Goal: Task Accomplishment & Management: Manage account settings

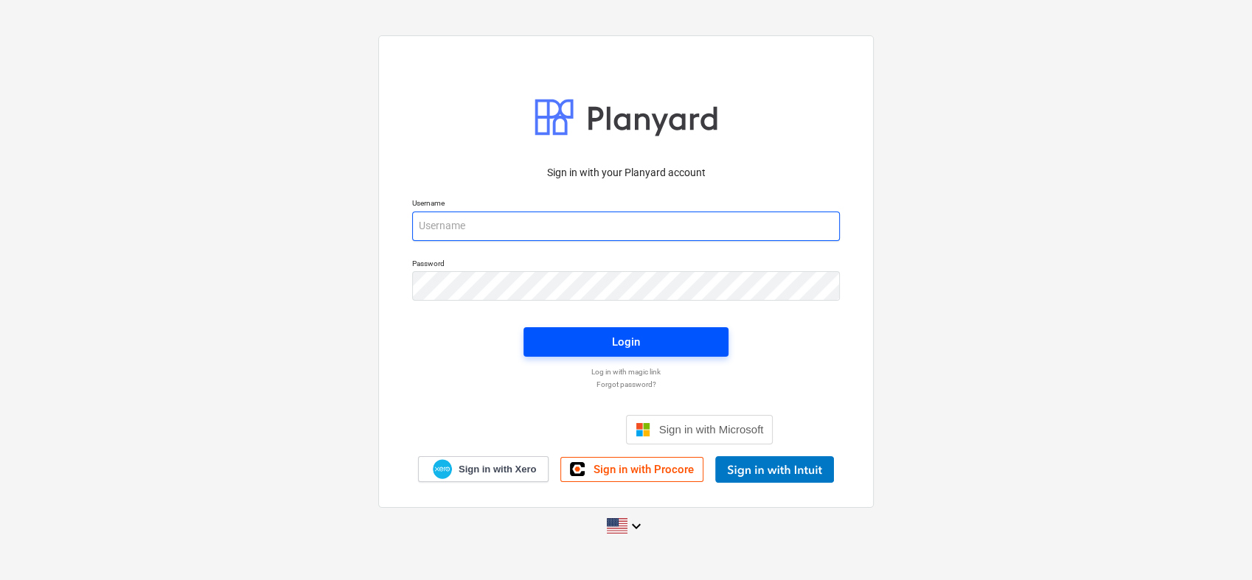
type input "[PERSON_NAME][EMAIL_ADDRESS][PERSON_NAME][DOMAIN_NAME]"
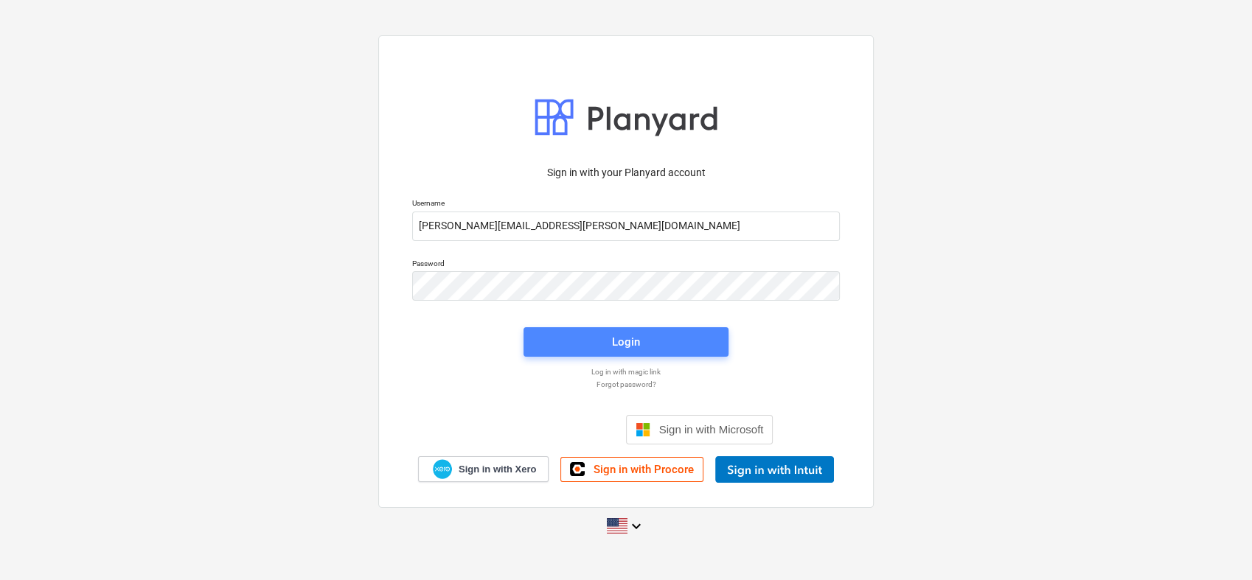
click at [605, 353] on button "Login" at bounding box center [626, 341] width 205 height 29
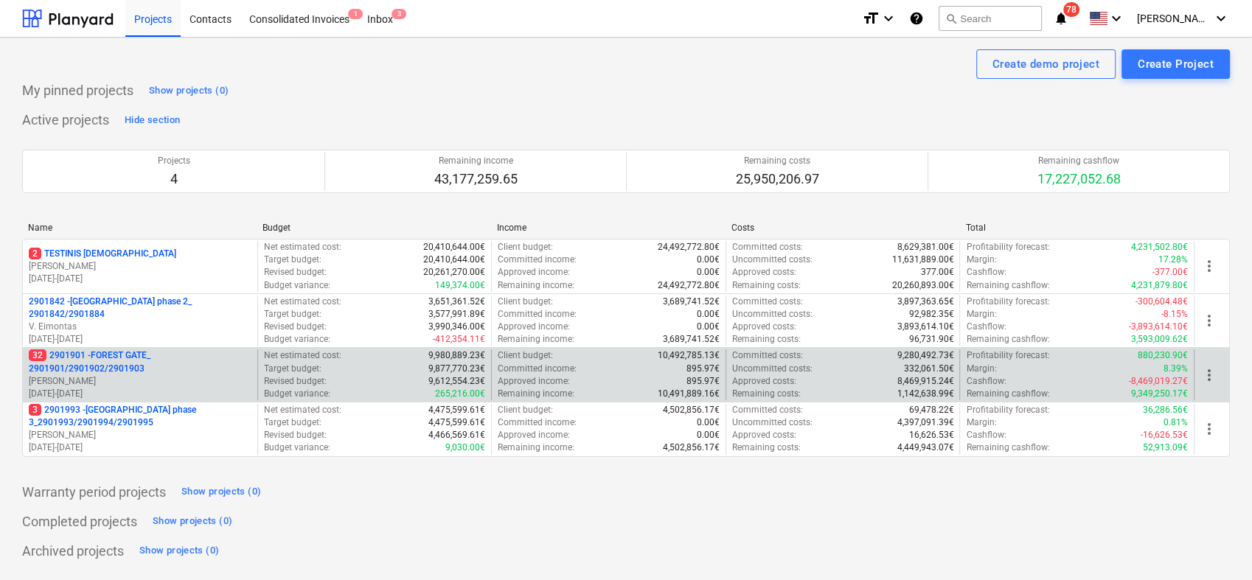
click at [142, 384] on p "[PERSON_NAME]" at bounding box center [140, 381] width 223 height 13
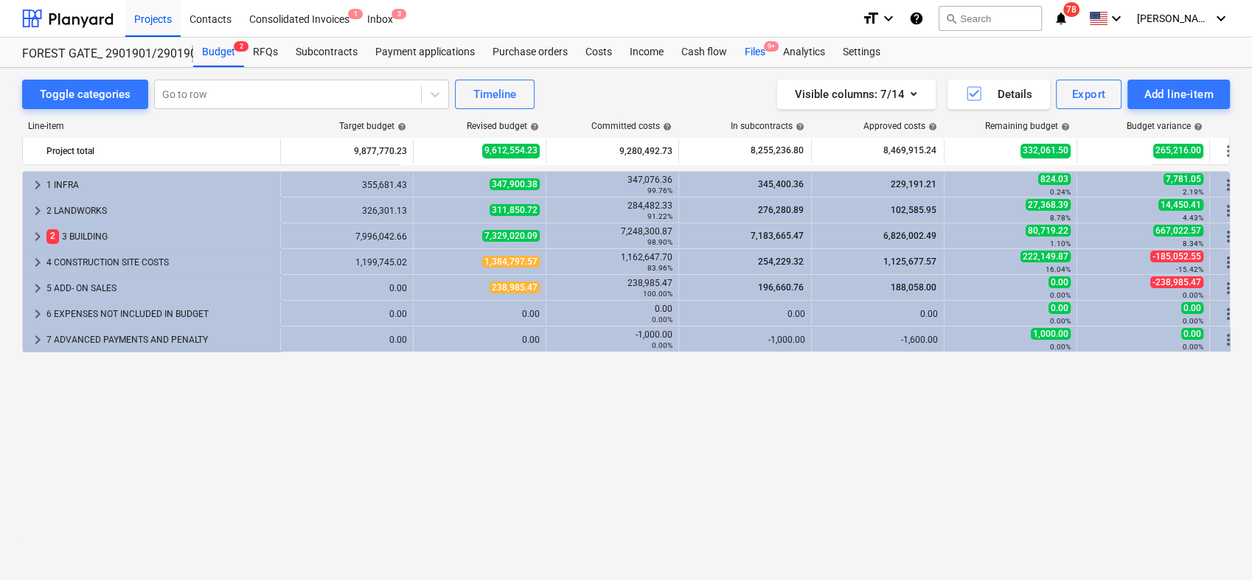
click at [749, 56] on div "Files 9+" at bounding box center [755, 52] width 38 height 29
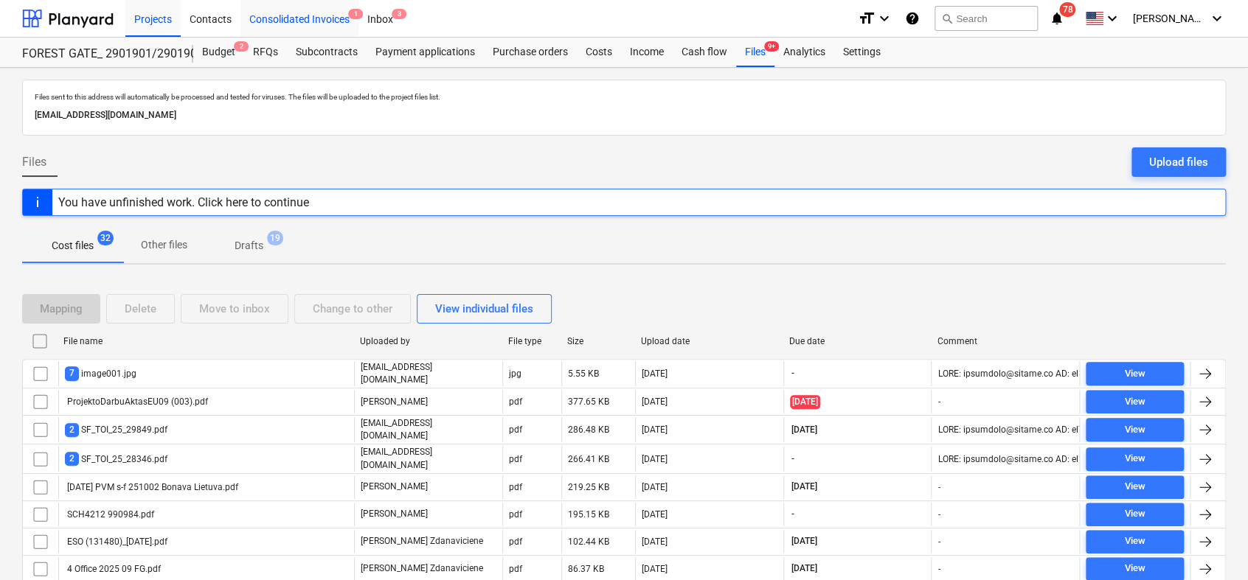
click at [295, 14] on div "Consolidated Invoices 1" at bounding box center [299, 18] width 118 height 38
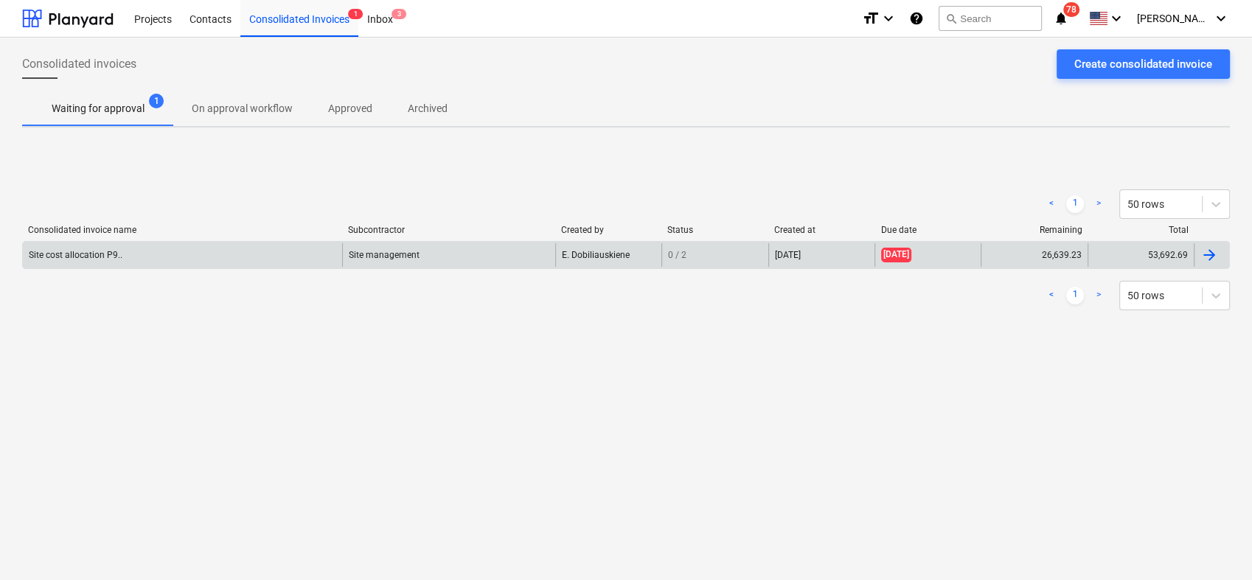
click at [1221, 261] on div at bounding box center [1211, 255] width 35 height 24
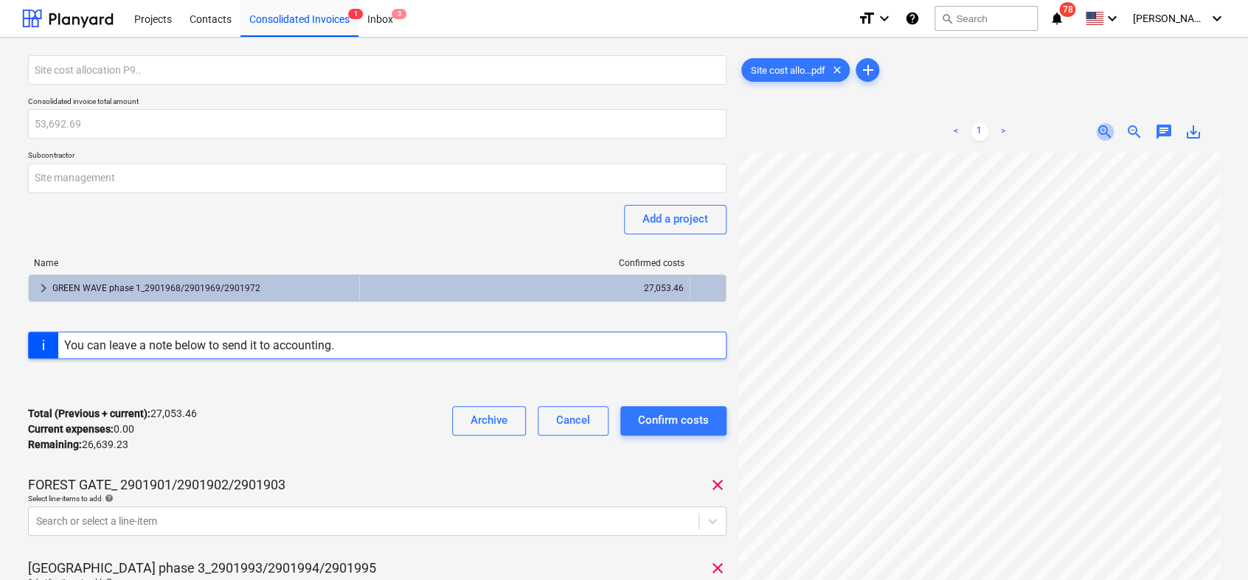
click at [1103, 131] on span "zoom_in" at bounding box center [1105, 132] width 18 height 18
click at [730, 507] on div "Site cost allocation P9.. Consolidated invoice total amount 53,692.69 Subcontra…" at bounding box center [624, 493] width 1204 height 889
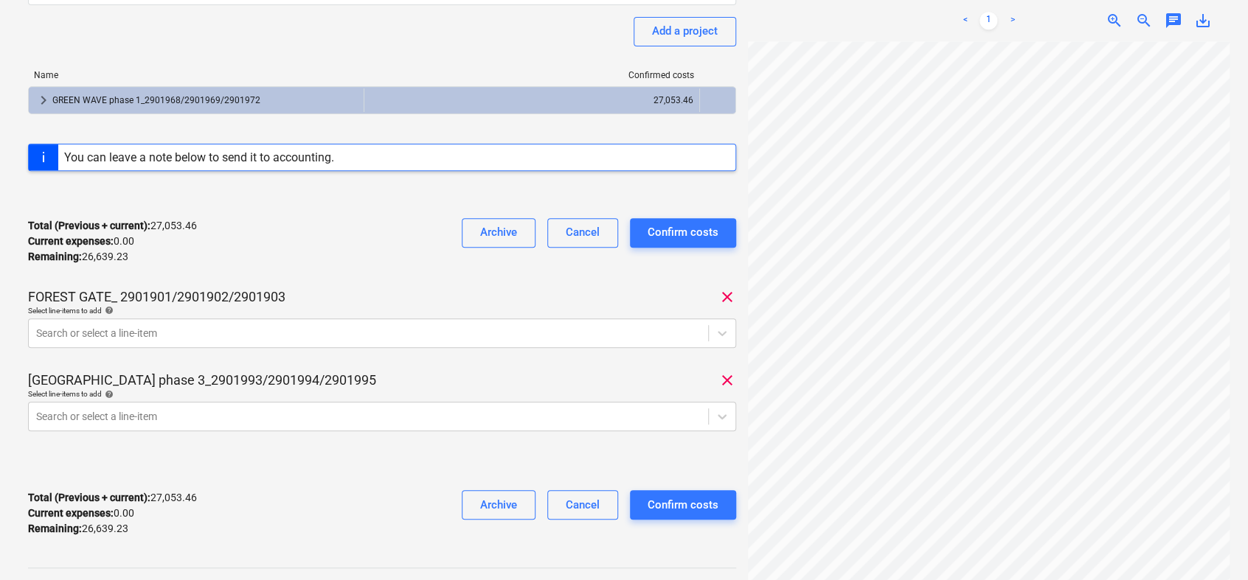
scroll to position [189, 0]
click at [235, 330] on div at bounding box center [368, 332] width 664 height 15
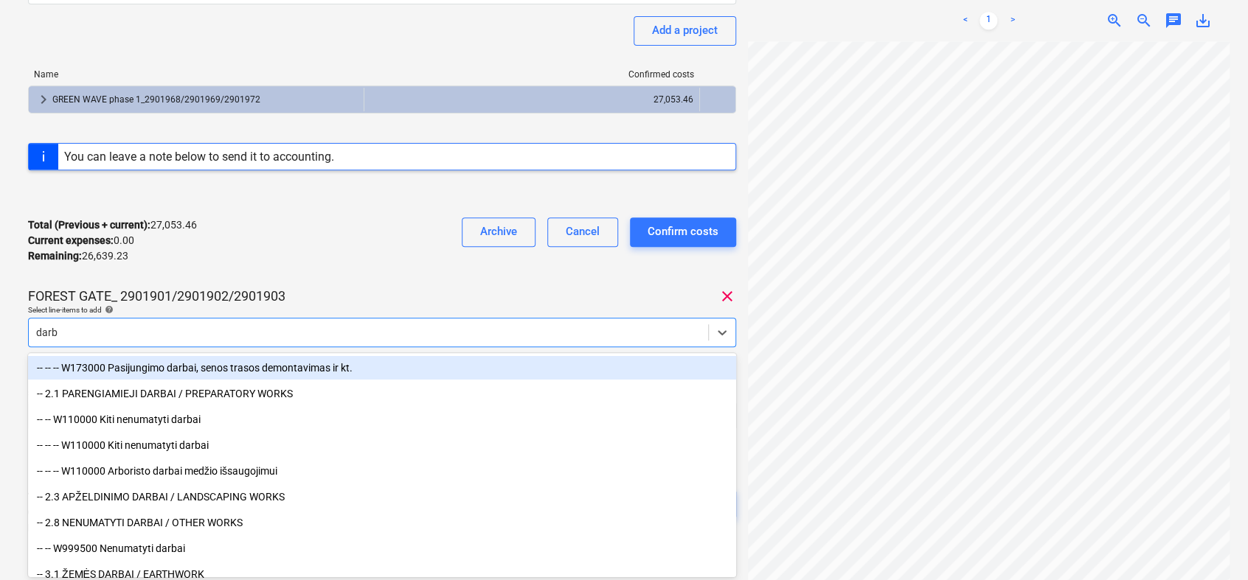
type input "darbo"
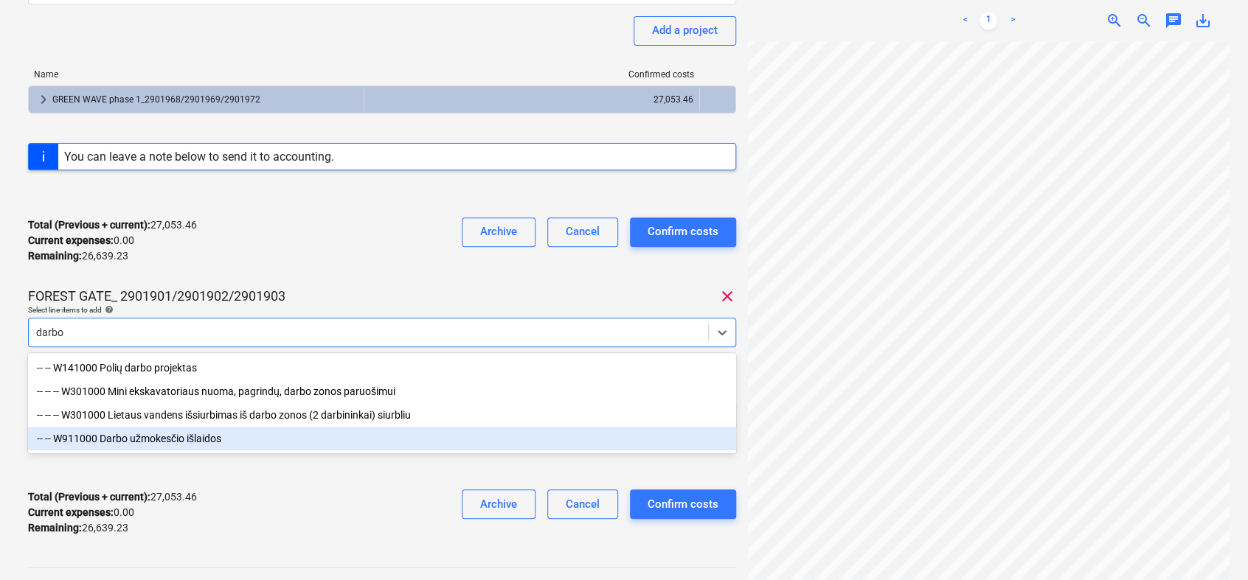
click at [172, 451] on div "-- -- W911000 Darbo užmokesčio išlaidos" at bounding box center [382, 439] width 708 height 24
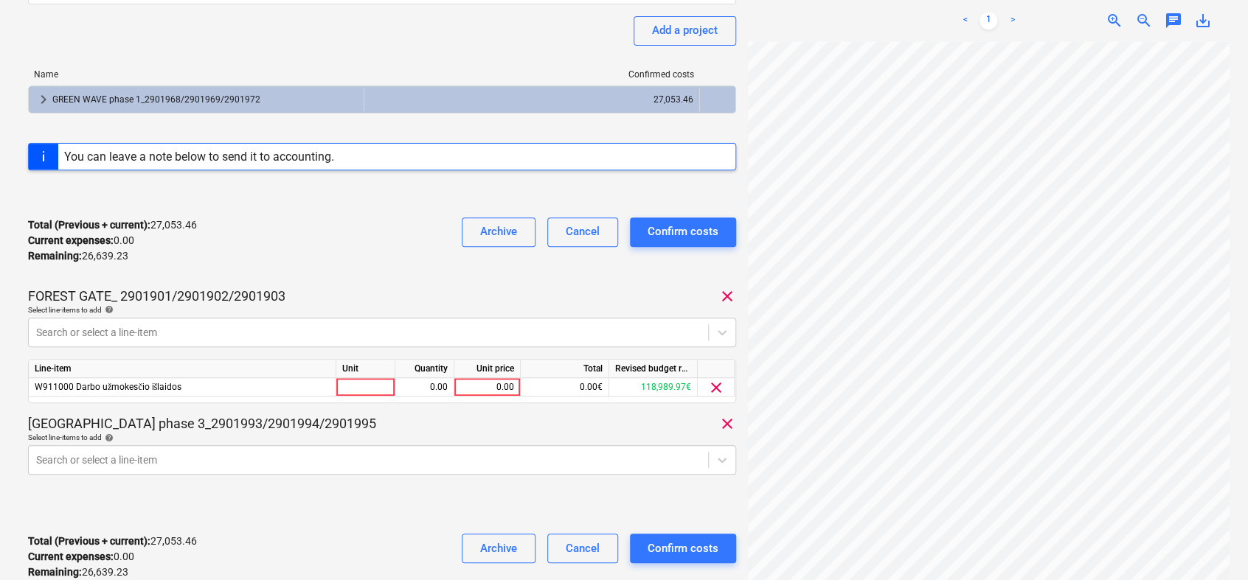
click at [305, 281] on div "Site cost allocation P9.. Consolidated invoice total amount 53,692.69 Subcontra…" at bounding box center [382, 230] width 708 height 726
click at [369, 384] on div at bounding box center [365, 387] width 59 height 18
type input "l"
type input "k-tas"
click at [432, 388] on div "0.00" at bounding box center [424, 387] width 46 height 18
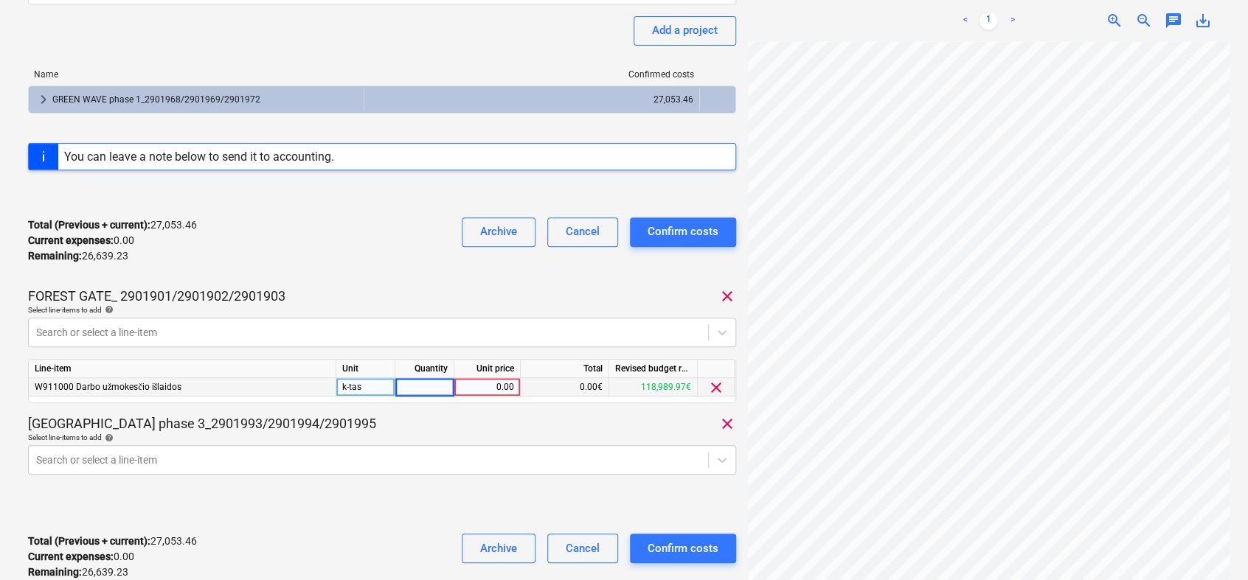
type input "1"
click at [488, 384] on div "0.00" at bounding box center [487, 387] width 54 height 18
type input "27053.46"
click at [638, 409] on div "Site cost allocation P9.. Consolidated invoice total amount 53,692.69 Subcontra…" at bounding box center [382, 230] width 708 height 726
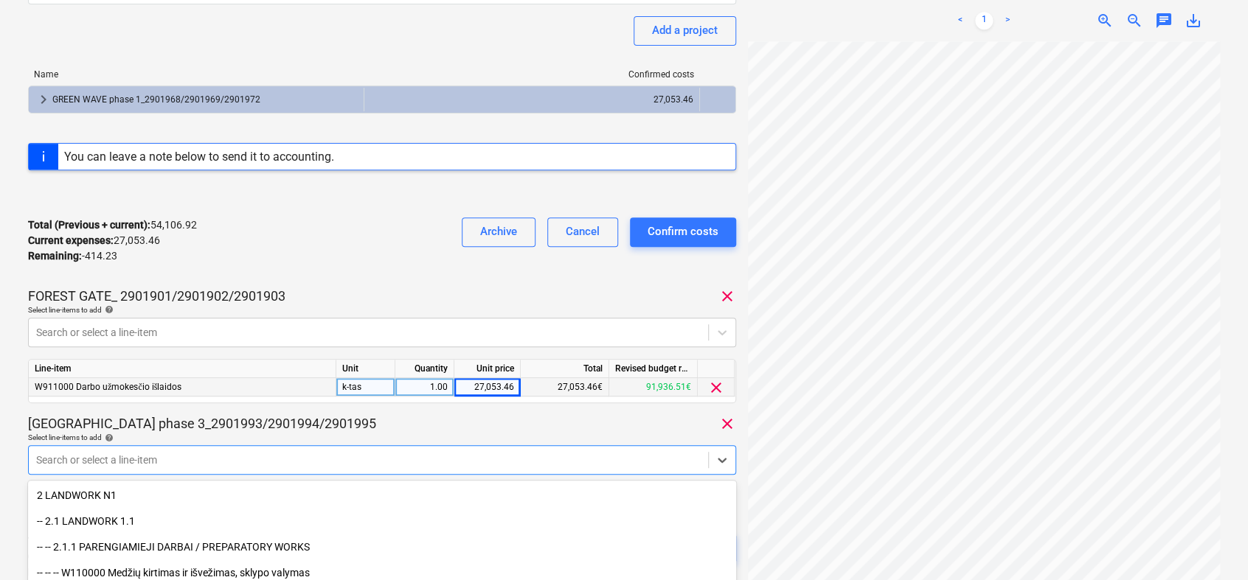
scroll to position [319, 0]
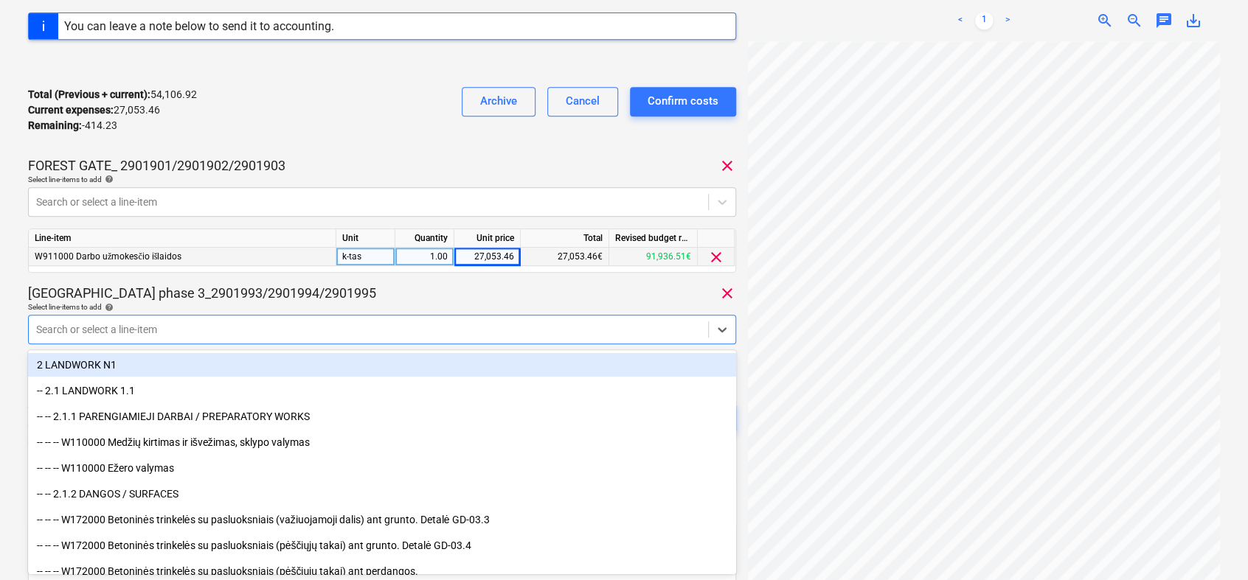
click at [346, 324] on div at bounding box center [368, 329] width 664 height 15
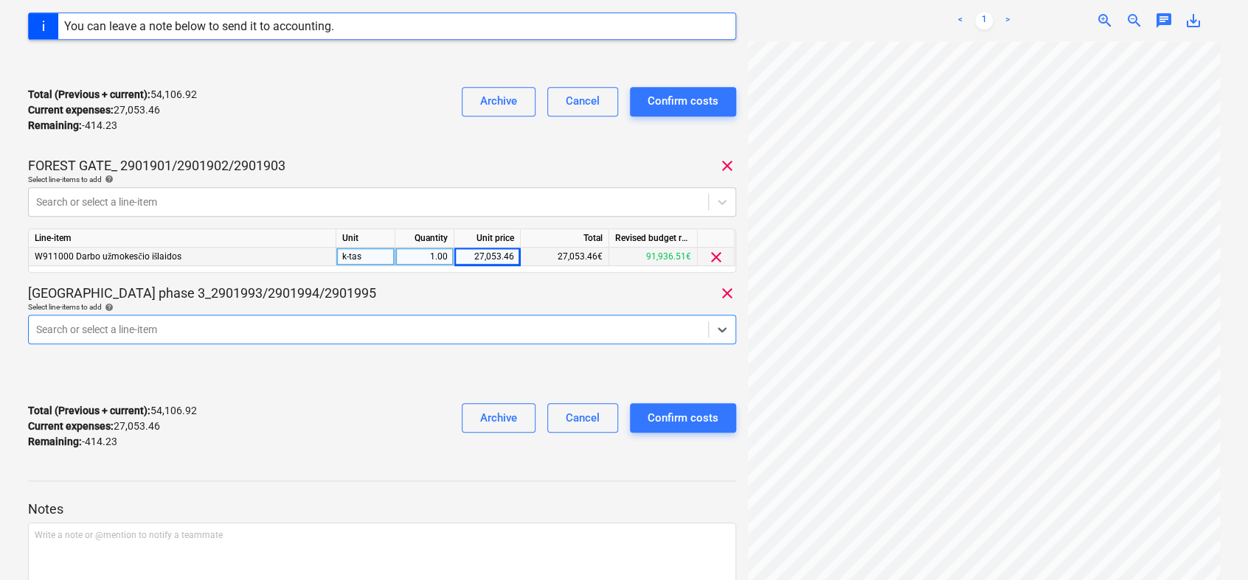
click at [346, 324] on div at bounding box center [368, 329] width 664 height 15
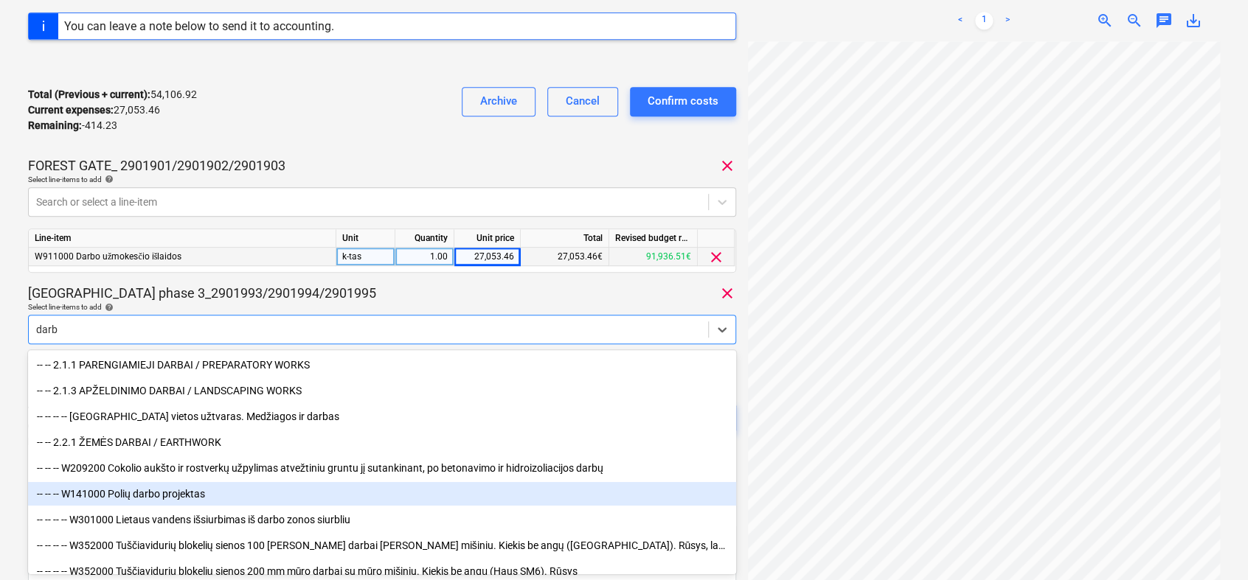
type input "darbo"
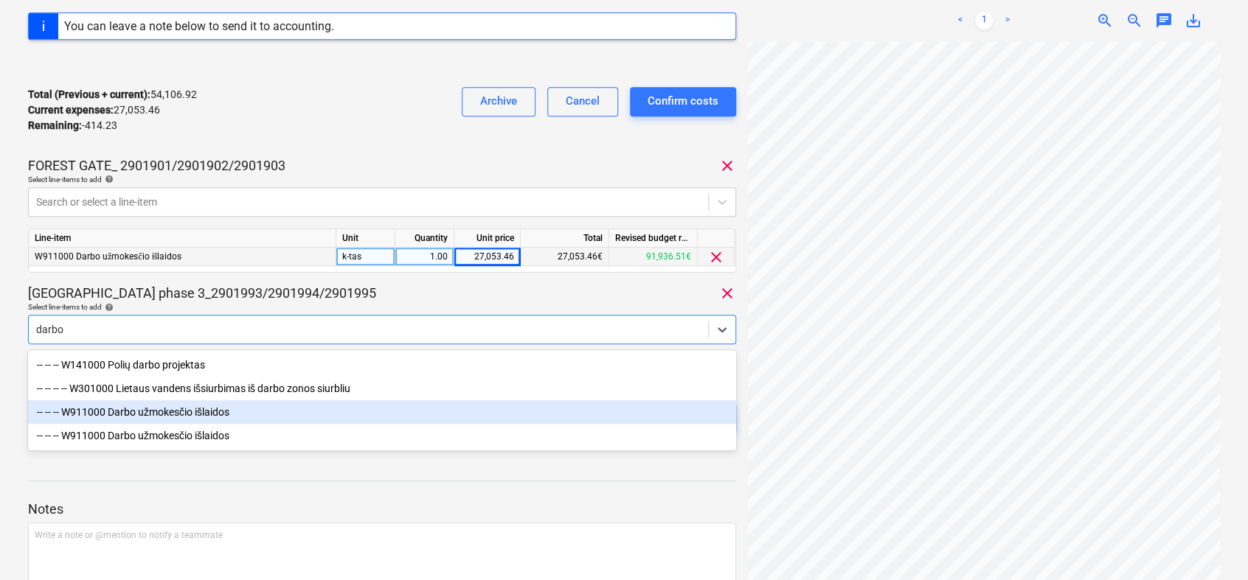
click at [195, 409] on div "-- -- -- W911000 Darbo užmokesčio išlaidos" at bounding box center [382, 412] width 708 height 24
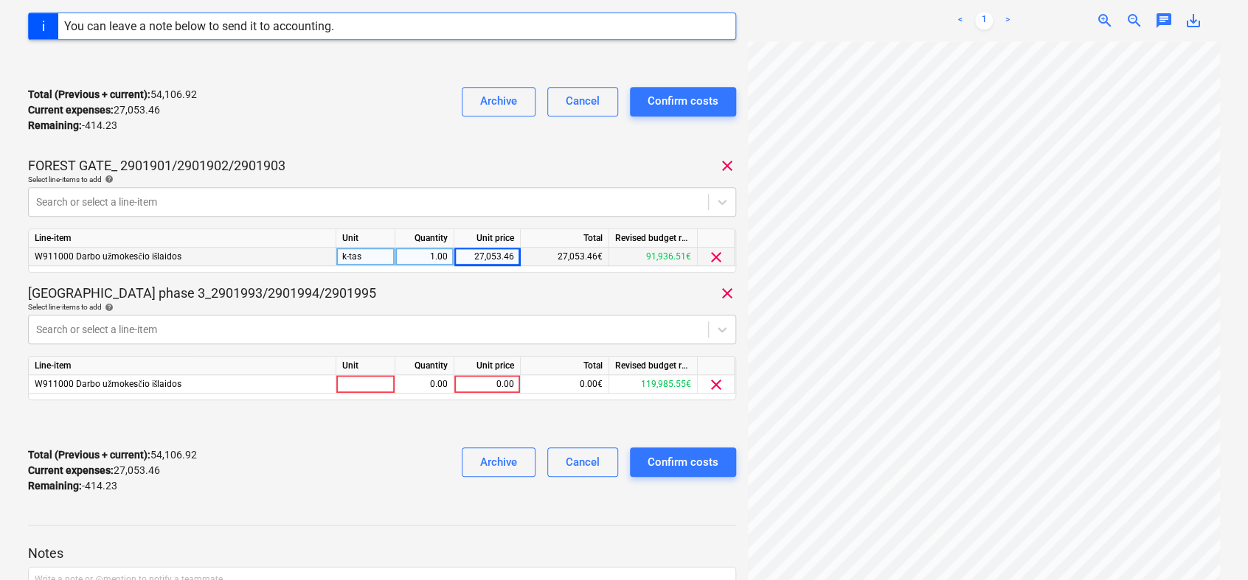
click at [287, 295] on p "[GEOGRAPHIC_DATA] phase 3_2901993/2901994/2901995" at bounding box center [202, 294] width 348 height 18
click at [358, 379] on div at bounding box center [365, 384] width 59 height 18
type input "k-tas"
click at [442, 385] on div "0.00" at bounding box center [424, 384] width 46 height 18
type input "1"
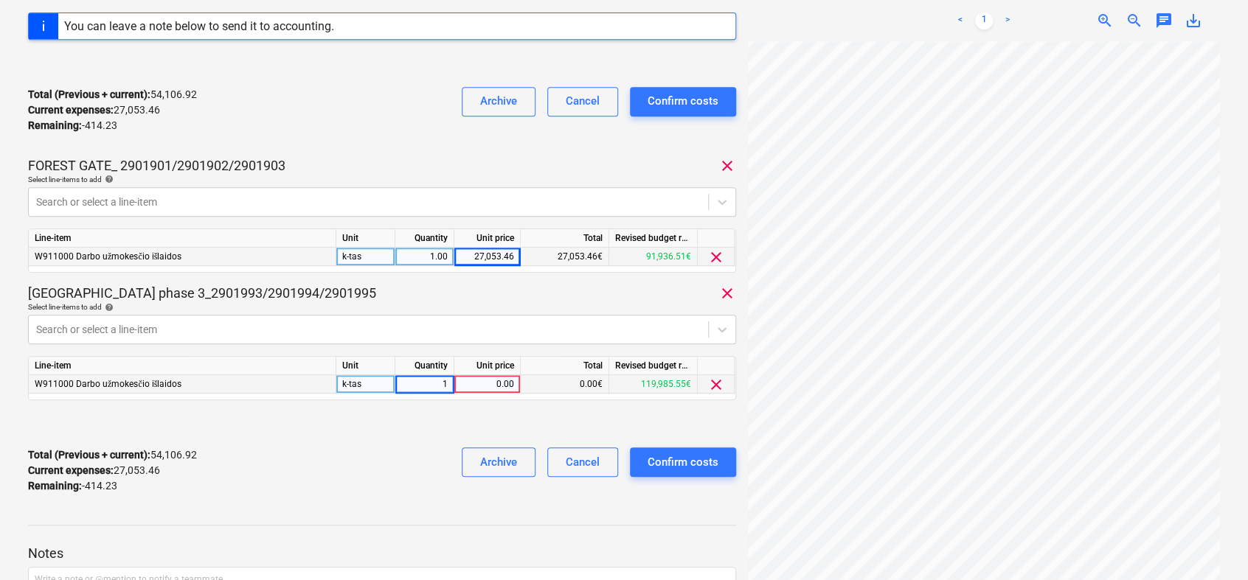
click at [490, 385] on div "0.00" at bounding box center [487, 384] width 54 height 18
type input "2.27"
click at [462, 423] on div at bounding box center [382, 424] width 708 height 24
click at [422, 467] on div "Total (Previous + current) : 54,109.19 Current expenses : 27,055.73 Remaining :…" at bounding box center [382, 471] width 708 height 70
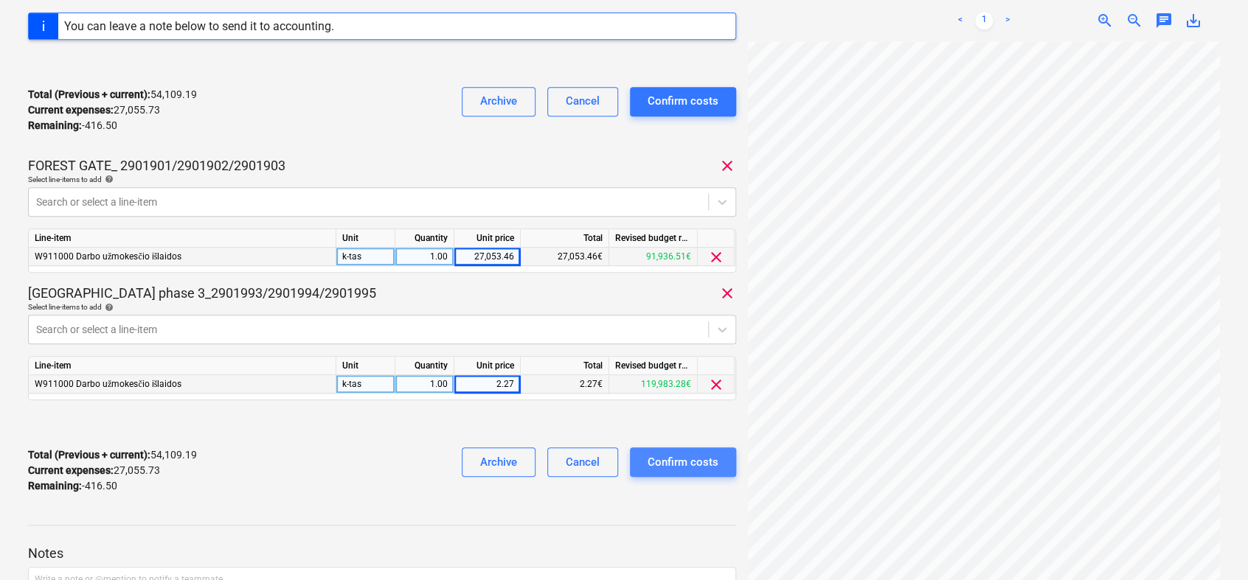
click at [722, 462] on button "Confirm costs" at bounding box center [683, 462] width 106 height 29
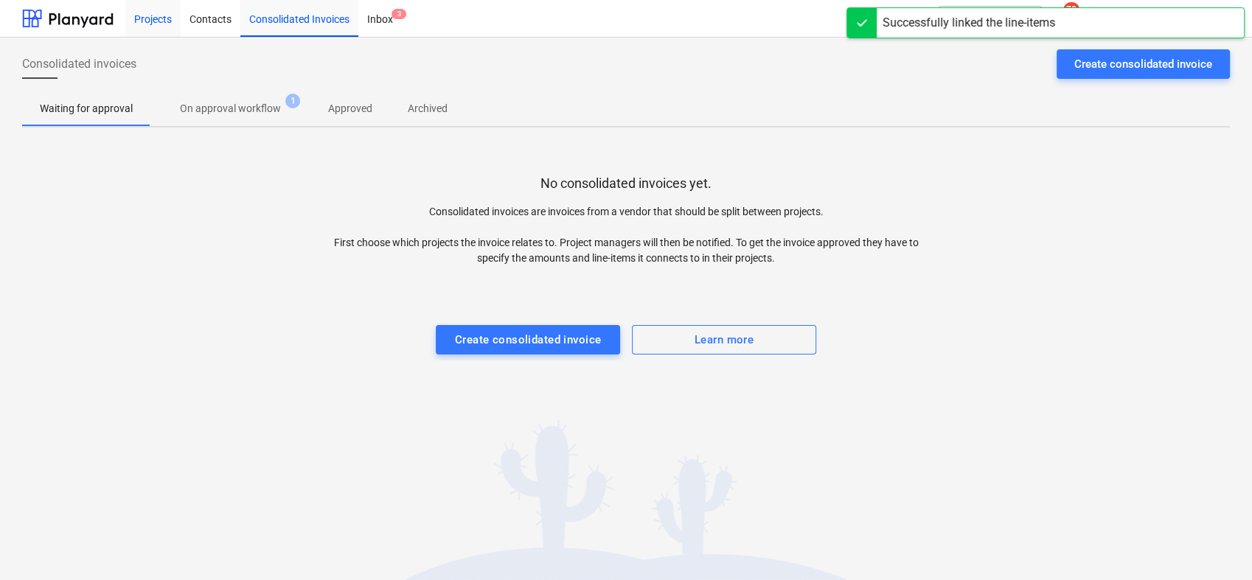
click at [152, 12] on div "Projects" at bounding box center [152, 18] width 55 height 38
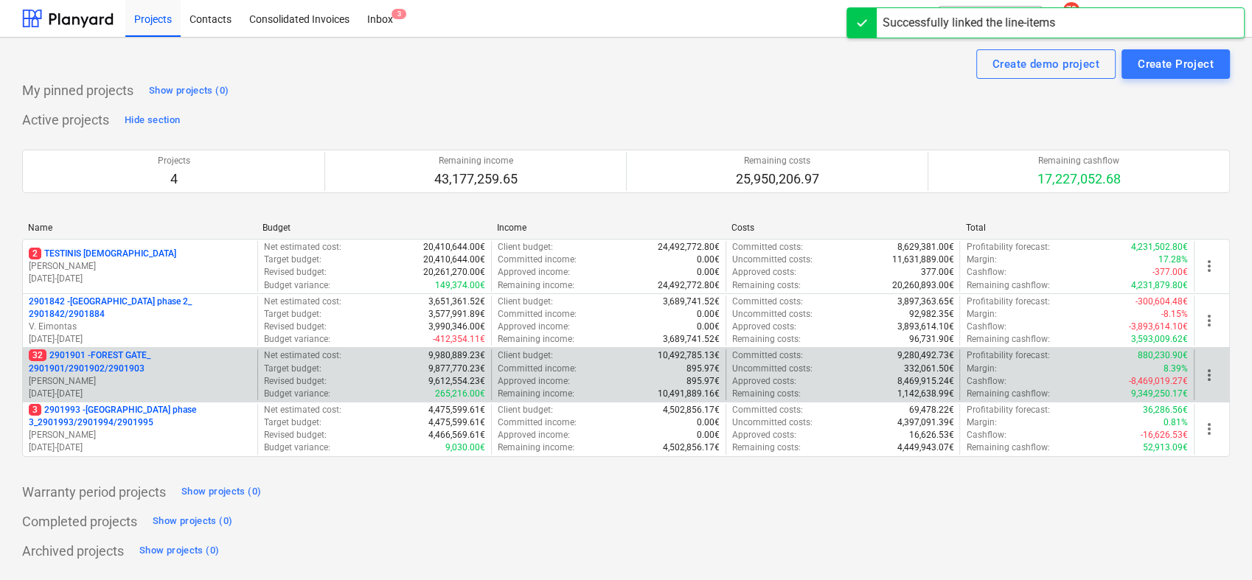
click at [96, 358] on p "32 2901901 - FOREST GATE_ 2901901/2901902/2901903" at bounding box center [140, 362] width 223 height 25
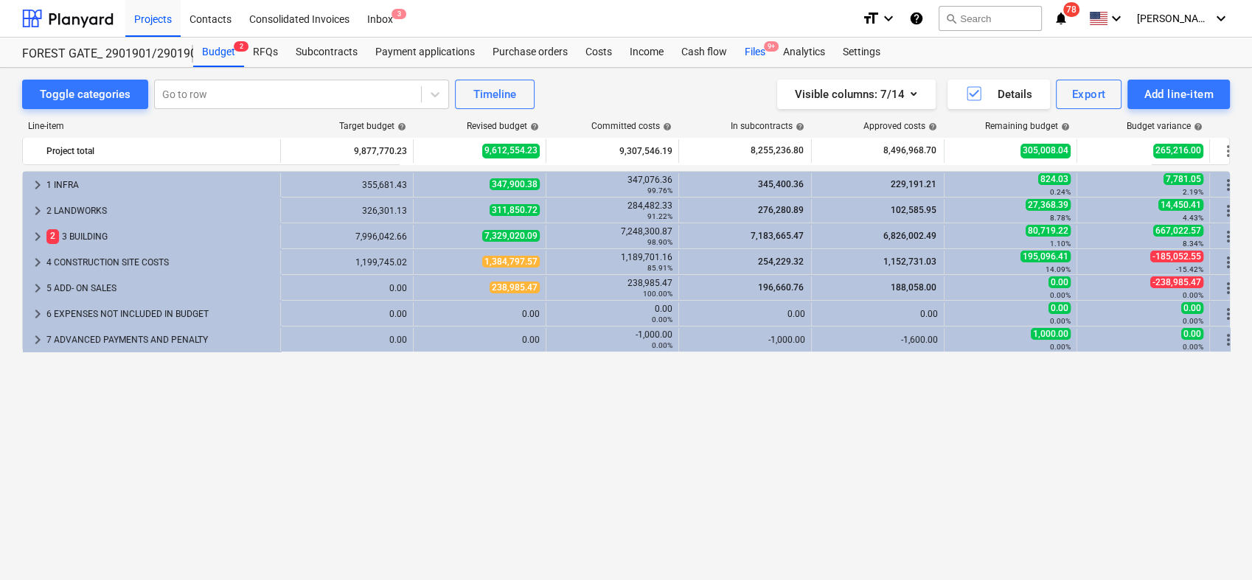
click at [767, 48] on span "9+" at bounding box center [771, 46] width 15 height 10
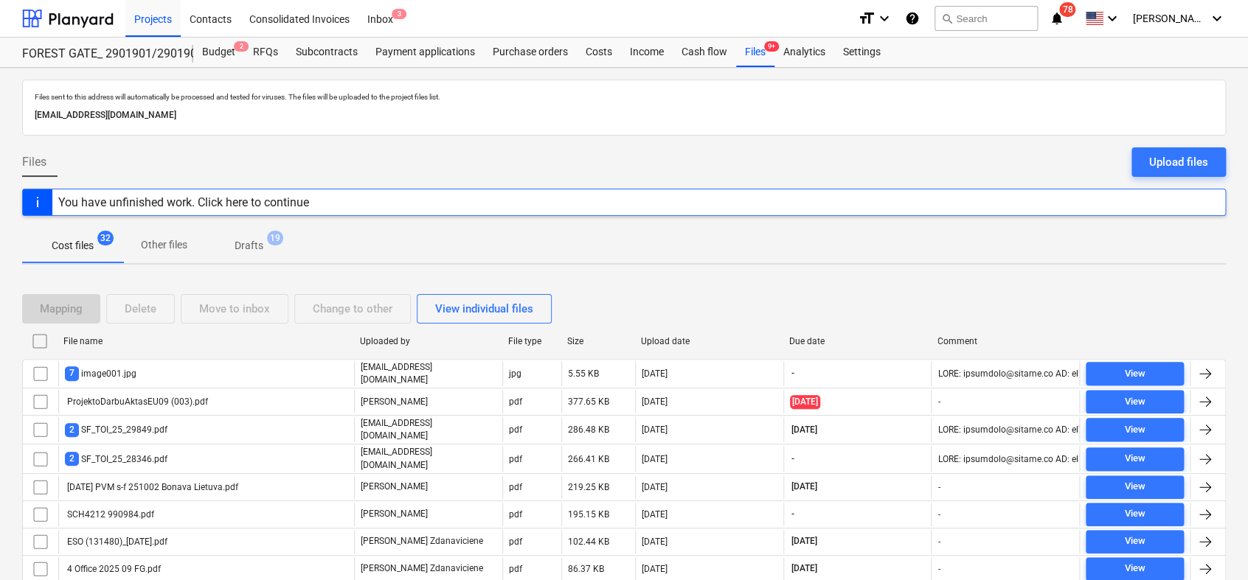
click at [244, 248] on p "Drafts" at bounding box center [249, 245] width 29 height 15
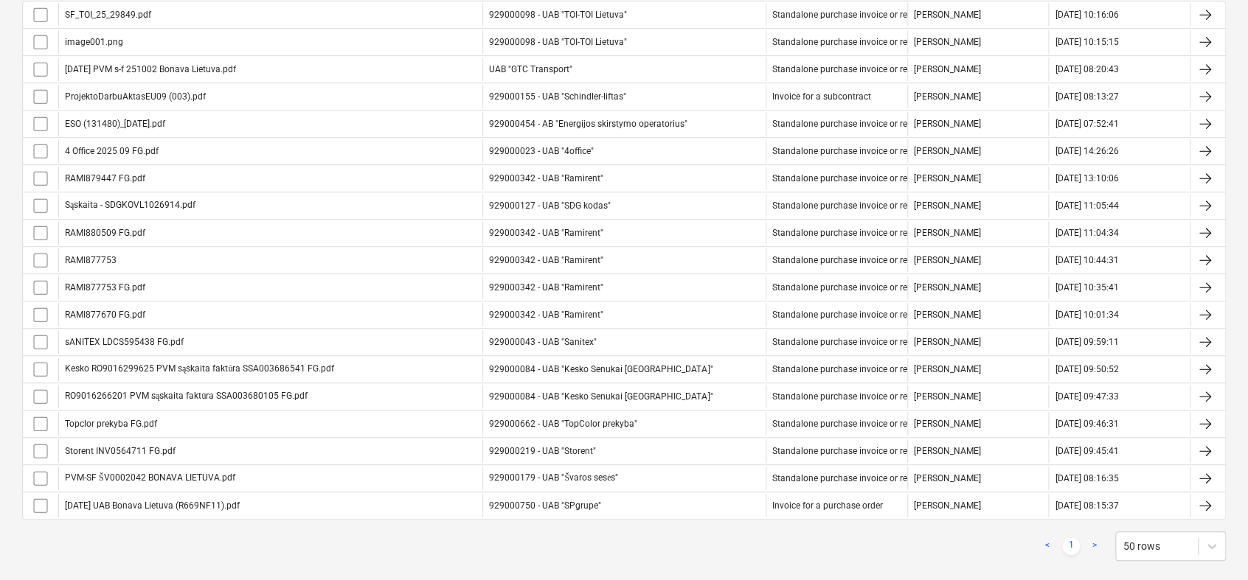
scroll to position [378, 0]
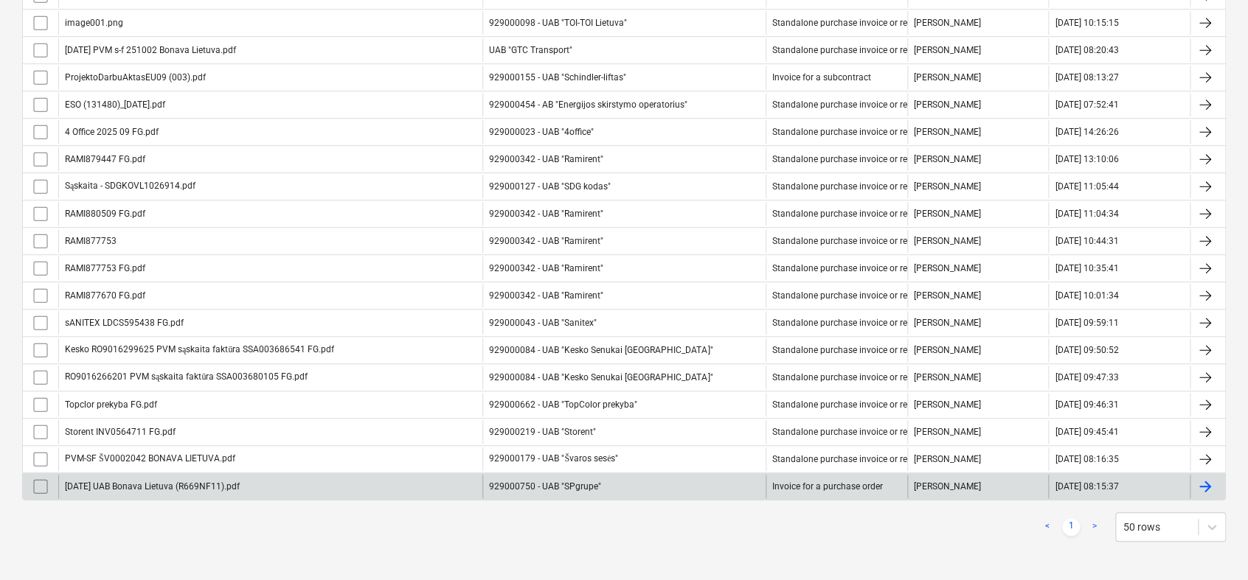
click at [1209, 485] on div at bounding box center [1205, 487] width 18 height 18
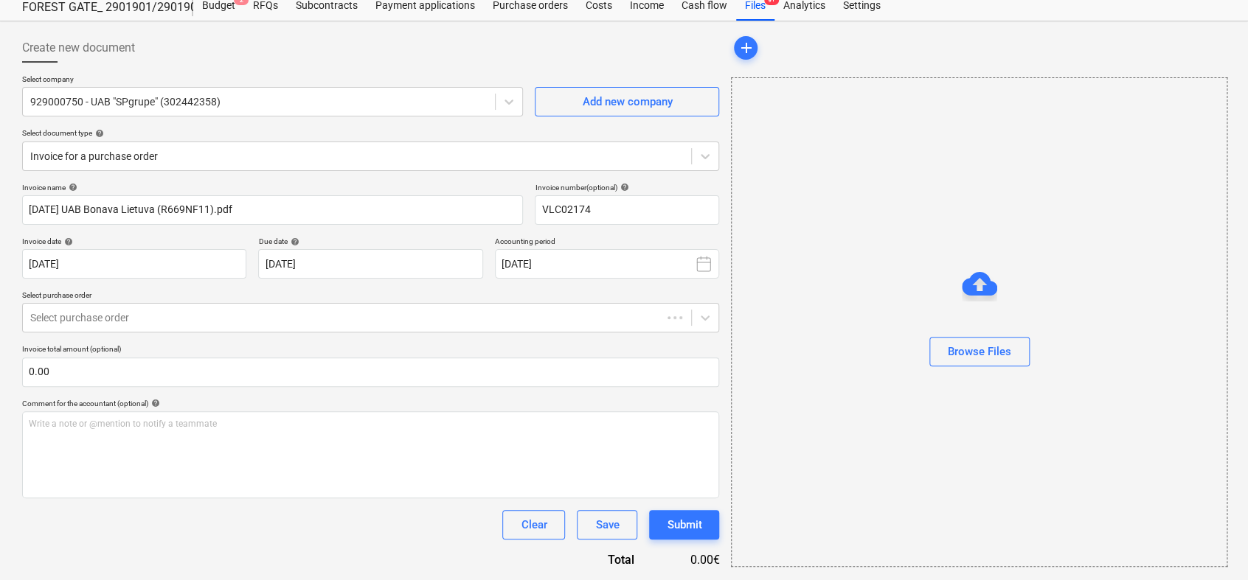
type input "VLC02174"
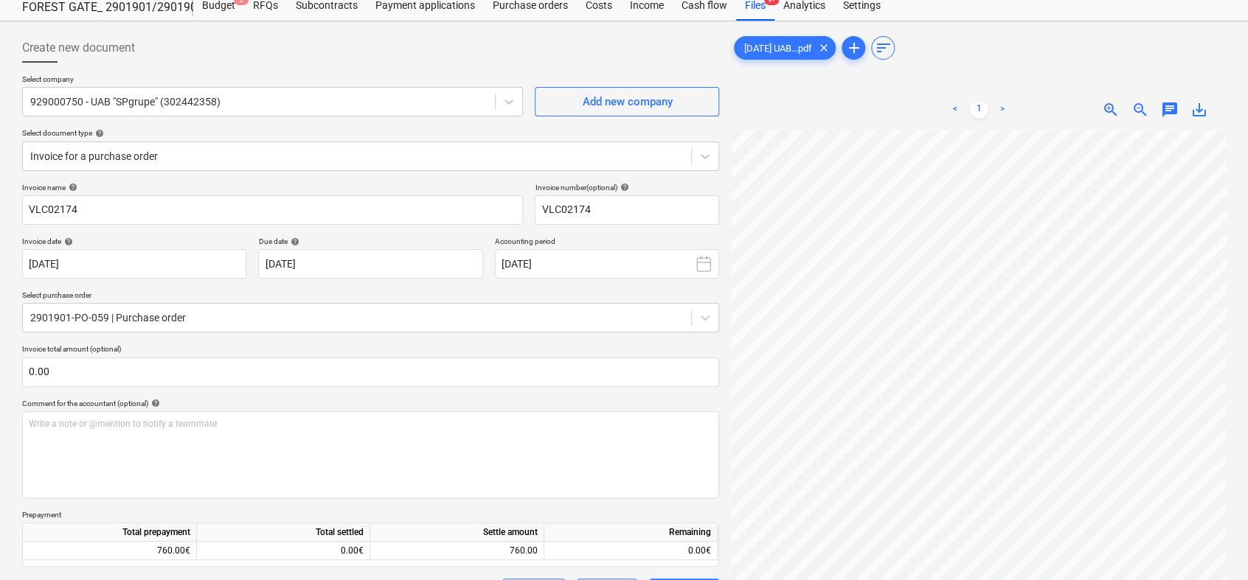
scroll to position [83, 0]
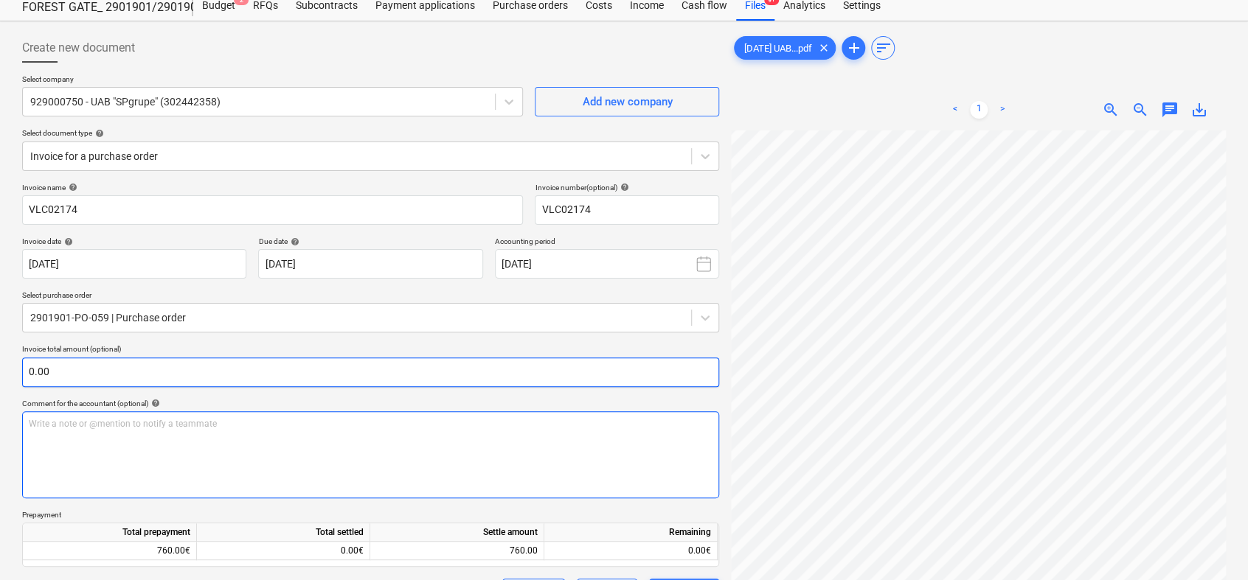
drag, startPoint x: 685, startPoint y: 451, endPoint x: 695, endPoint y: 372, distance: 79.6
click at [695, 372] on div "Invoice name help VLC02174 Invoice number (optional) help VLC02174 Invoice date…" at bounding box center [370, 504] width 697 height 642
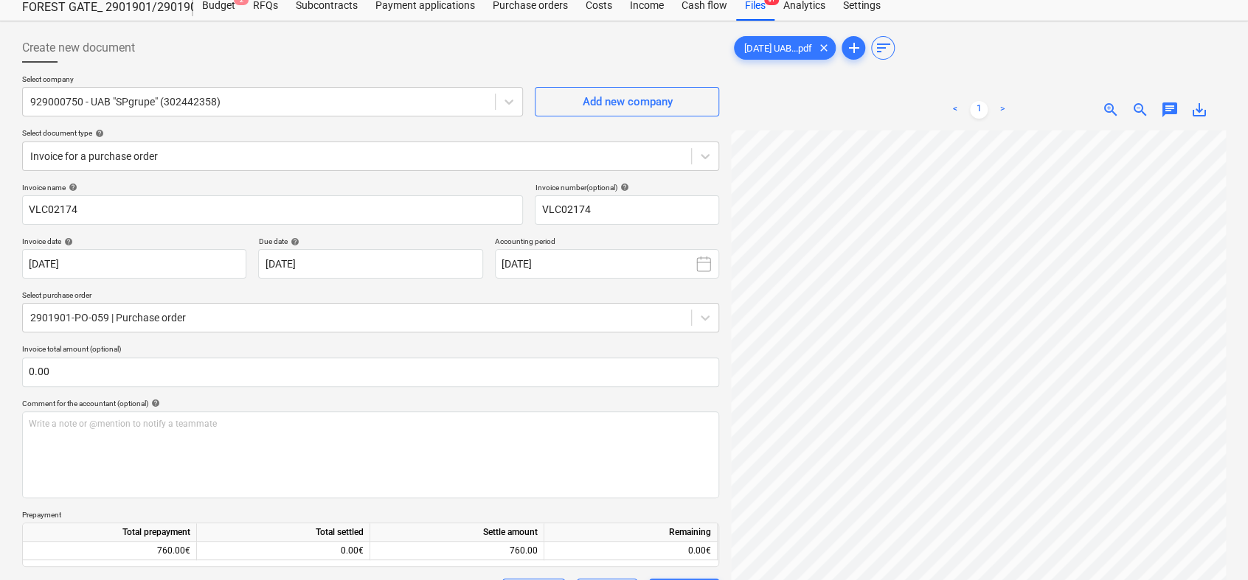
drag, startPoint x: 721, startPoint y: 358, endPoint x: 724, endPoint y: 366, distance: 8.2
click at [723, 364] on div "Create new document Select company 929000750 - UAB "SPgrupe" (302442358) Add ne…" at bounding box center [370, 428] width 709 height 802
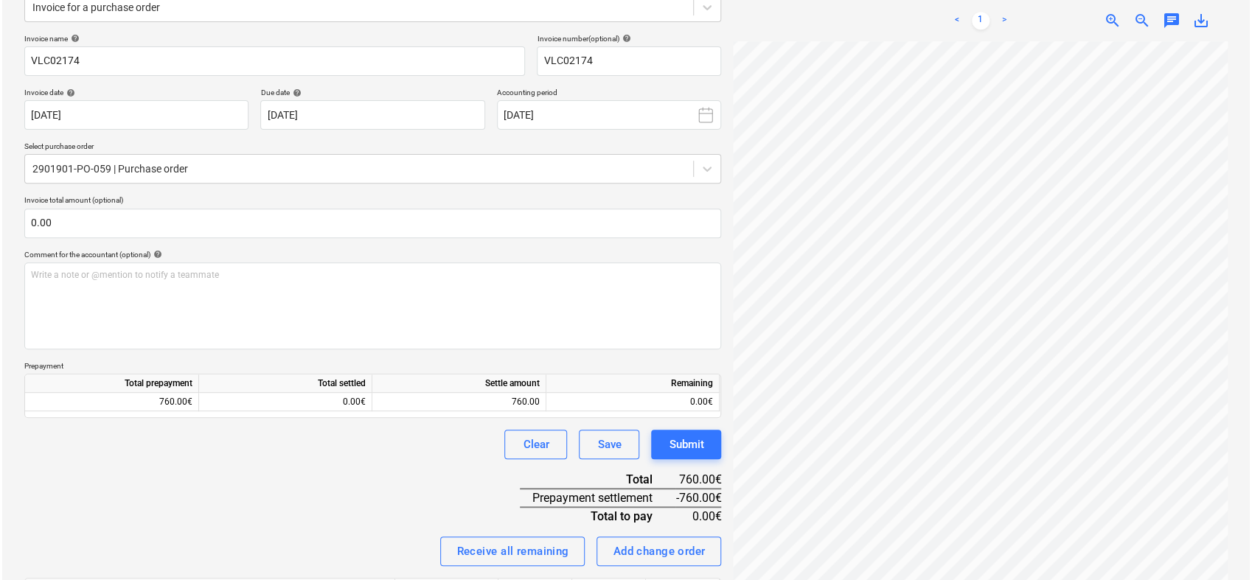
scroll to position [201, 0]
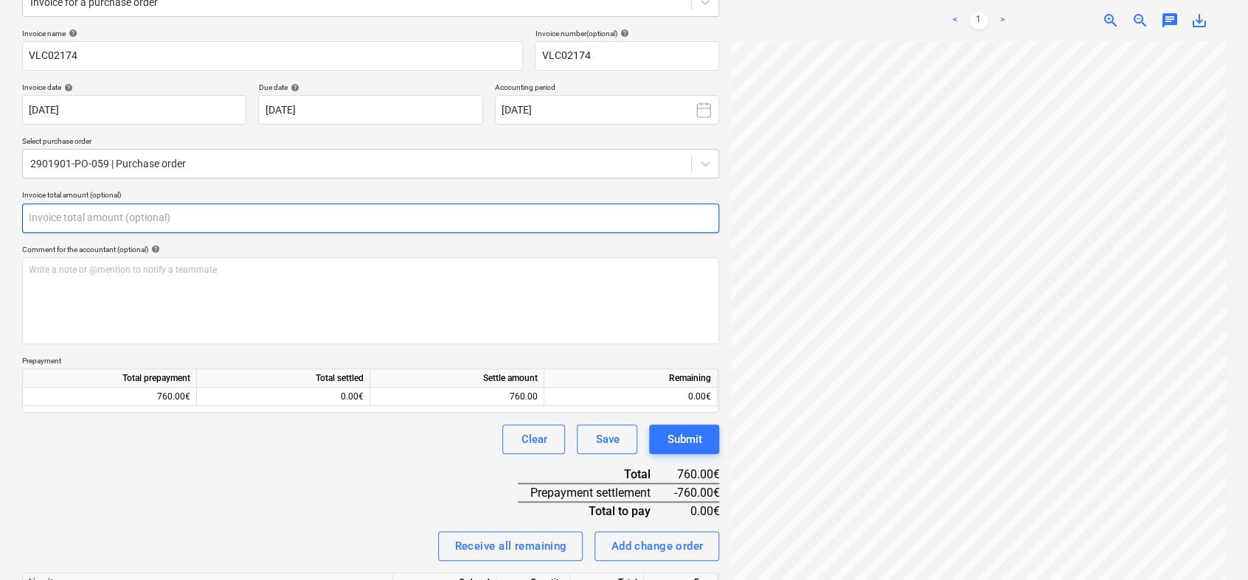
click at [227, 206] on input "text" at bounding box center [370, 218] width 697 height 29
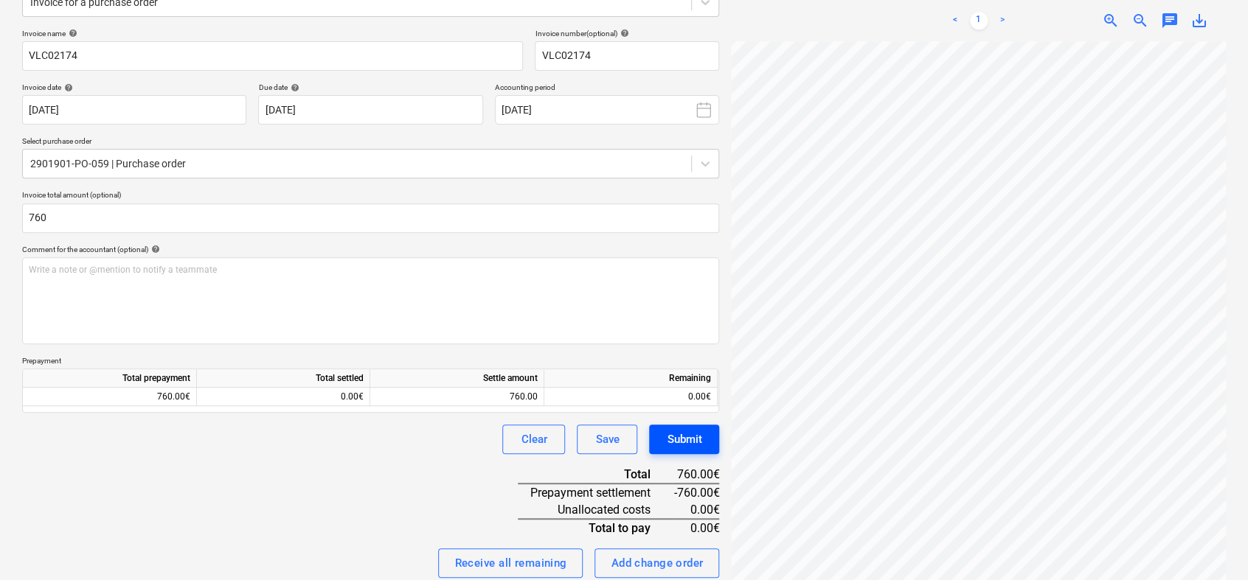
type input "760.00"
click at [675, 442] on div "Submit" at bounding box center [684, 439] width 35 height 19
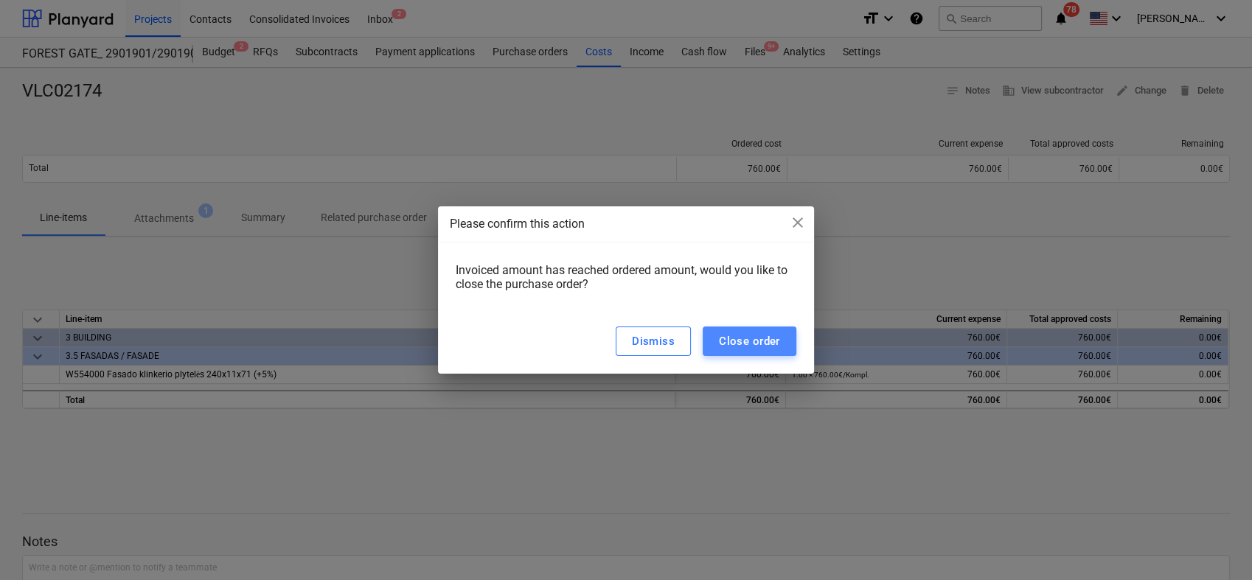
click at [737, 346] on div "Close order" at bounding box center [749, 341] width 61 height 19
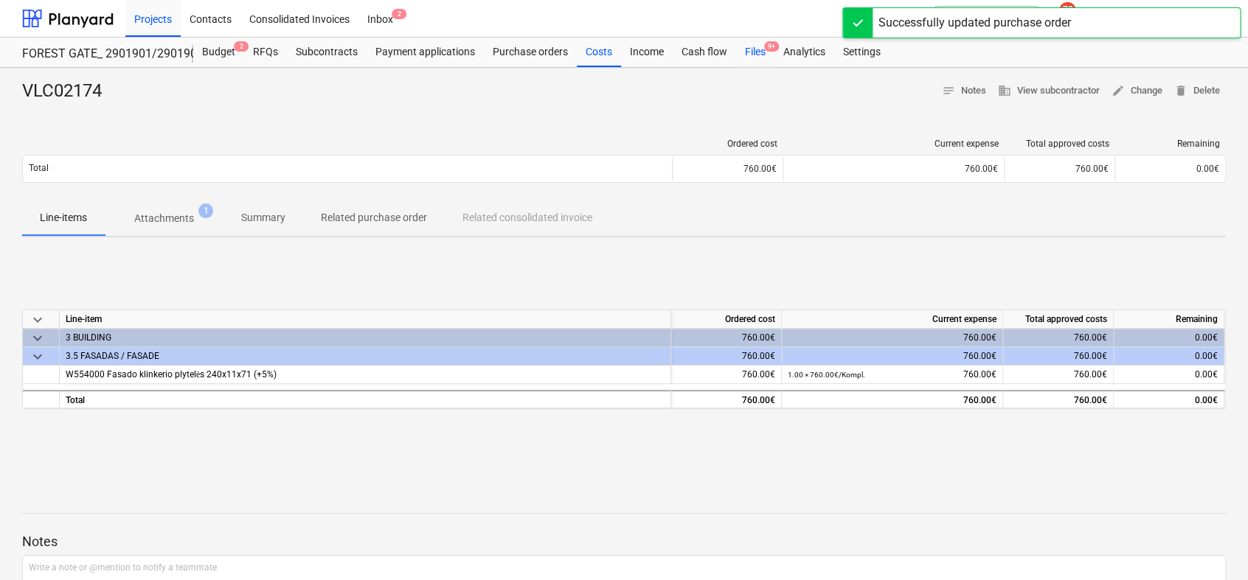
click at [752, 49] on div "Files 9+" at bounding box center [755, 52] width 38 height 29
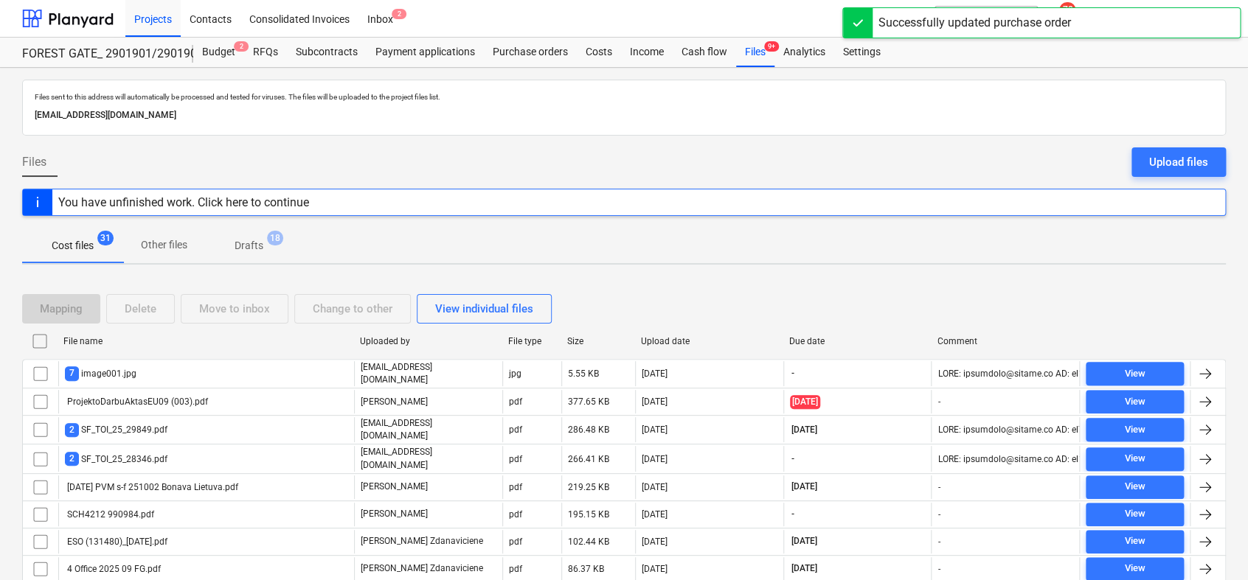
click at [257, 246] on p "Drafts" at bounding box center [249, 245] width 29 height 15
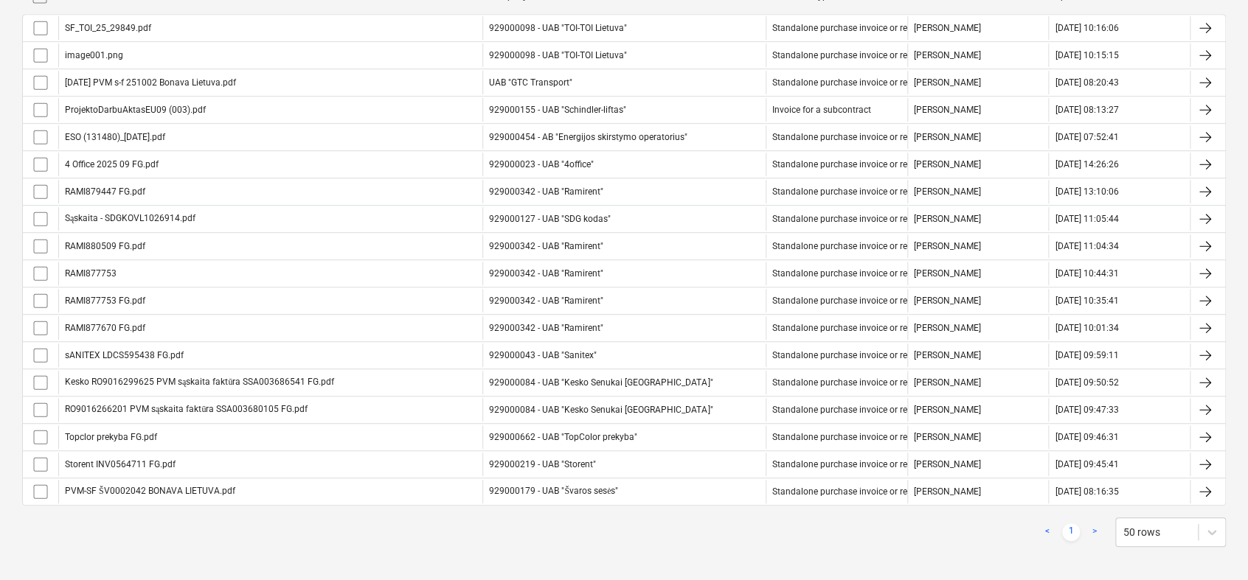
scroll to position [351, 0]
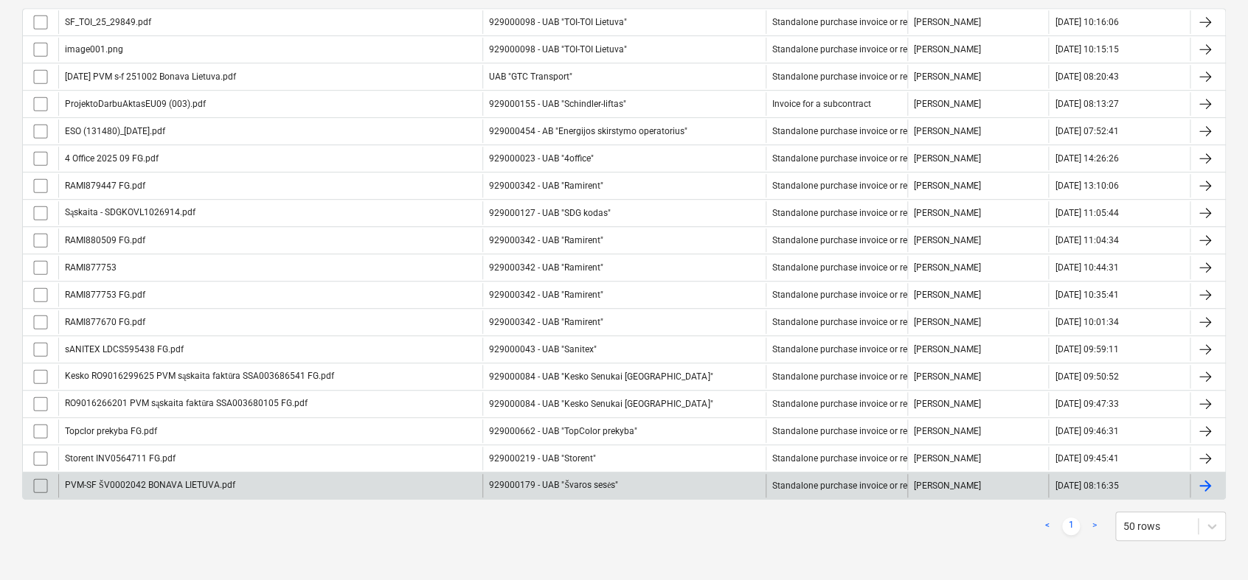
click at [1201, 482] on div at bounding box center [1205, 486] width 18 height 18
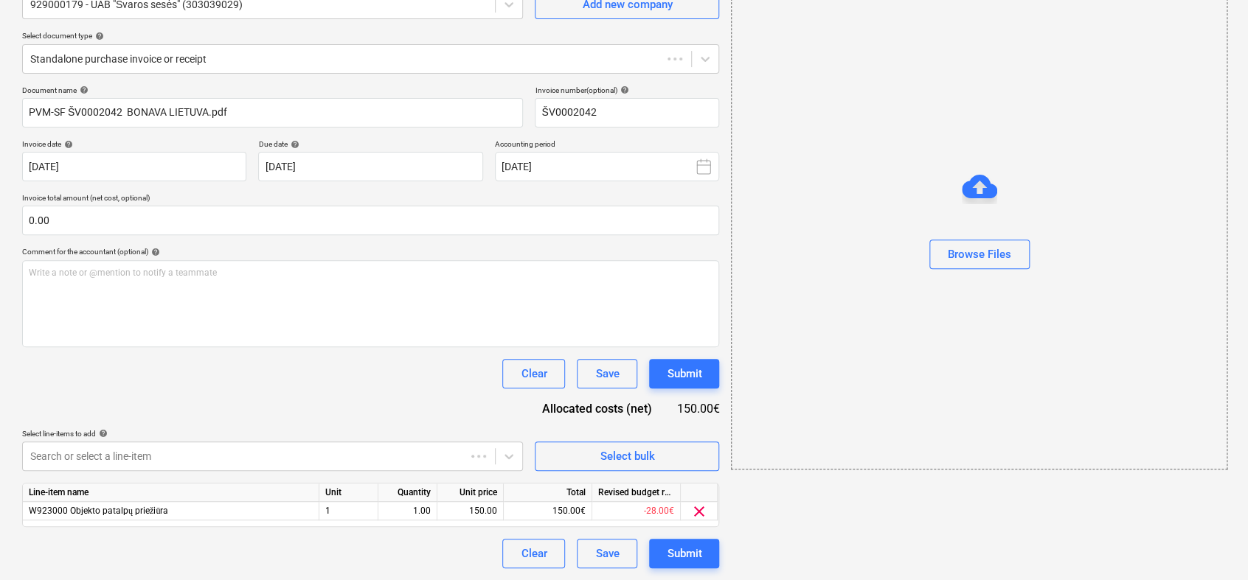
scroll to position [46, 0]
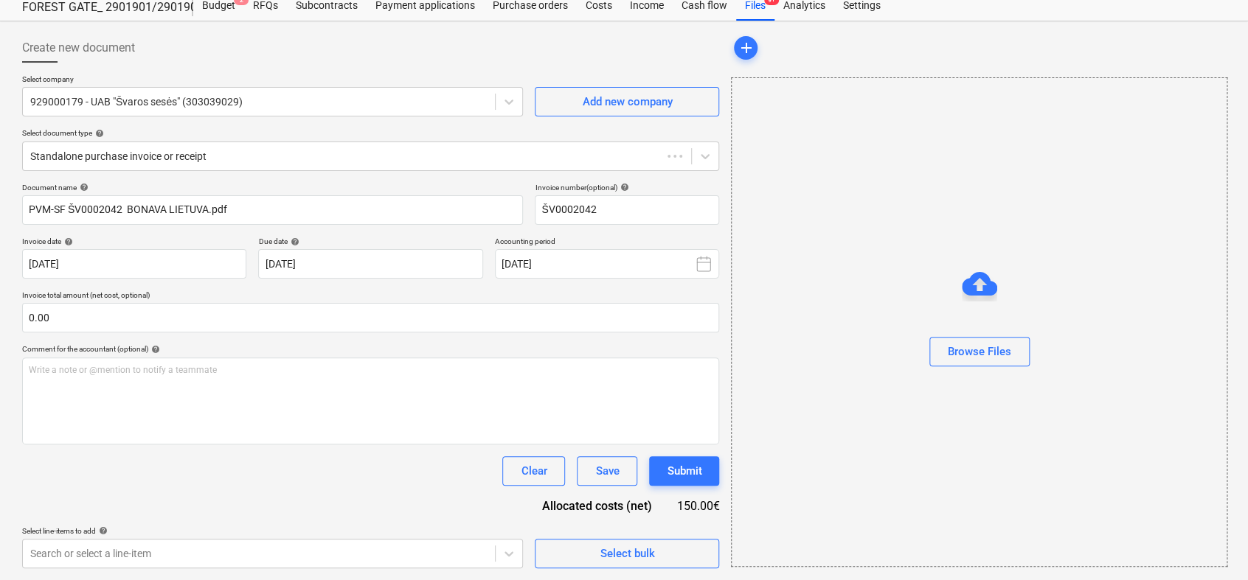
type input "ŠV0002042"
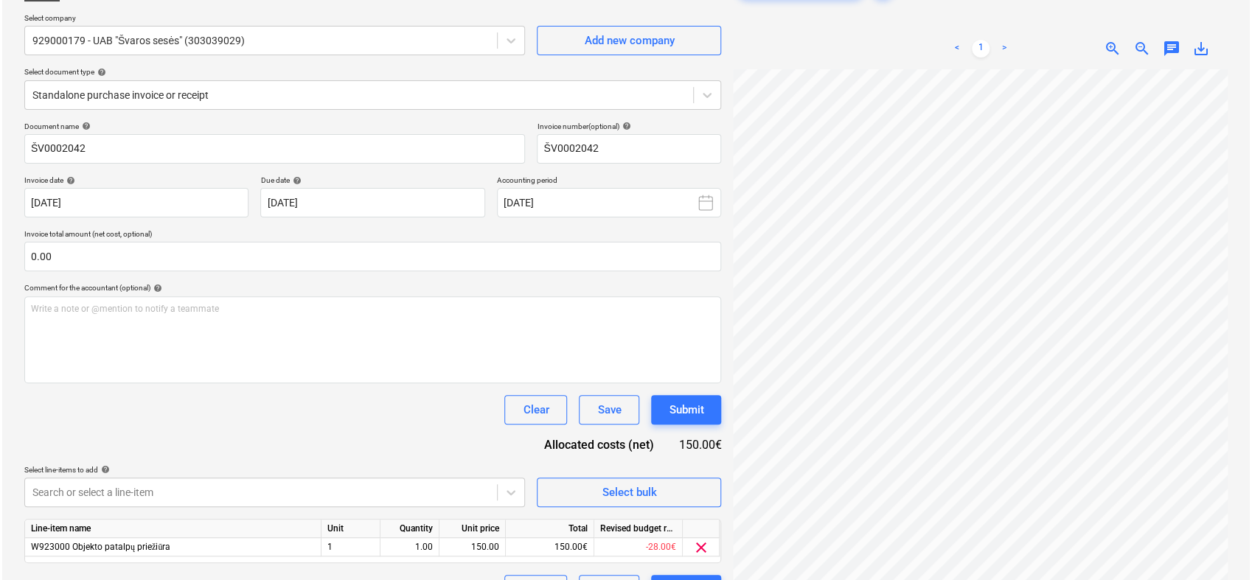
scroll to position [108, 0]
click at [1136, 41] on span "zoom_out" at bounding box center [1140, 48] width 18 height 18
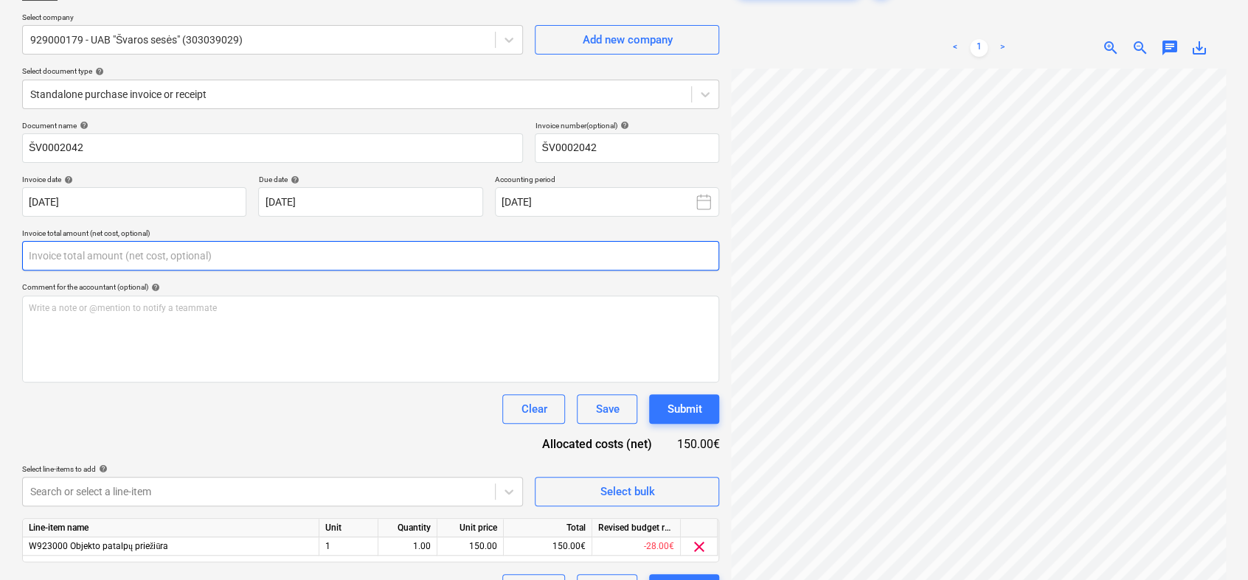
click at [412, 255] on input "text" at bounding box center [370, 255] width 697 height 29
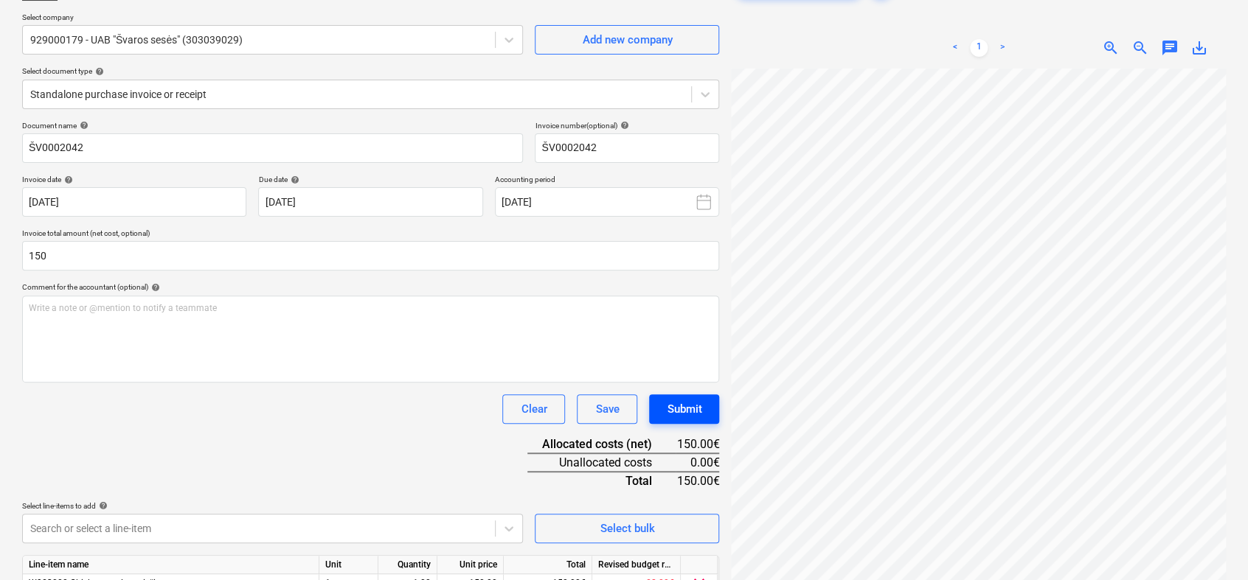
type input "150.00"
click at [698, 418] on button "Submit" at bounding box center [684, 409] width 70 height 29
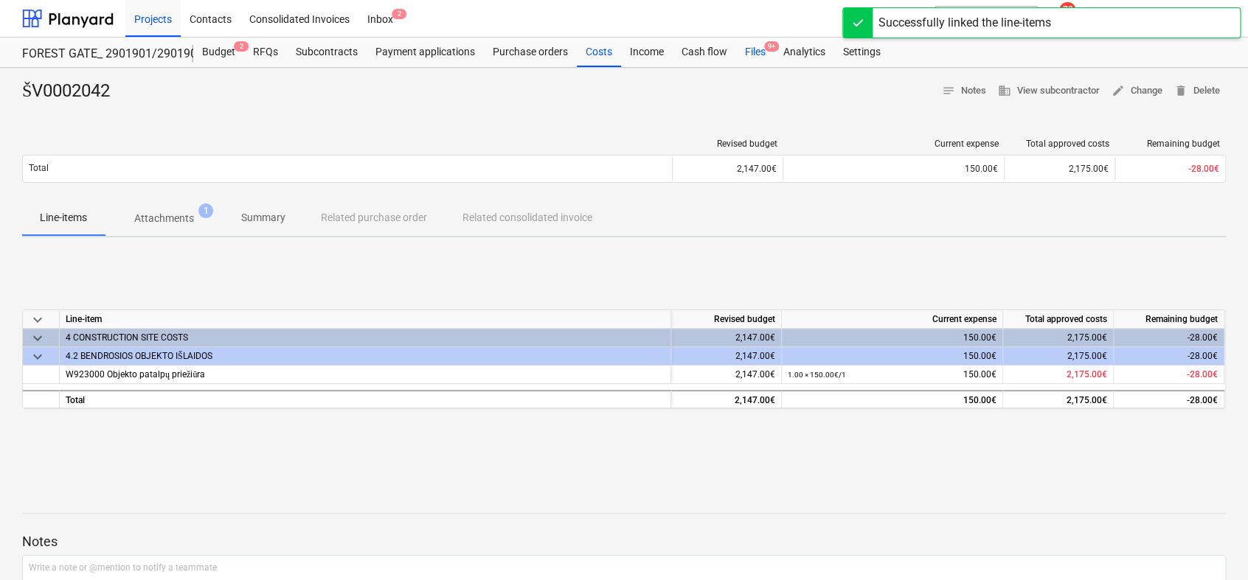
click at [756, 60] on div "Files 9+" at bounding box center [755, 52] width 38 height 29
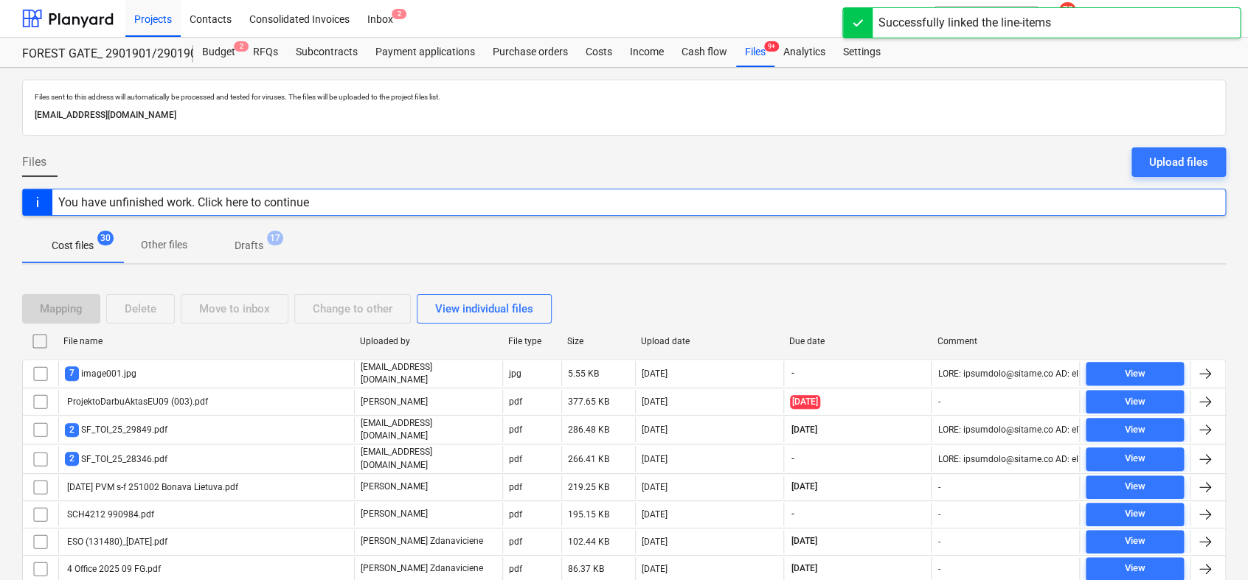
click at [259, 233] on button "Drafts 17" at bounding box center [249, 245] width 88 height 35
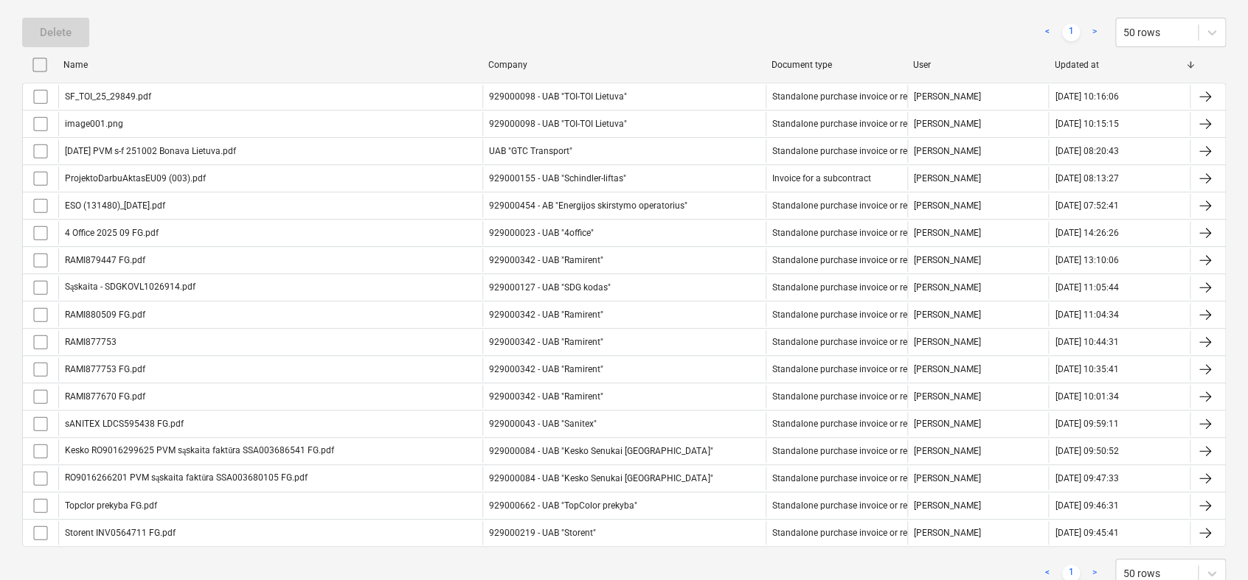
scroll to position [324, 0]
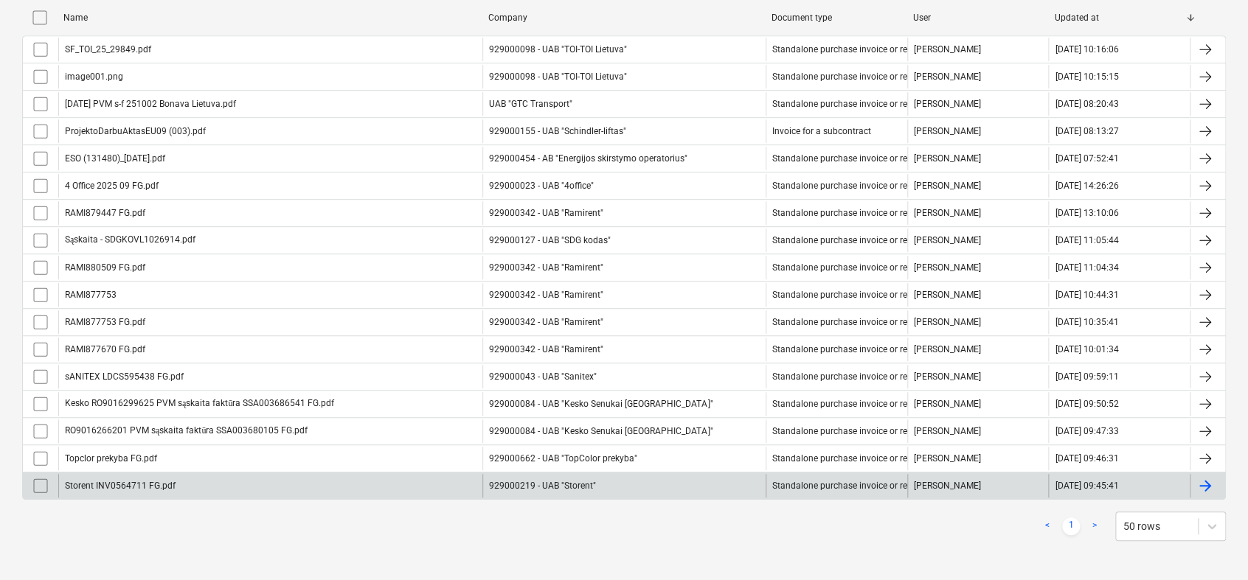
click at [1214, 487] on div at bounding box center [1207, 486] width 35 height 24
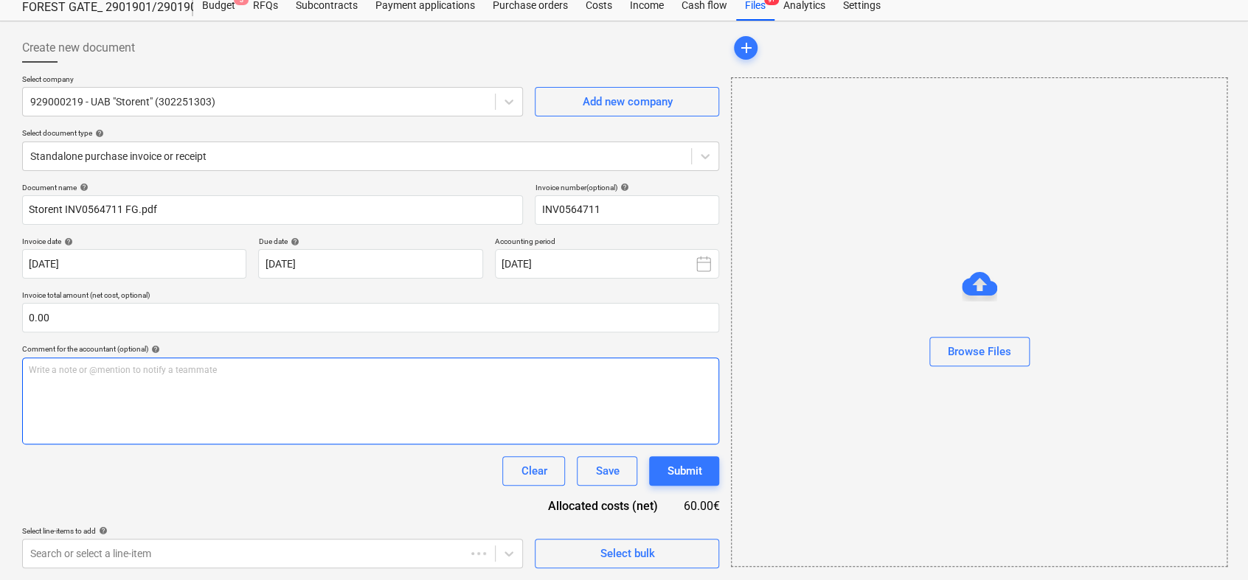
type input "INV0564711"
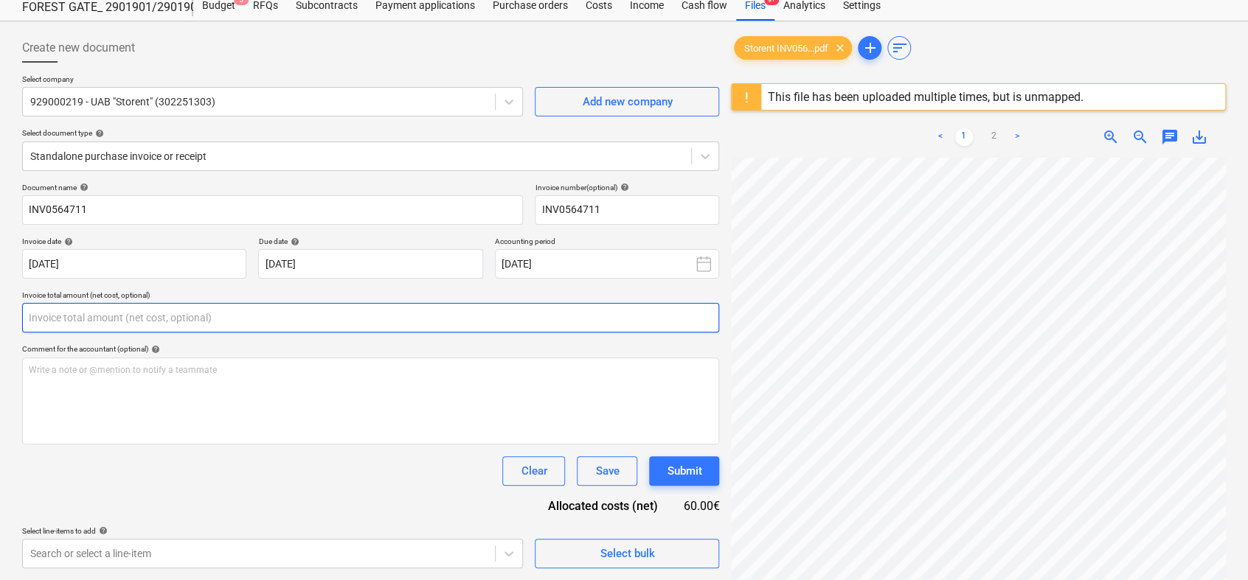
click at [276, 317] on input "text" at bounding box center [370, 317] width 697 height 29
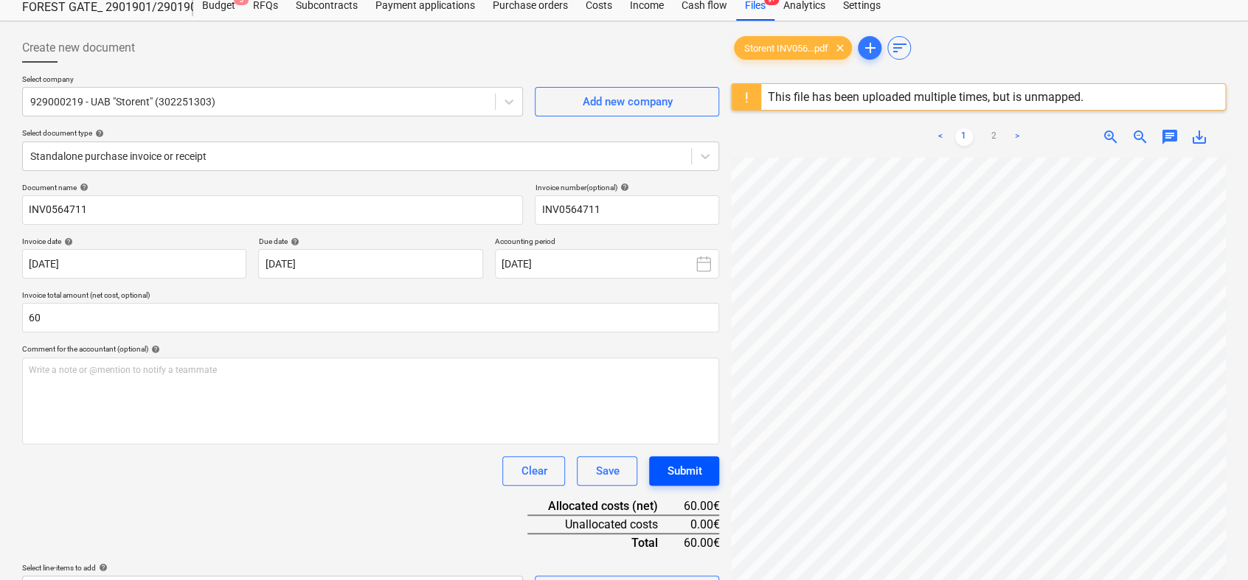
type input "60.00"
click at [664, 471] on button "Submit" at bounding box center [684, 470] width 70 height 29
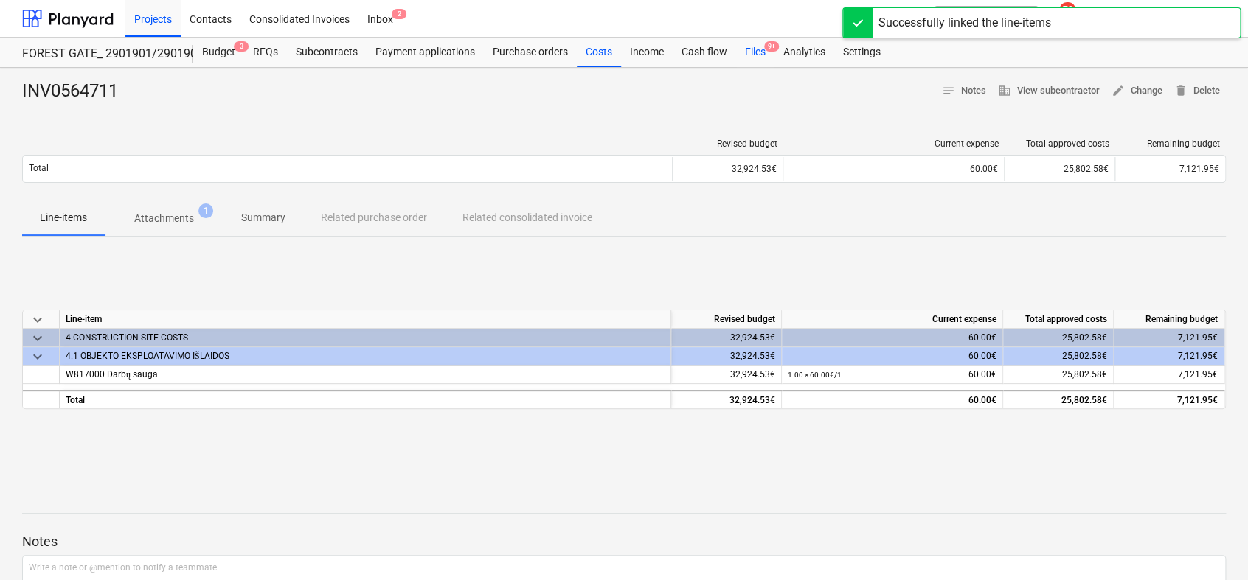
click at [751, 56] on div "Files 9+" at bounding box center [755, 52] width 38 height 29
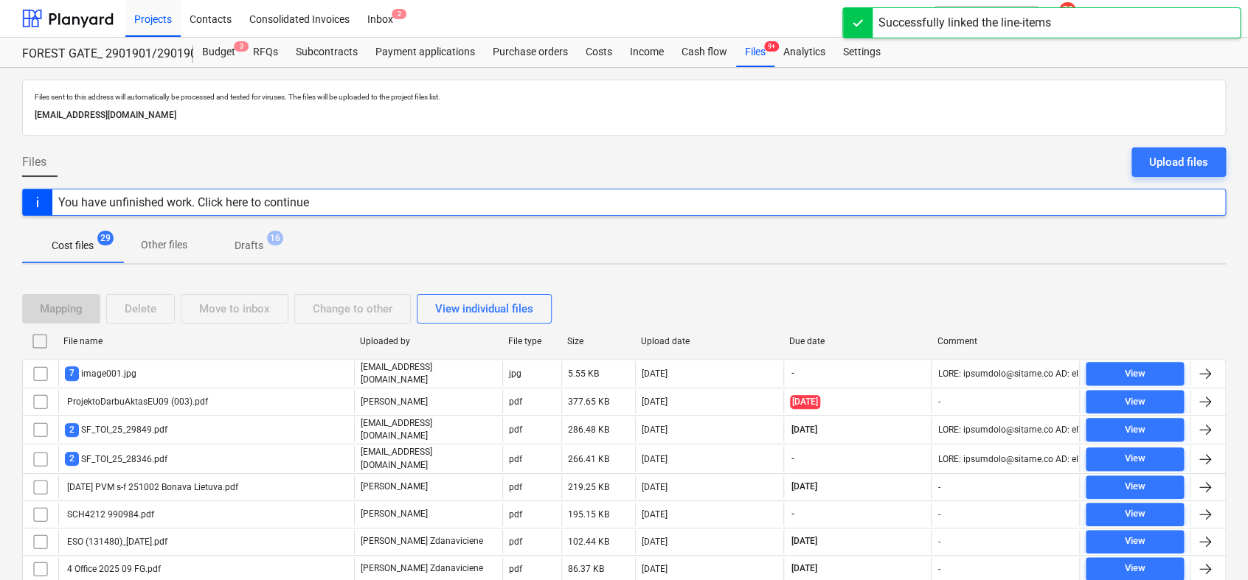
click at [235, 249] on p "Drafts" at bounding box center [249, 245] width 29 height 15
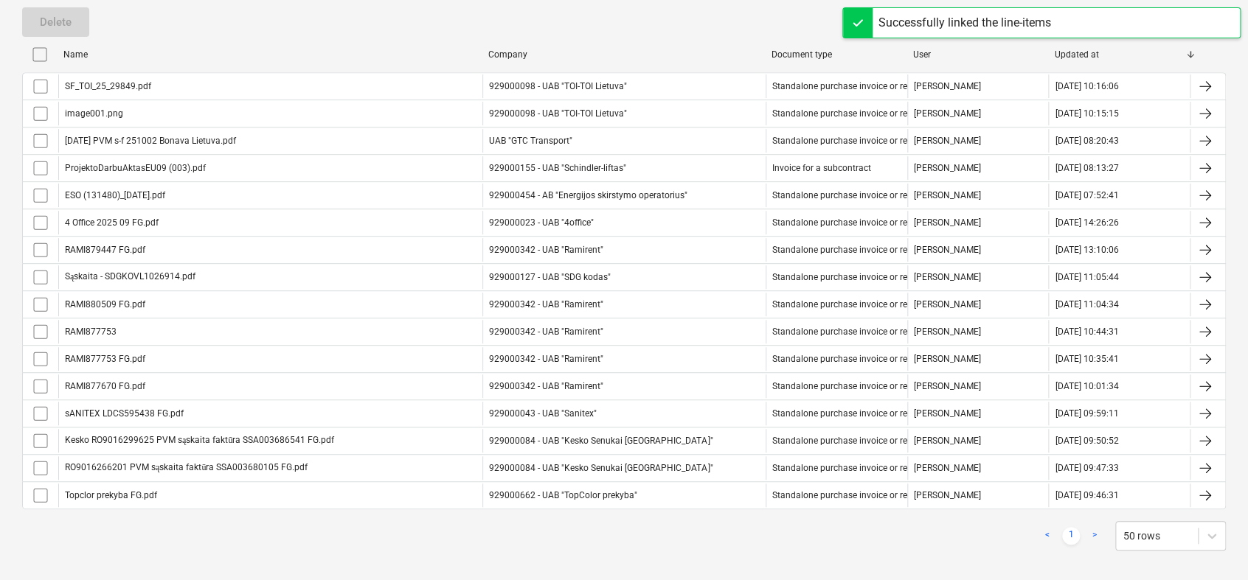
scroll to position [296, 0]
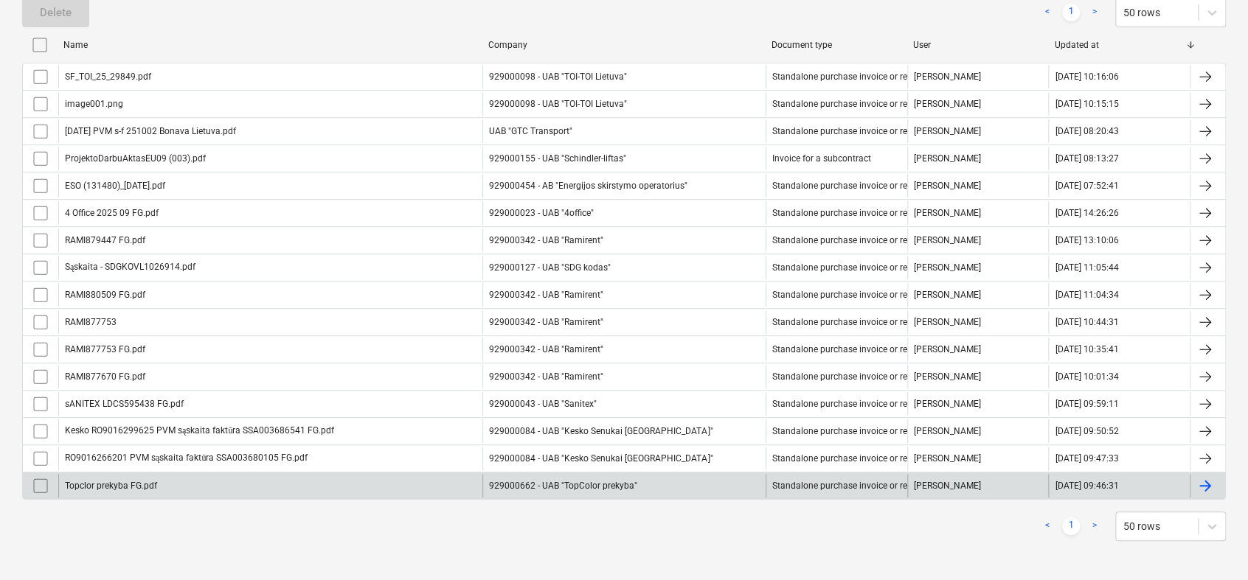
click at [1217, 480] on div at bounding box center [1207, 486] width 35 height 24
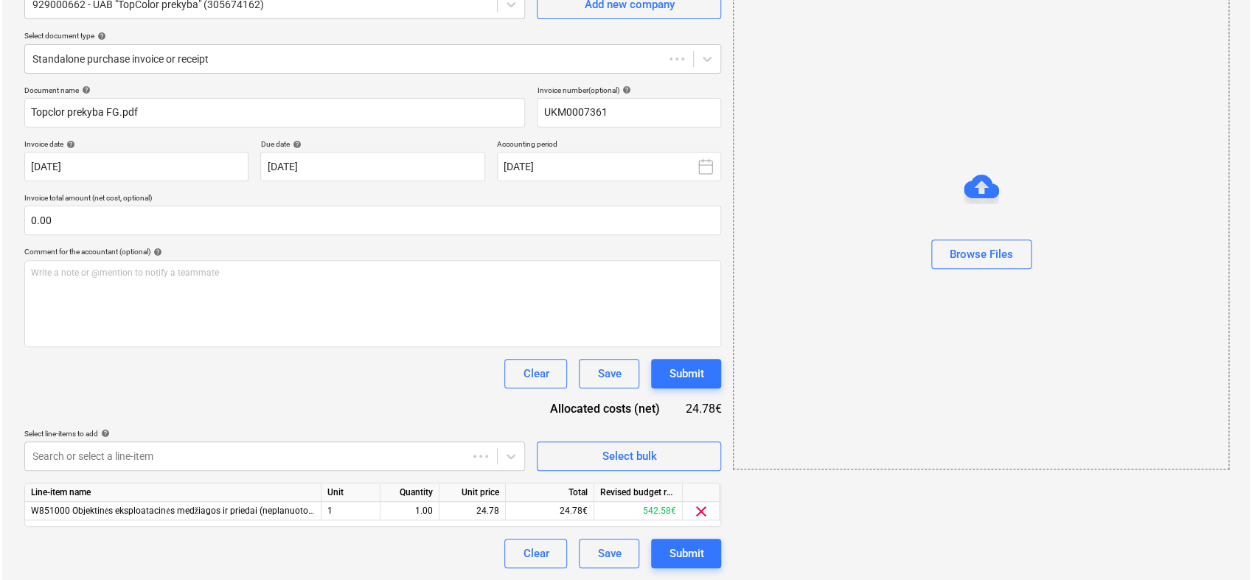
scroll to position [46, 0]
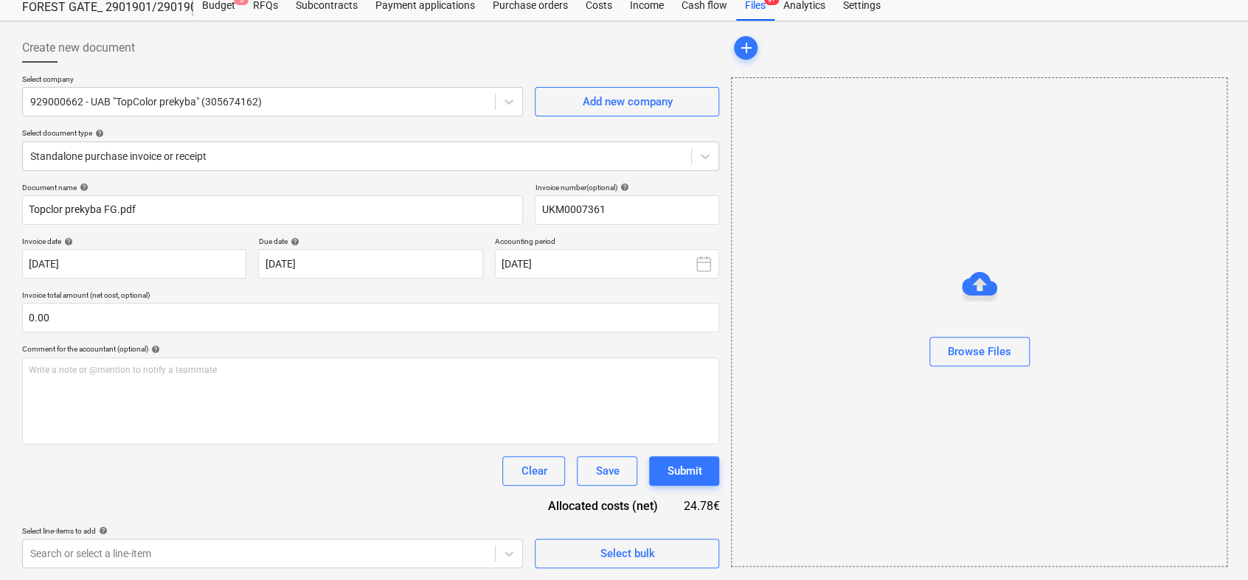
type input "UKM0007361"
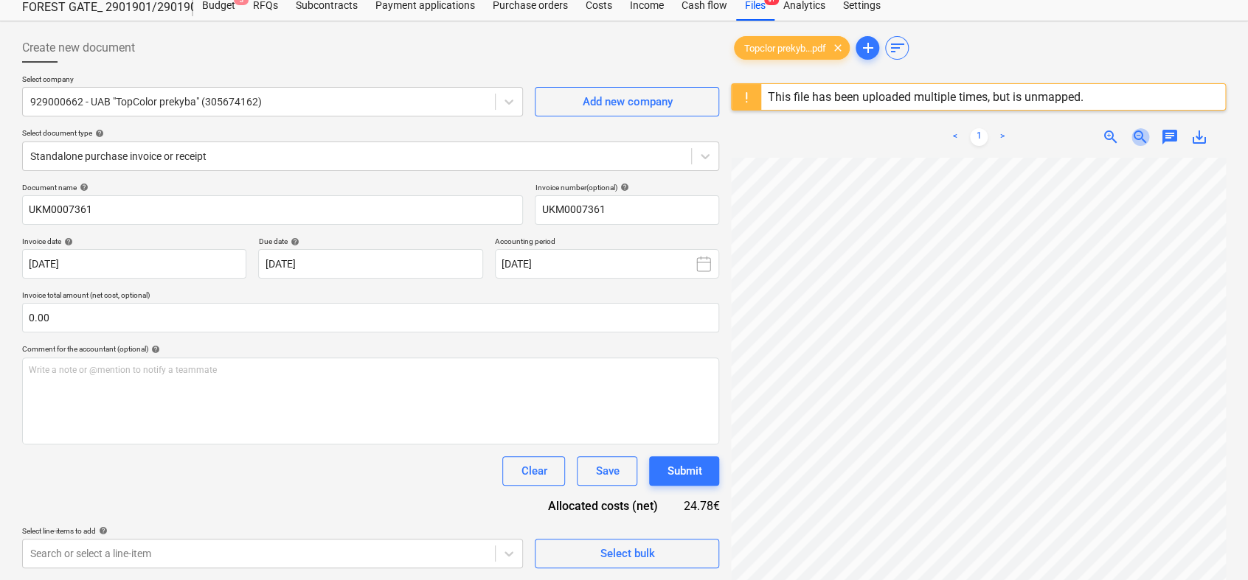
click at [1139, 129] on span "zoom_out" at bounding box center [1140, 137] width 18 height 18
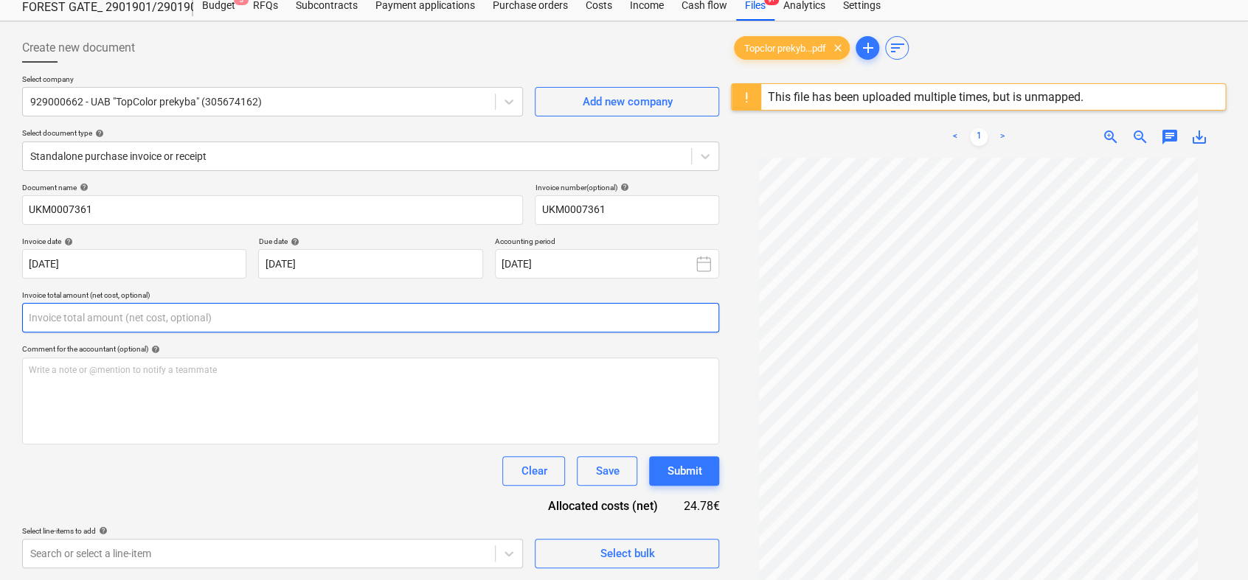
click at [181, 311] on input "text" at bounding box center [370, 317] width 697 height 29
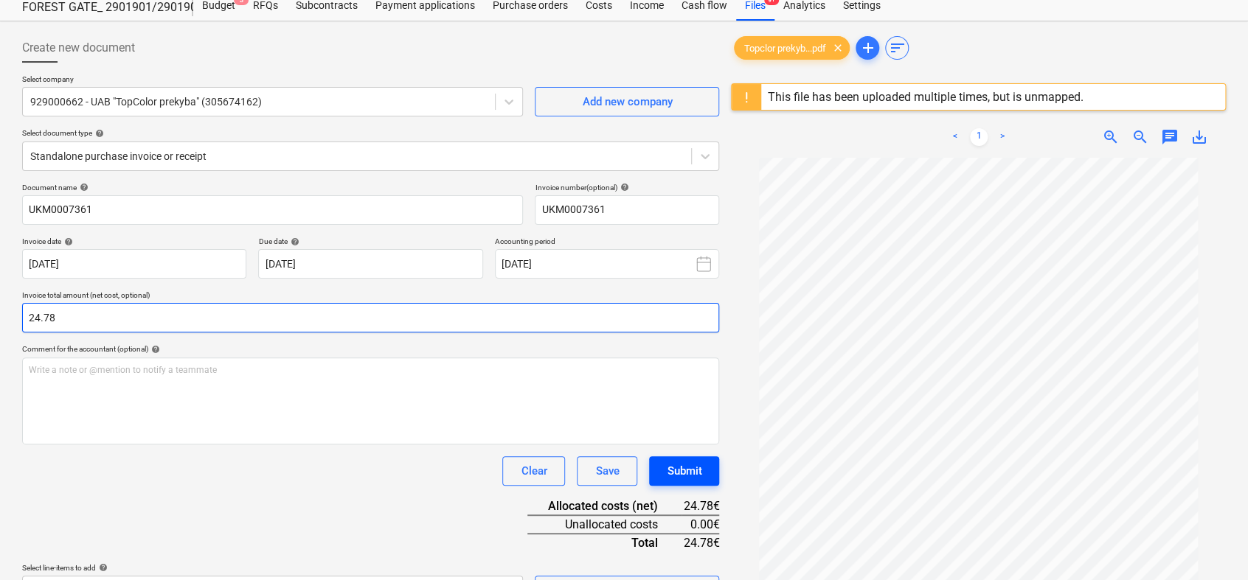
type input "24.78"
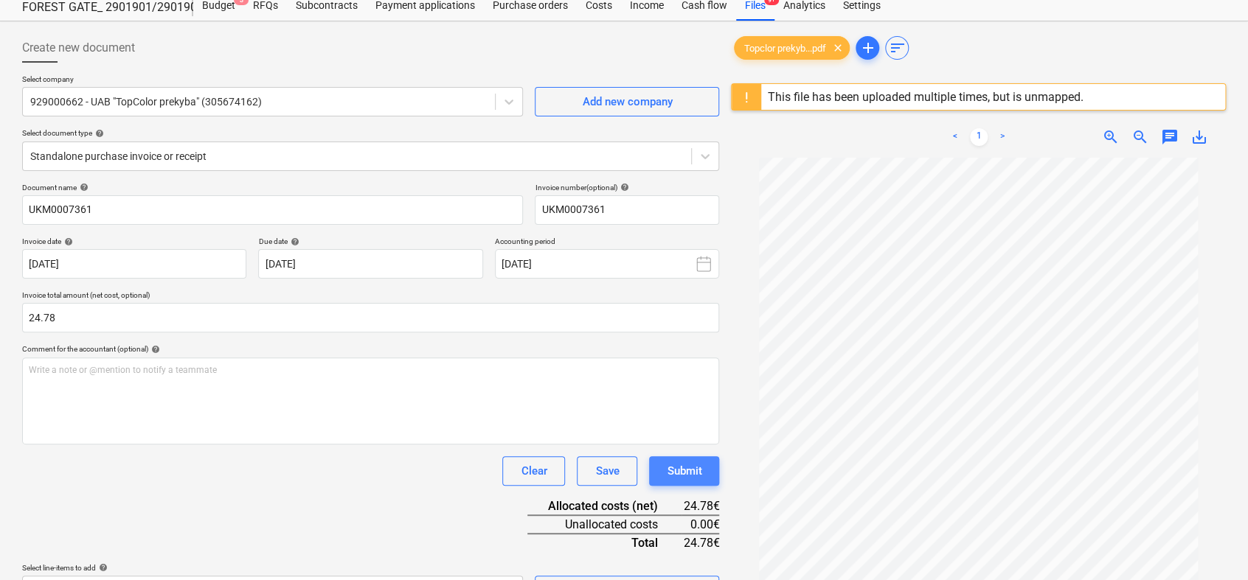
click at [708, 476] on button "Submit" at bounding box center [684, 470] width 70 height 29
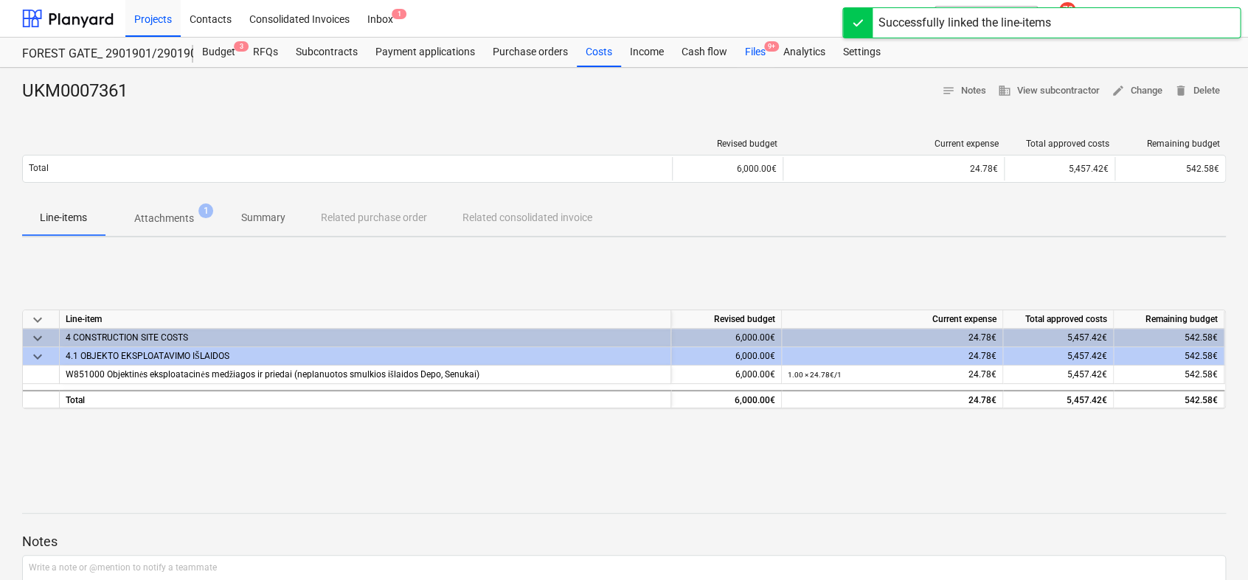
click at [762, 55] on div "Files 9+" at bounding box center [755, 52] width 38 height 29
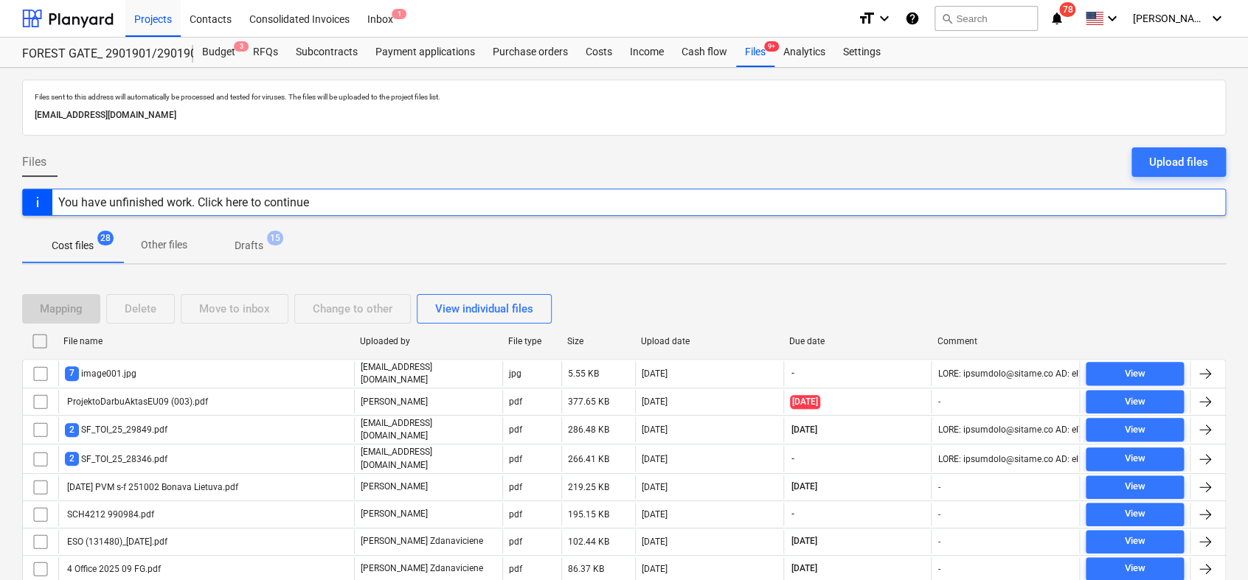
click at [248, 241] on p "Drafts" at bounding box center [249, 245] width 29 height 15
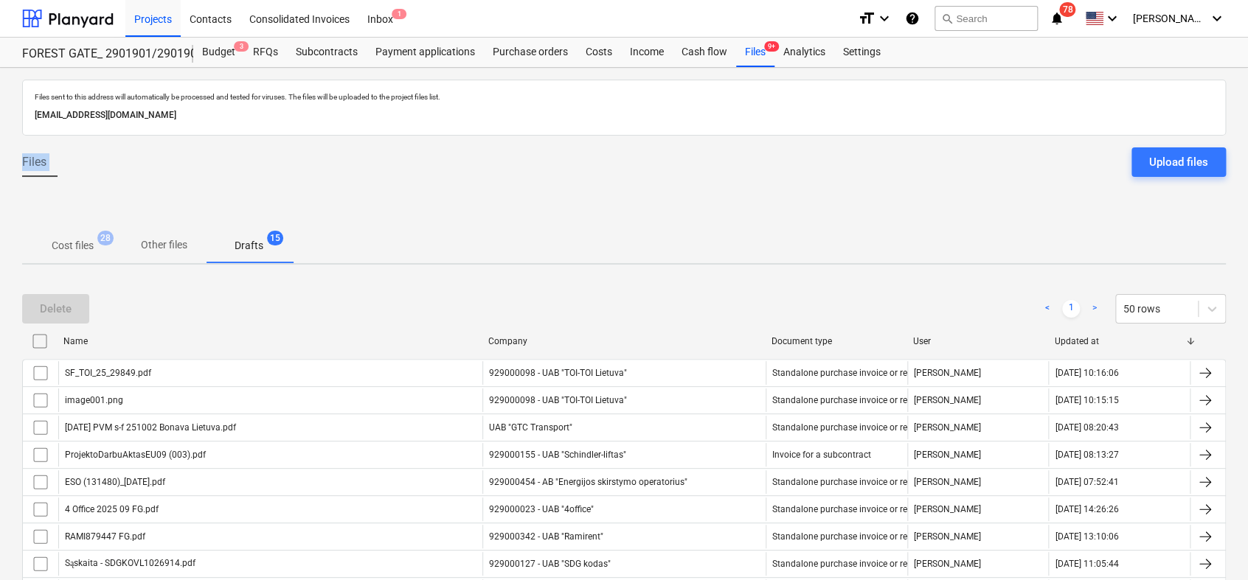
drag, startPoint x: 1245, startPoint y: 136, endPoint x: 1230, endPoint y: 263, distance: 127.7
click at [1230, 263] on div "Files sent to this address will automatically be processed and tested for virus…" at bounding box center [624, 460] width 1248 height 784
drag, startPoint x: 1230, startPoint y: 263, endPoint x: 1207, endPoint y: 252, distance: 25.1
click at [1198, 257] on div "Cost files 28 Other files Drafts 15" at bounding box center [624, 245] width 1204 height 35
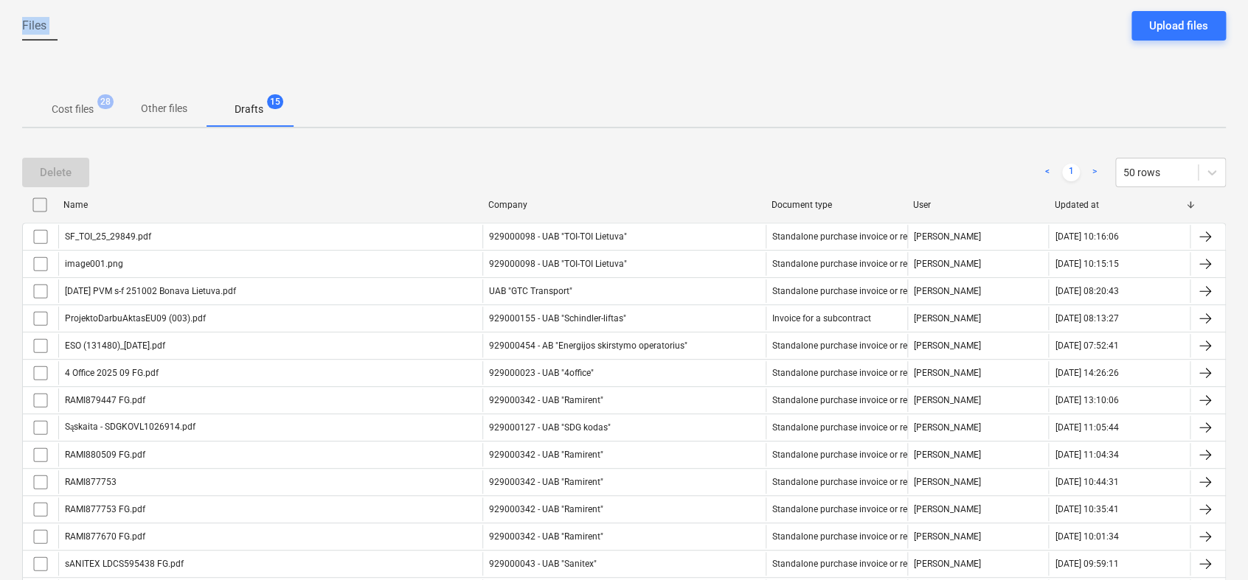
scroll to position [256, 0]
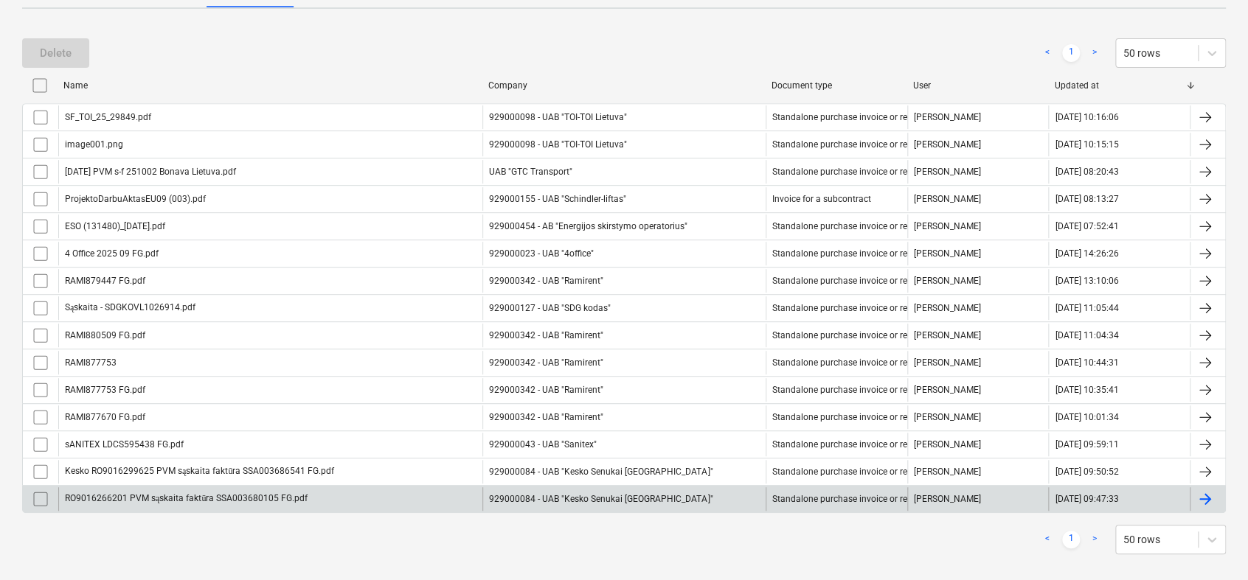
click at [1211, 502] on div at bounding box center [1205, 499] width 18 height 18
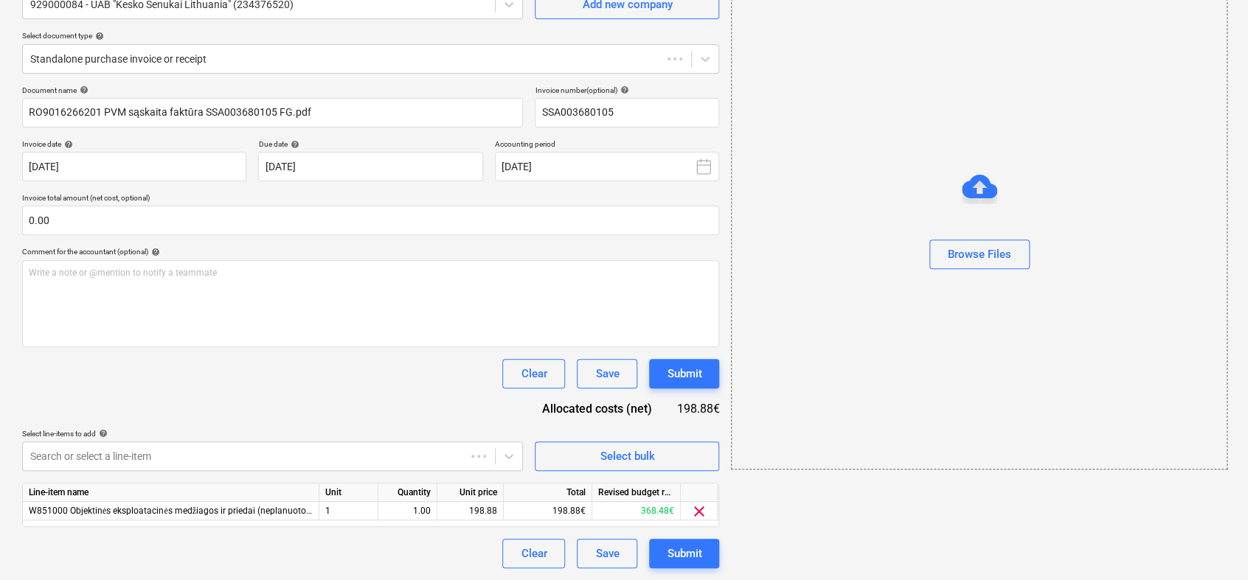
scroll to position [46, 0]
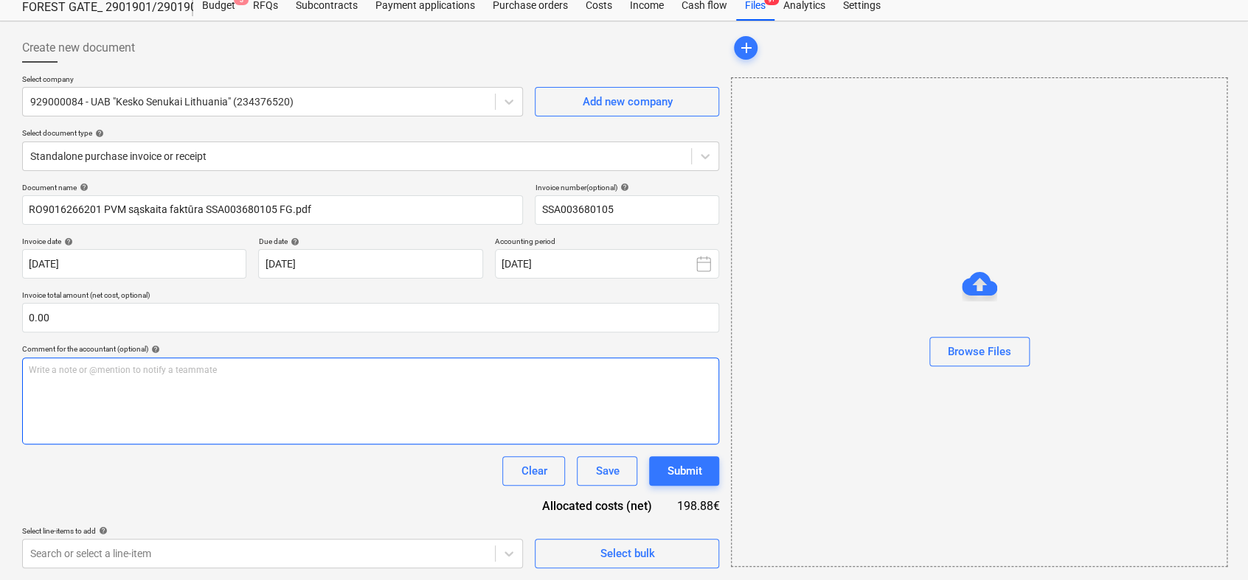
type input "SSA003680105"
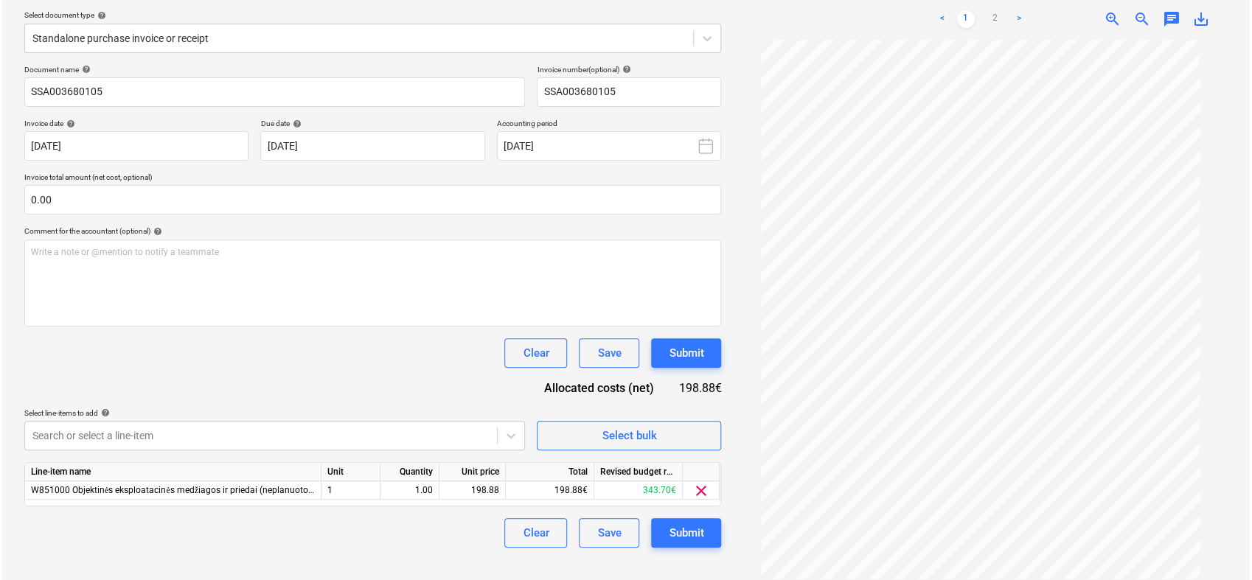
scroll to position [175, 0]
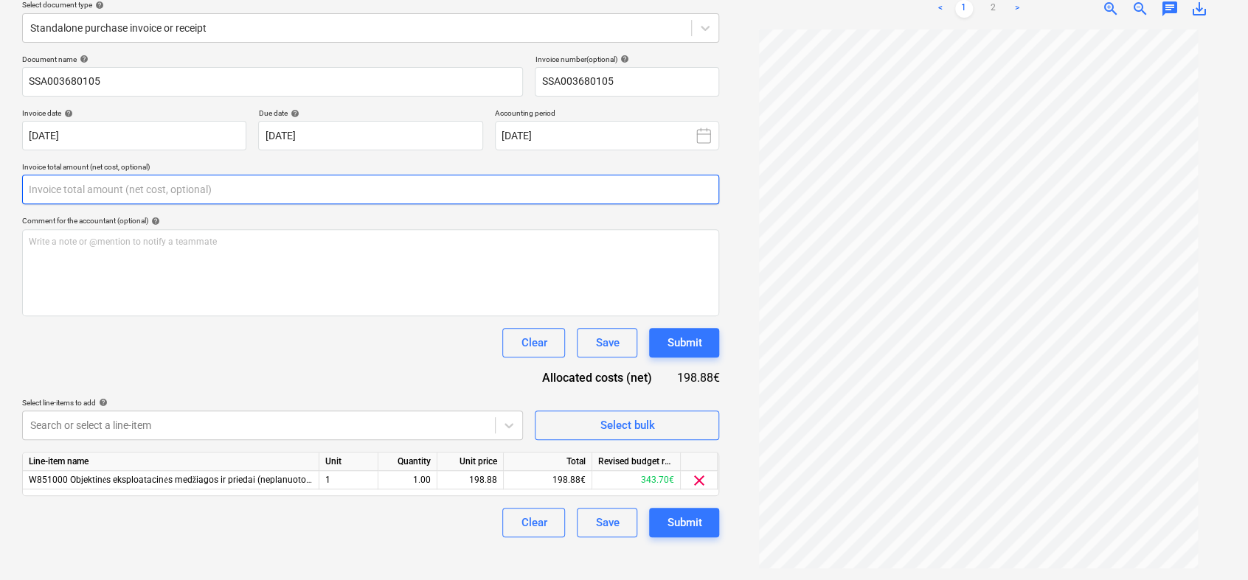
click at [117, 189] on input "text" at bounding box center [370, 189] width 697 height 29
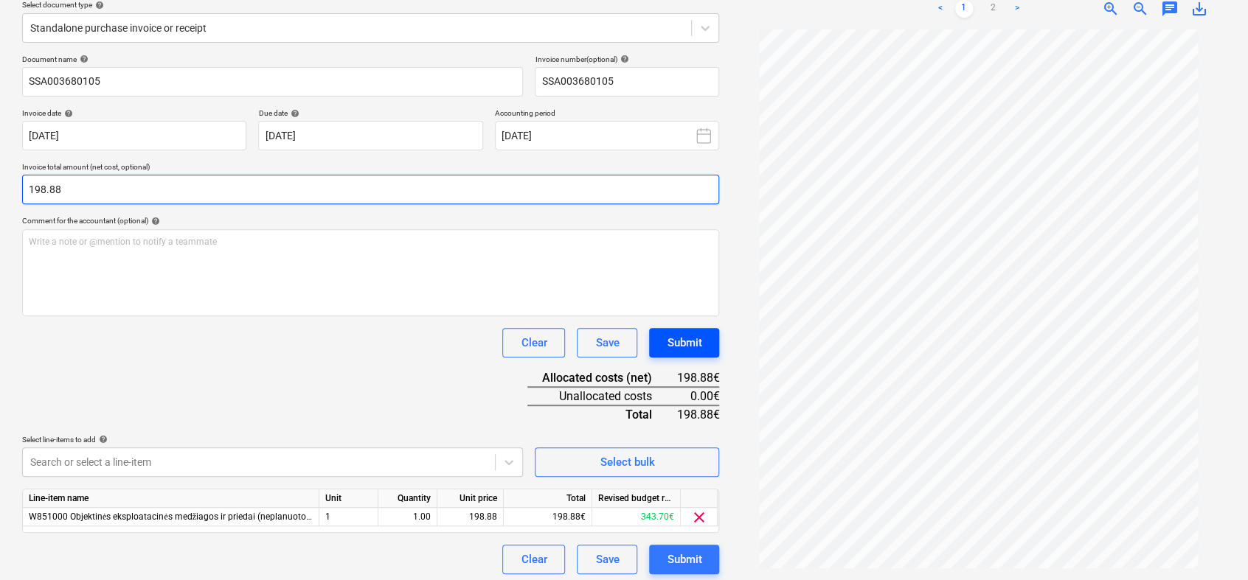
type input "198.88"
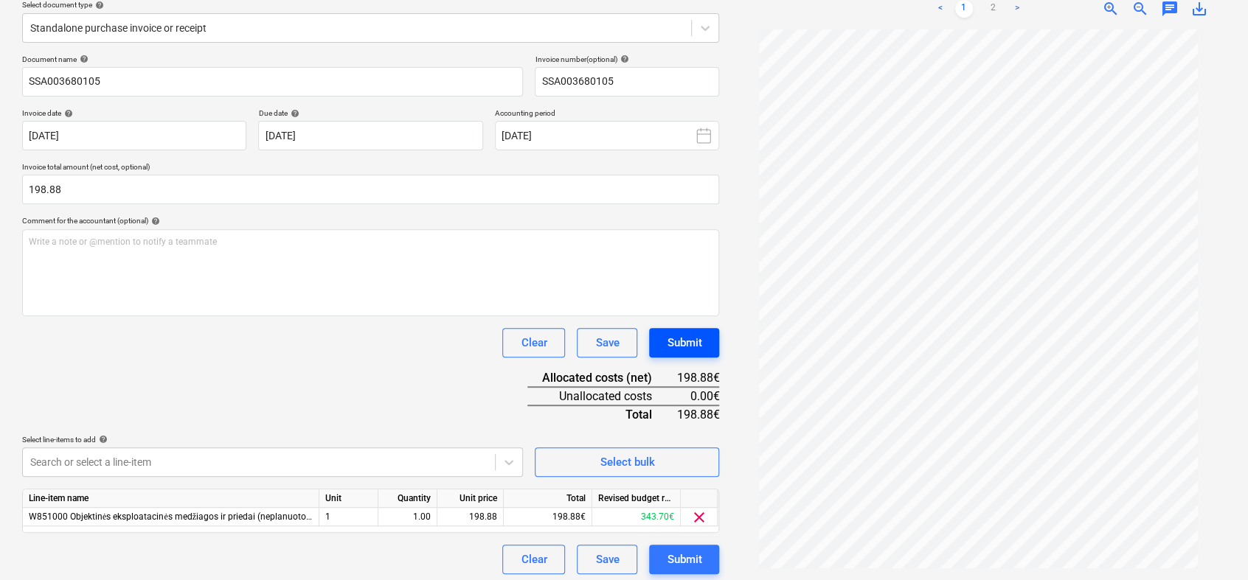
click at [683, 345] on div "Submit" at bounding box center [684, 342] width 35 height 19
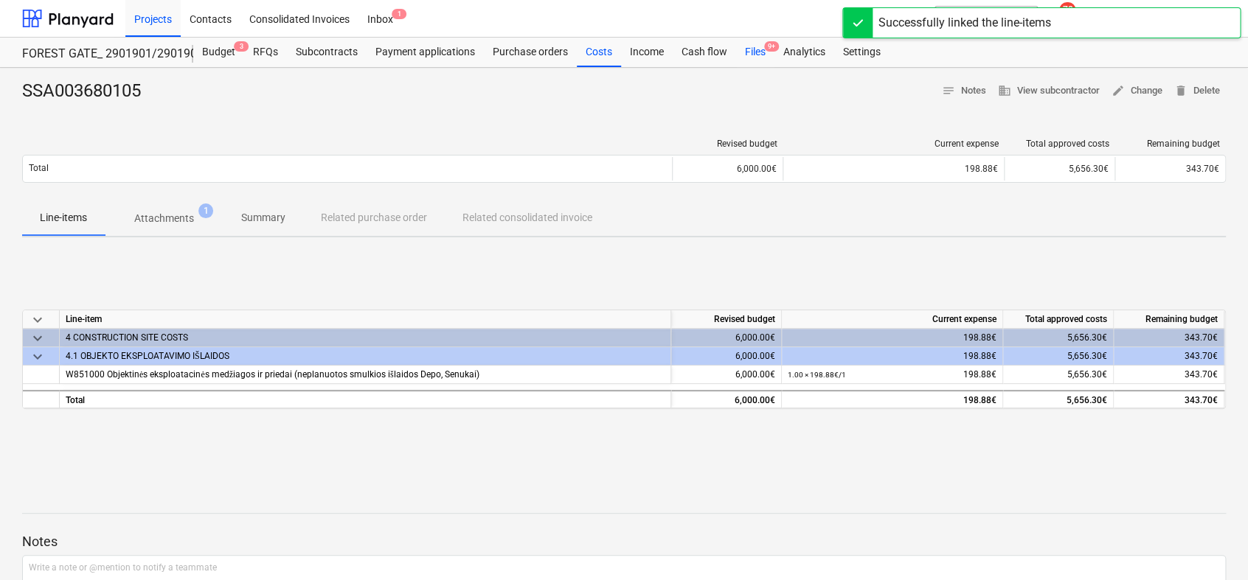
click at [764, 49] on span "9+" at bounding box center [771, 46] width 15 height 10
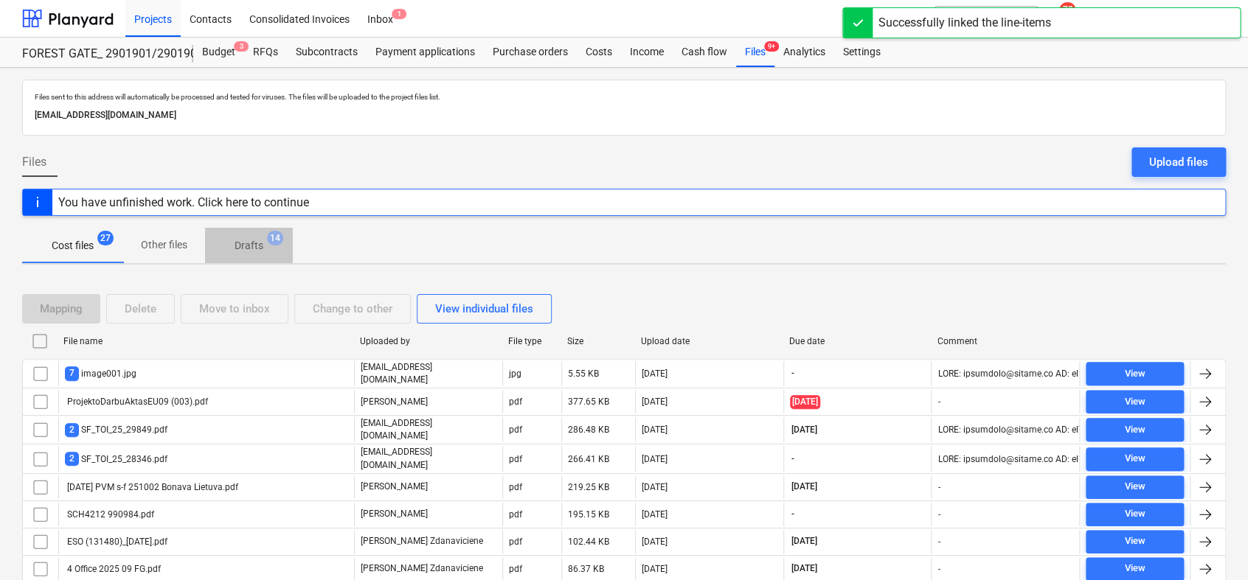
click at [249, 249] on p "Drafts" at bounding box center [249, 245] width 29 height 15
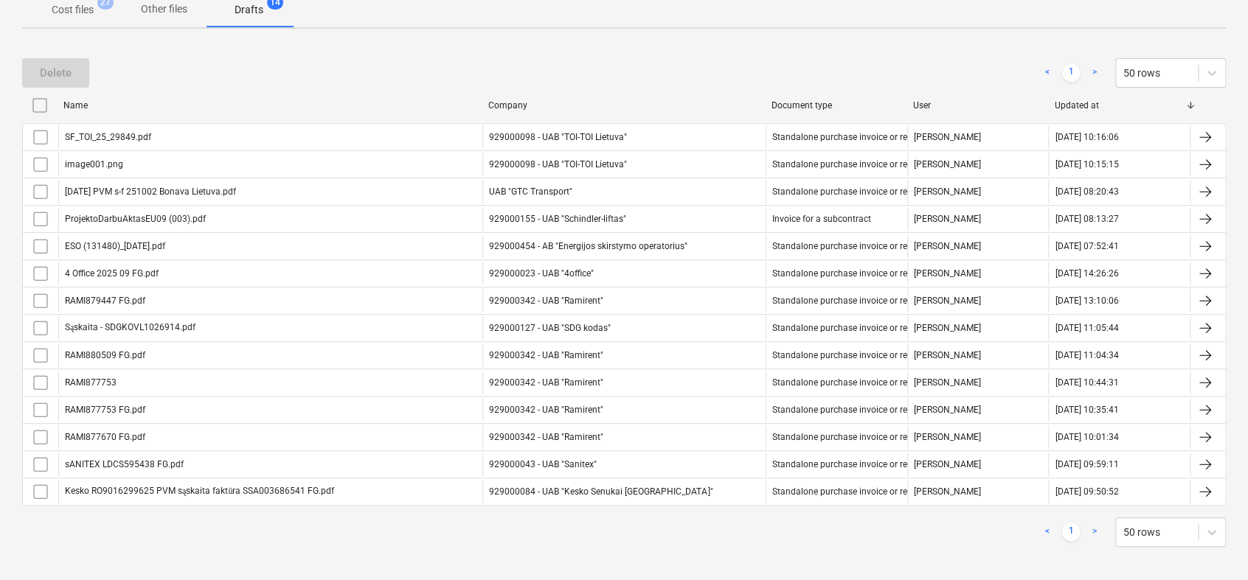
scroll to position [242, 0]
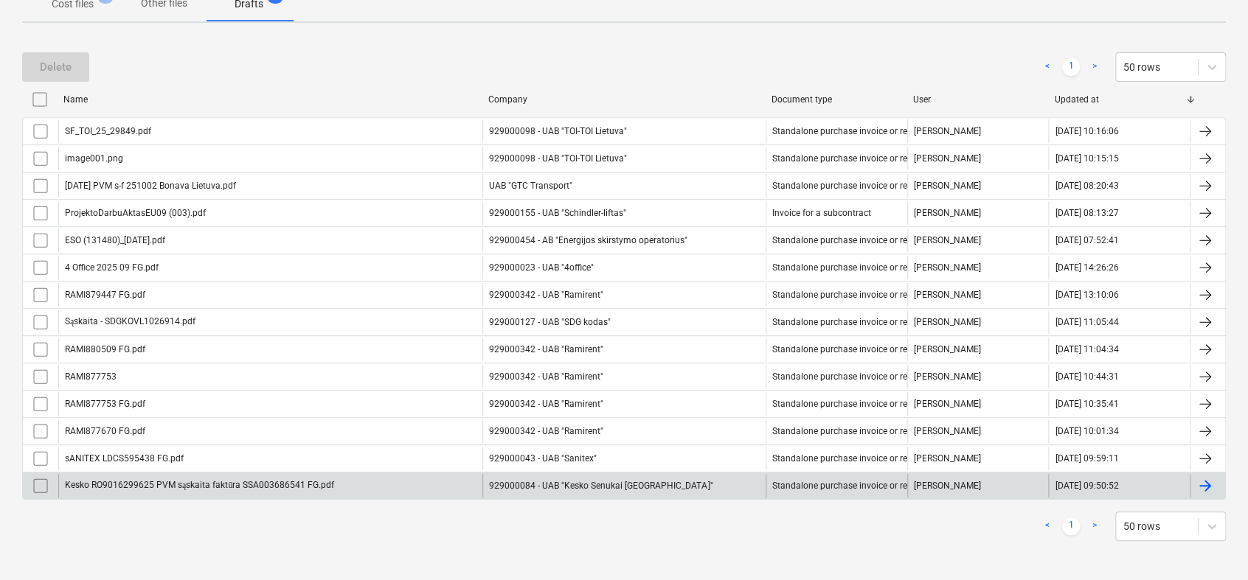
click at [1199, 493] on div at bounding box center [1207, 486] width 35 height 24
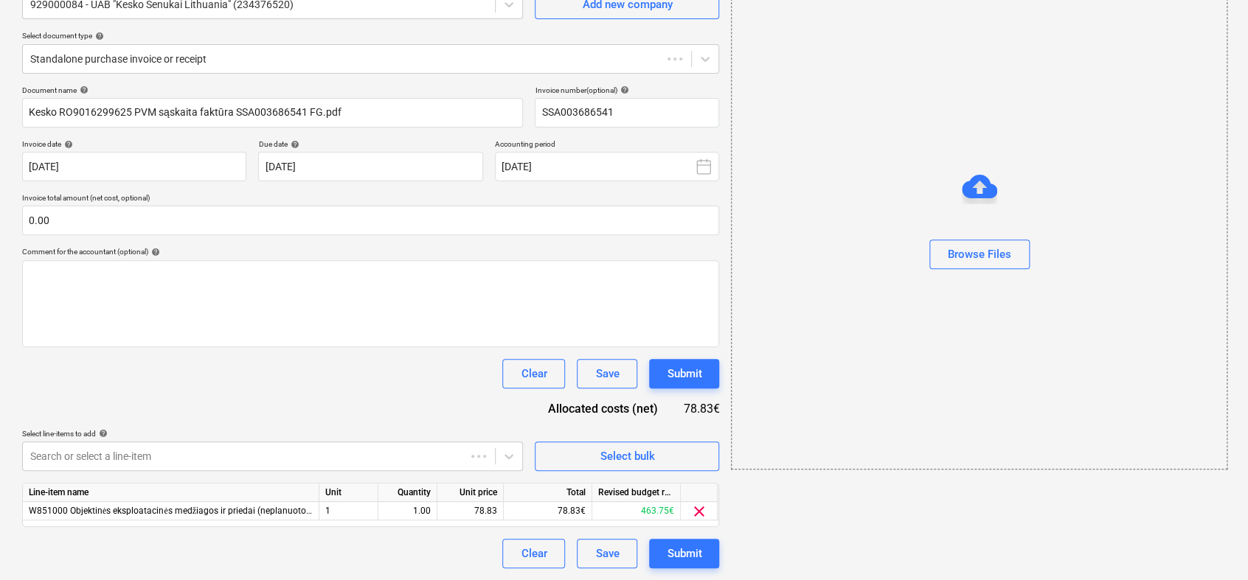
scroll to position [46, 0]
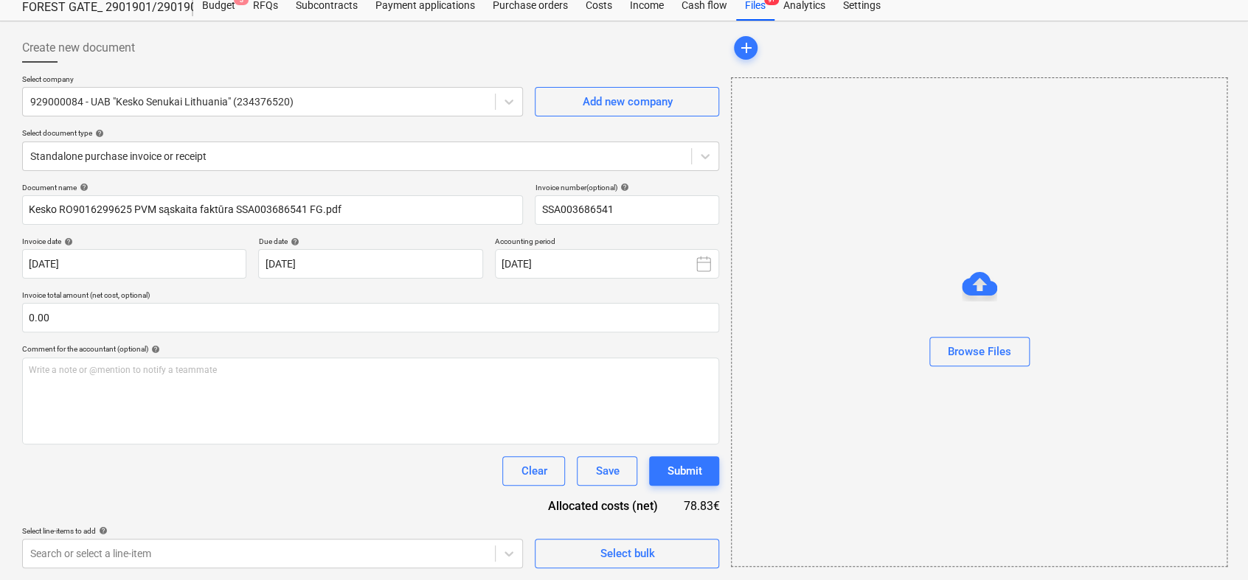
type input "SSA003686541"
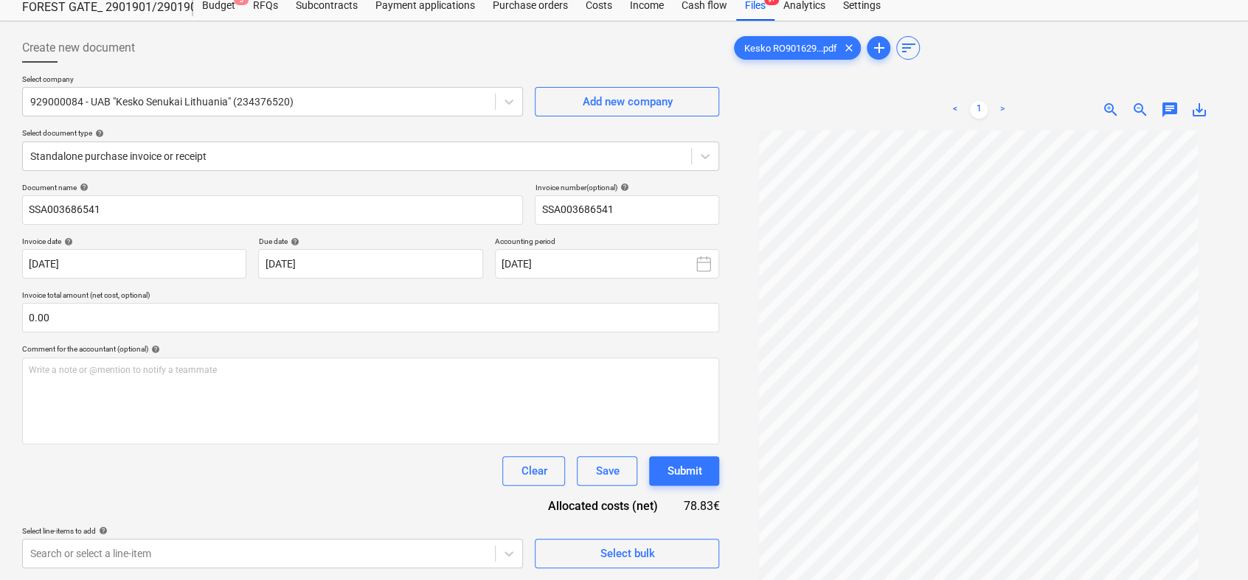
click at [1115, 113] on span "zoom_in" at bounding box center [1111, 110] width 18 height 18
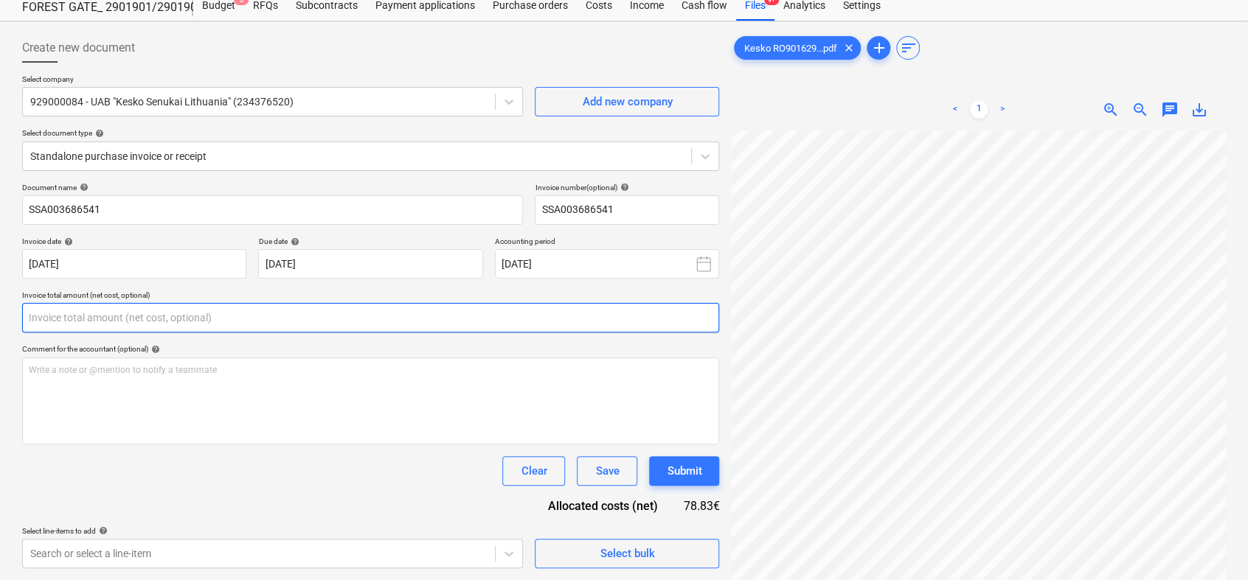
click at [219, 315] on input "text" at bounding box center [370, 317] width 697 height 29
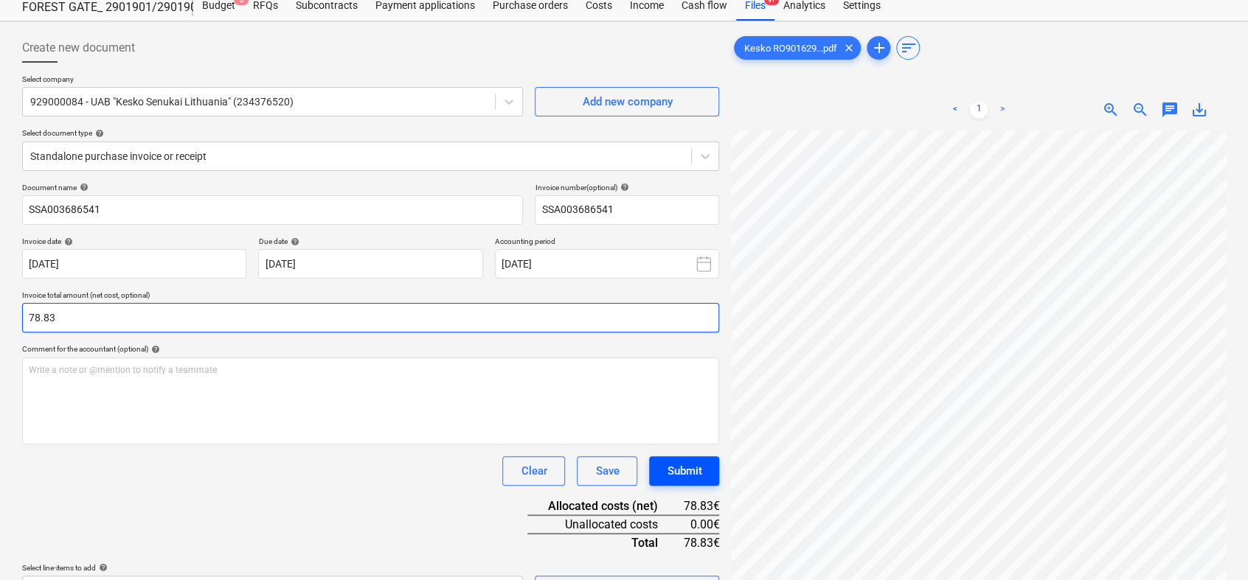
type input "78.83"
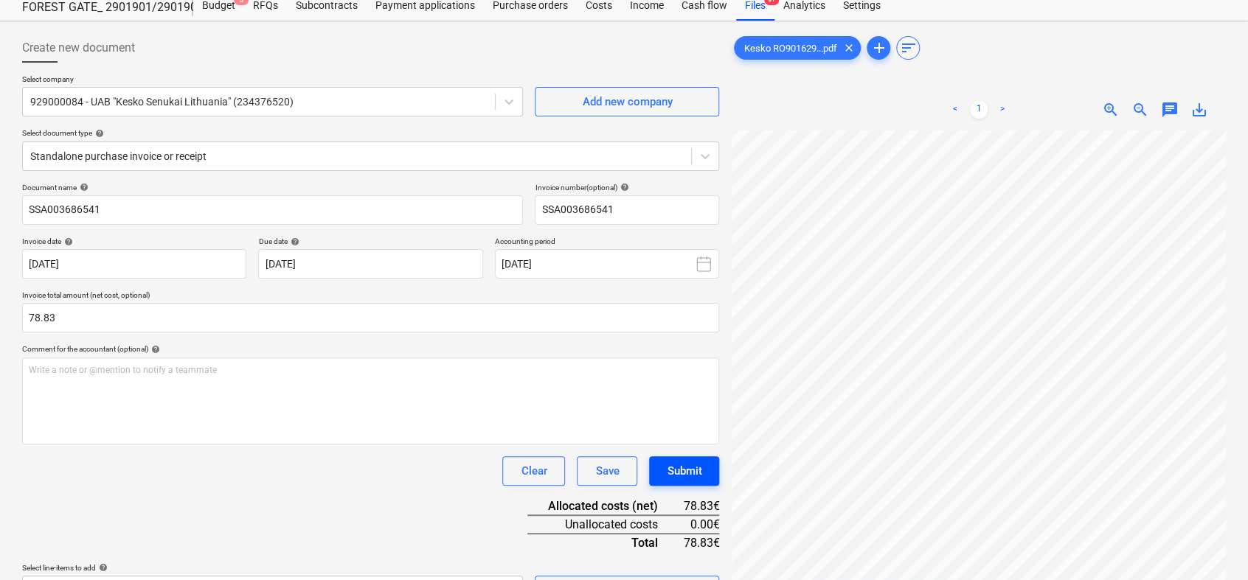
click at [701, 465] on div "Submit" at bounding box center [684, 471] width 35 height 19
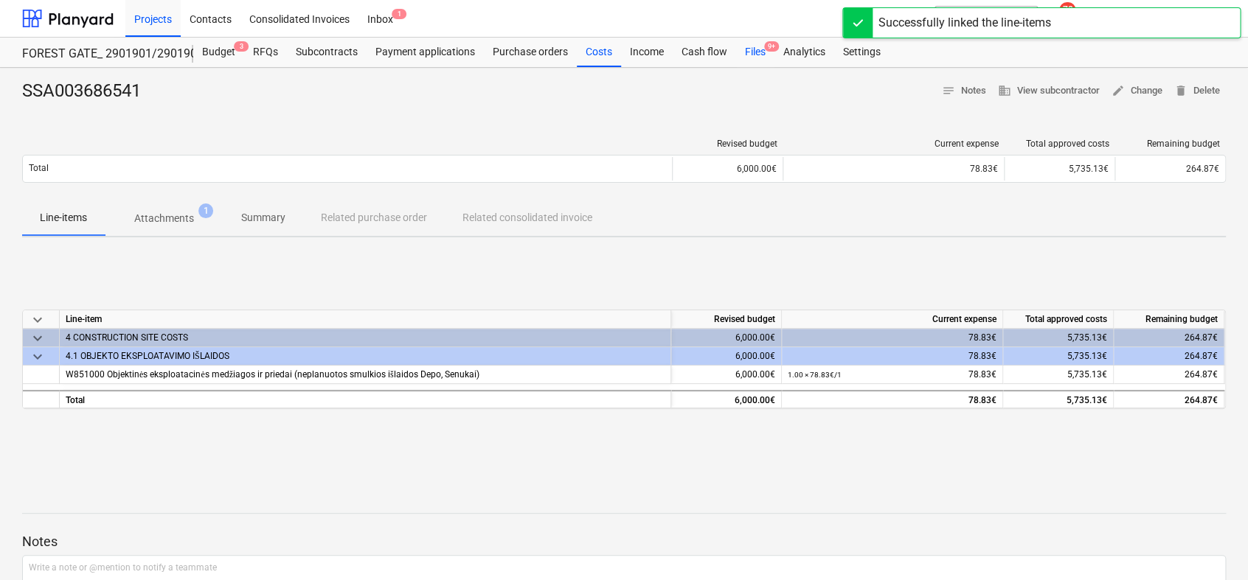
click at [749, 49] on div "Files 9+" at bounding box center [755, 52] width 38 height 29
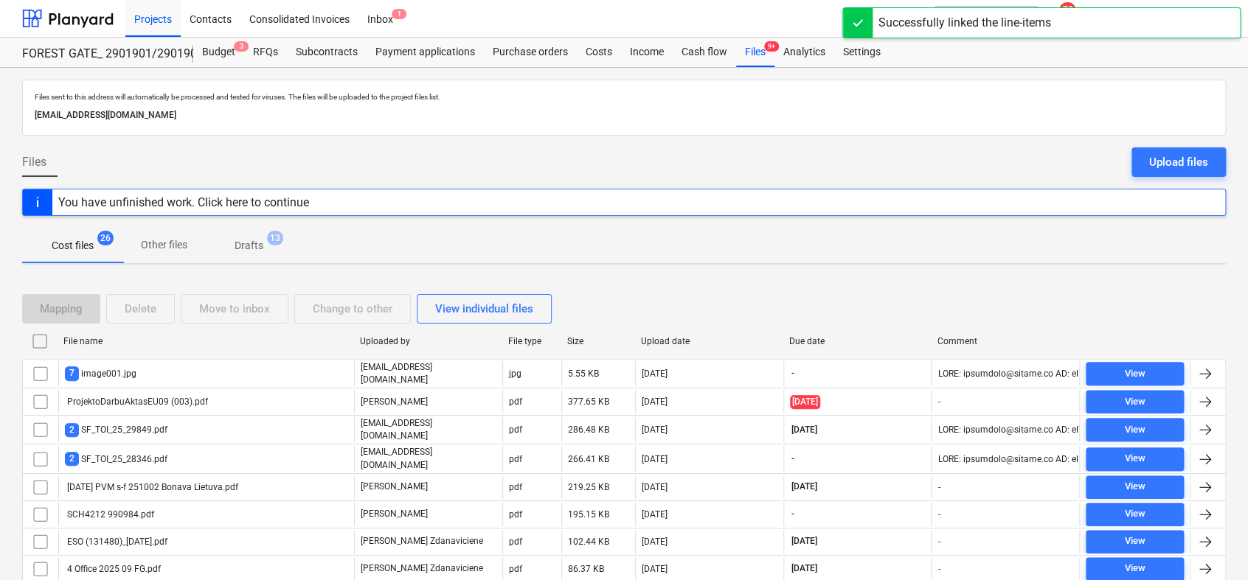
click at [255, 250] on p "Drafts" at bounding box center [249, 245] width 29 height 15
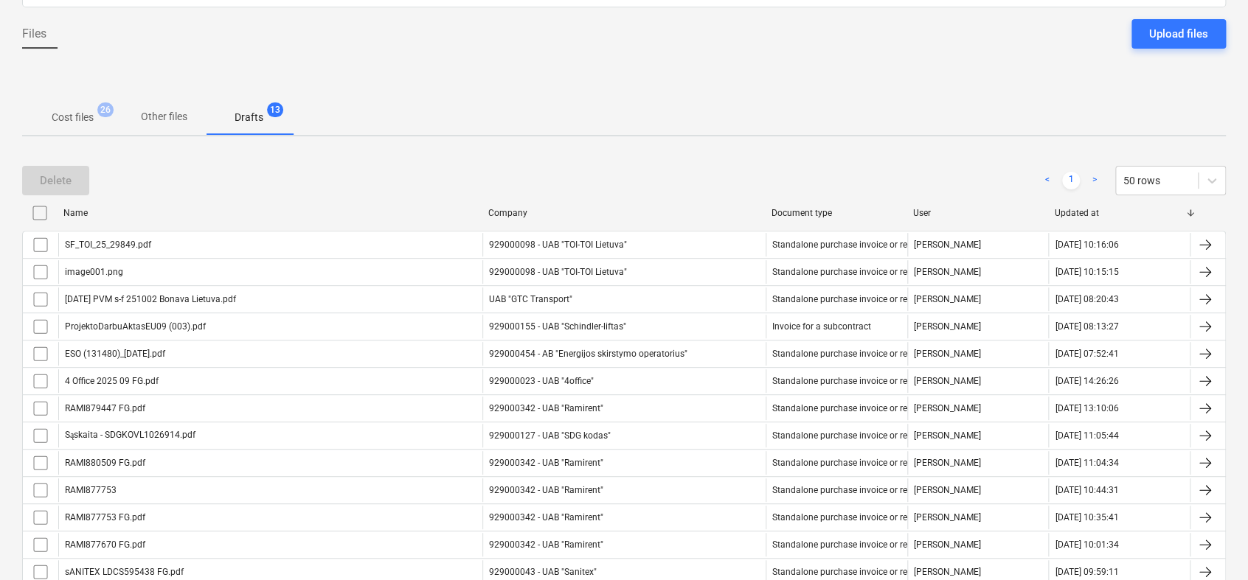
scroll to position [215, 0]
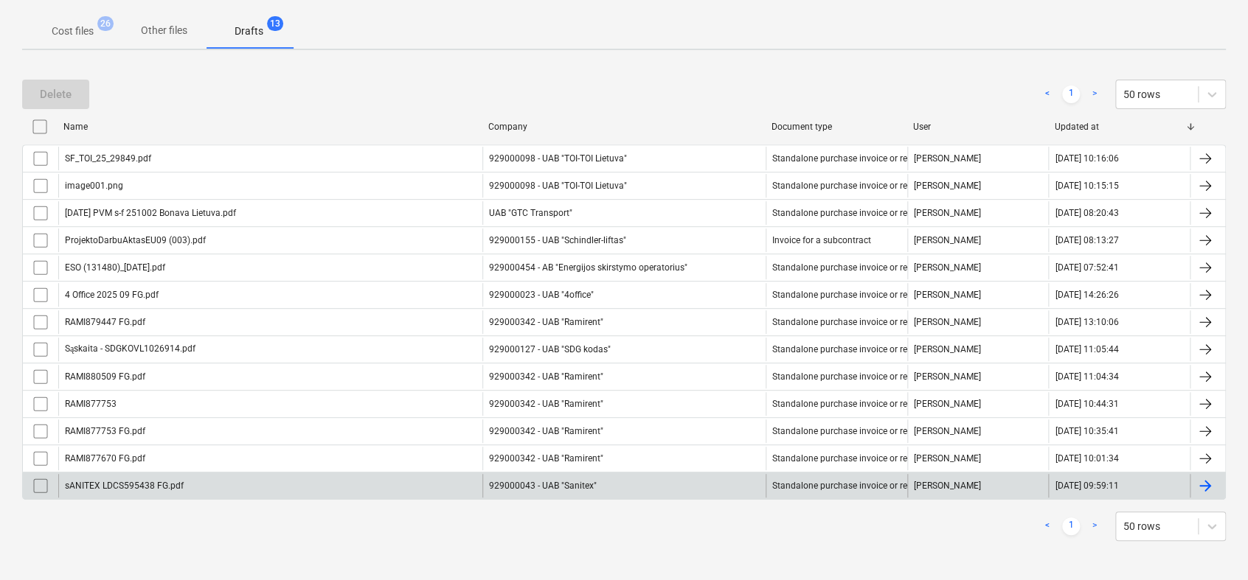
click at [1196, 477] on div at bounding box center [1205, 486] width 18 height 18
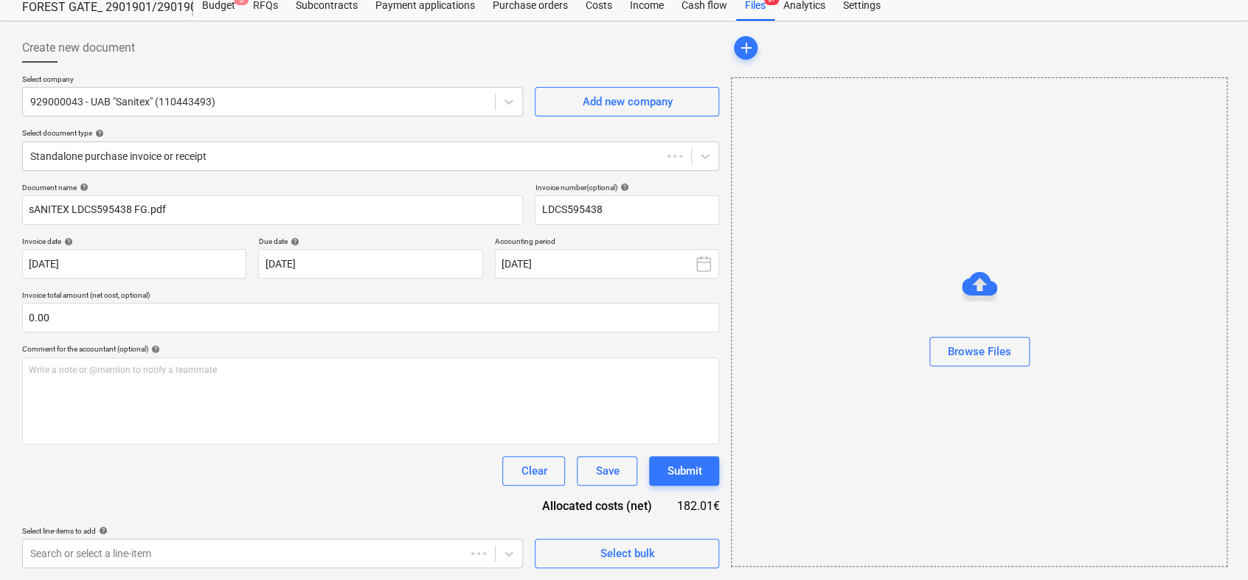
type input "LDCS595438"
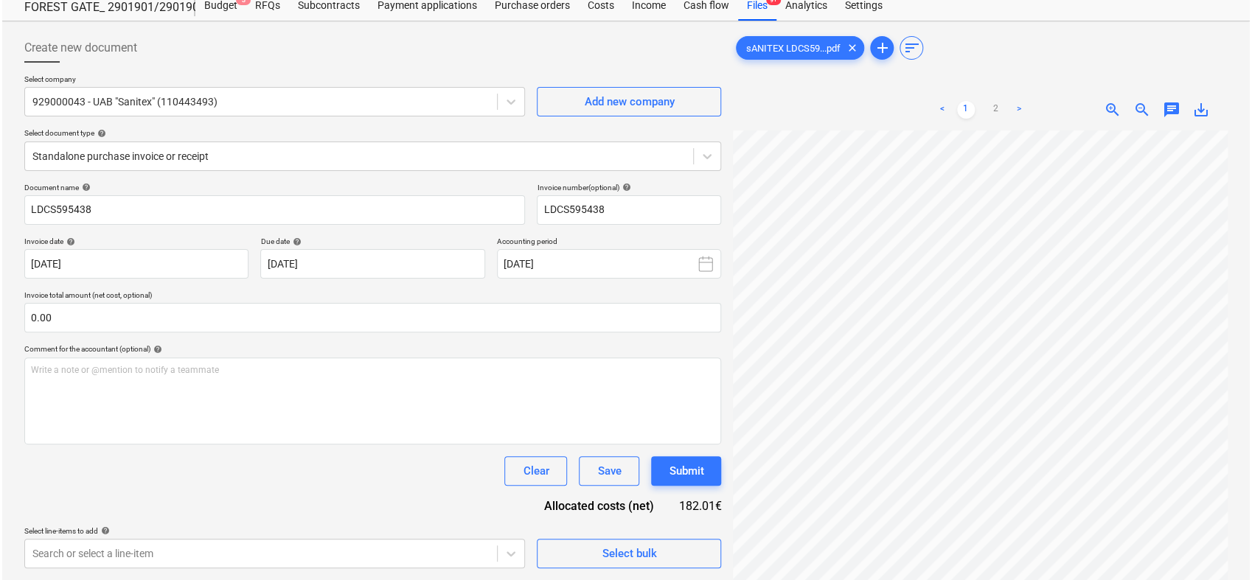
scroll to position [192, 22]
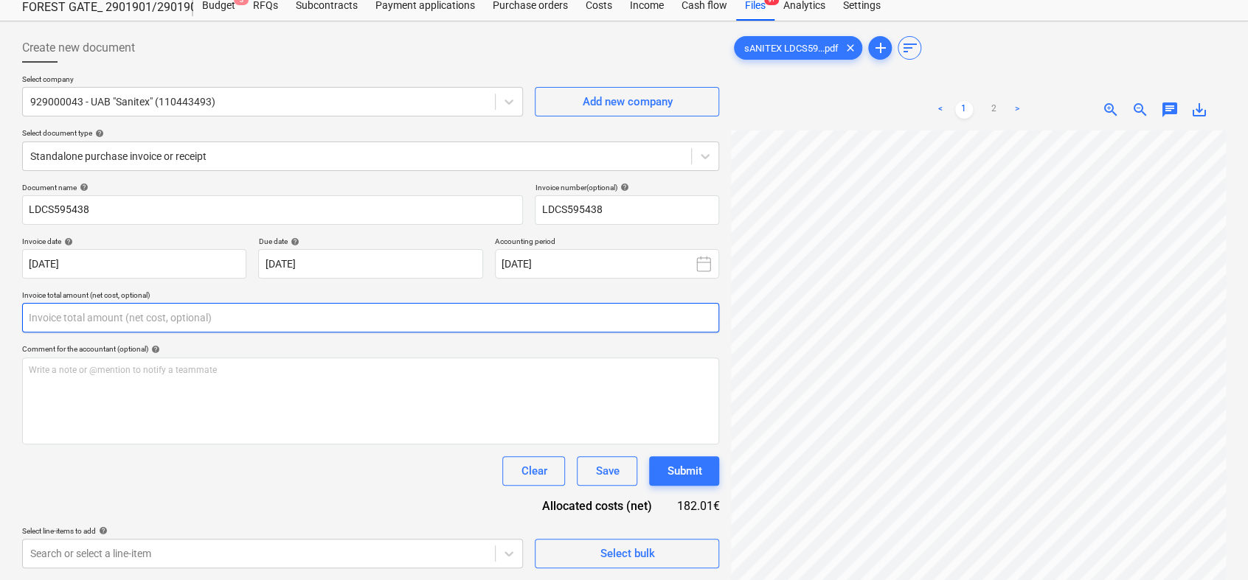
click at [234, 316] on input "text" at bounding box center [370, 317] width 697 height 29
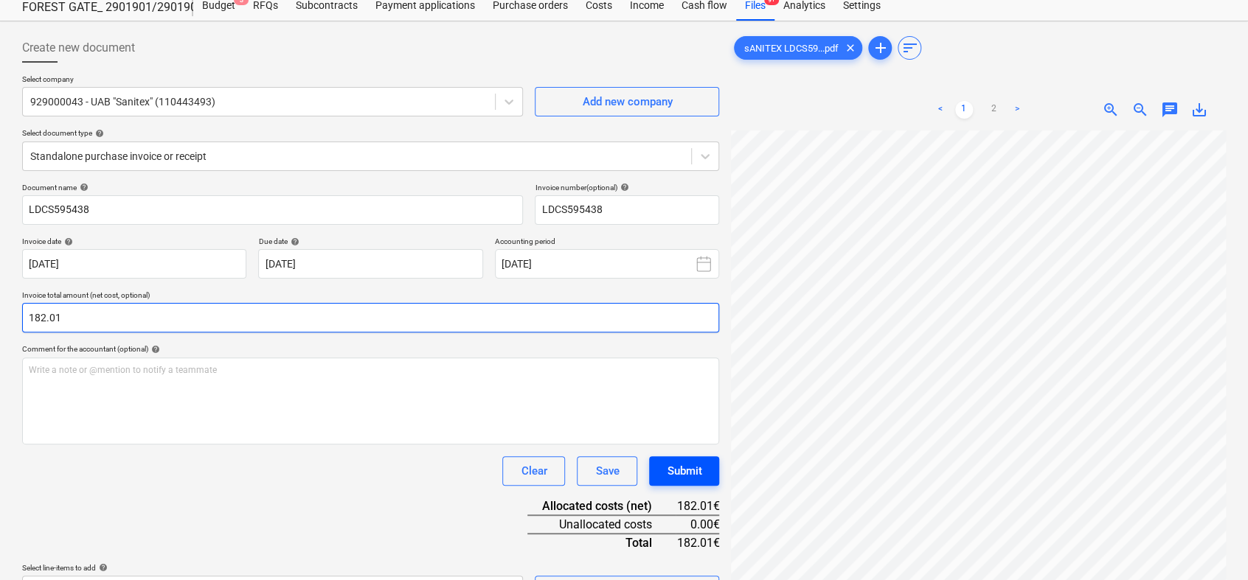
type input "182.01"
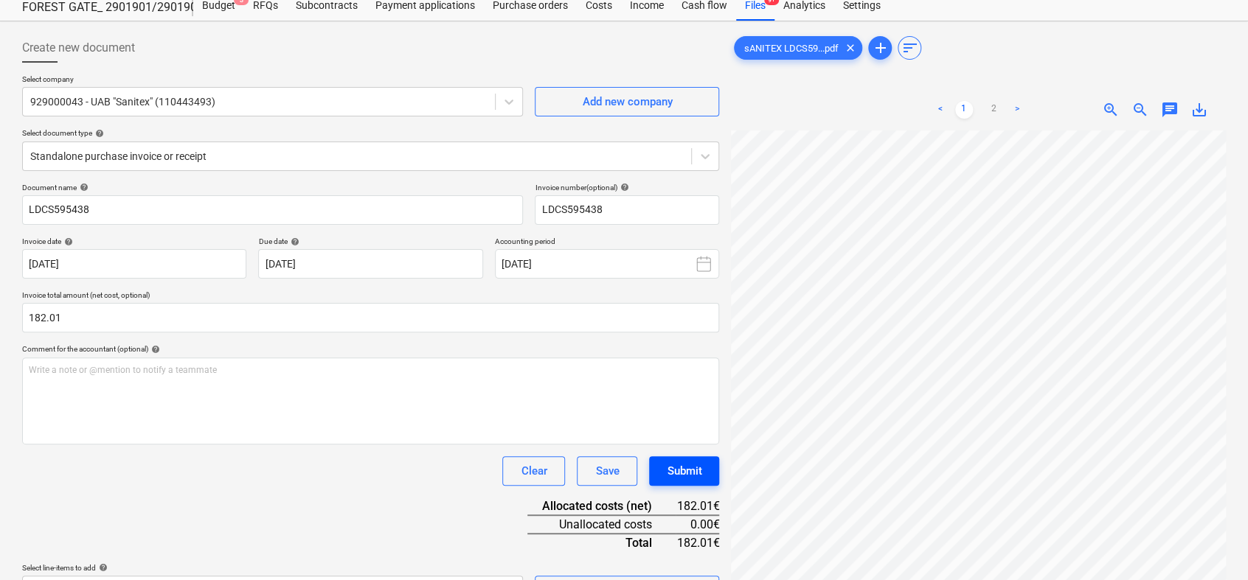
click at [692, 463] on div "Submit" at bounding box center [684, 471] width 35 height 19
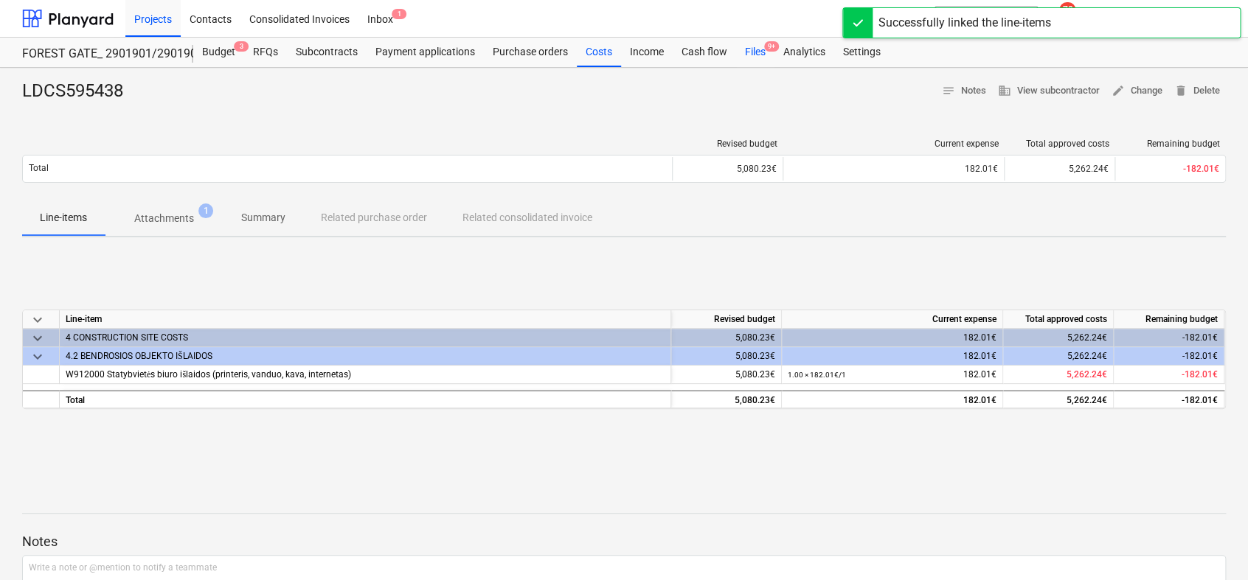
click at [751, 50] on div "Files 9+" at bounding box center [755, 52] width 38 height 29
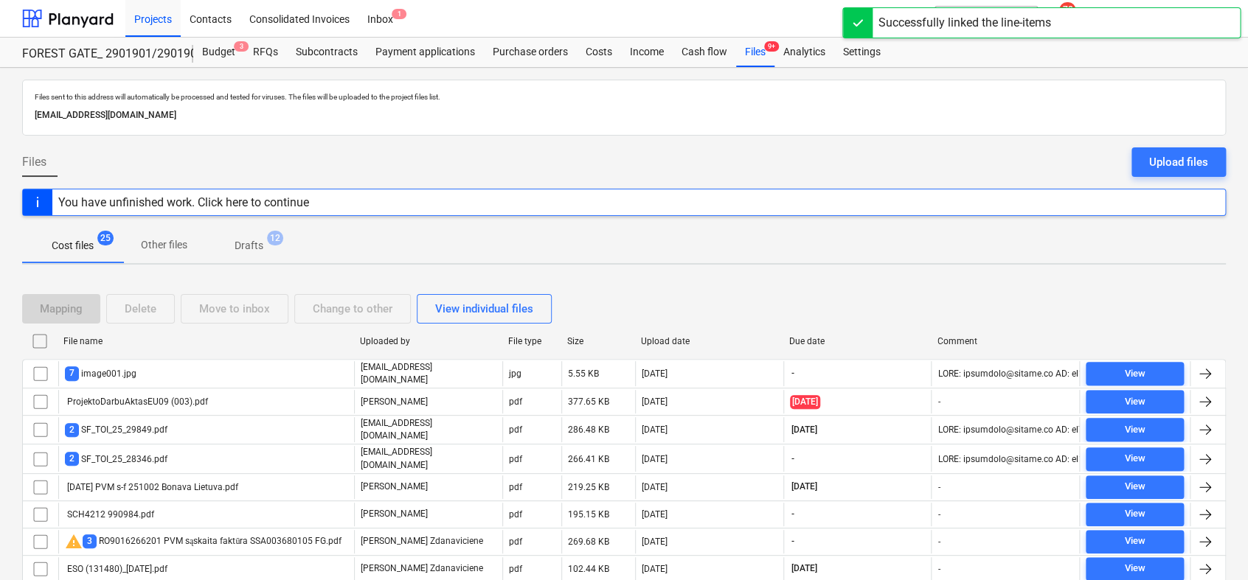
click at [245, 235] on span "Drafts 12" at bounding box center [249, 245] width 88 height 27
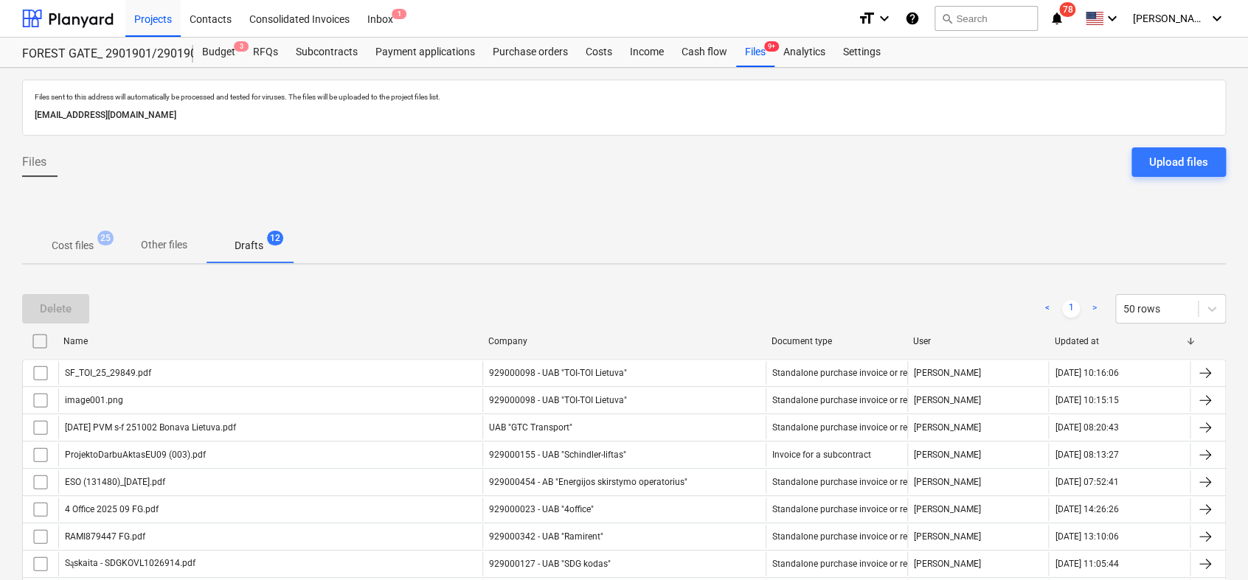
scroll to position [188, 0]
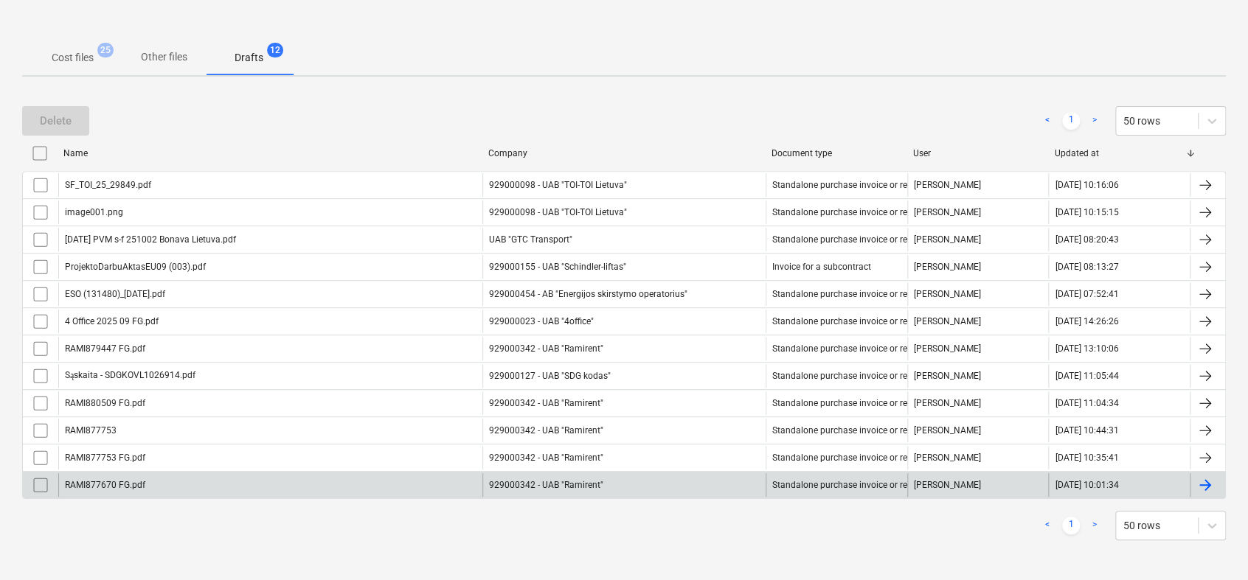
click at [1199, 484] on div at bounding box center [1205, 485] width 18 height 18
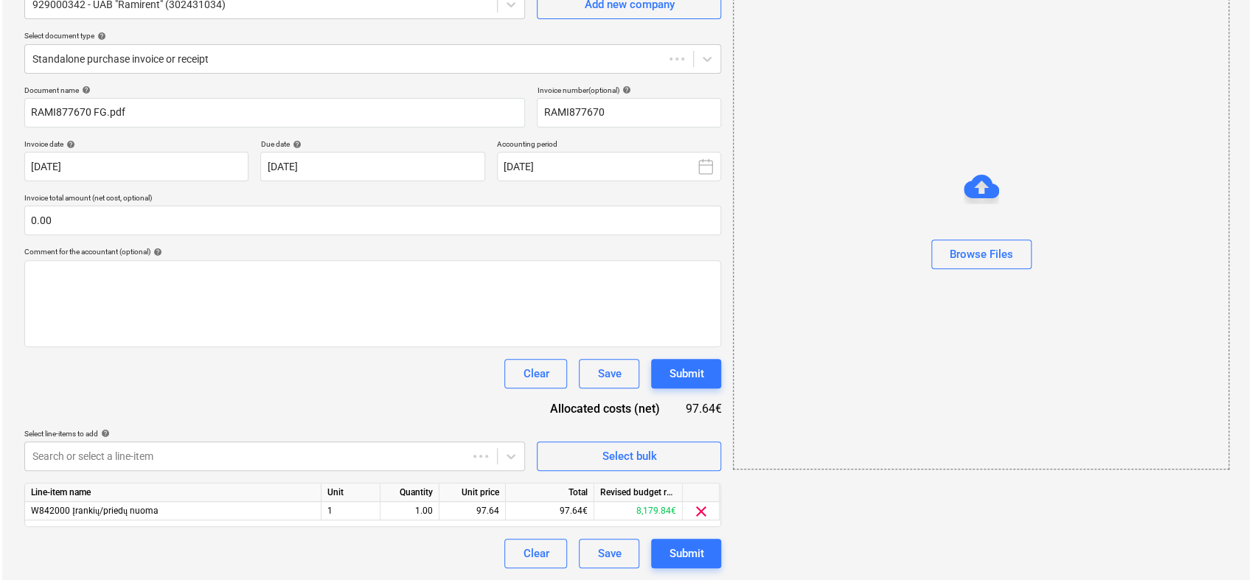
scroll to position [46, 0]
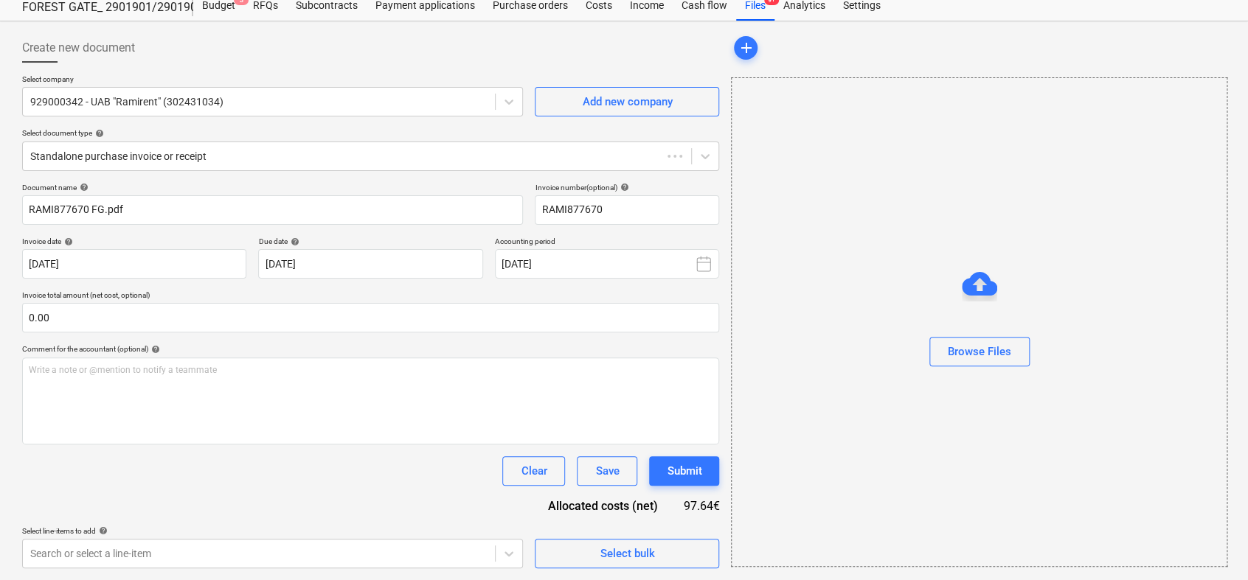
type input "RAMI877670"
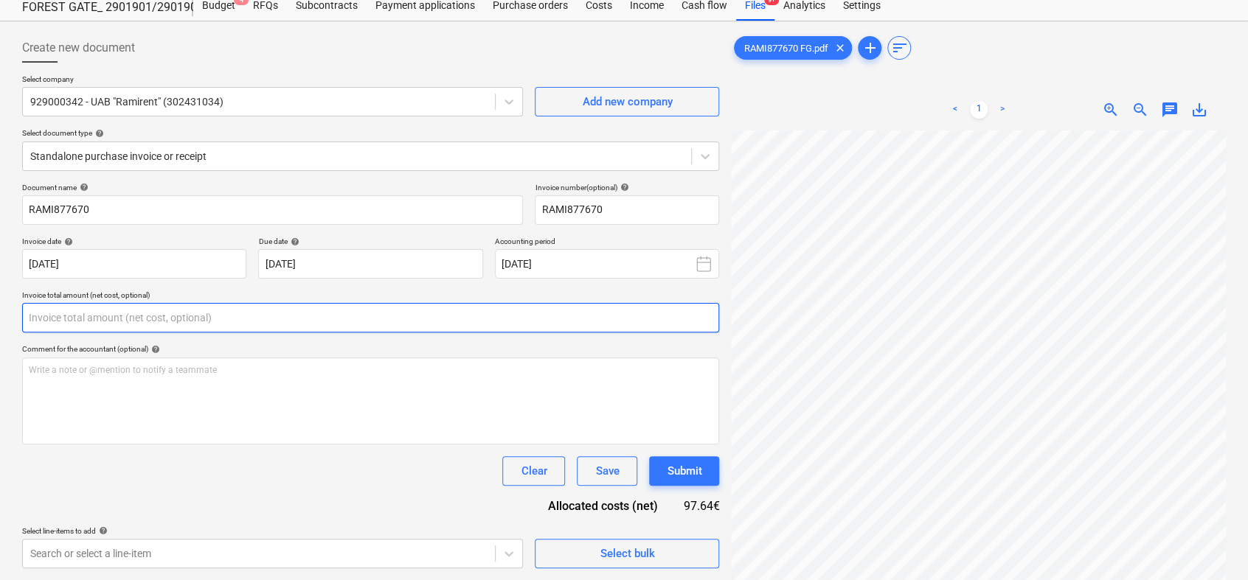
click at [389, 310] on input "text" at bounding box center [370, 317] width 697 height 29
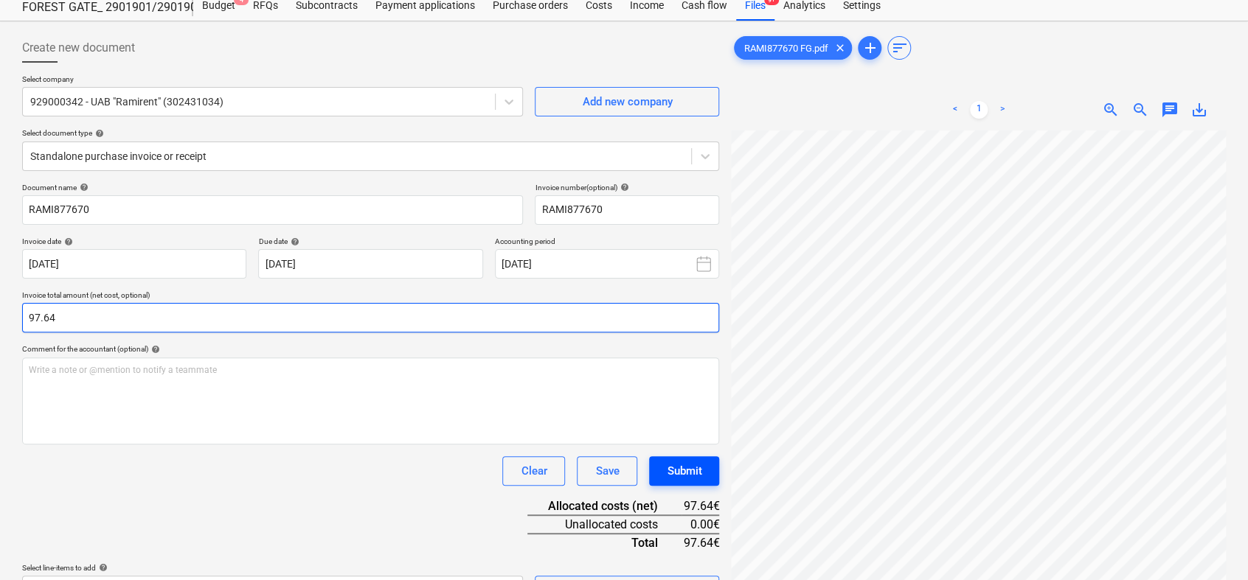
type input "97.64"
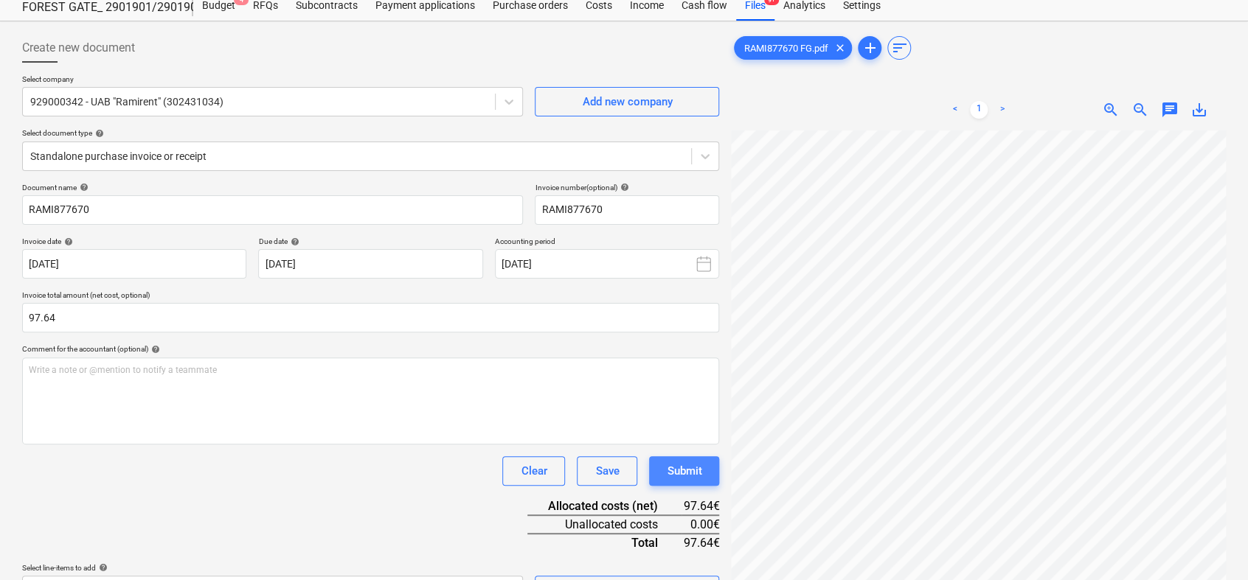
click at [696, 466] on div "Submit" at bounding box center [684, 471] width 35 height 19
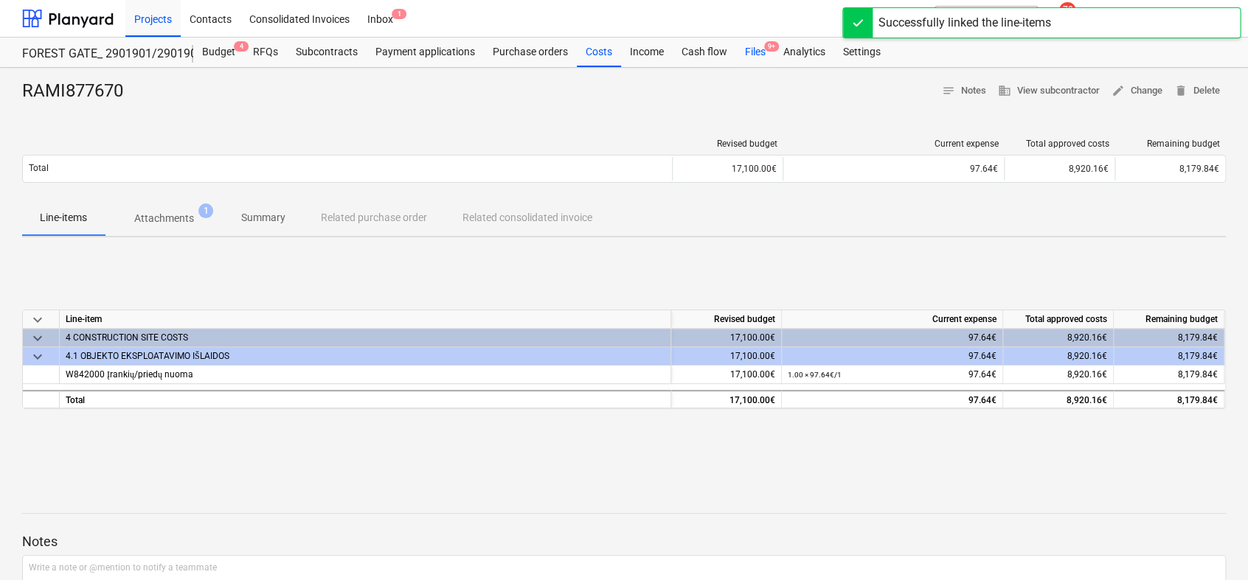
click at [755, 50] on div "Files 9+" at bounding box center [755, 52] width 38 height 29
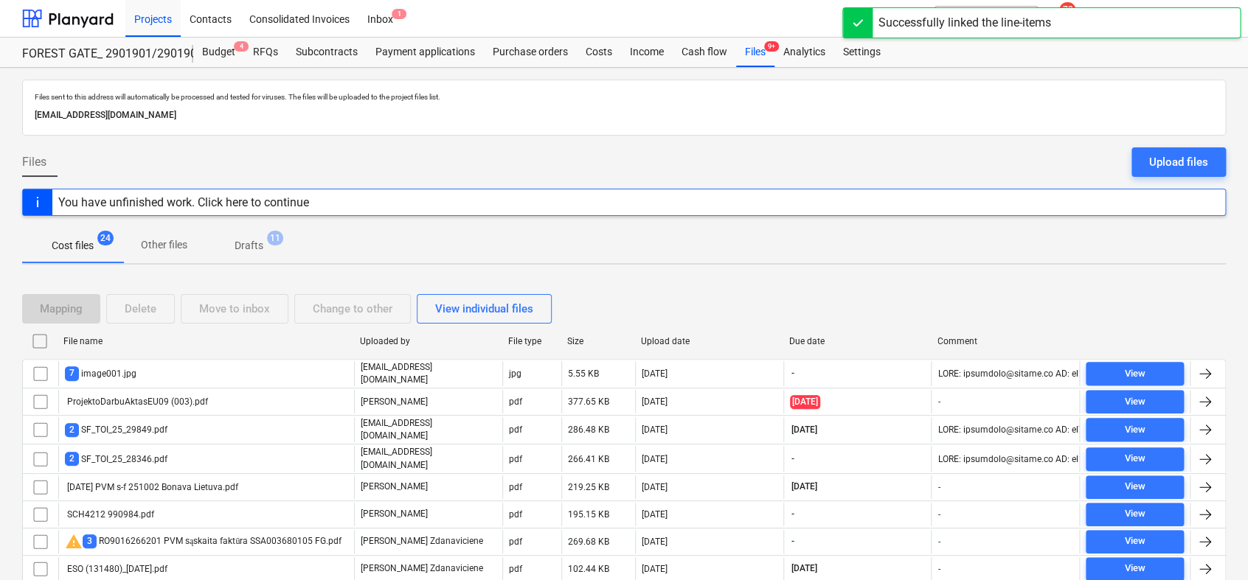
click at [253, 245] on p "Drafts" at bounding box center [249, 245] width 29 height 15
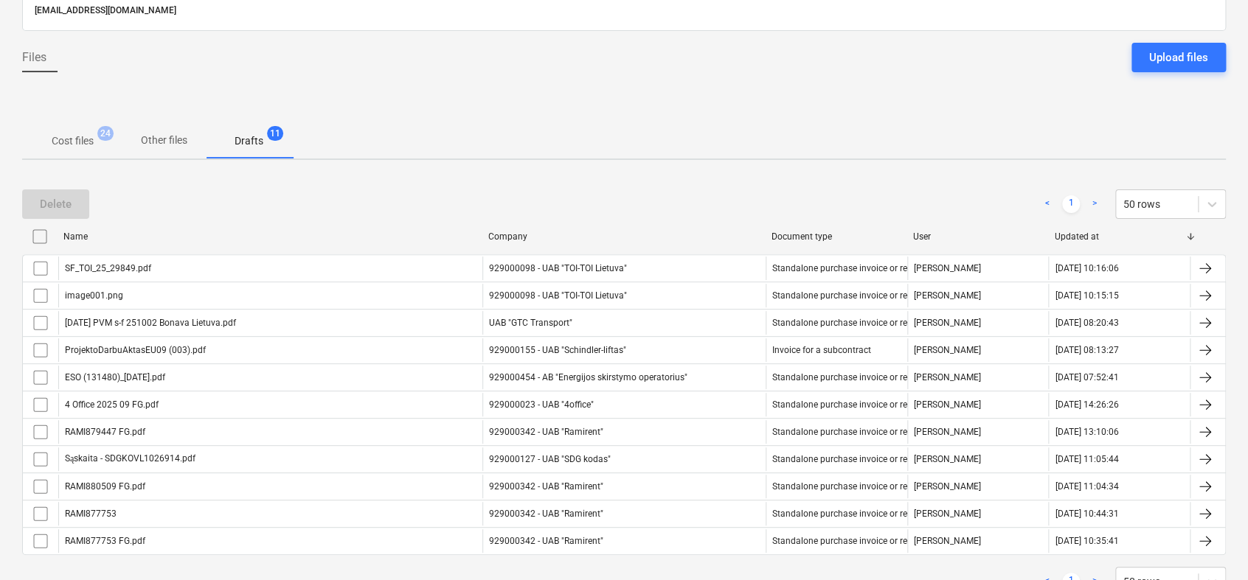
scroll to position [160, 0]
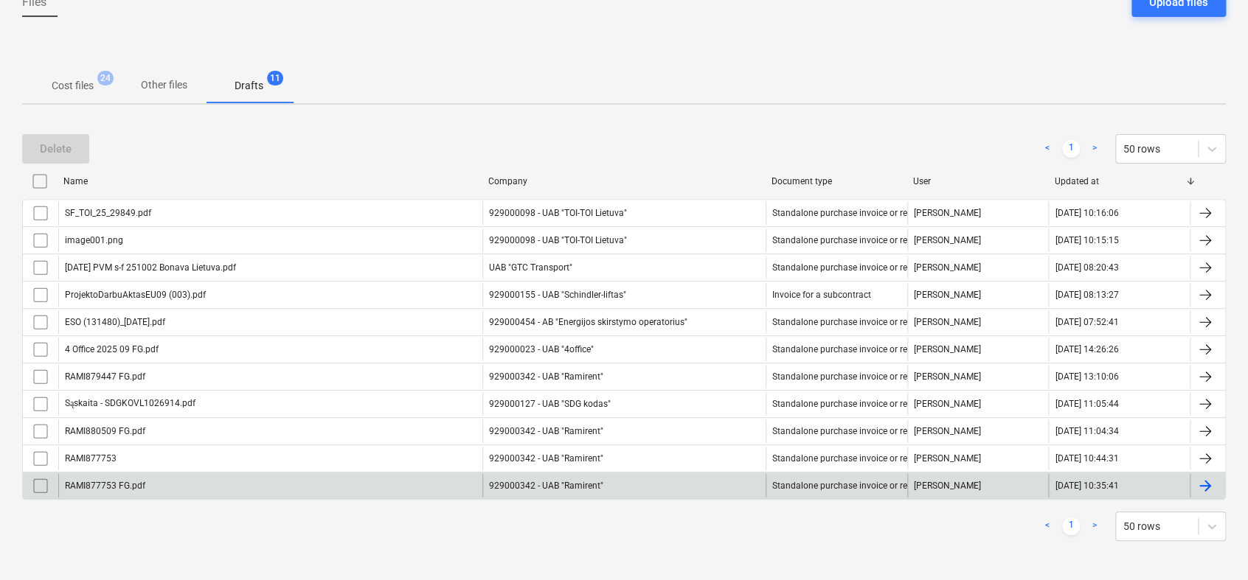
click at [1209, 481] on div at bounding box center [1205, 486] width 18 height 18
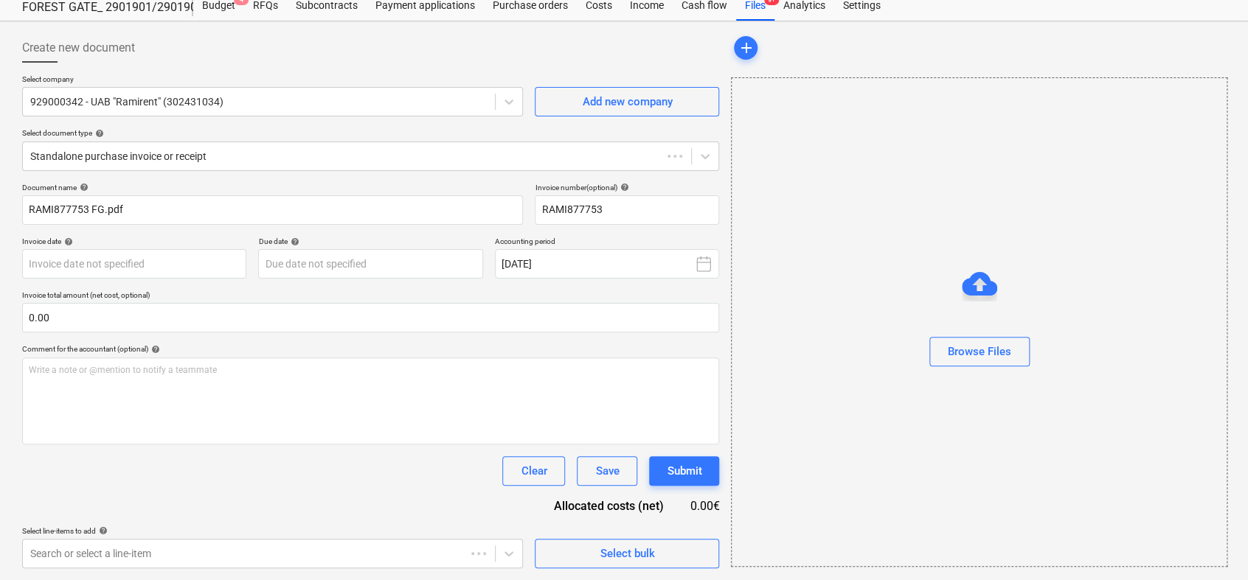
scroll to position [46, 0]
type input "RAMI877753"
type input "[DATE]"
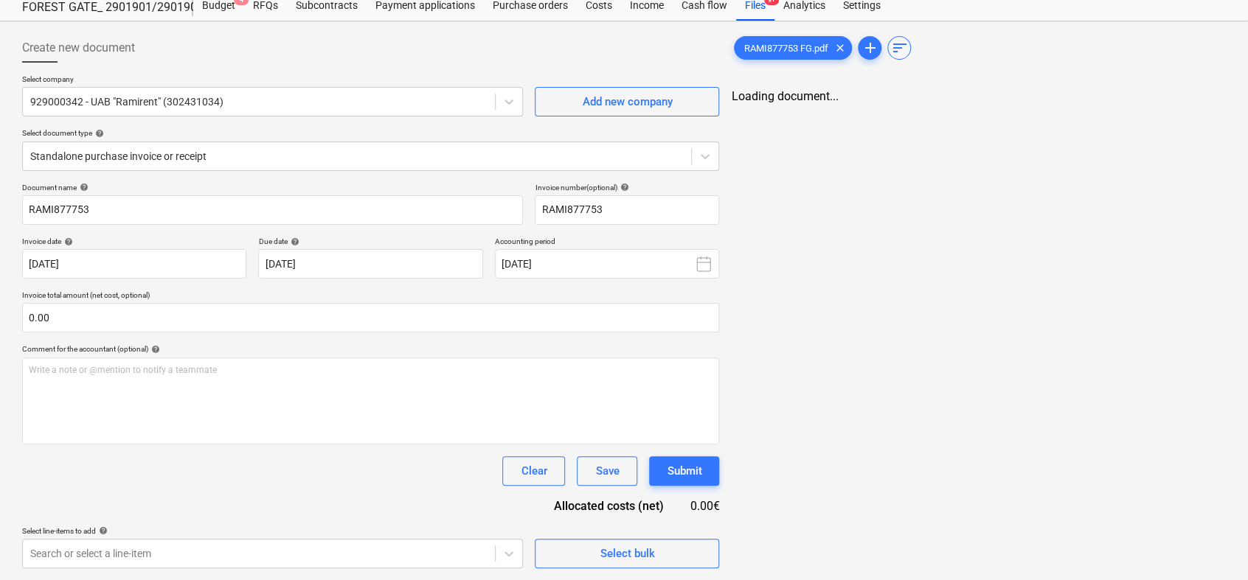
scroll to position [147, 0]
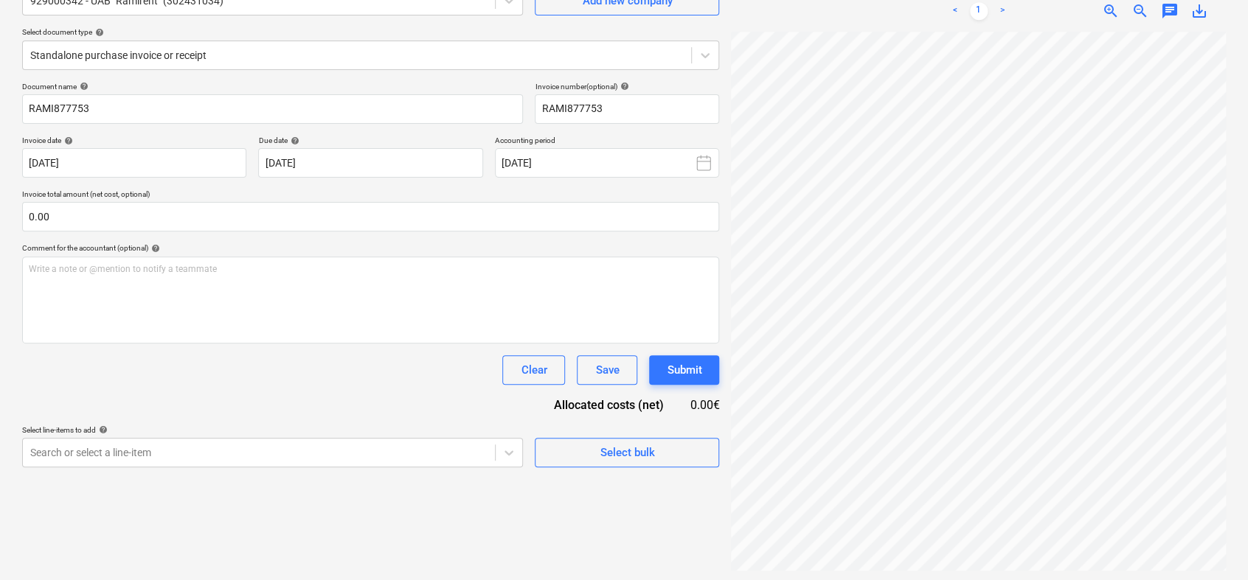
click at [725, 198] on div "RAMI877753 FG.pdf clear add sort < 1 > zoom_in zoom_out chat 0 save_alt" at bounding box center [978, 250] width 507 height 648
click at [173, 433] on body "Projects Contacts Consolidated Invoices Inbox 1 format_size keyboard_arrow_down…" at bounding box center [624, 143] width 1248 height 580
type input "5"
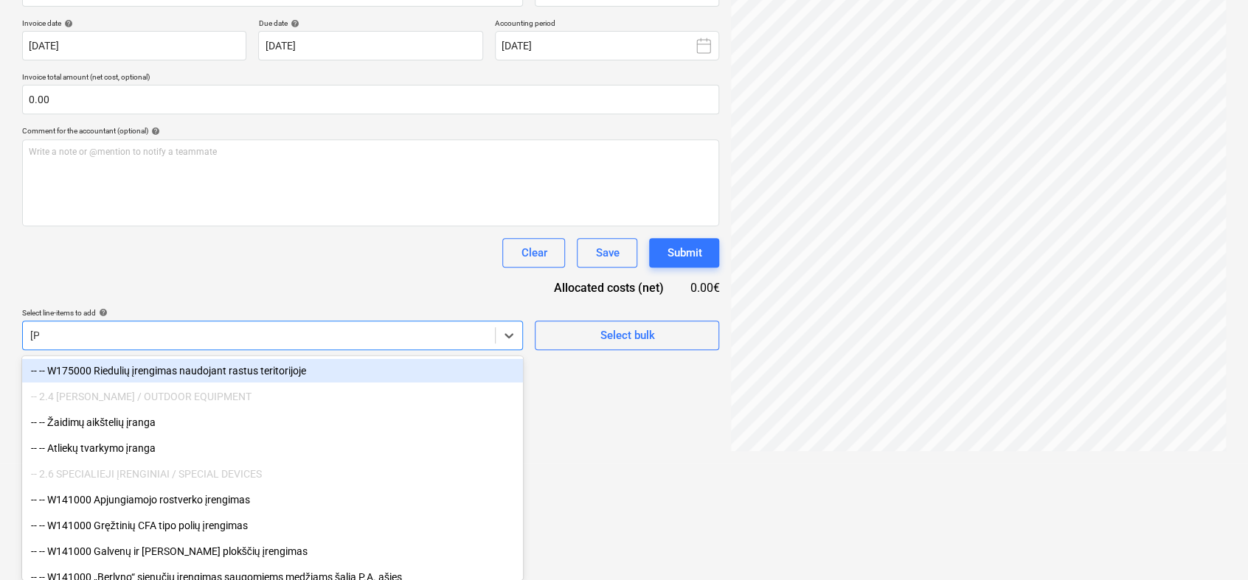
scroll to position [192, 0]
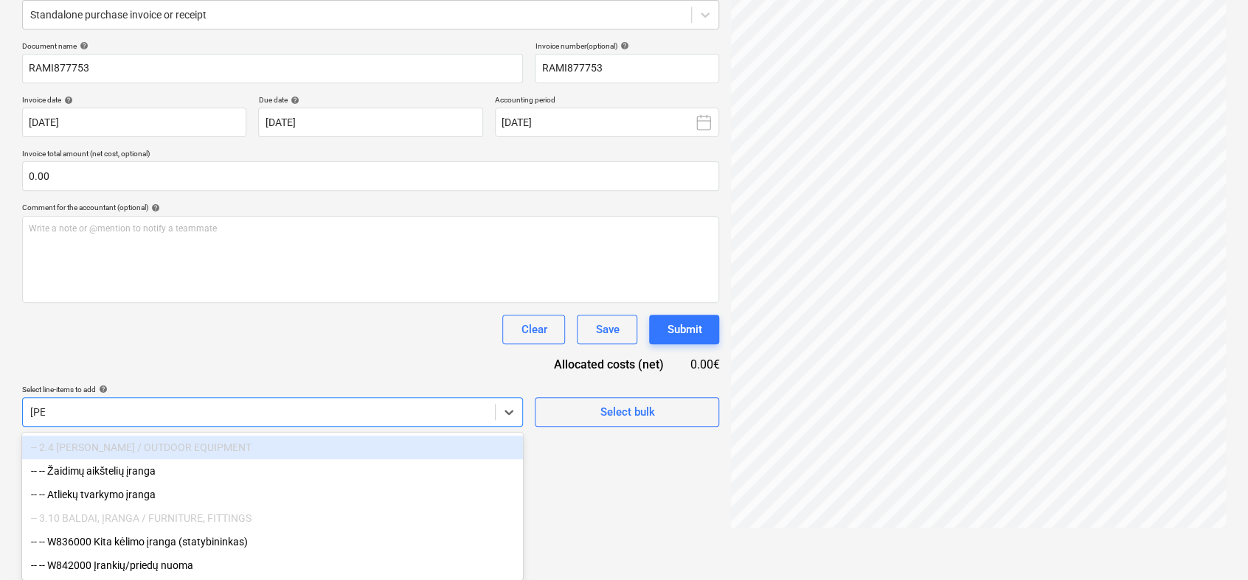
type input "įran"
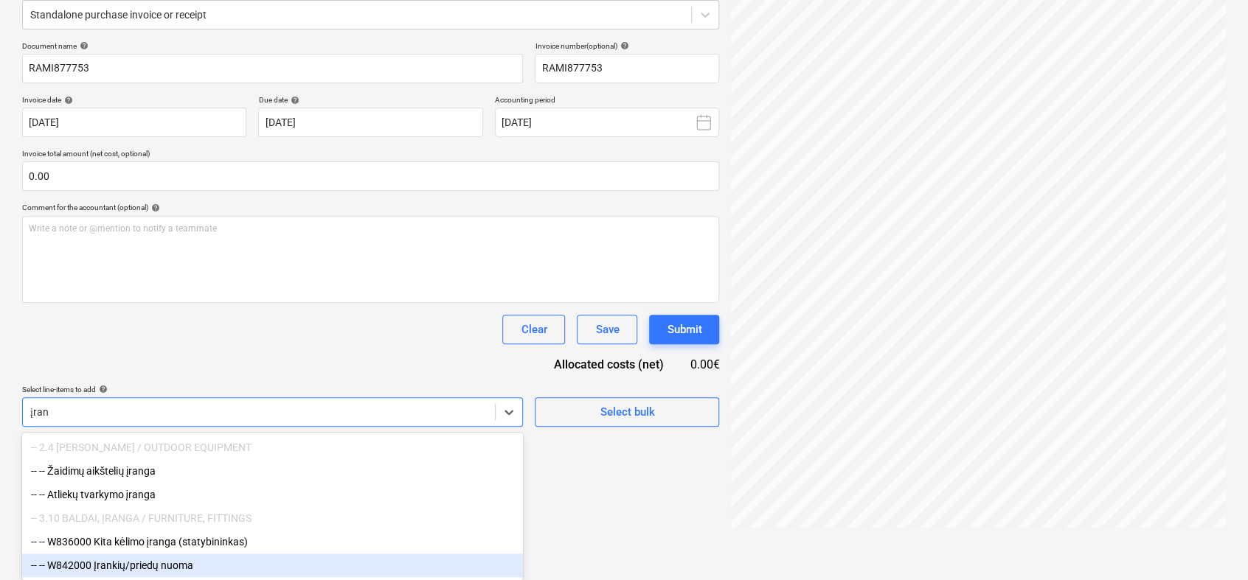
click at [191, 572] on div "-- -- W842000 Įrankių/priedų nuoma" at bounding box center [272, 566] width 501 height 24
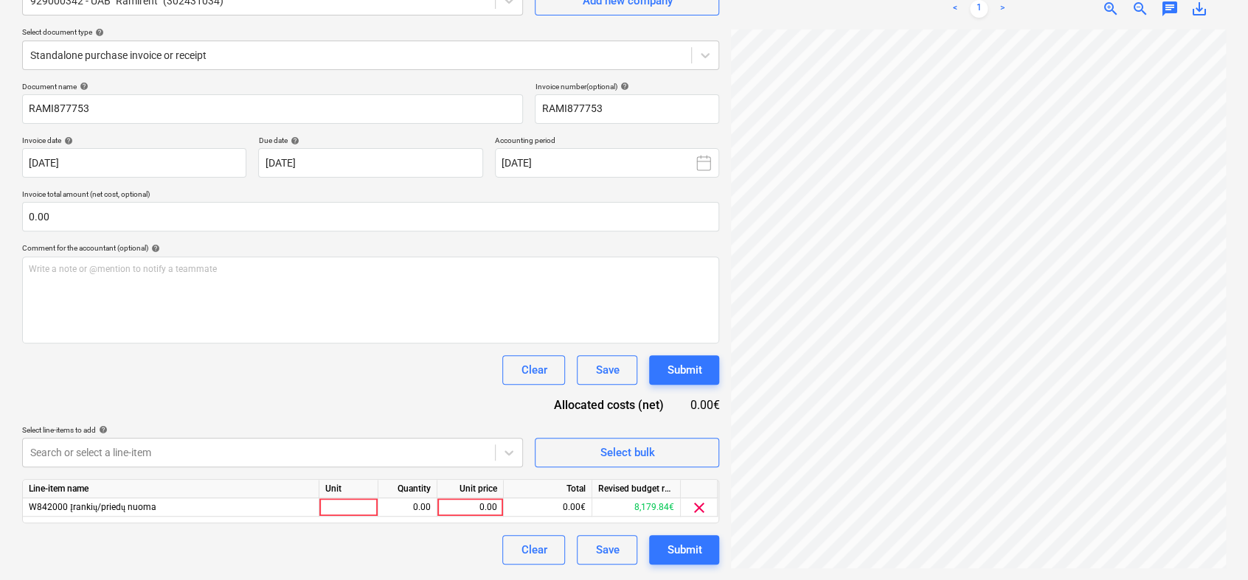
scroll to position [147, 0]
click at [209, 356] on div "Document name help RAMI877753 Invoice number (optional) help RAMI877753 Invoice…" at bounding box center [370, 323] width 697 height 483
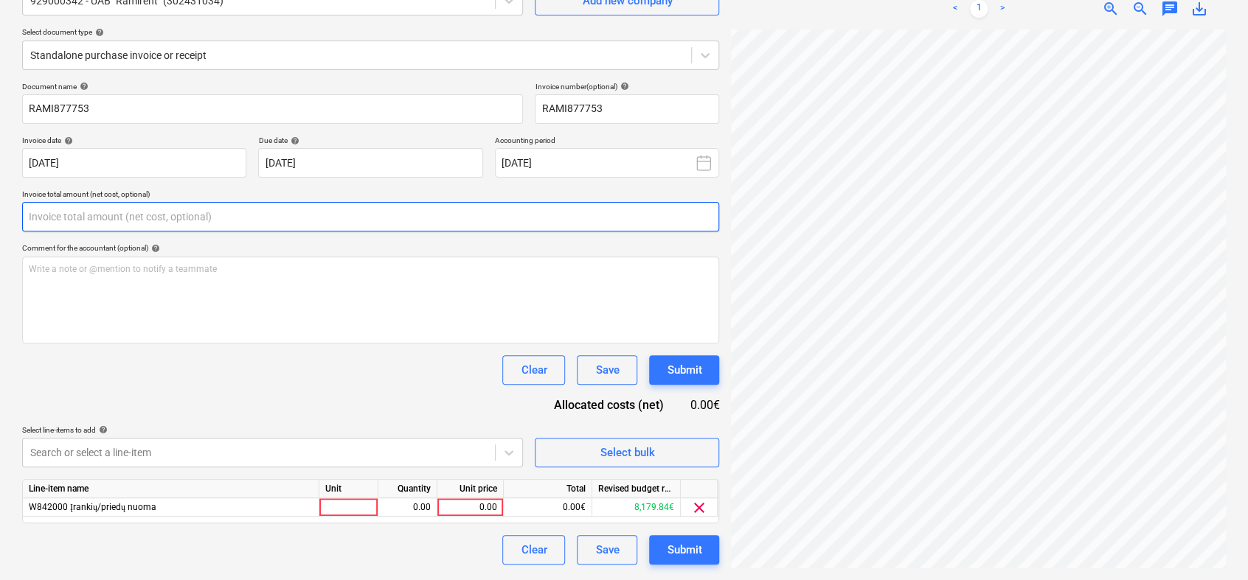
click at [161, 212] on input "text" at bounding box center [370, 216] width 697 height 29
type input "0.00"
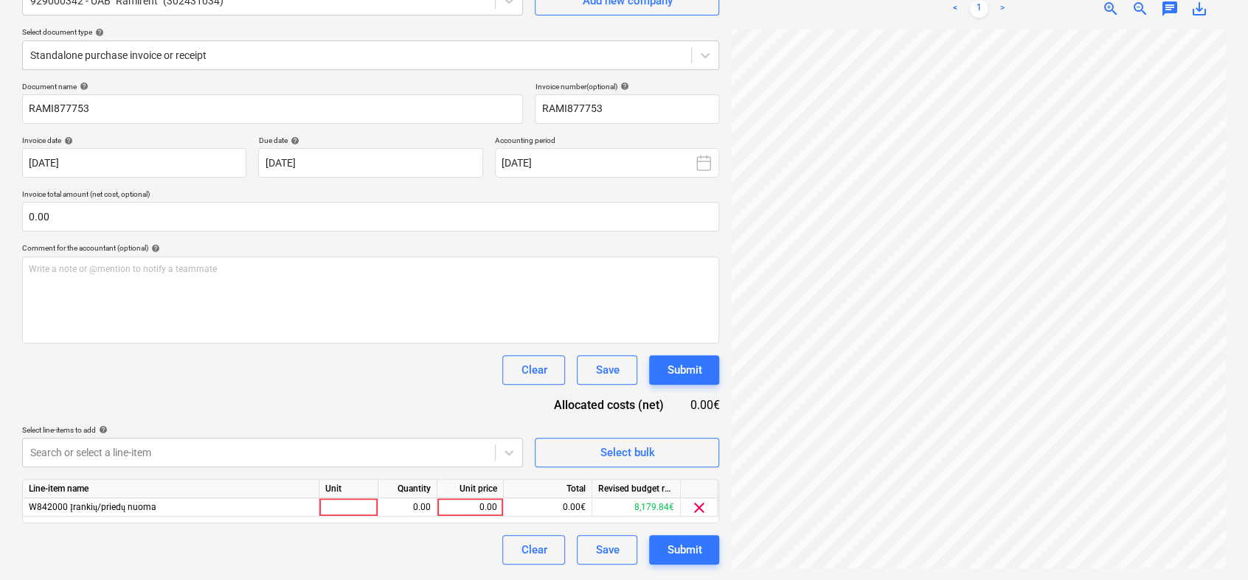
scroll to position [16, 172]
click at [706, 281] on div "Create new document Select company 929000342 - UAB "Ramirent" (302431034) Add n…" at bounding box center [623, 250] width 1215 height 648
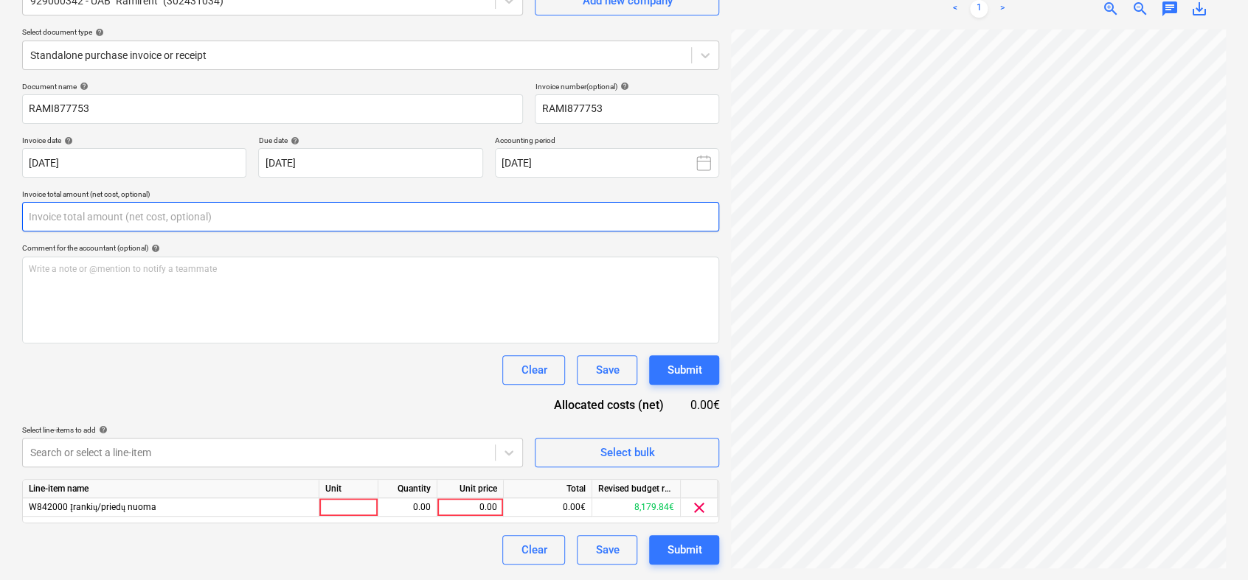
click at [243, 218] on input "text" at bounding box center [370, 216] width 697 height 29
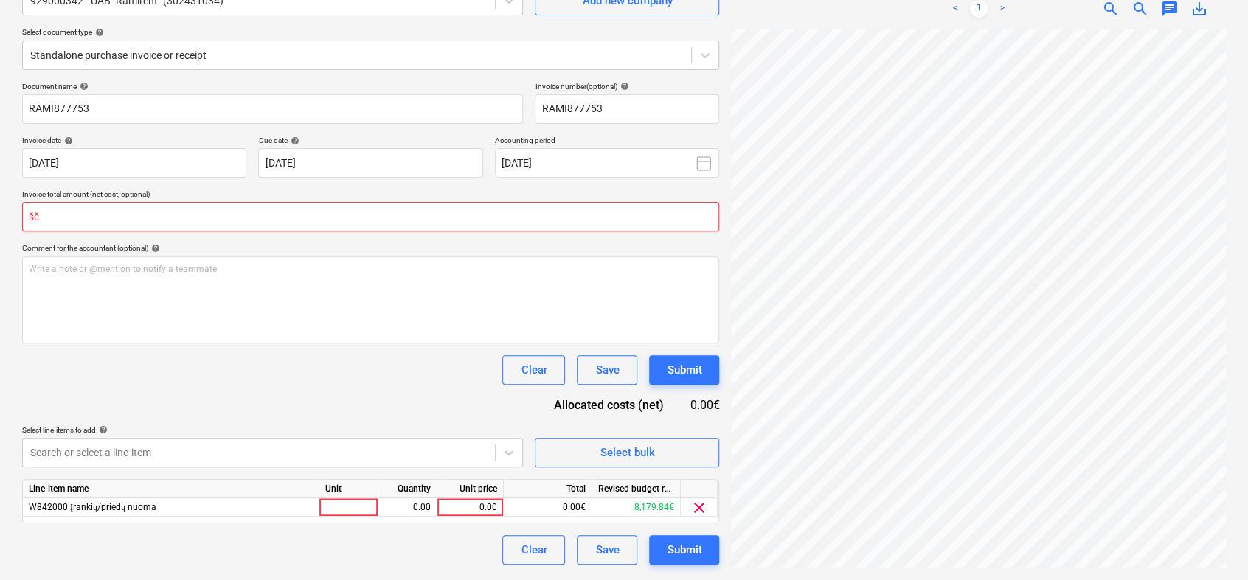
type input "š"
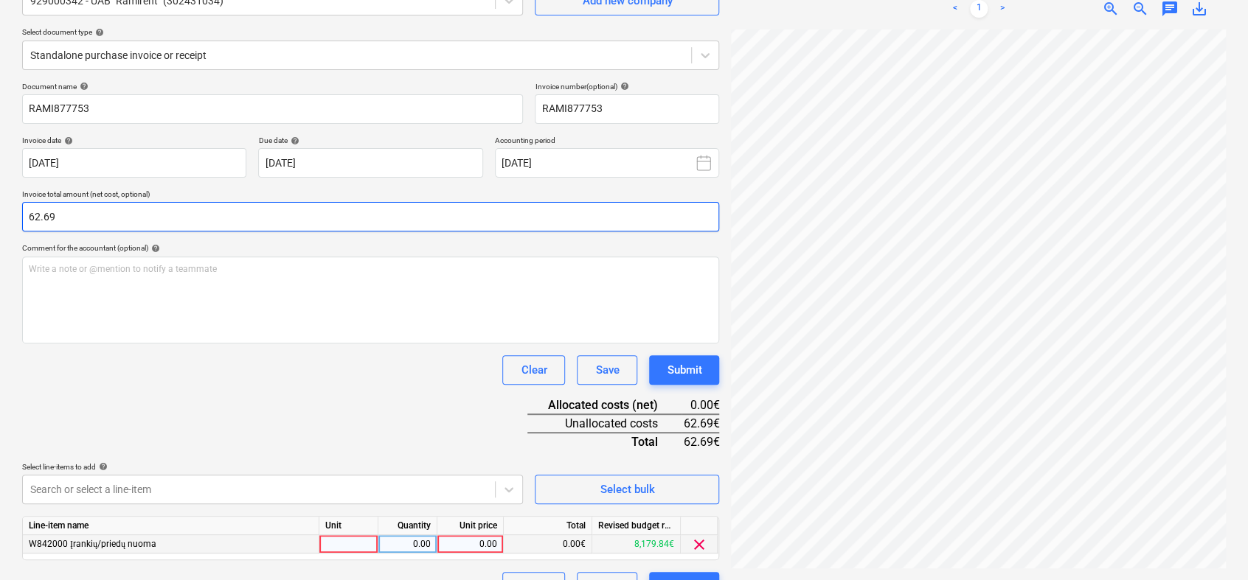
type input "62.69"
click at [355, 547] on div at bounding box center [348, 544] width 59 height 18
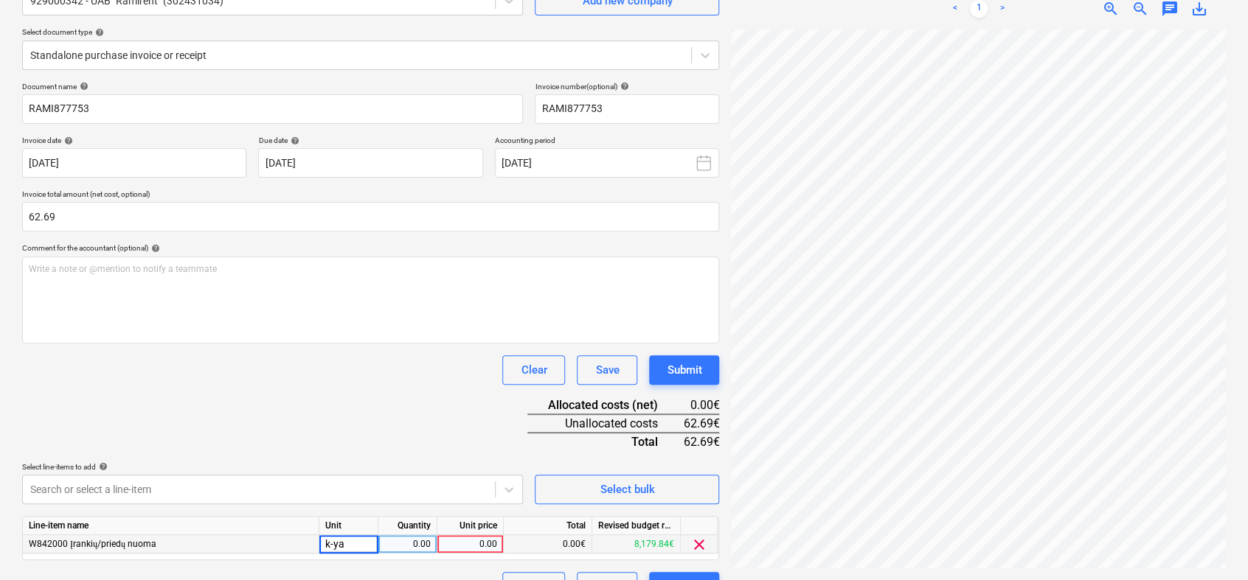
type input "k-yas"
click at [399, 554] on div "0.00" at bounding box center [407, 544] width 46 height 18
click at [338, 546] on div "k-yas" at bounding box center [348, 544] width 59 height 18
click at [338, 546] on input "k-yas" at bounding box center [348, 544] width 58 height 18
type input "k-tas"
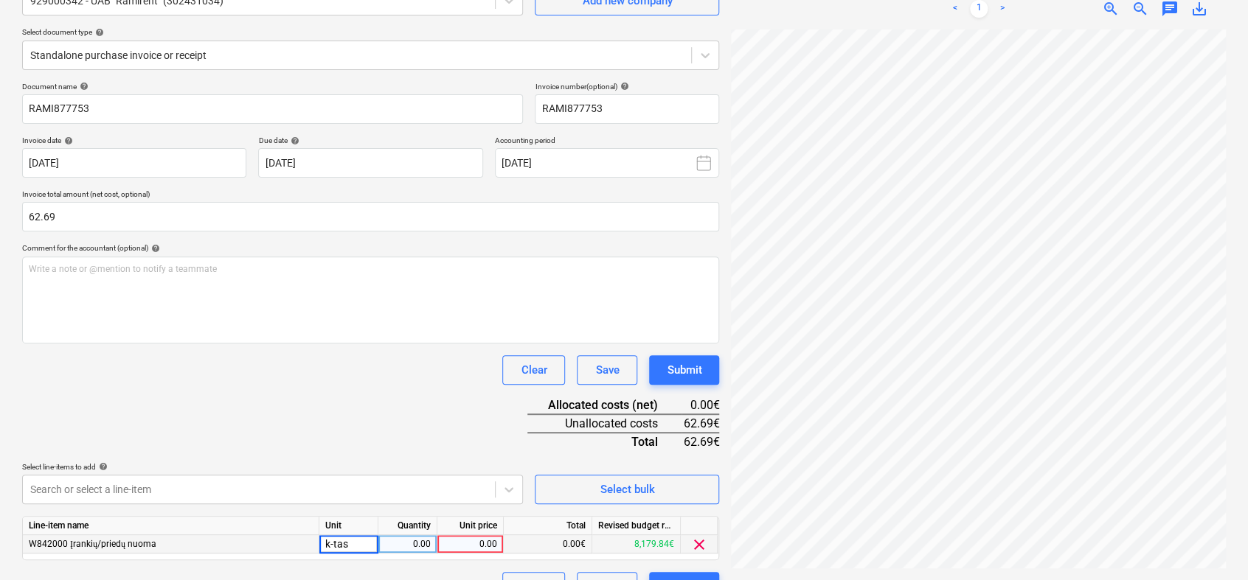
click at [431, 549] on div "0.00" at bounding box center [407, 544] width 59 height 18
type input "1"
click at [471, 544] on div "0.00" at bounding box center [470, 544] width 54 height 18
type input "62.69"
click at [456, 435] on div "Document name help RAMI877753 Invoice number (optional) help RAMI877753 Invoice…" at bounding box center [370, 342] width 697 height 520
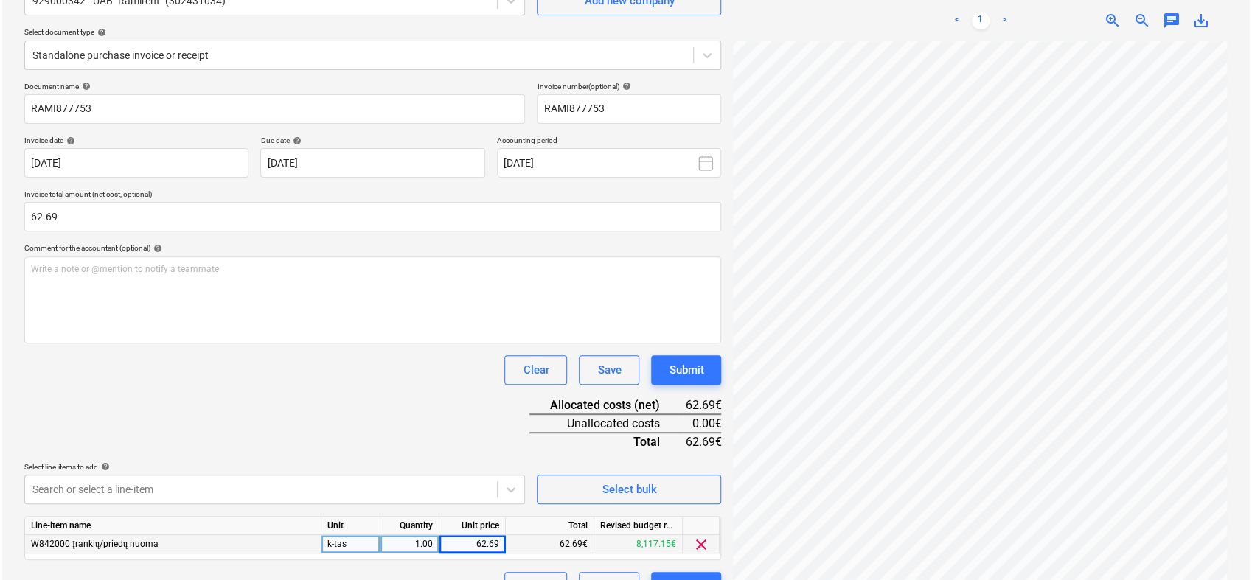
scroll to position [181, 0]
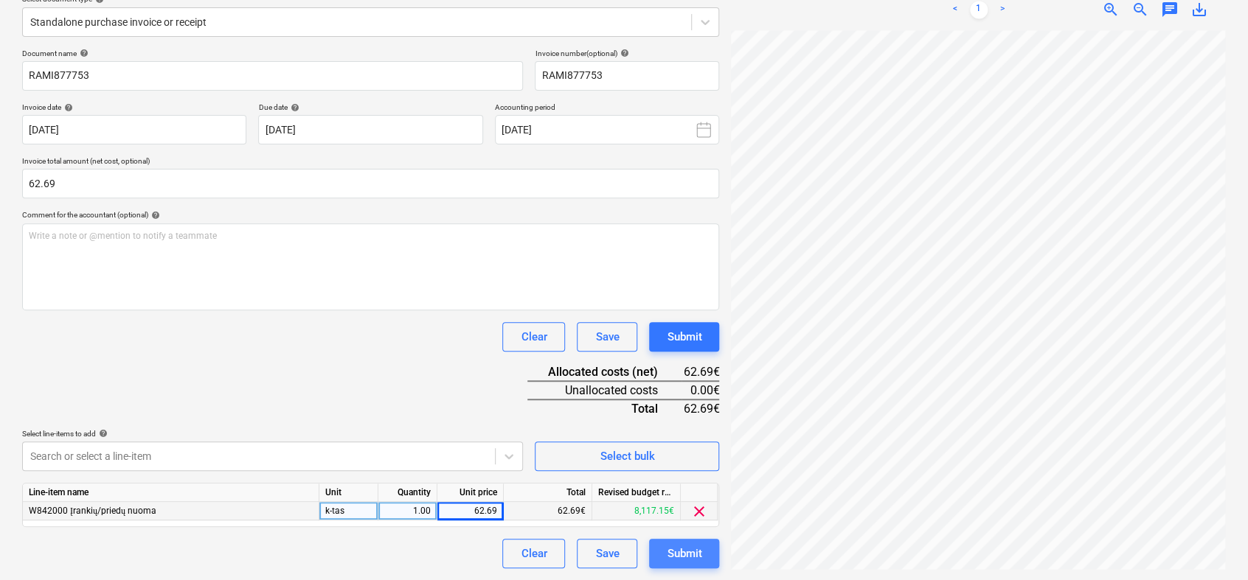
click at [701, 542] on button "Submit" at bounding box center [684, 553] width 70 height 29
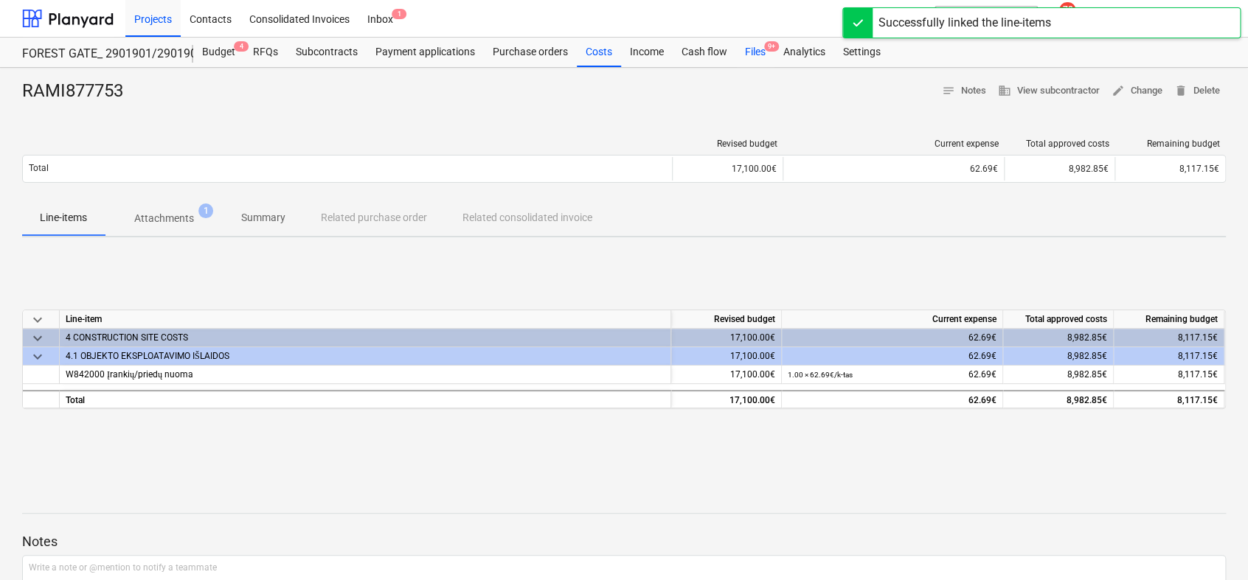
click at [749, 49] on div "Files 9+" at bounding box center [755, 52] width 38 height 29
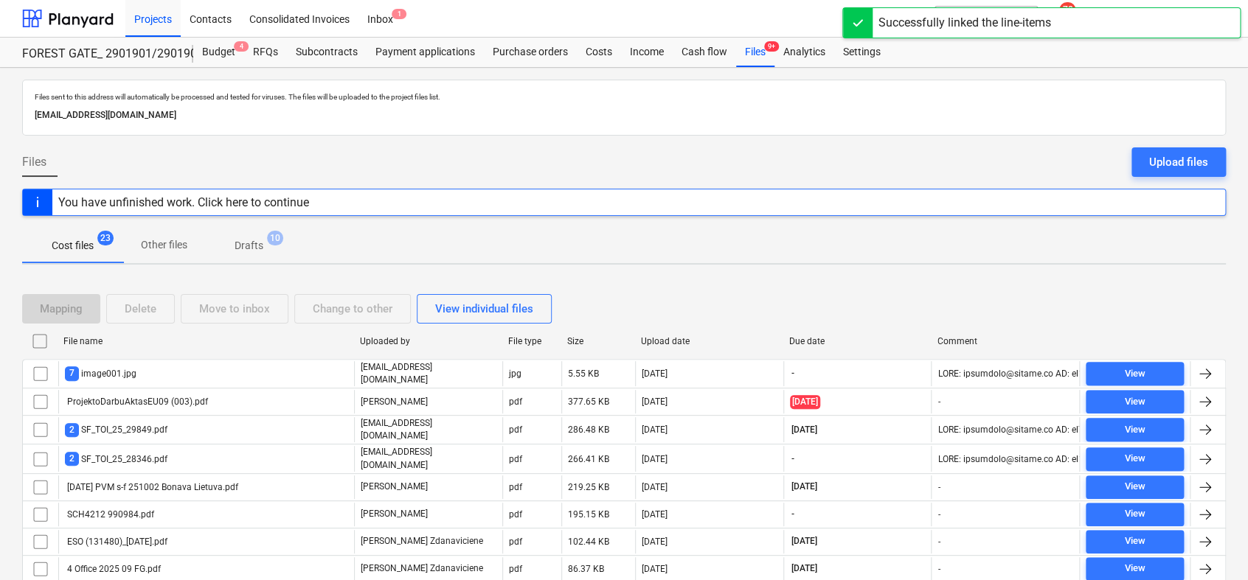
click at [254, 246] on p "Drafts" at bounding box center [249, 245] width 29 height 15
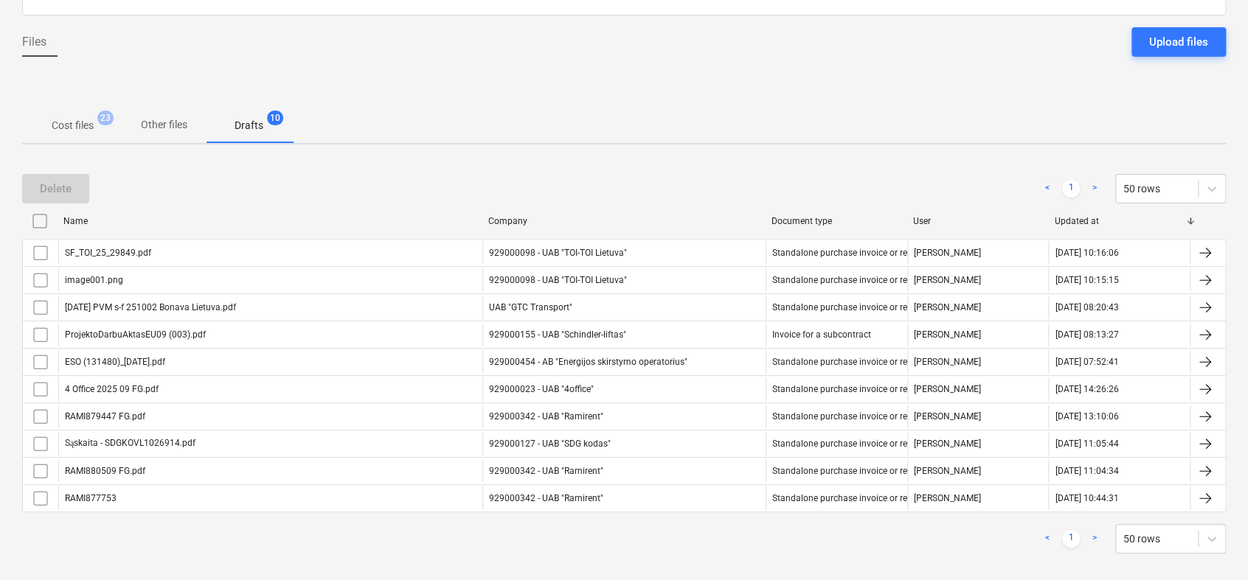
scroll to position [133, 0]
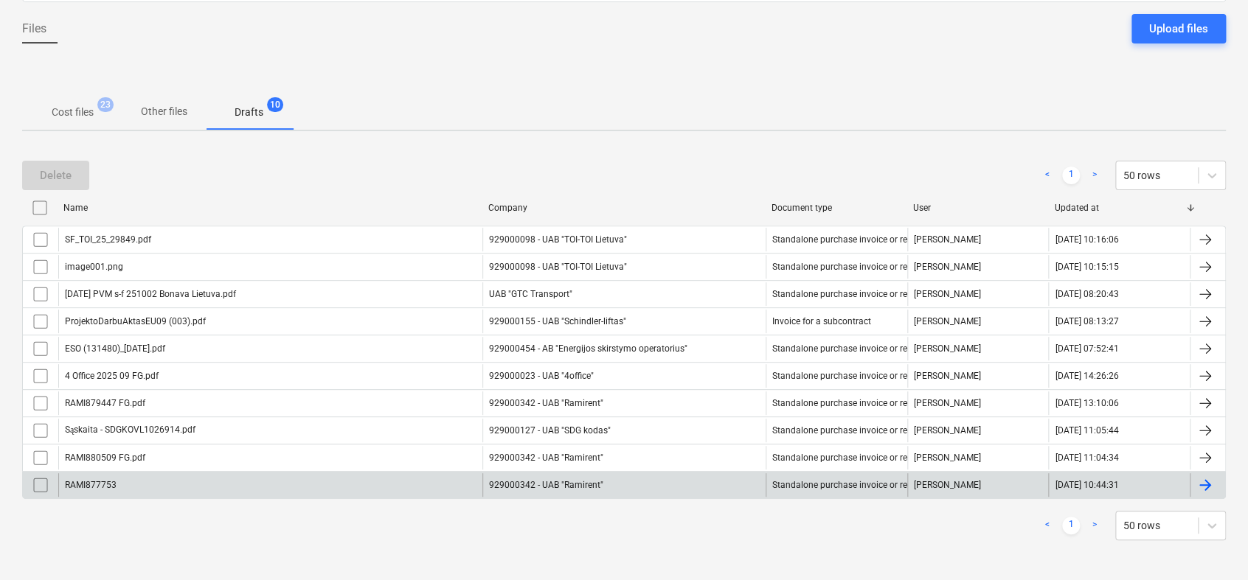
click at [1207, 476] on div at bounding box center [1205, 485] width 18 height 18
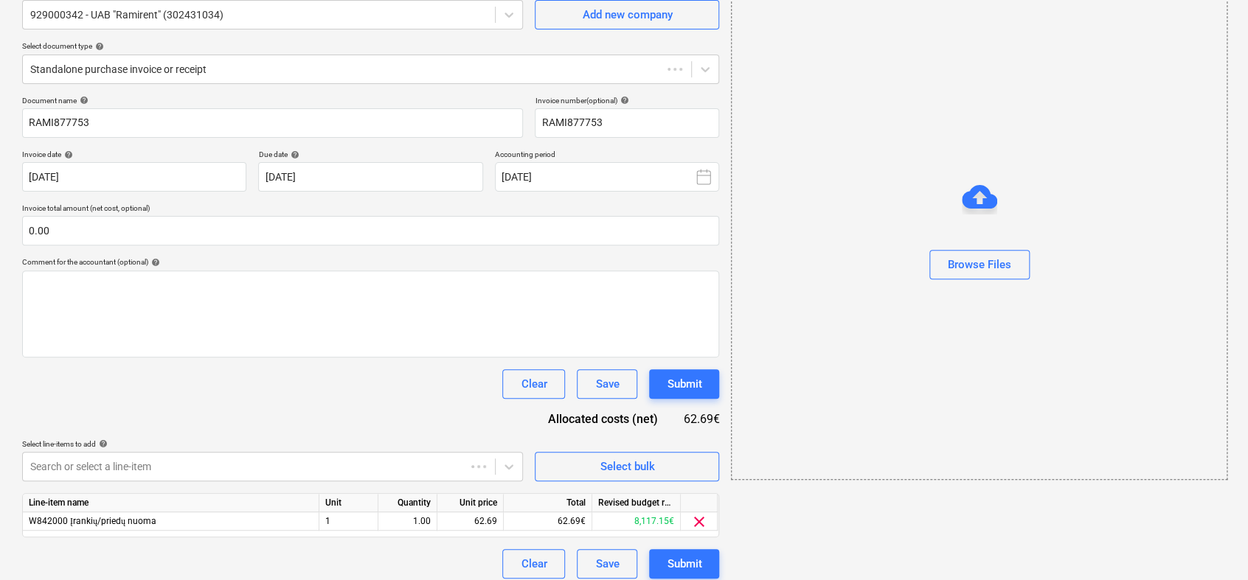
scroll to position [46, 0]
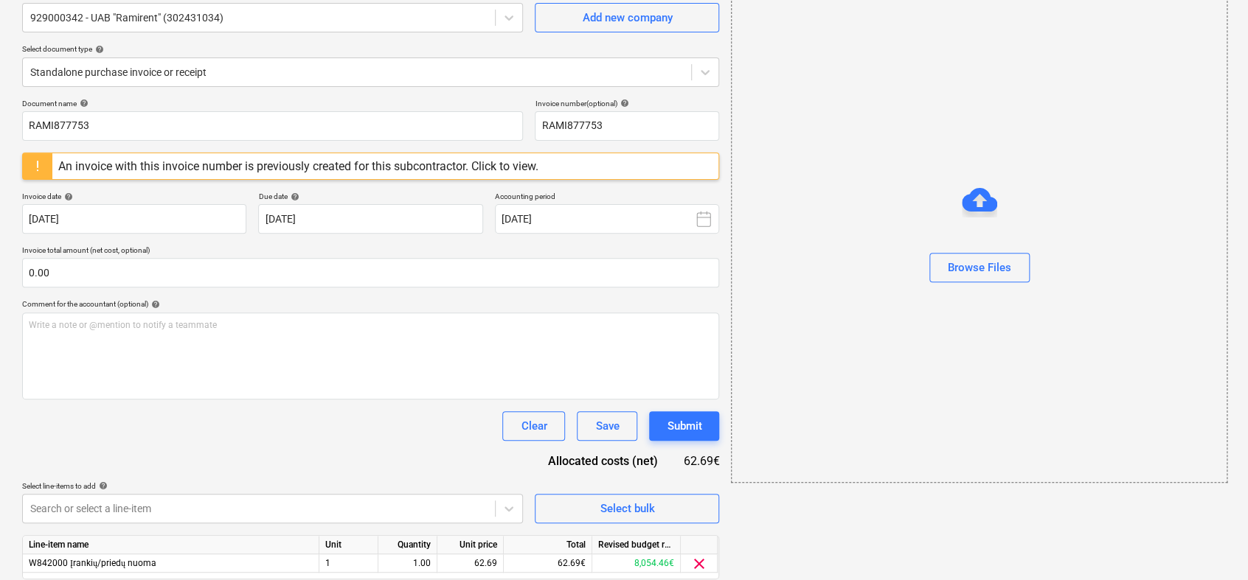
scroll to position [145, 0]
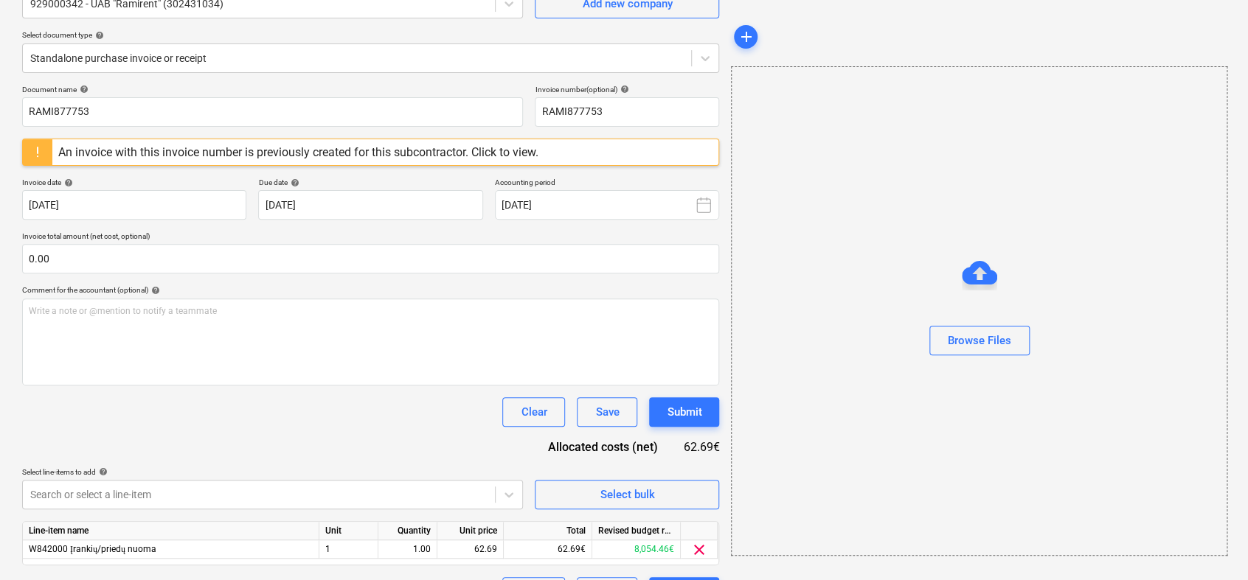
drag, startPoint x: 1246, startPoint y: 135, endPoint x: 1202, endPoint y: 15, distance: 128.1
click at [1202, 15] on div "Create new document Select company 929000342 - UAB "Ramirent" (302431034) Add n…" at bounding box center [624, 270] width 1248 height 695
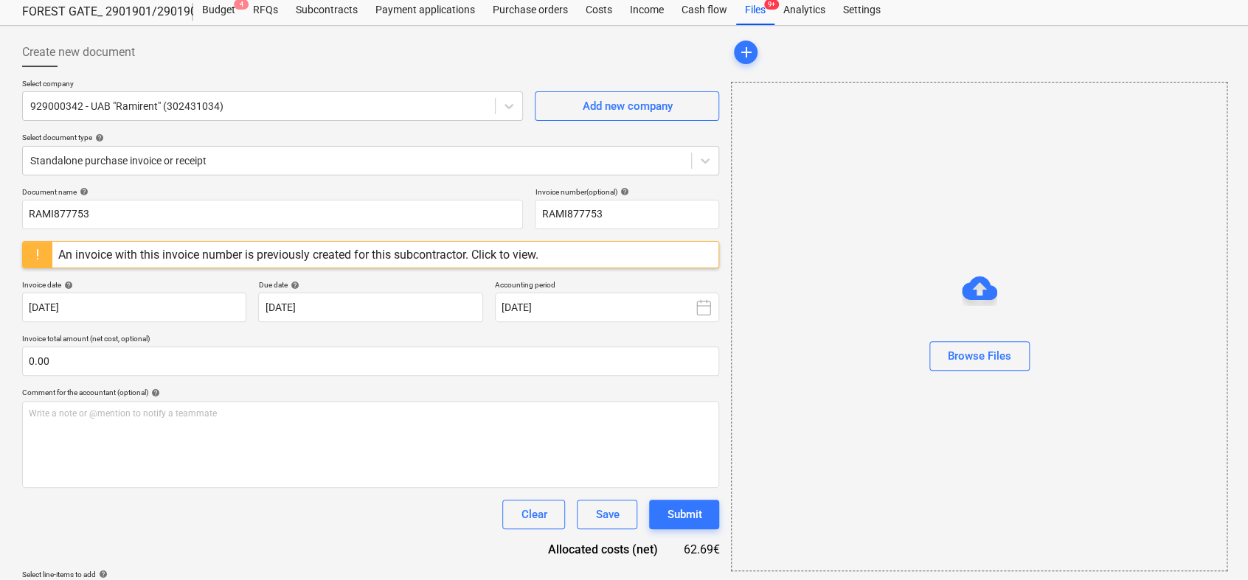
scroll to position [38, 0]
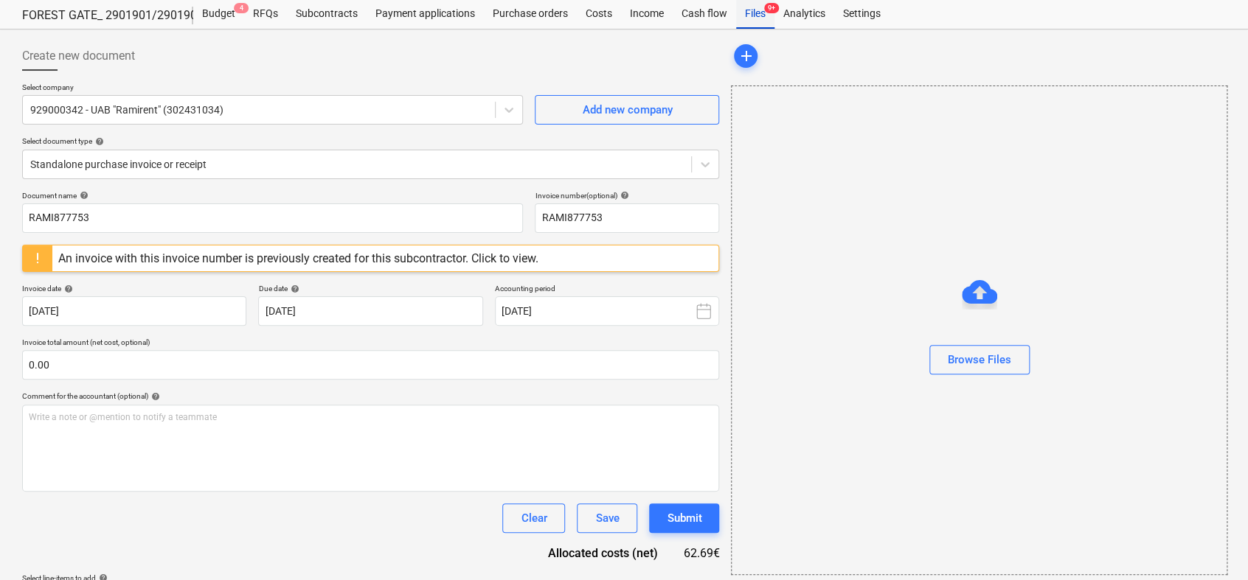
click at [749, 11] on div "Files 9+" at bounding box center [755, 13] width 38 height 29
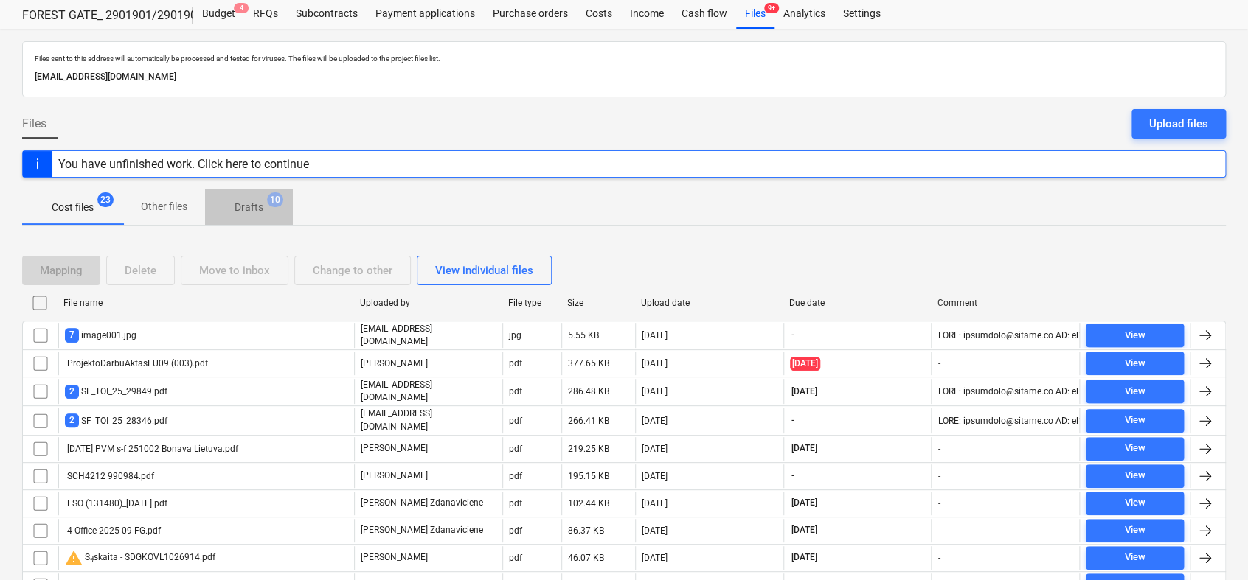
click at [259, 202] on p "Drafts" at bounding box center [249, 207] width 29 height 15
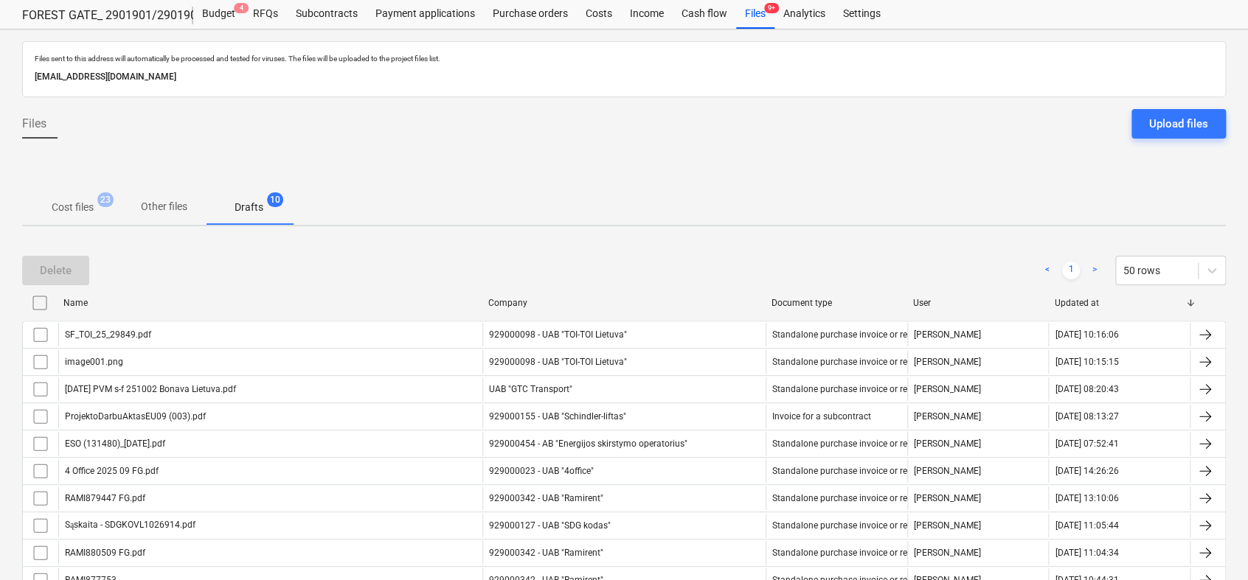
scroll to position [133, 0]
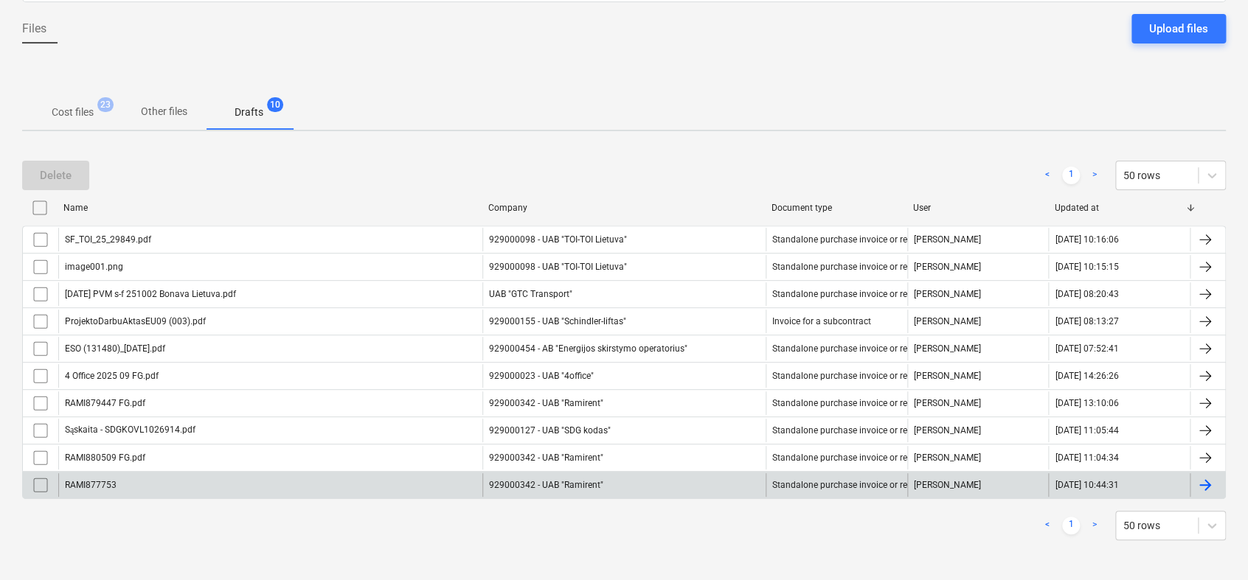
click at [41, 482] on input "checkbox" at bounding box center [41, 485] width 24 height 24
click at [66, 168] on div "Delete" at bounding box center [56, 175] width 32 height 19
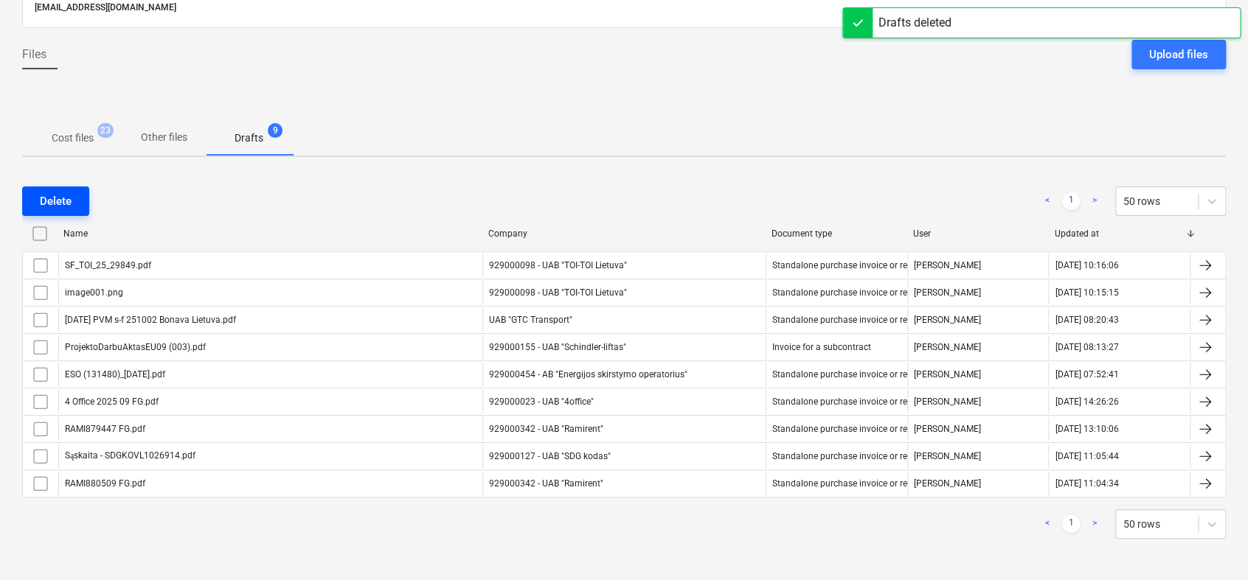
scroll to position [106, 0]
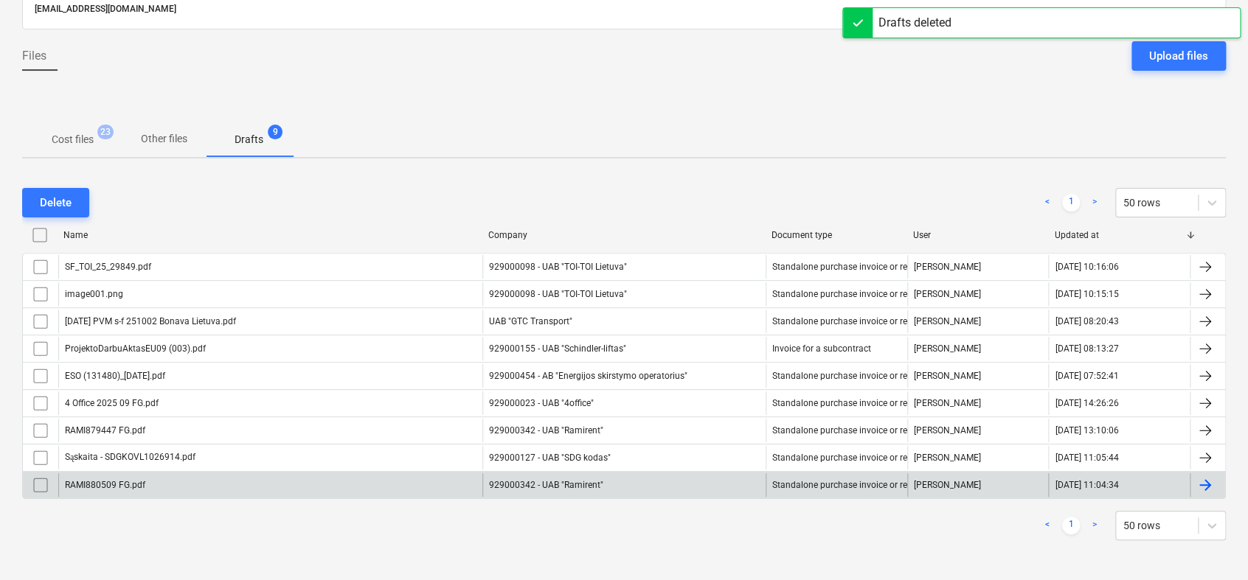
click at [546, 480] on div "929000342 - UAB "Ramirent"" at bounding box center [623, 485] width 283 height 24
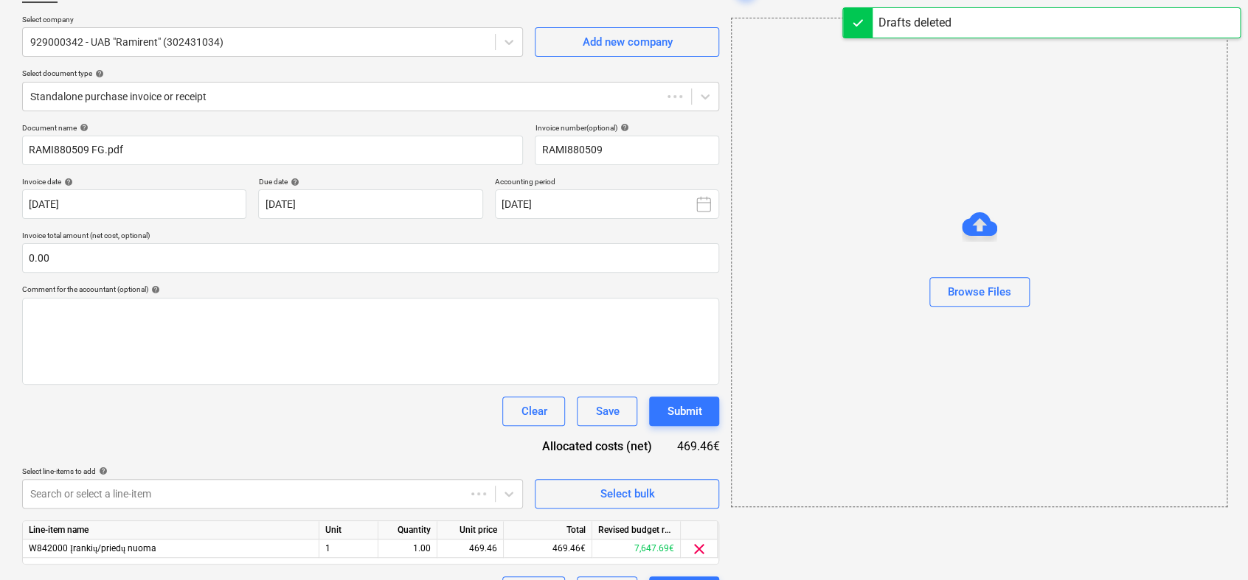
scroll to position [46, 0]
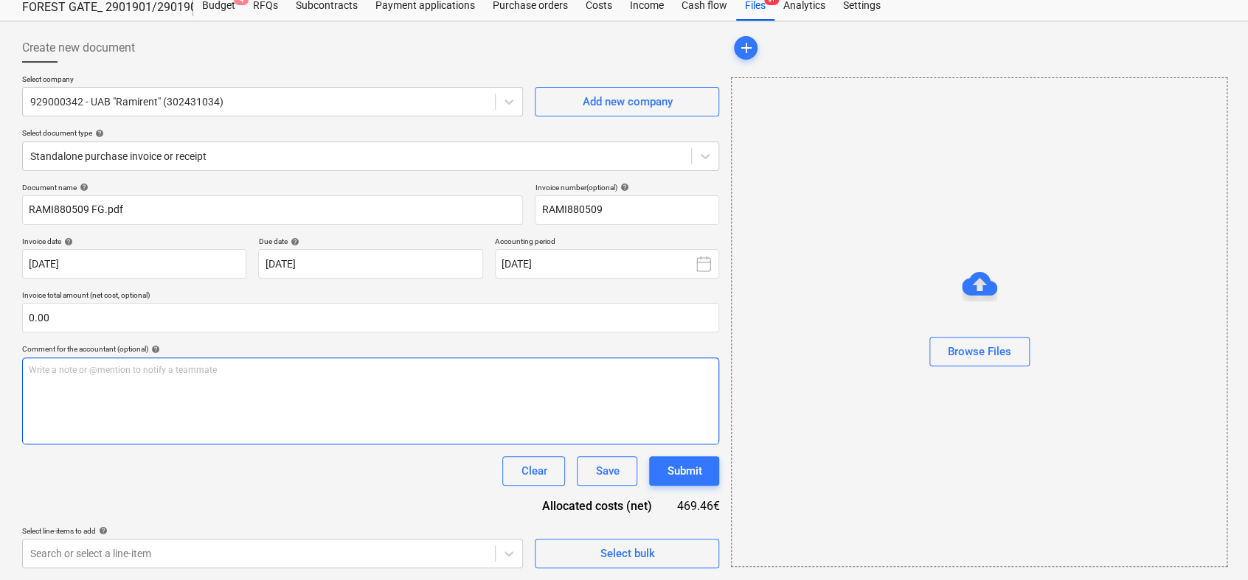
type input "RAMI880509"
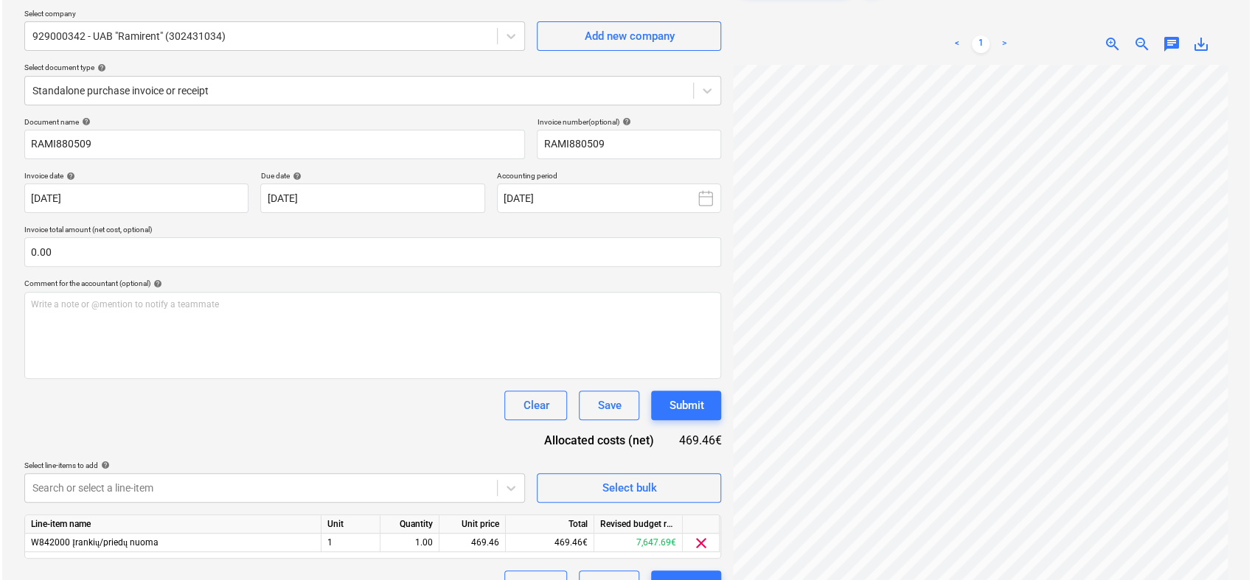
scroll to position [111, 0]
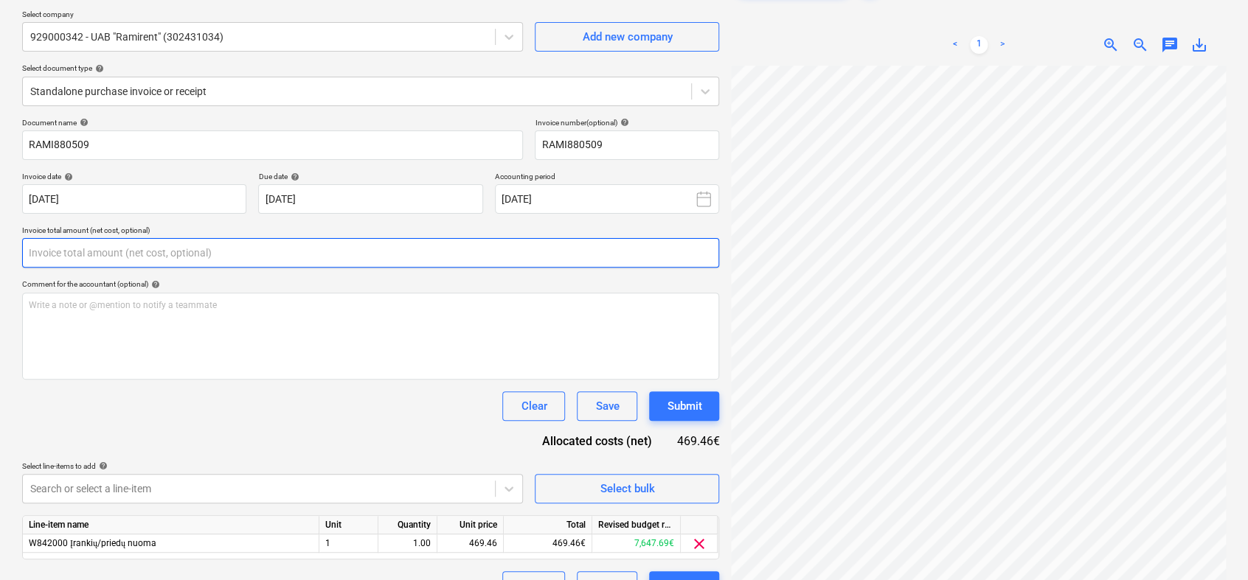
click at [278, 256] on input "text" at bounding box center [370, 252] width 697 height 29
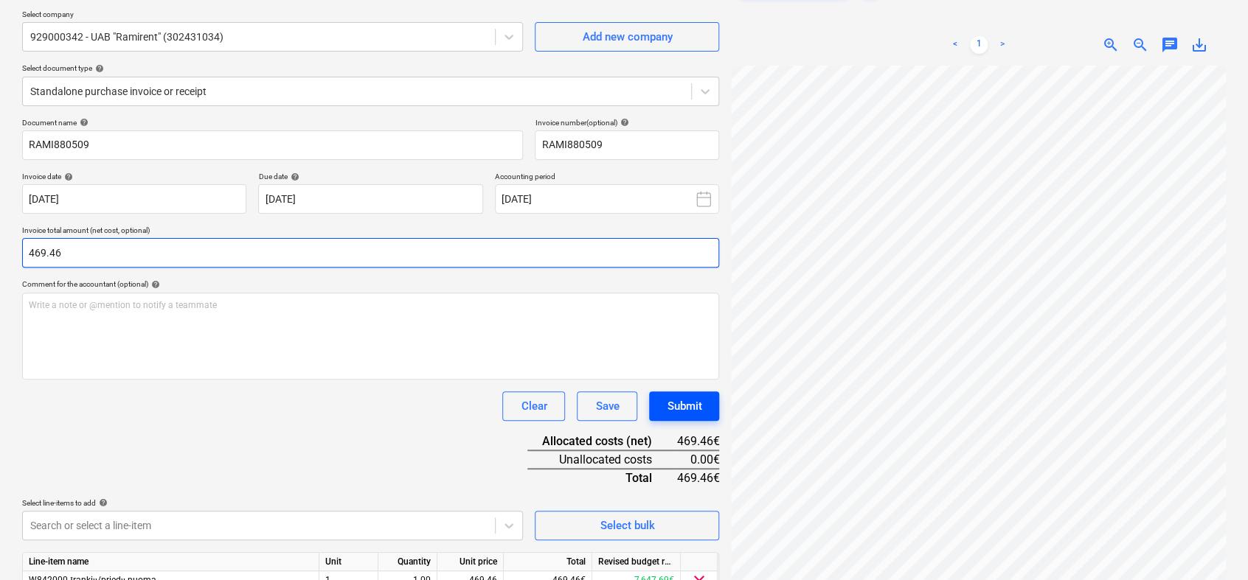
type input "469.46"
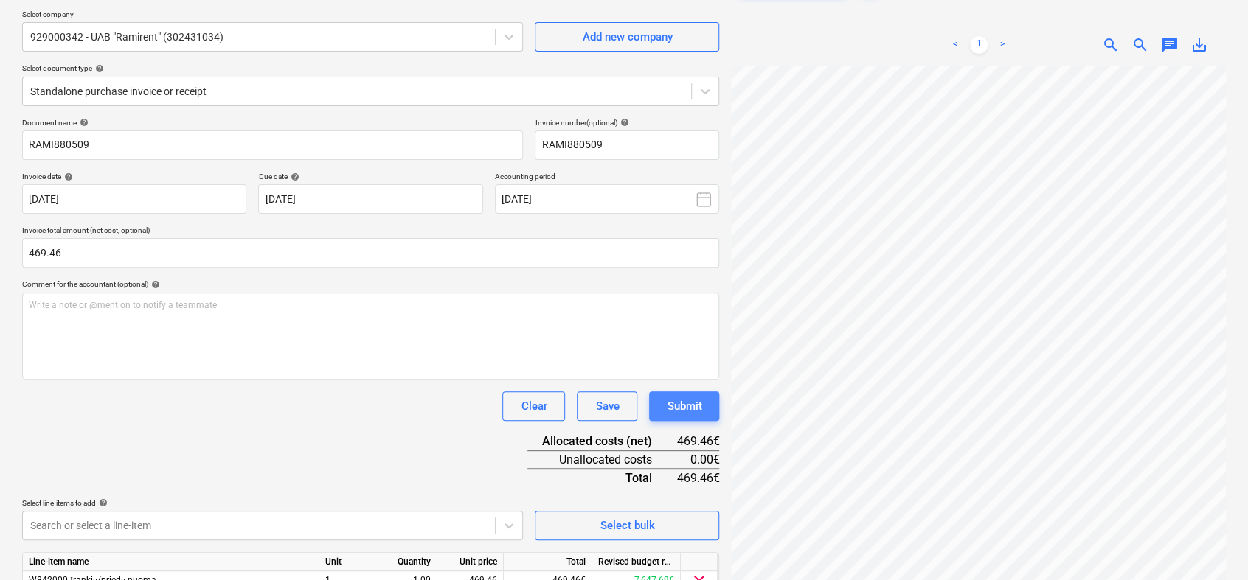
click at [704, 409] on button "Submit" at bounding box center [684, 406] width 70 height 29
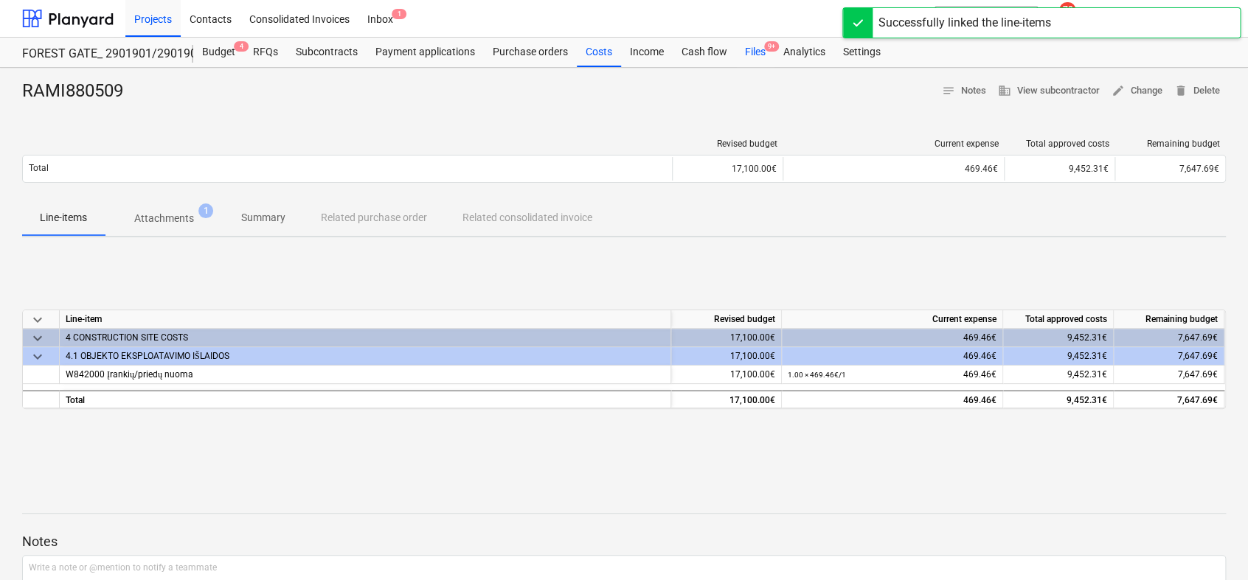
click at [750, 37] on div "Projects Contacts Consolidated Invoices Inbox 1 format_size keyboard_arrow_down…" at bounding box center [624, 19] width 1248 height 38
click at [753, 50] on div "Files 9+" at bounding box center [755, 52] width 38 height 29
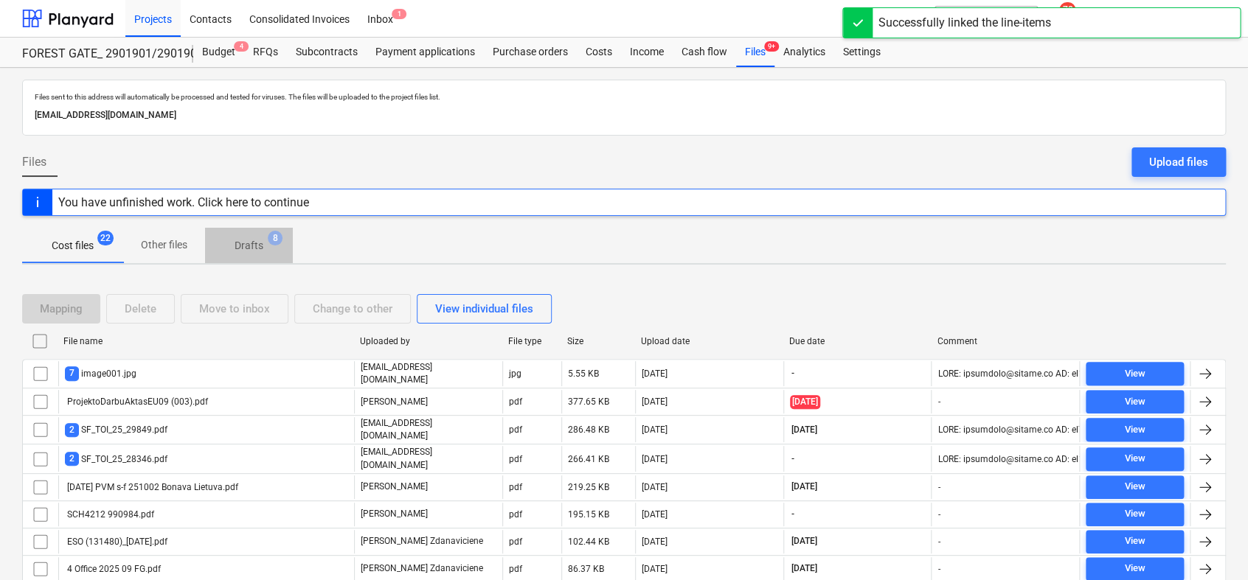
click at [243, 246] on p "Drafts" at bounding box center [249, 245] width 29 height 15
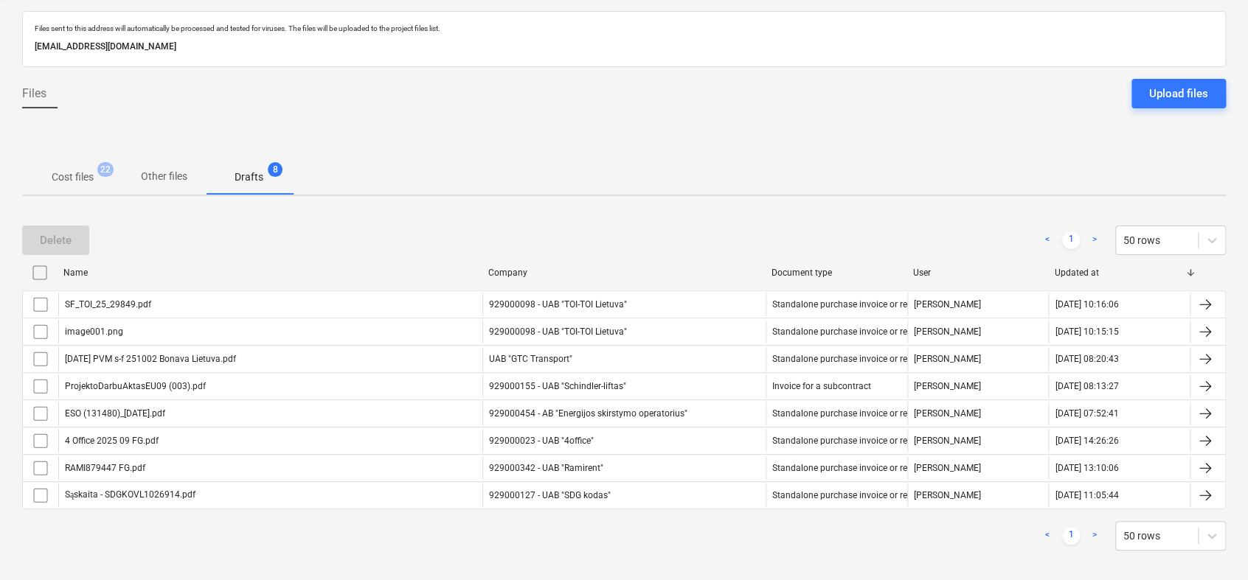
scroll to position [75, 0]
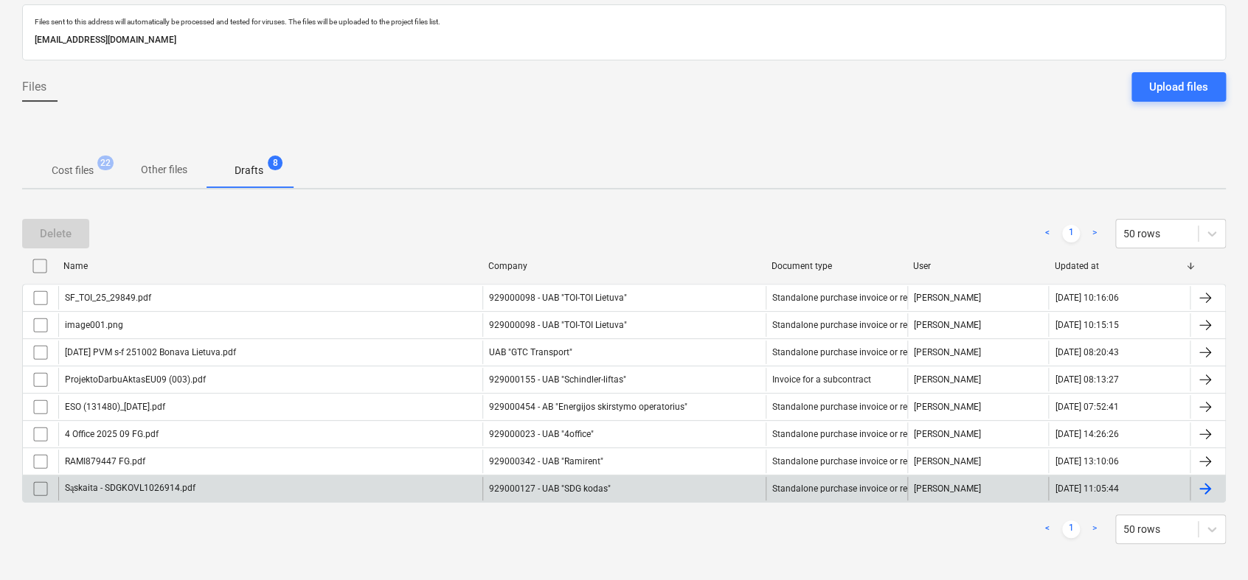
click at [1207, 484] on div at bounding box center [1205, 489] width 18 height 18
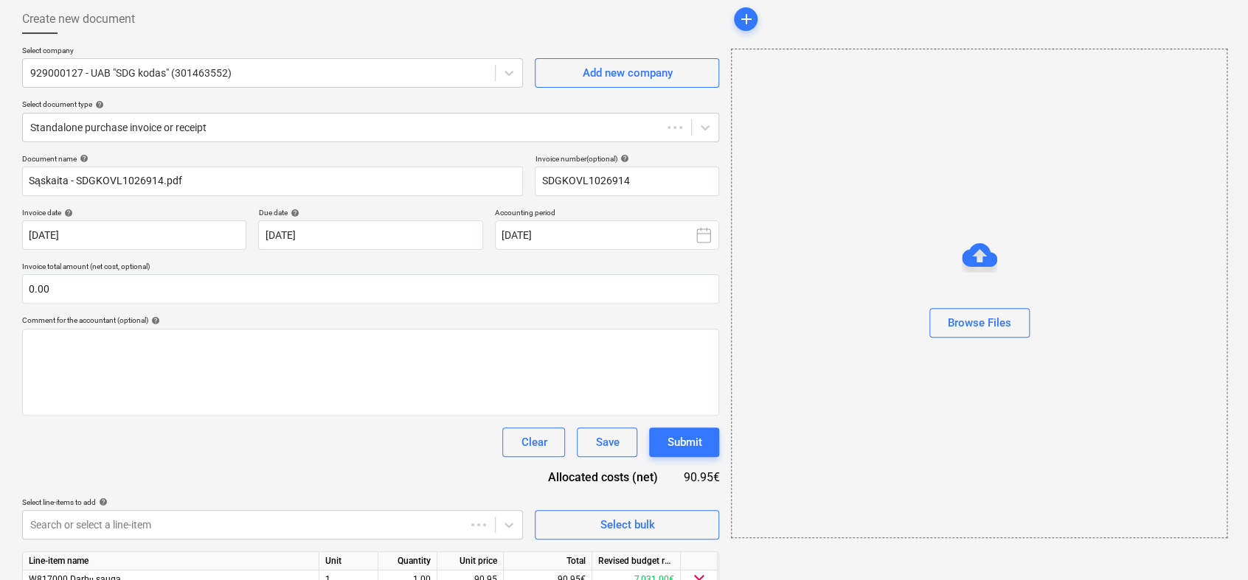
scroll to position [46, 0]
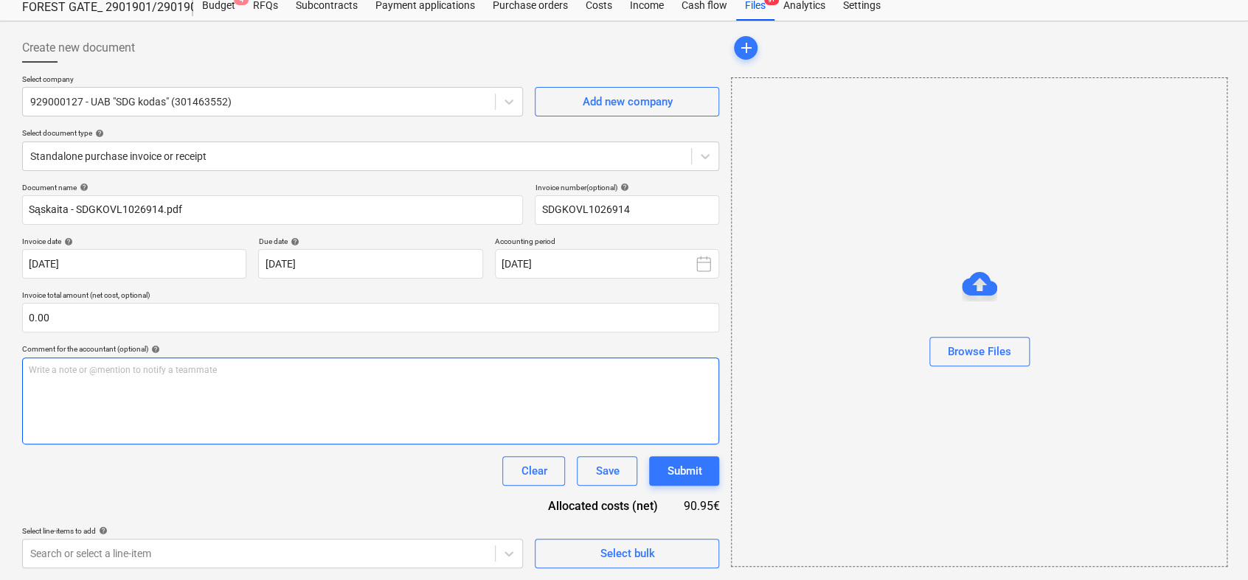
type input "SDGKOVL1026914"
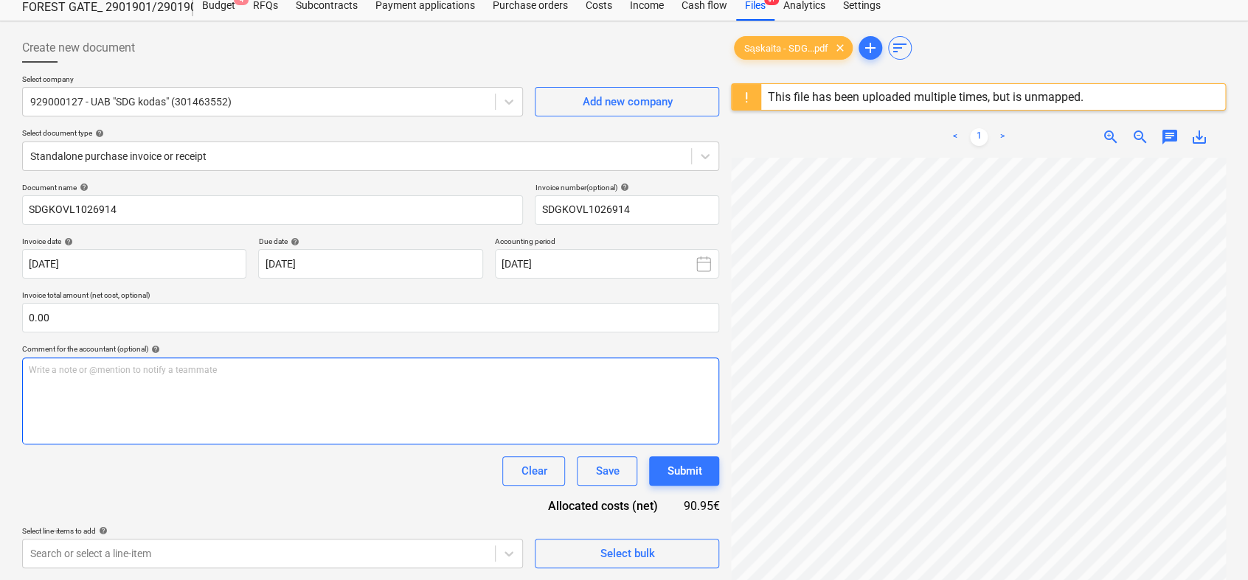
click at [656, 409] on div "Write a note or @mention to notify a teammate [PERSON_NAME]" at bounding box center [370, 401] width 697 height 87
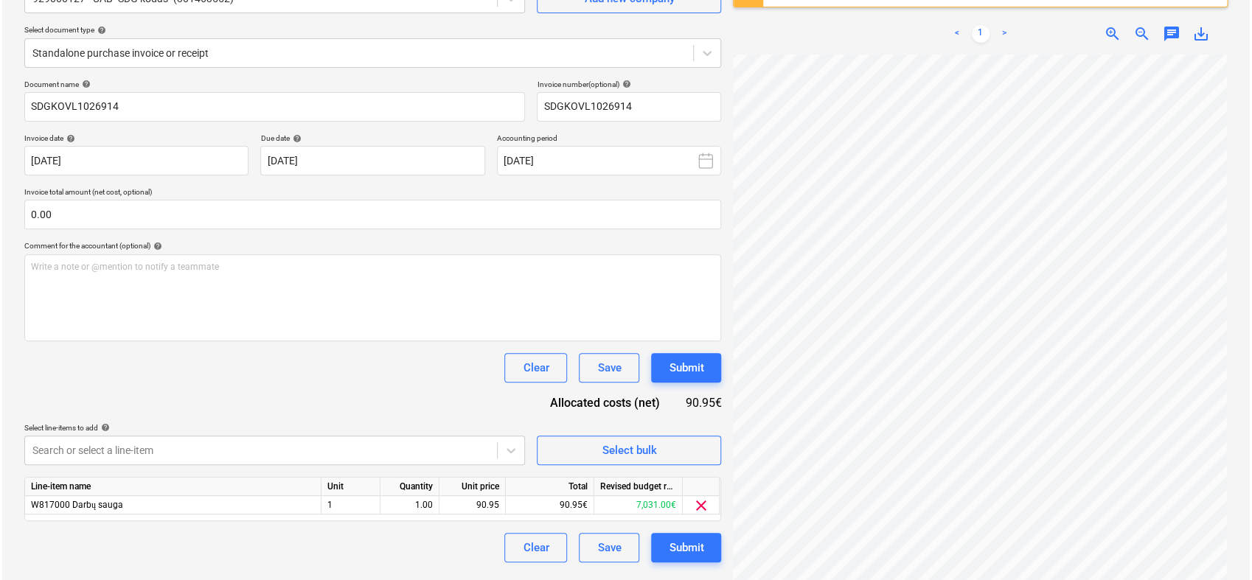
scroll to position [68, 167]
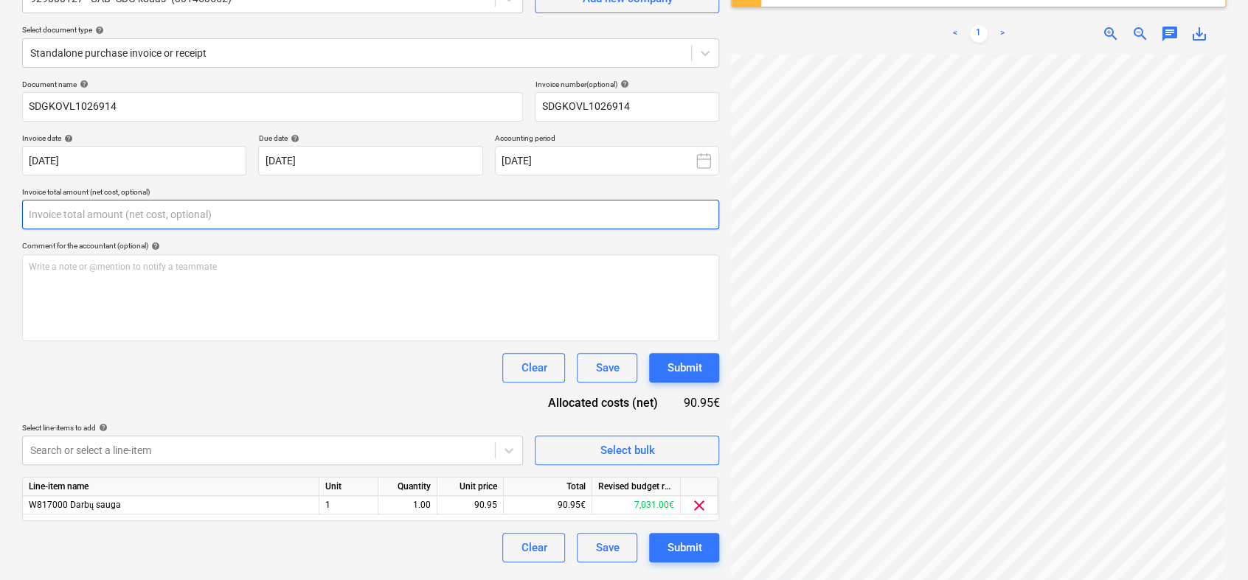
click at [77, 212] on input "text" at bounding box center [370, 214] width 697 height 29
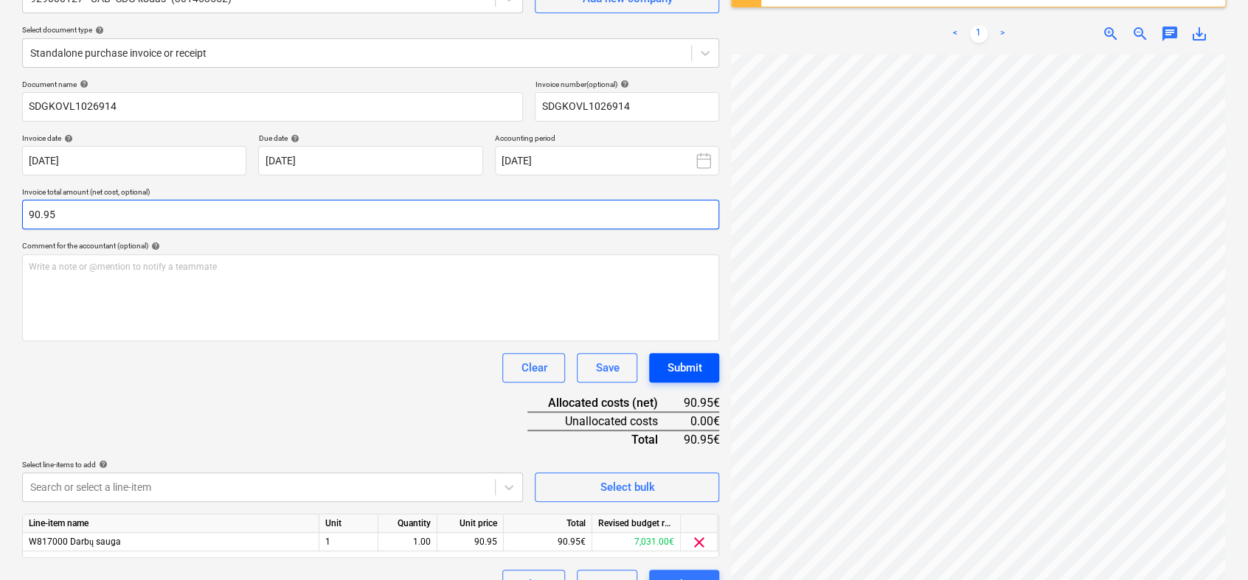
type input "90.95"
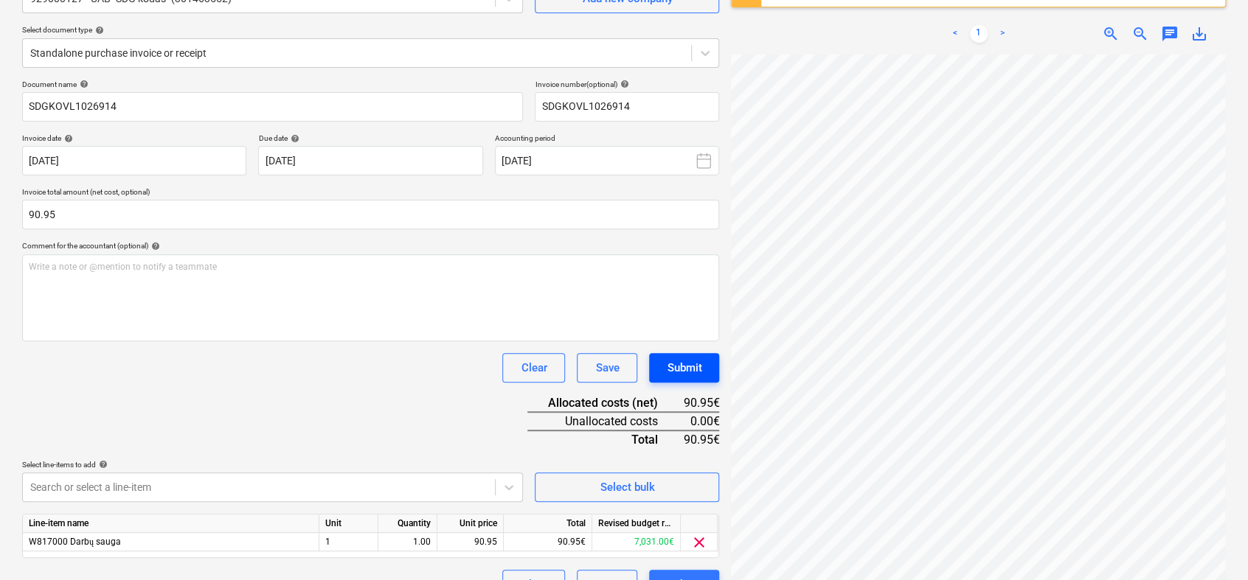
click at [662, 364] on button "Submit" at bounding box center [684, 367] width 70 height 29
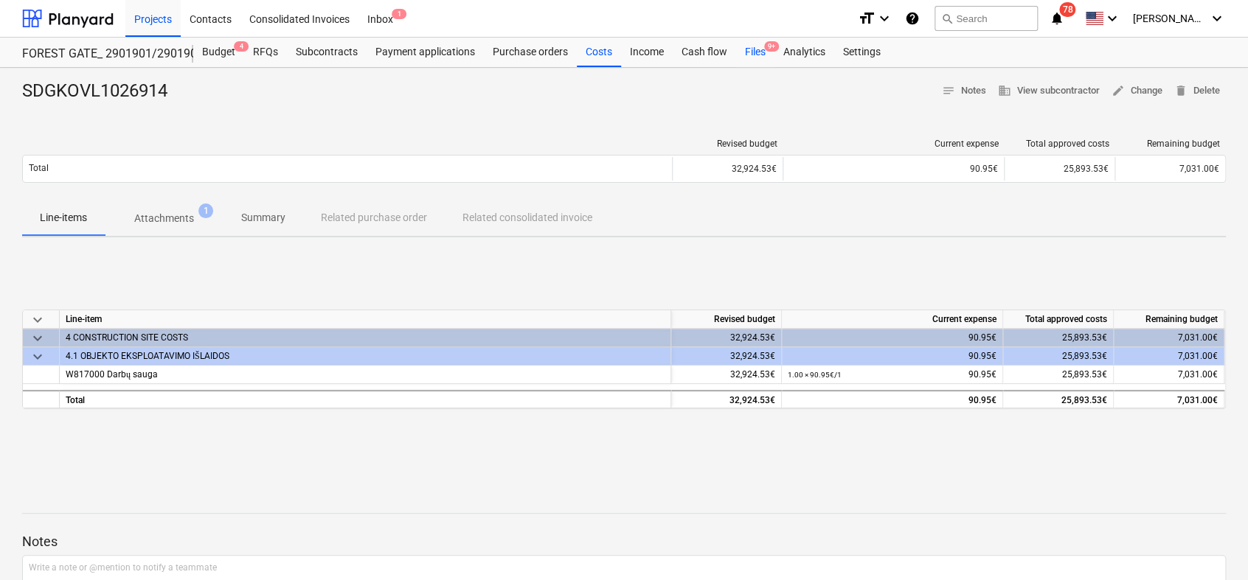
click at [749, 52] on div "Files 9+" at bounding box center [755, 52] width 38 height 29
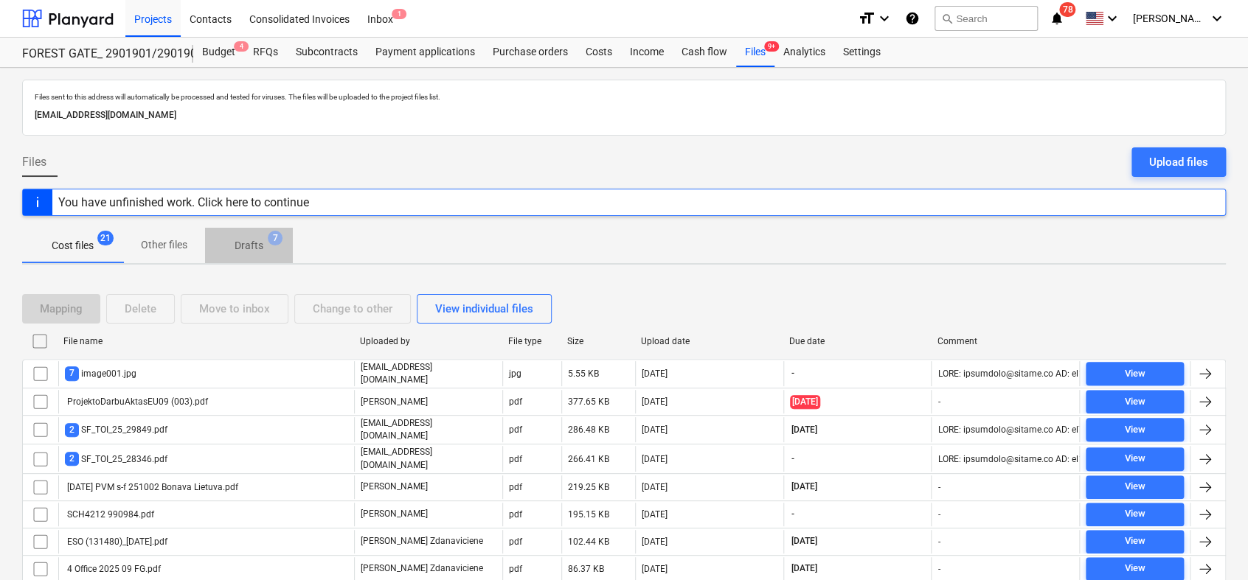
click at [251, 253] on span "Drafts 7" at bounding box center [249, 245] width 88 height 27
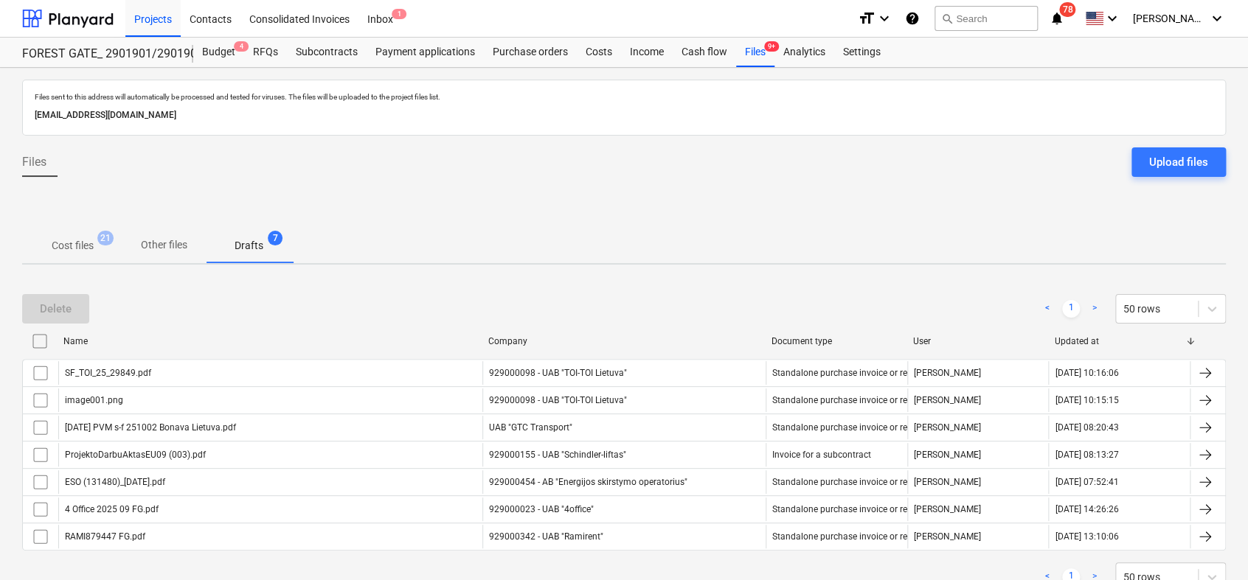
scroll to position [52, 0]
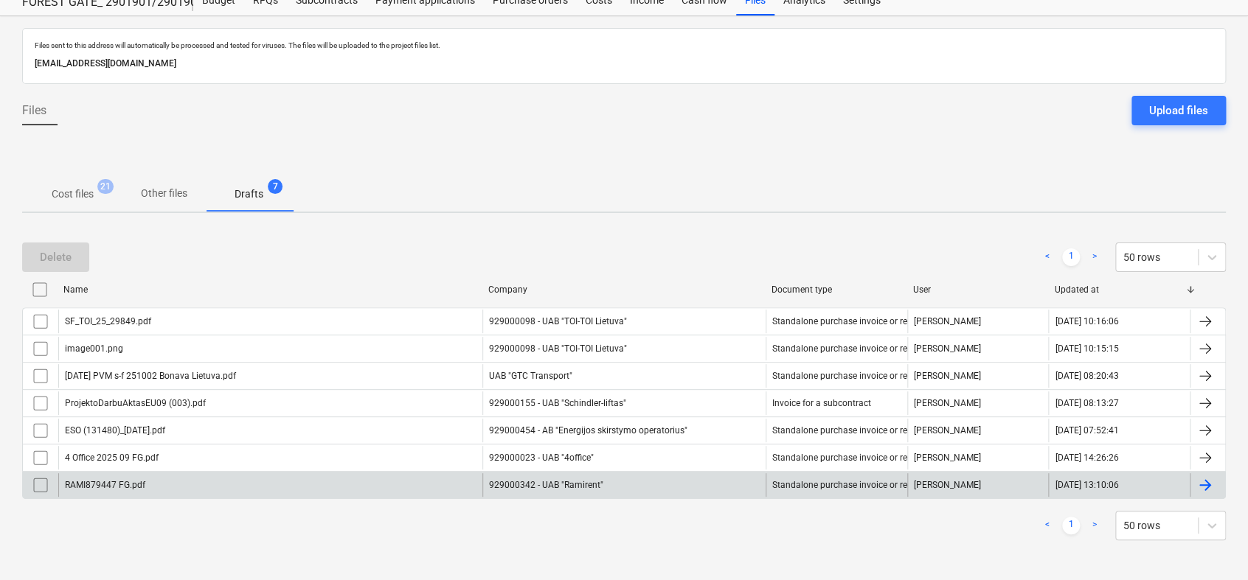
click at [1211, 485] on div at bounding box center [1205, 485] width 18 height 18
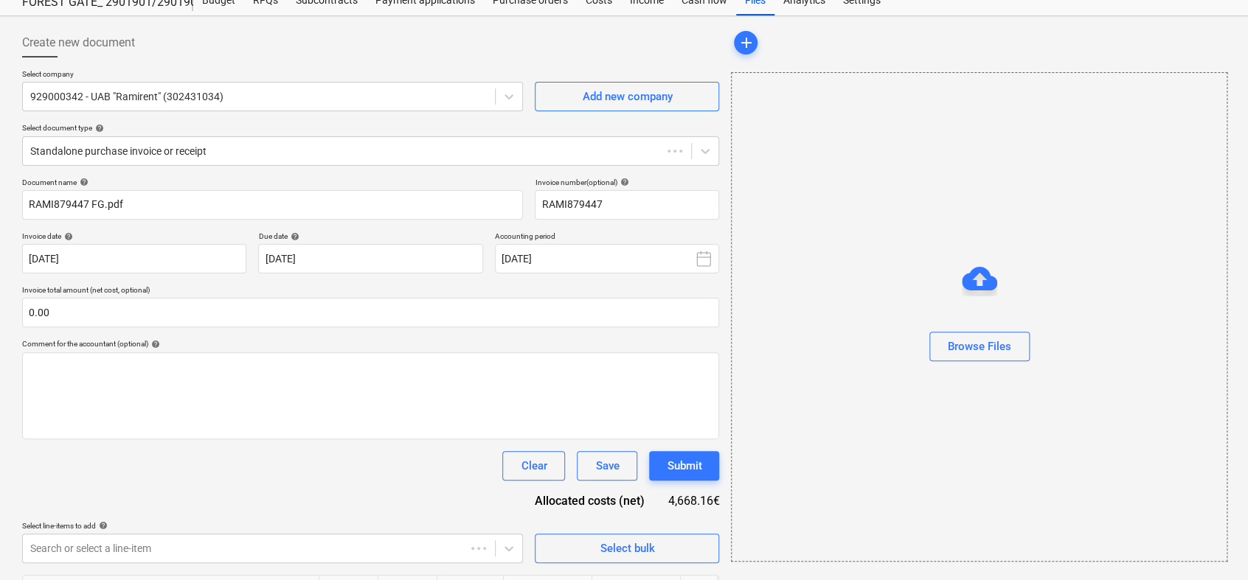
scroll to position [46, 0]
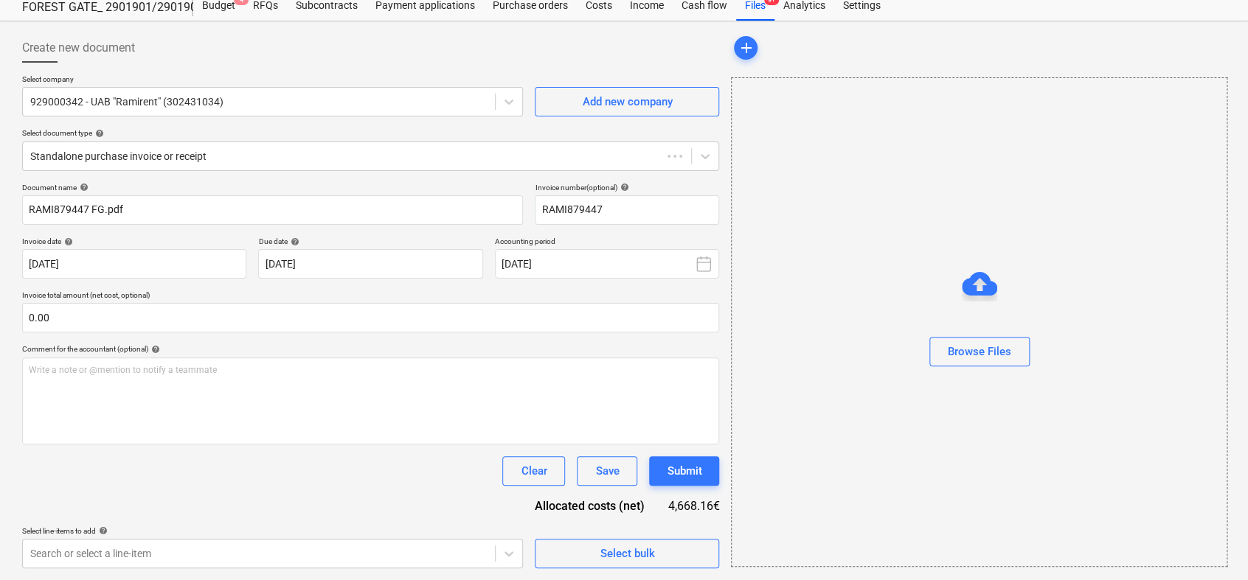
type input "RAMI879447"
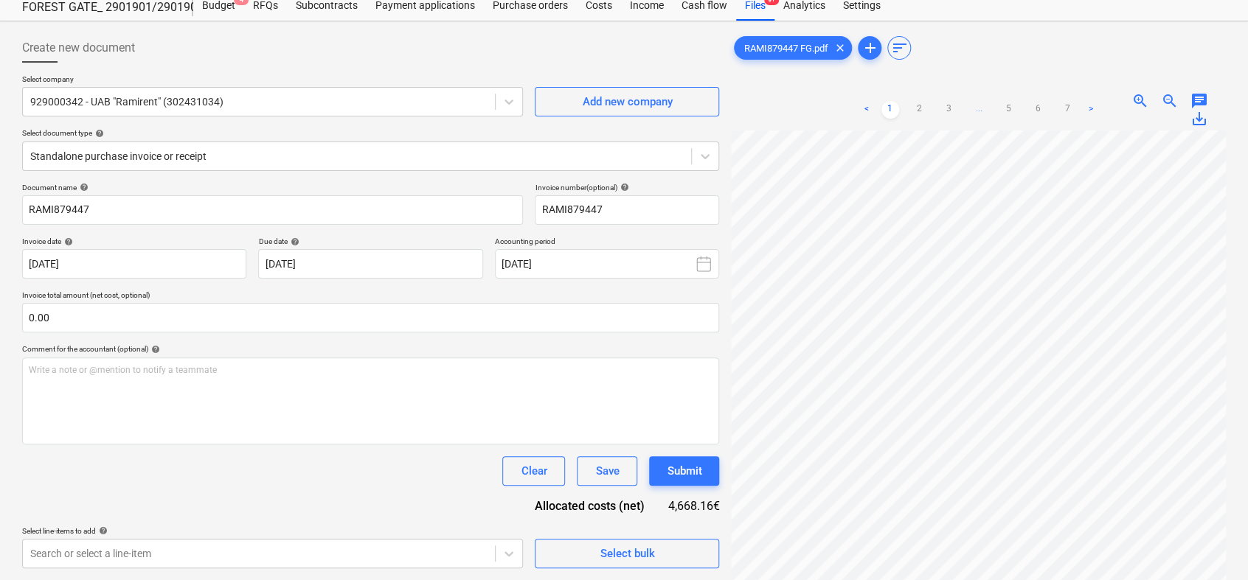
drag, startPoint x: 1246, startPoint y: 103, endPoint x: 1243, endPoint y: 247, distance: 143.8
click at [1243, 247] on div "Create new document Select company 929000342 - UAB "Ramirent" (302431034) Add n…" at bounding box center [624, 367] width 1248 height 693
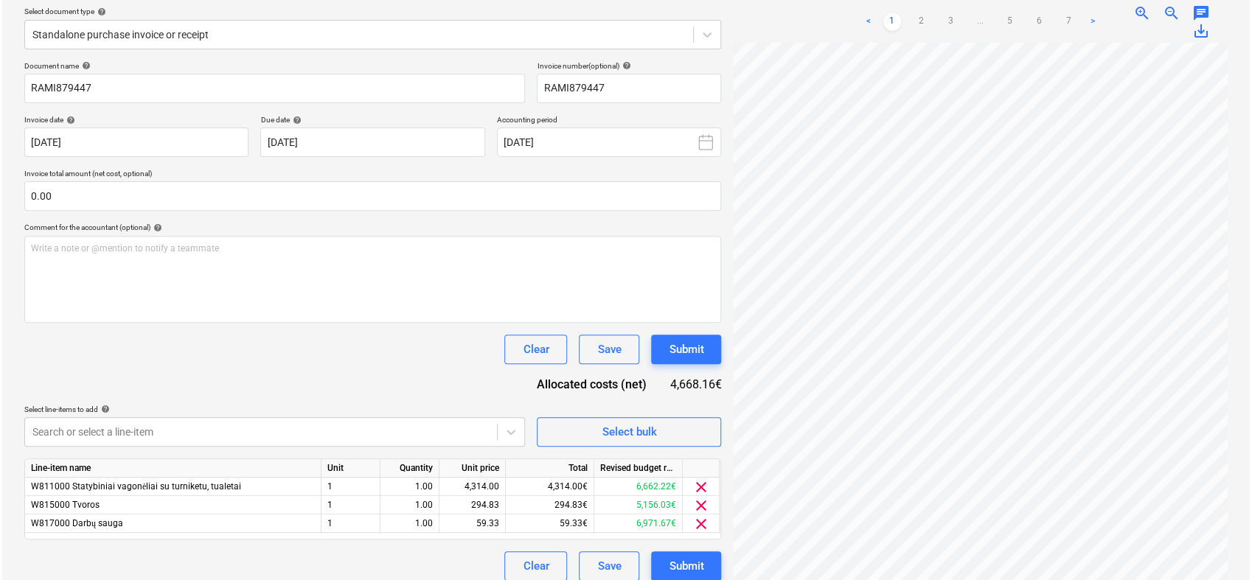
scroll to position [165, 0]
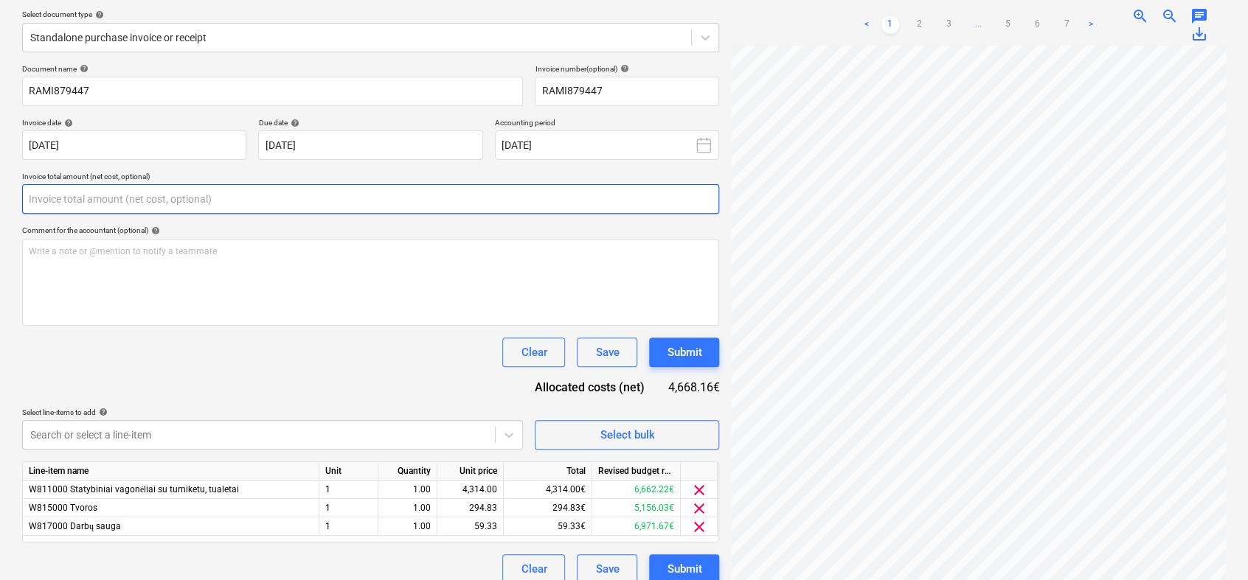
click at [129, 200] on input "text" at bounding box center [370, 198] width 697 height 29
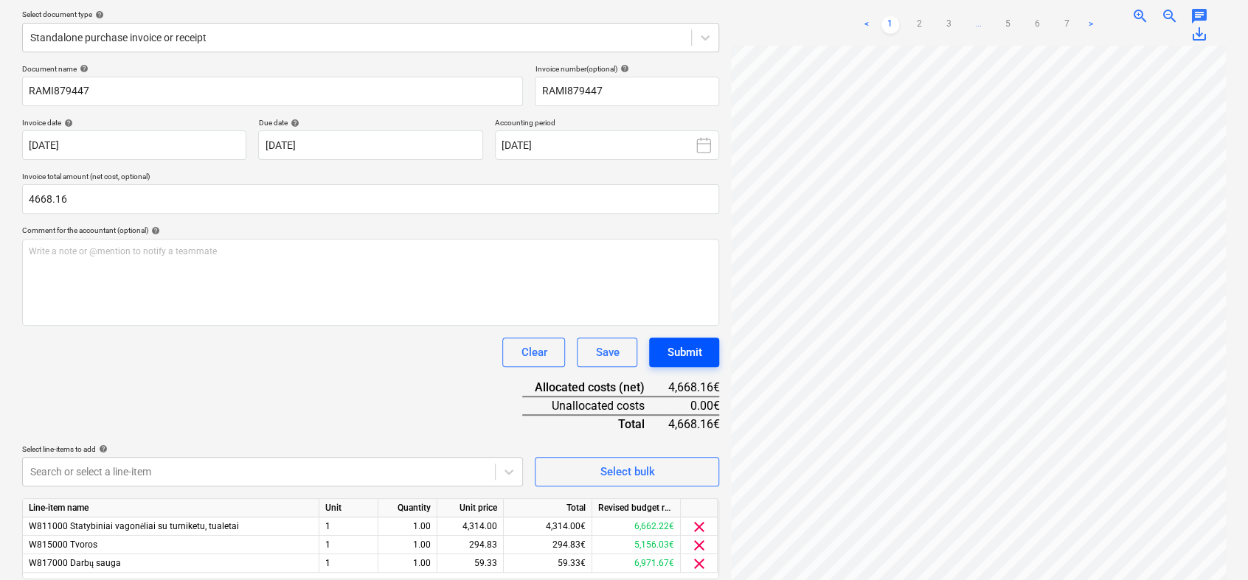
type input "4,668.16"
click at [701, 348] on div "Submit" at bounding box center [684, 352] width 35 height 19
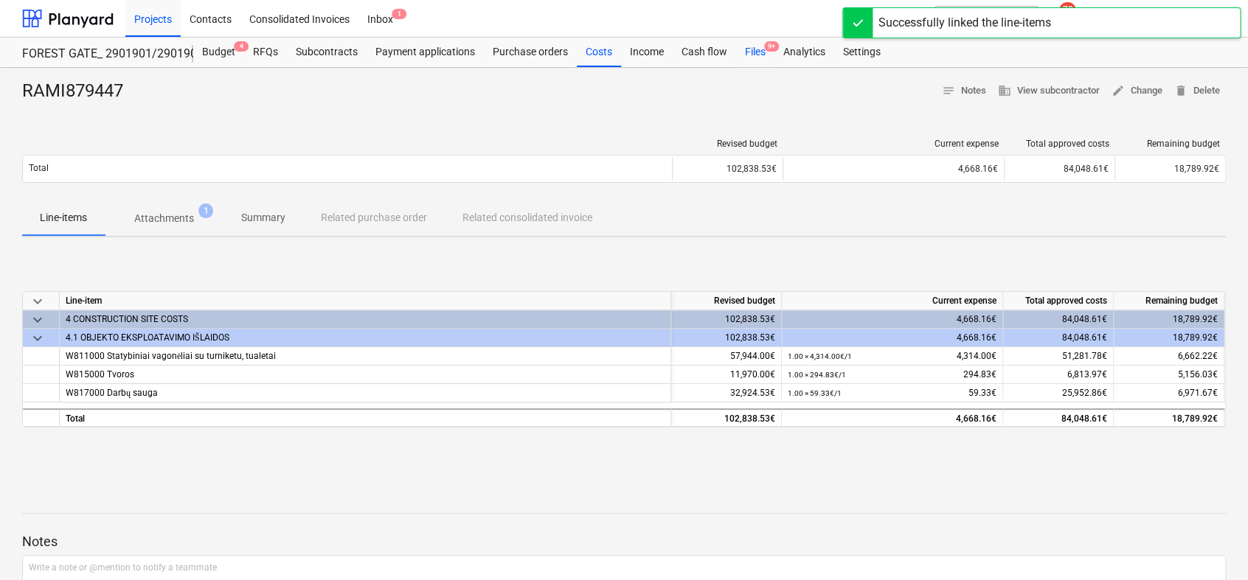
click at [756, 61] on div "Files 9+" at bounding box center [755, 52] width 38 height 29
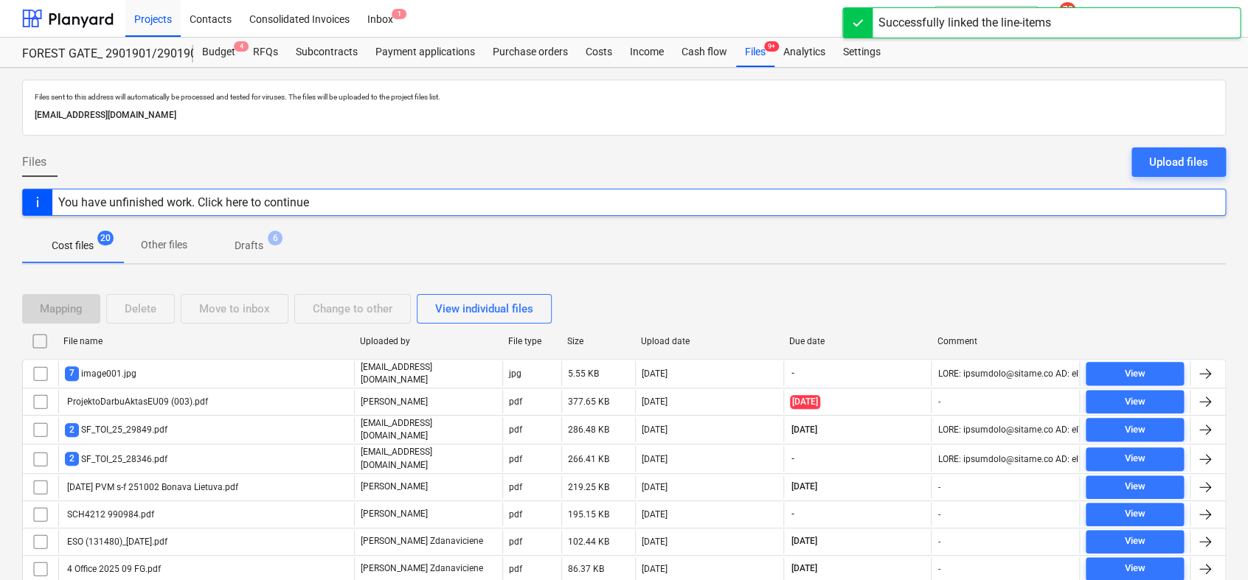
click at [252, 242] on p "Drafts" at bounding box center [249, 245] width 29 height 15
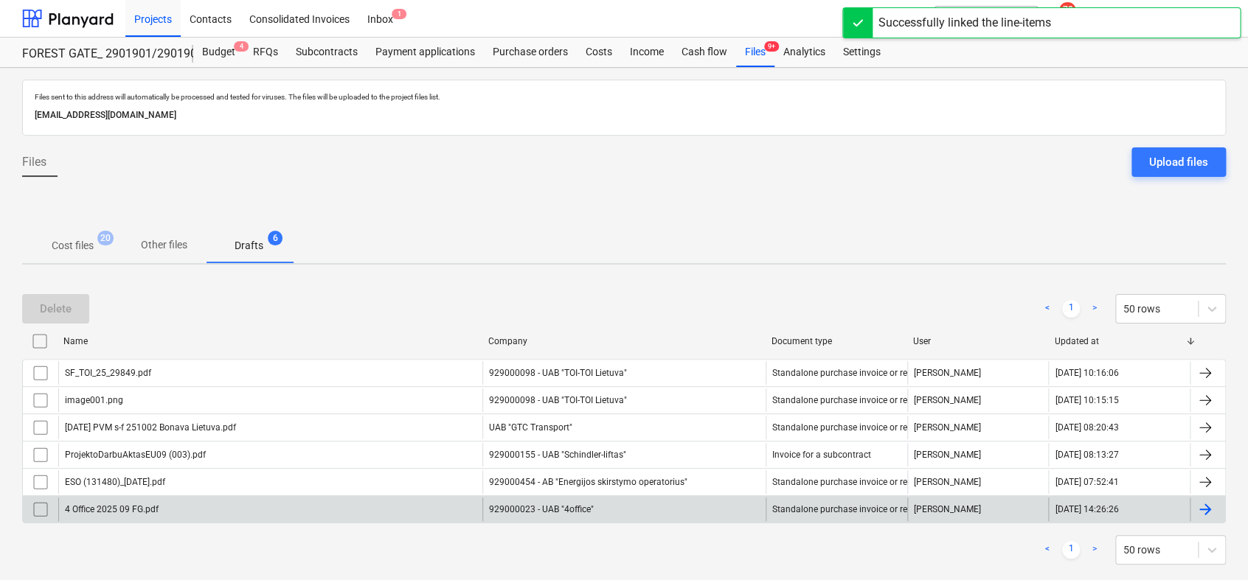
click at [697, 506] on div "929000023 - UAB "4office"" at bounding box center [623, 510] width 283 height 24
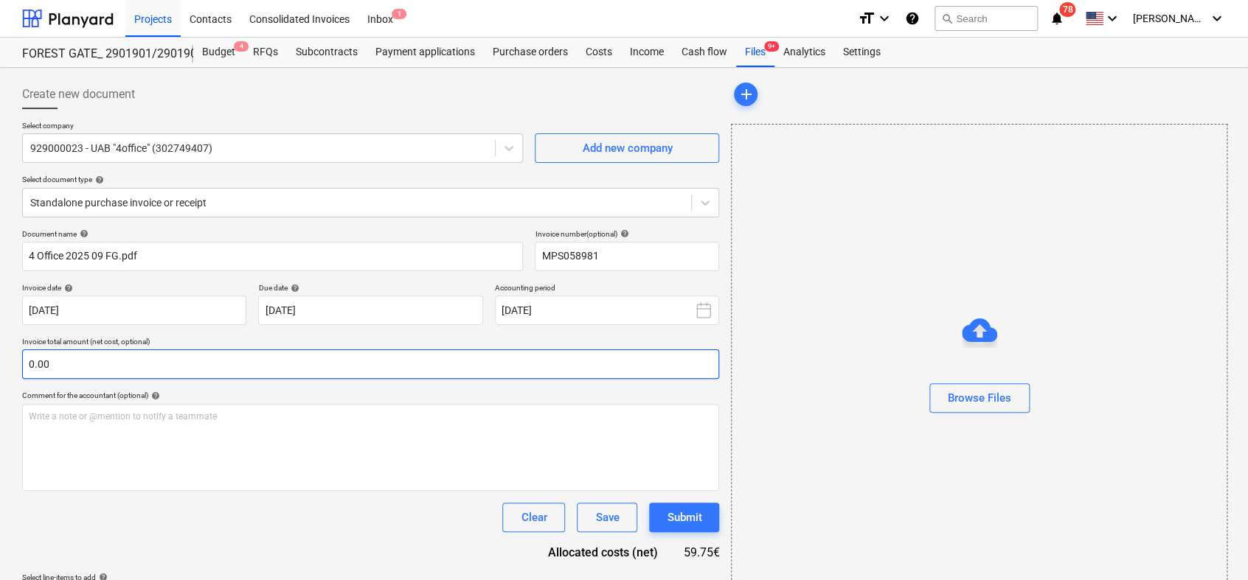
type input "MPS058981"
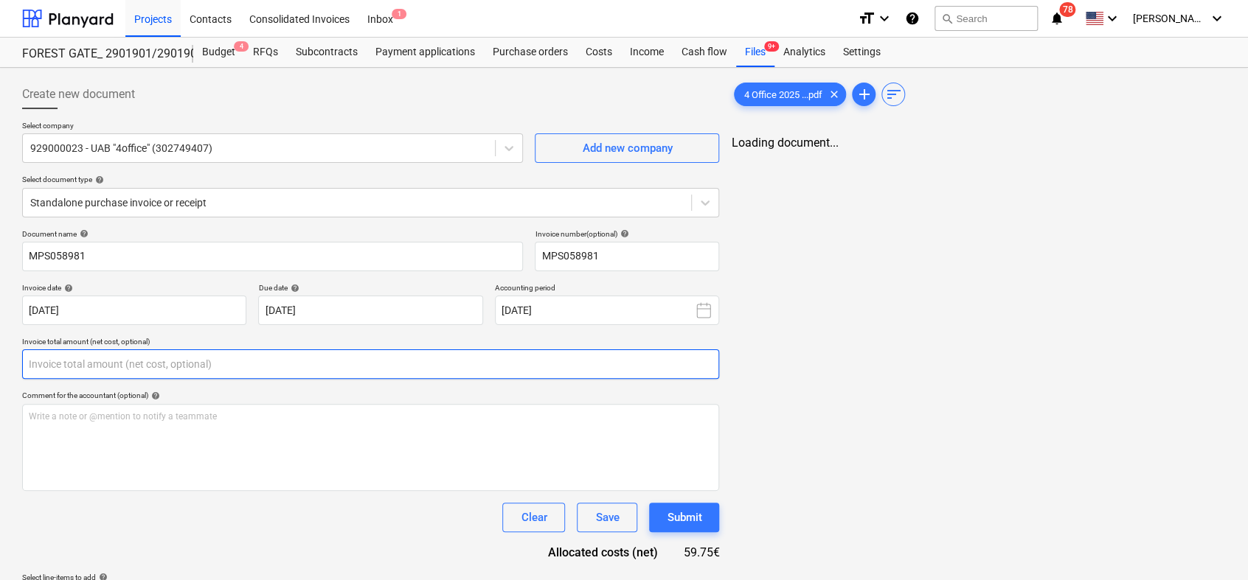
click at [272, 353] on input "text" at bounding box center [370, 364] width 697 height 29
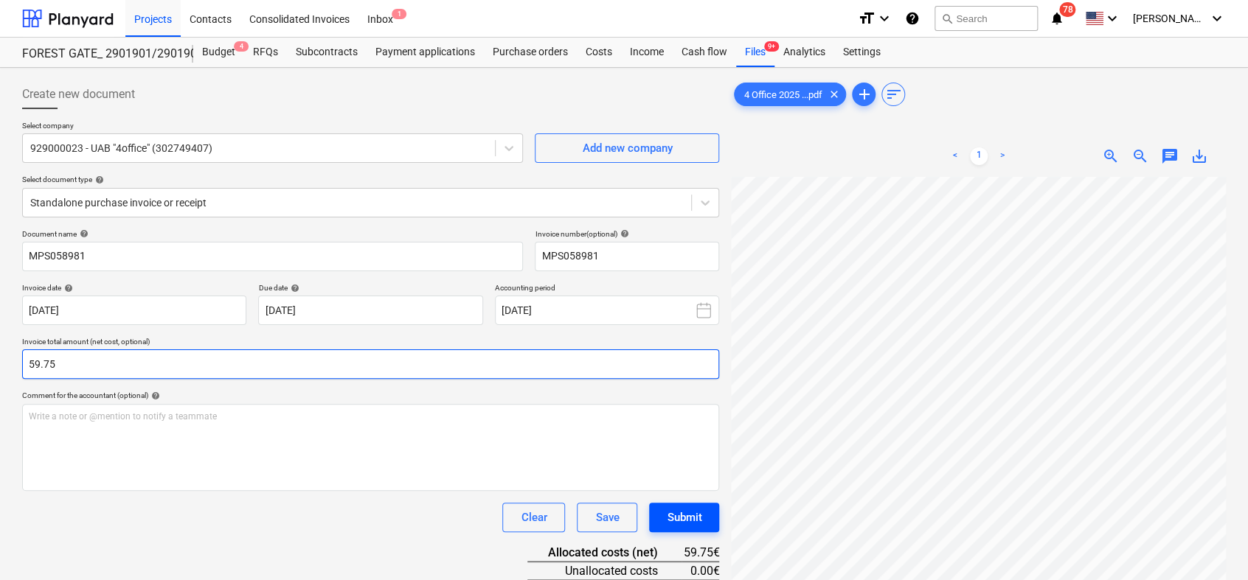
type input "59.75"
click at [665, 514] on button "Submit" at bounding box center [684, 517] width 70 height 29
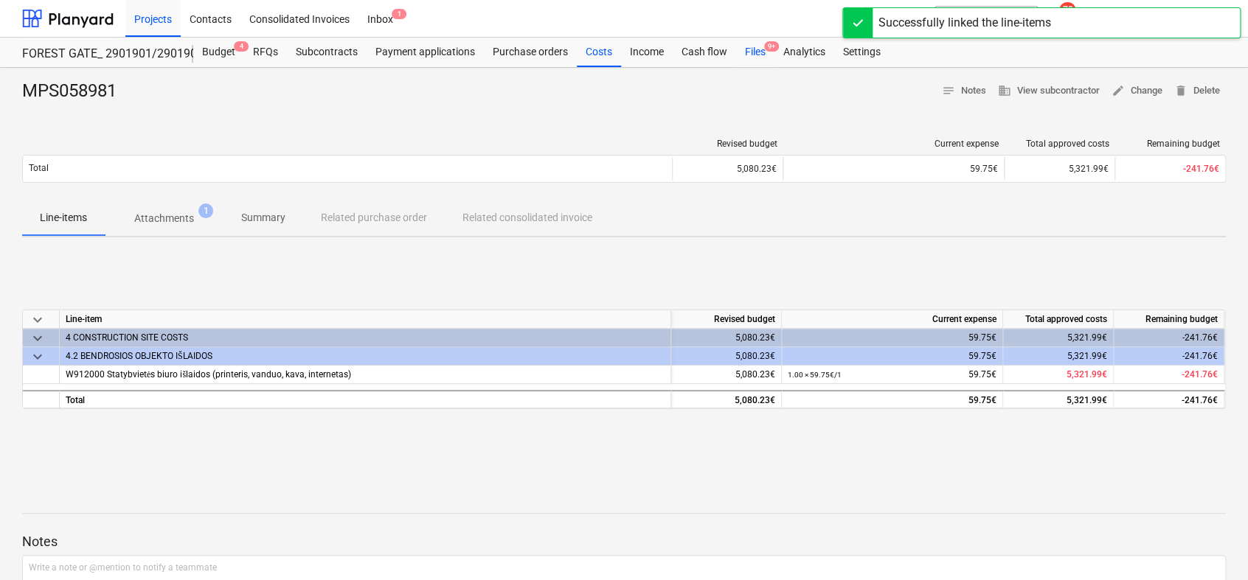
click at [760, 55] on div "Files 9+" at bounding box center [755, 52] width 38 height 29
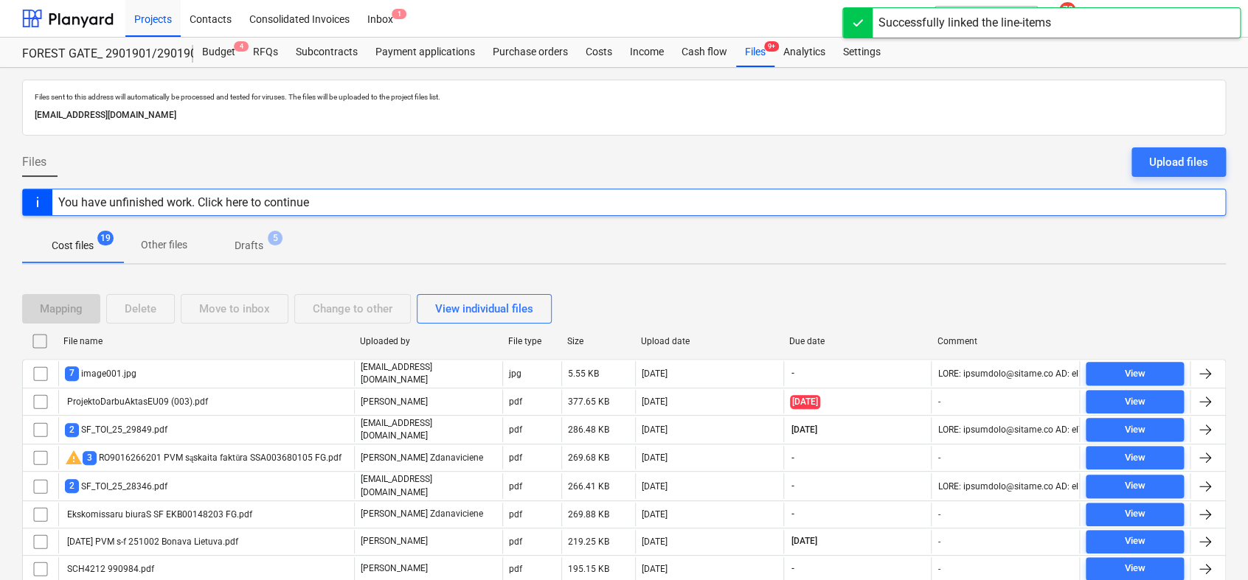
click at [260, 239] on p "Drafts" at bounding box center [249, 245] width 29 height 15
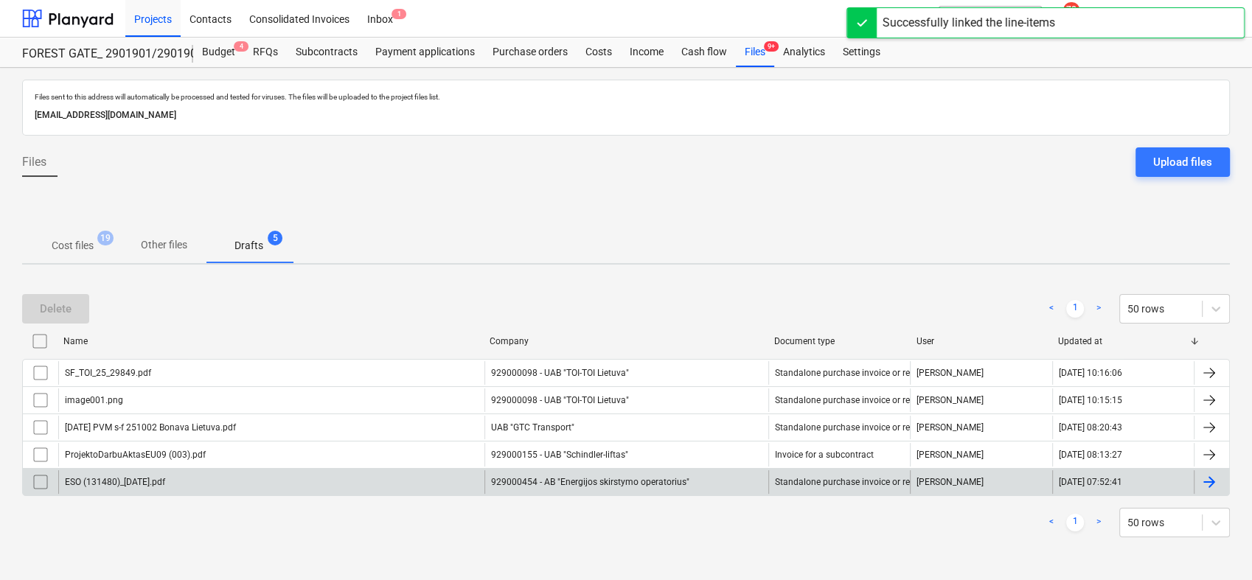
click at [633, 480] on div "929000454 - AB "Energijos skirstymo operatorius"" at bounding box center [627, 483] width 284 height 24
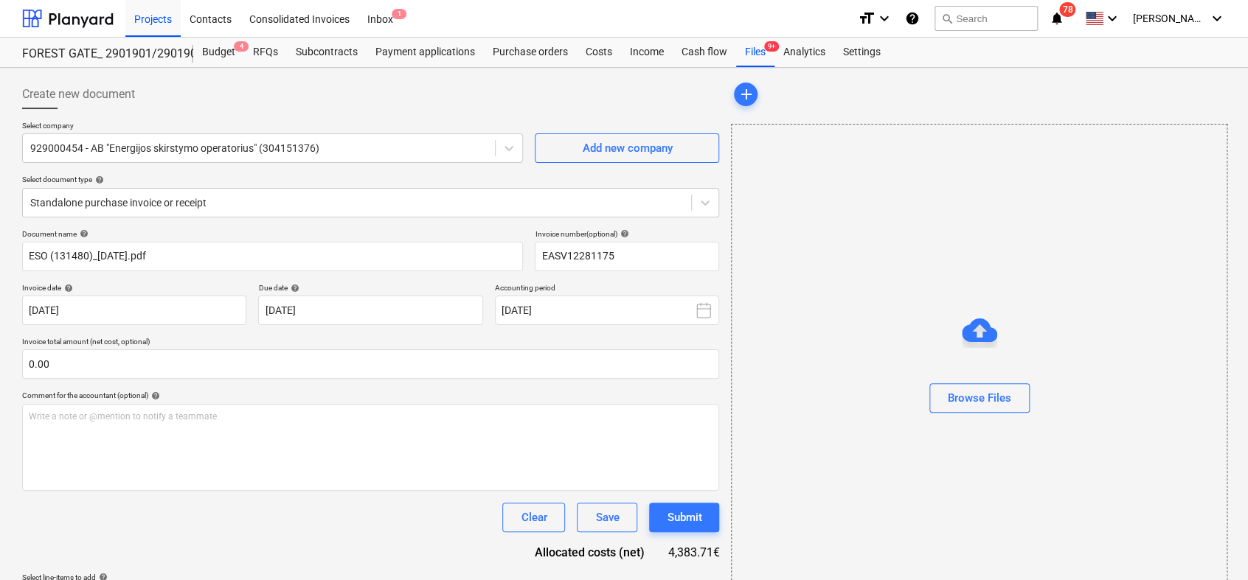
type input "EASV12281175"
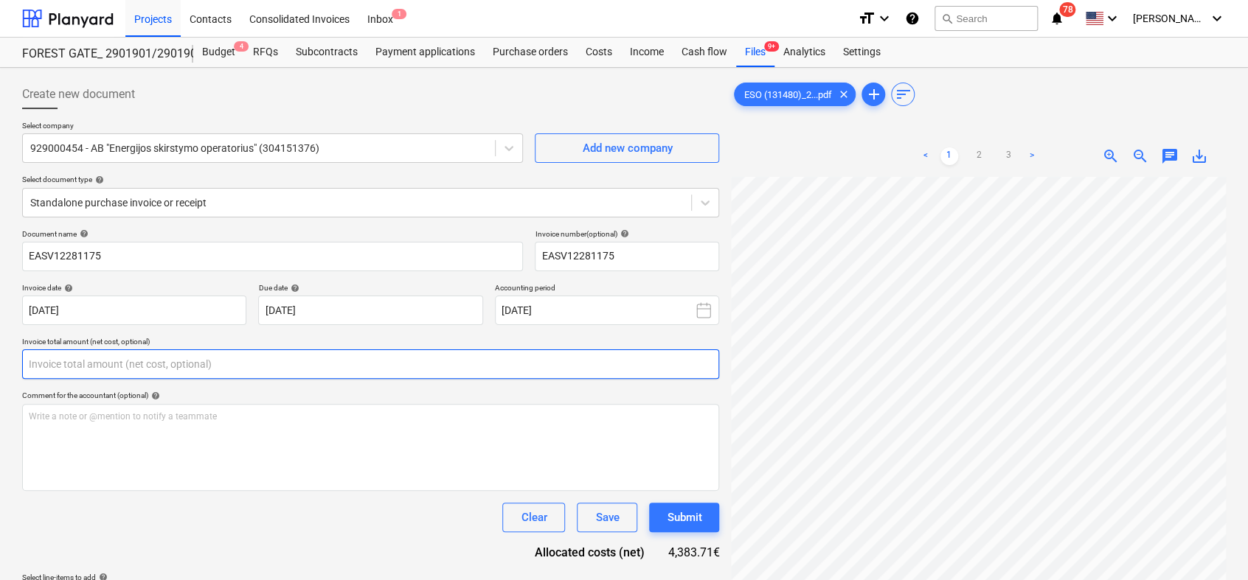
click at [146, 368] on input "text" at bounding box center [370, 364] width 697 height 29
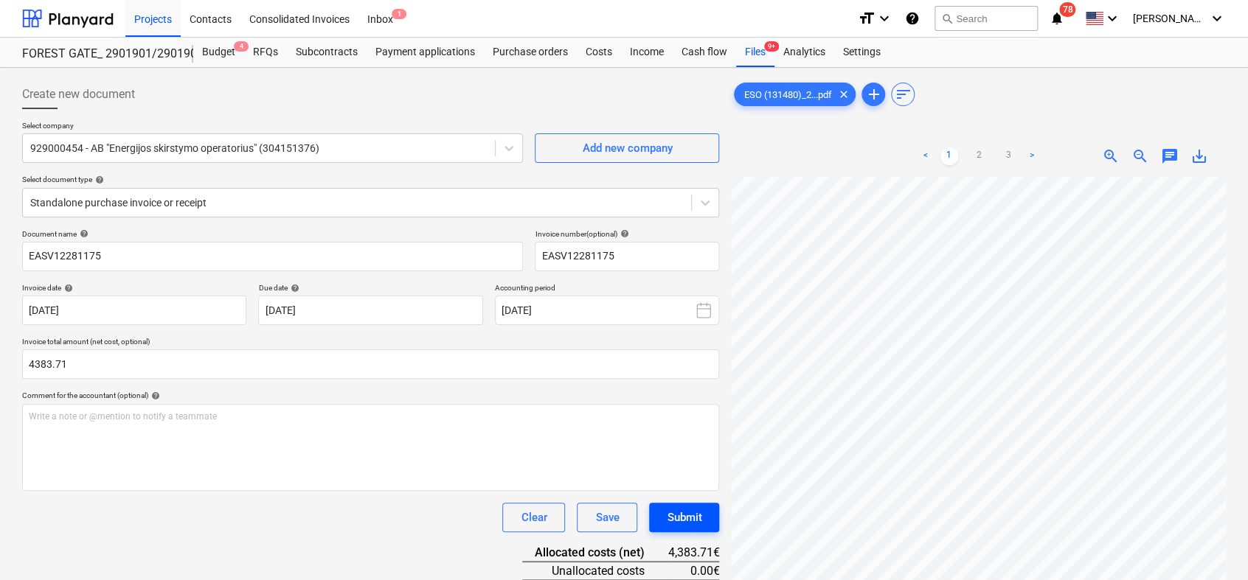
type input "4,383.71"
click at [695, 511] on div "Submit" at bounding box center [684, 517] width 35 height 19
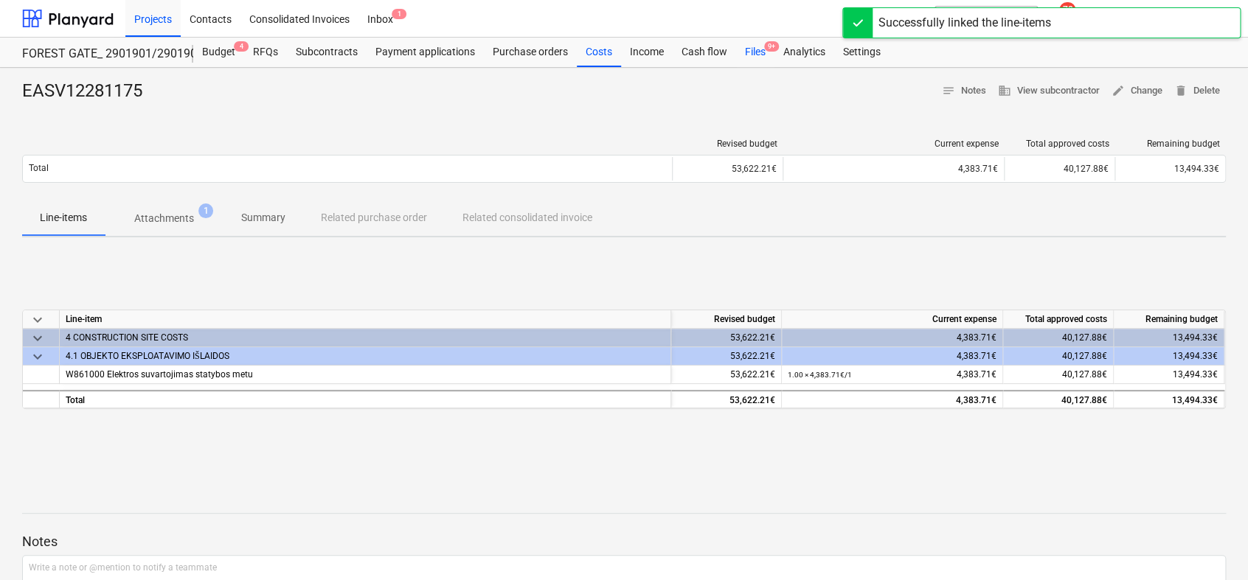
click at [749, 41] on div "Files 9+" at bounding box center [755, 52] width 38 height 29
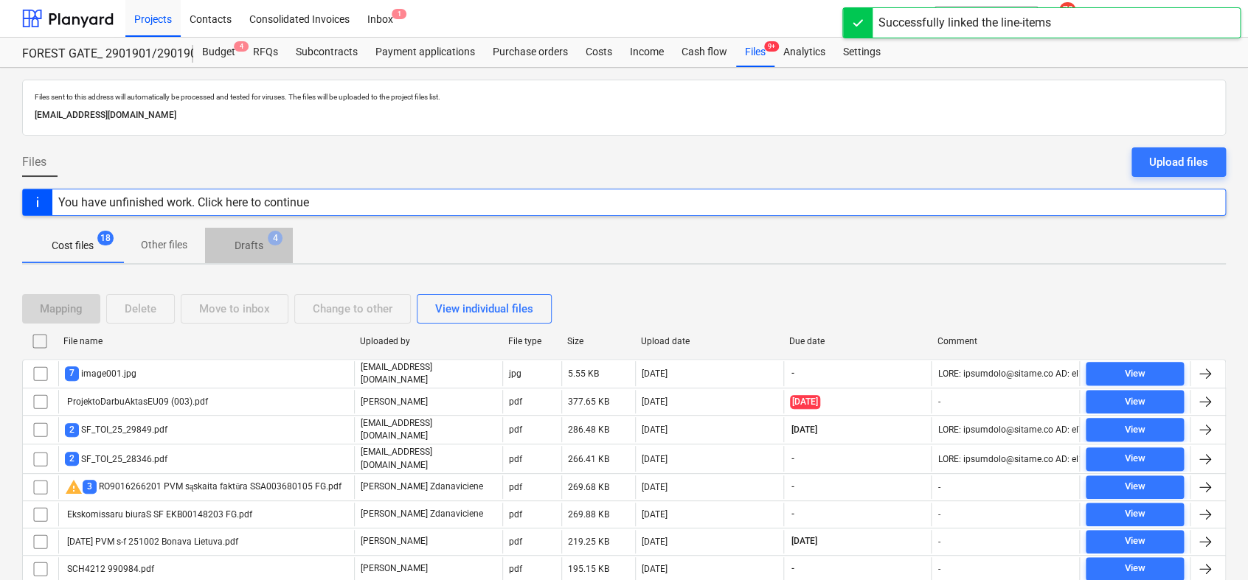
click at [250, 251] on p "Drafts" at bounding box center [249, 245] width 29 height 15
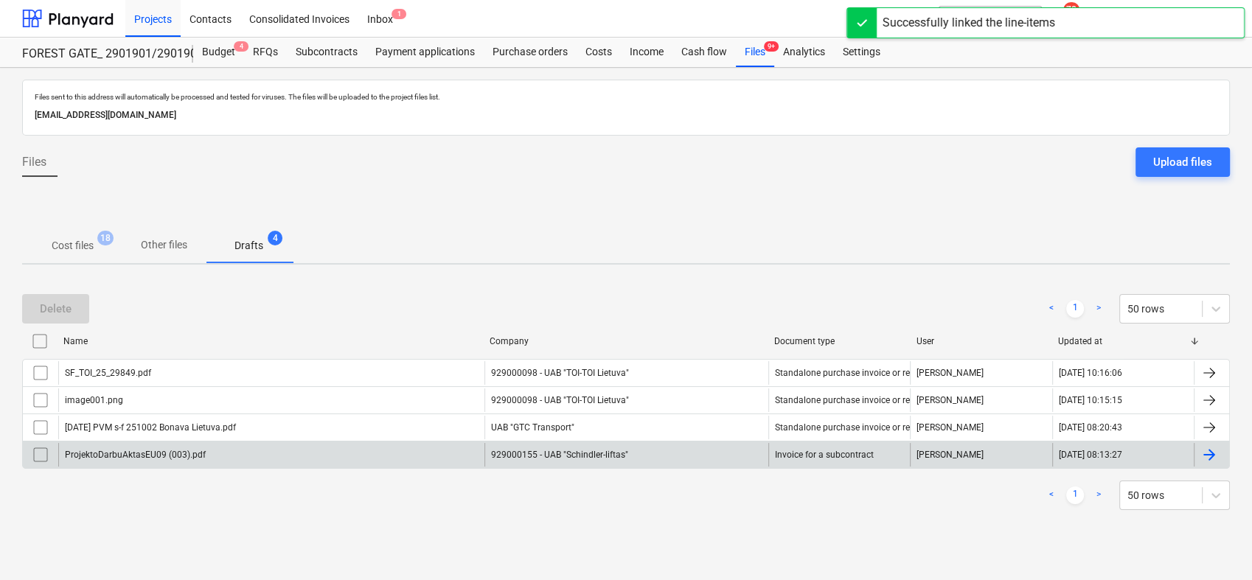
click at [560, 447] on div "929000155 - UAB "Schindler-liftas"" at bounding box center [627, 455] width 284 height 24
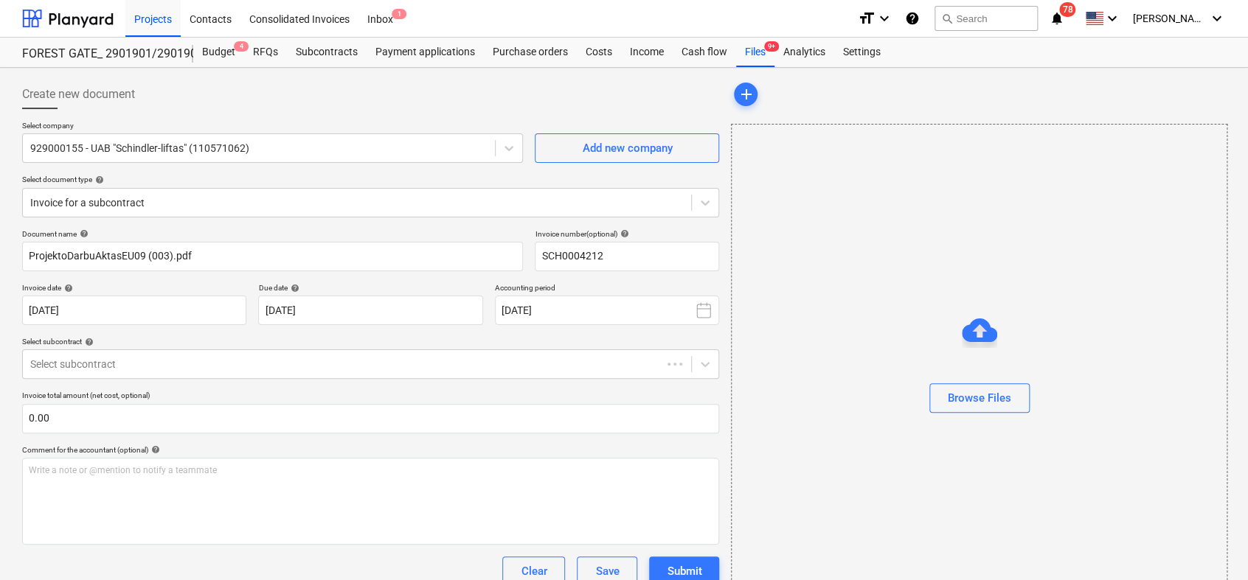
type input "SCH0004212"
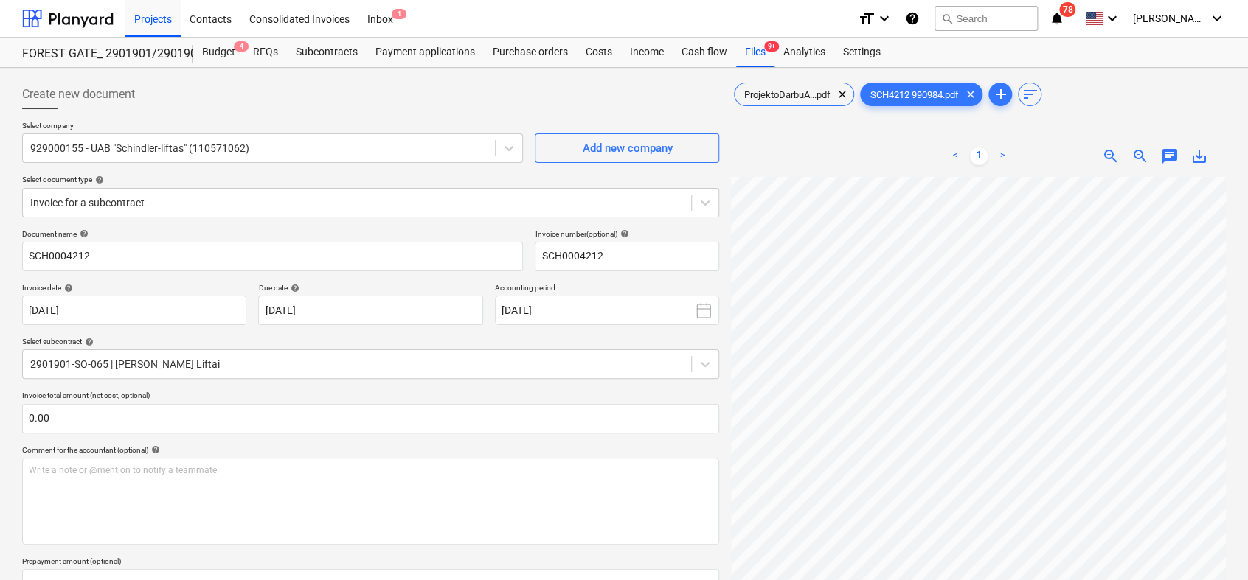
click at [825, 166] on div "< 1 > zoom_in zoom_out chat 0 save_alt" at bounding box center [978, 426] width 495 height 580
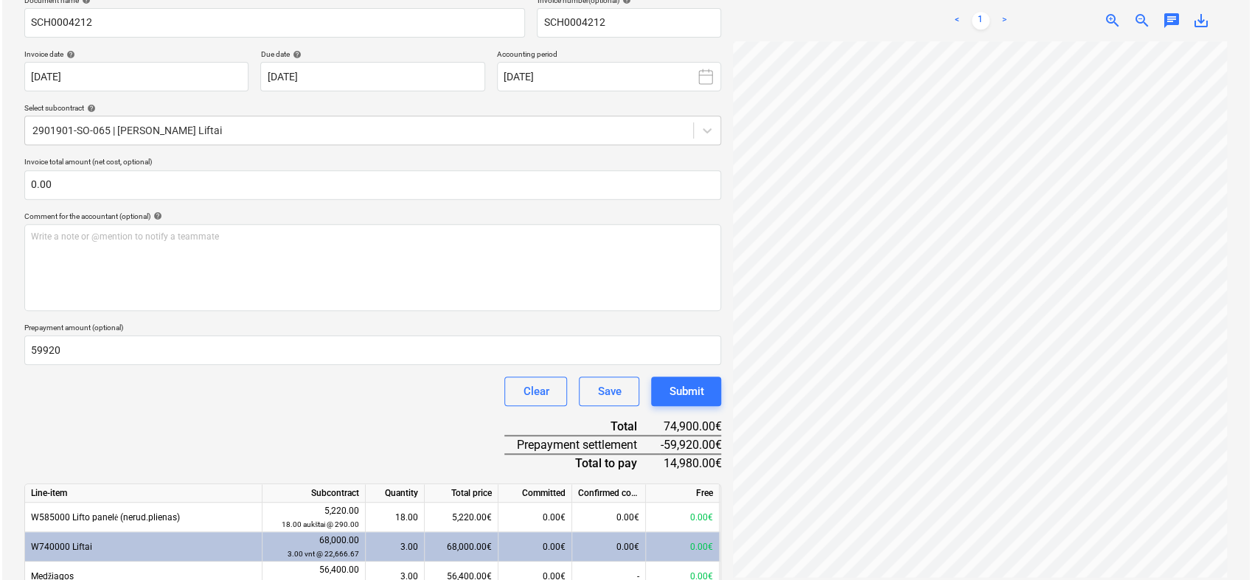
scroll to position [237, 0]
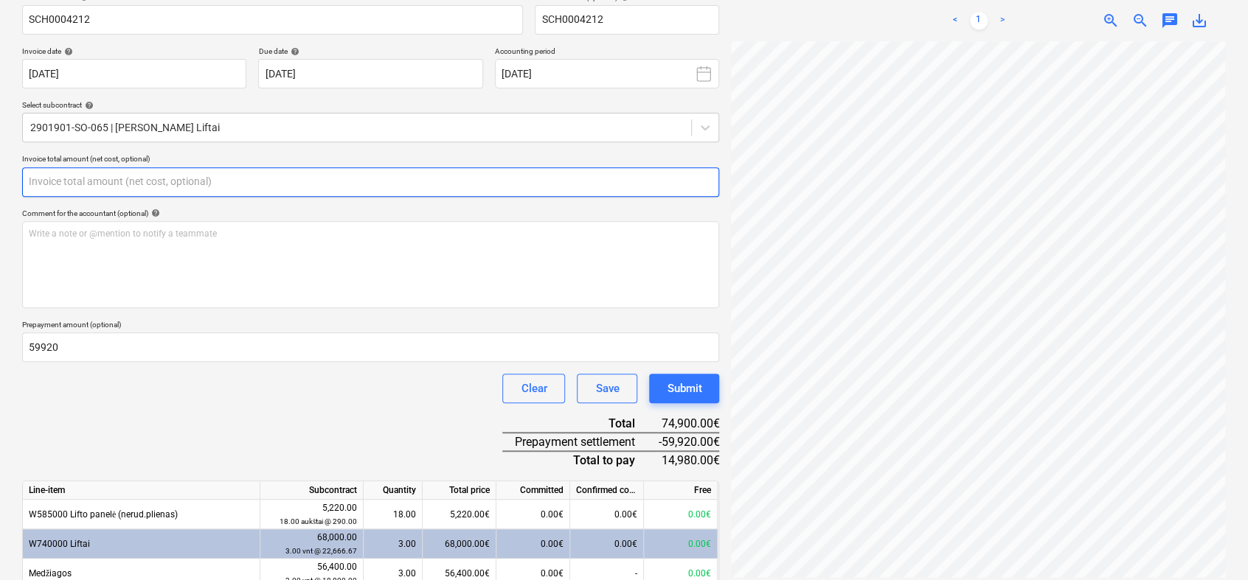
click at [194, 174] on input "text" at bounding box center [370, 181] width 697 height 29
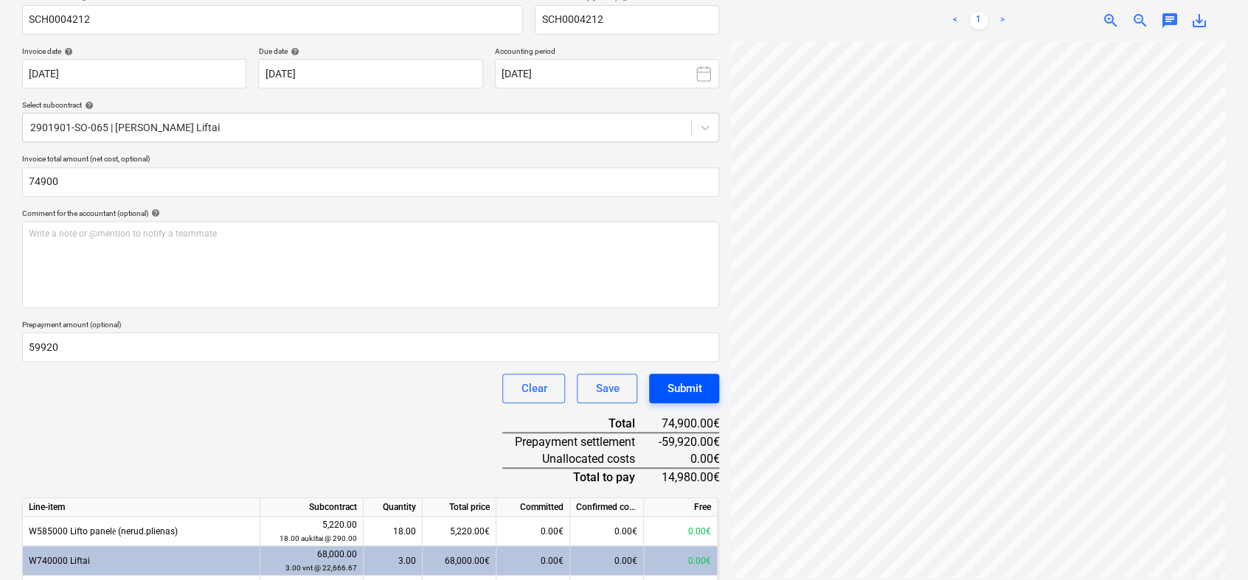
type input "74,900.00"
click at [687, 386] on div "Submit" at bounding box center [684, 388] width 35 height 19
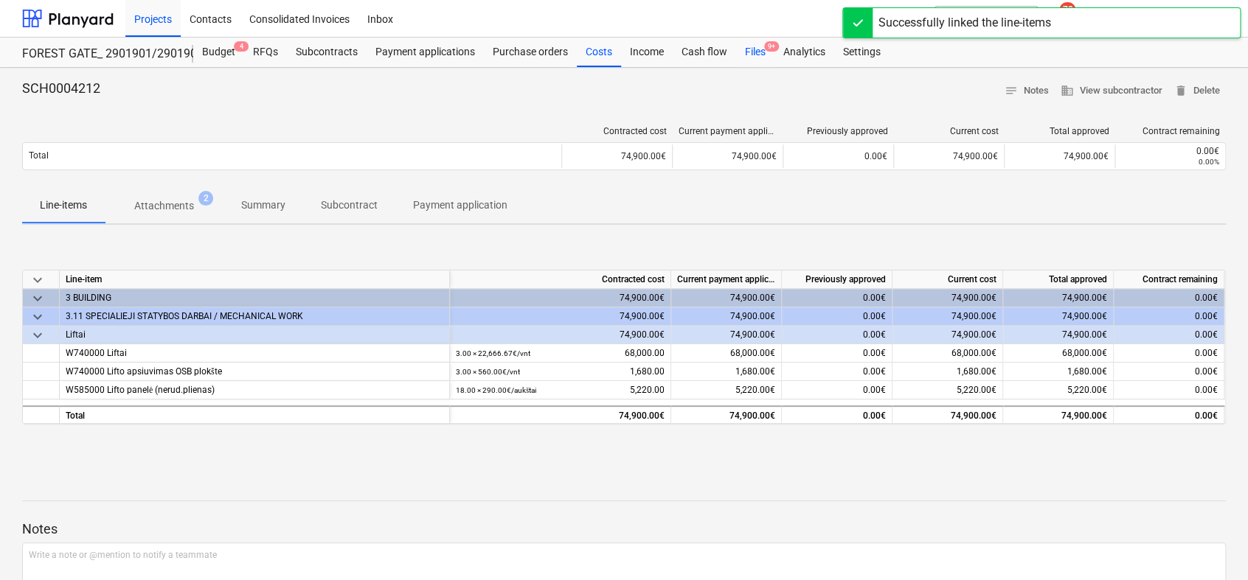
click at [746, 45] on div "Files 9+" at bounding box center [755, 52] width 38 height 29
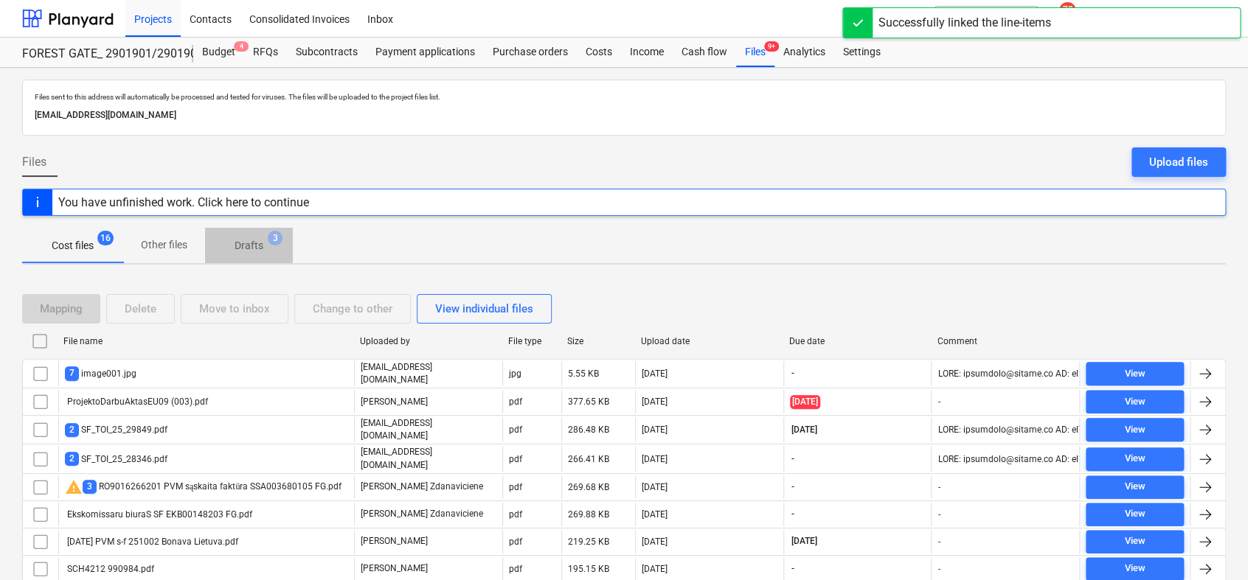
click at [243, 240] on p "Drafts" at bounding box center [249, 245] width 29 height 15
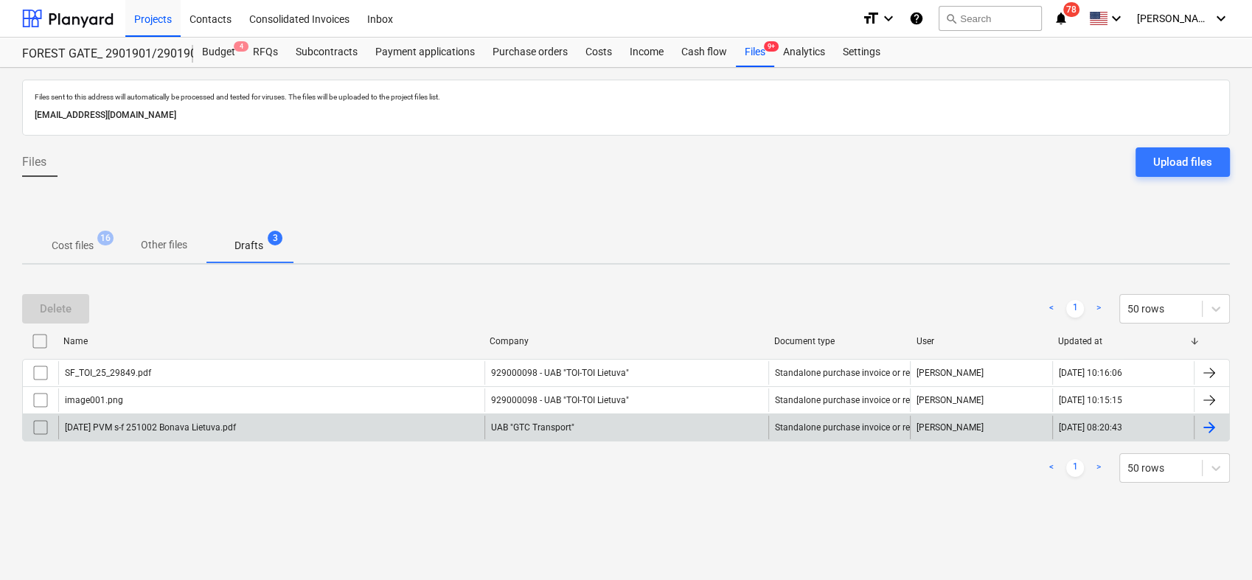
click at [701, 434] on div "UAB "GTC Transport"" at bounding box center [627, 428] width 284 height 24
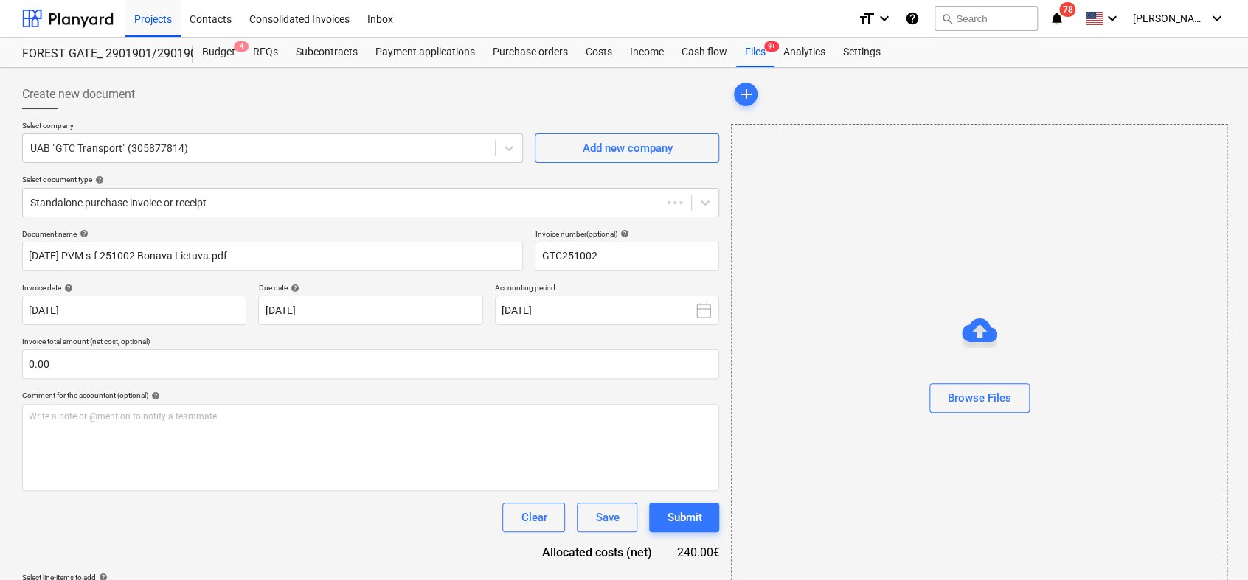
type input "GTC251002"
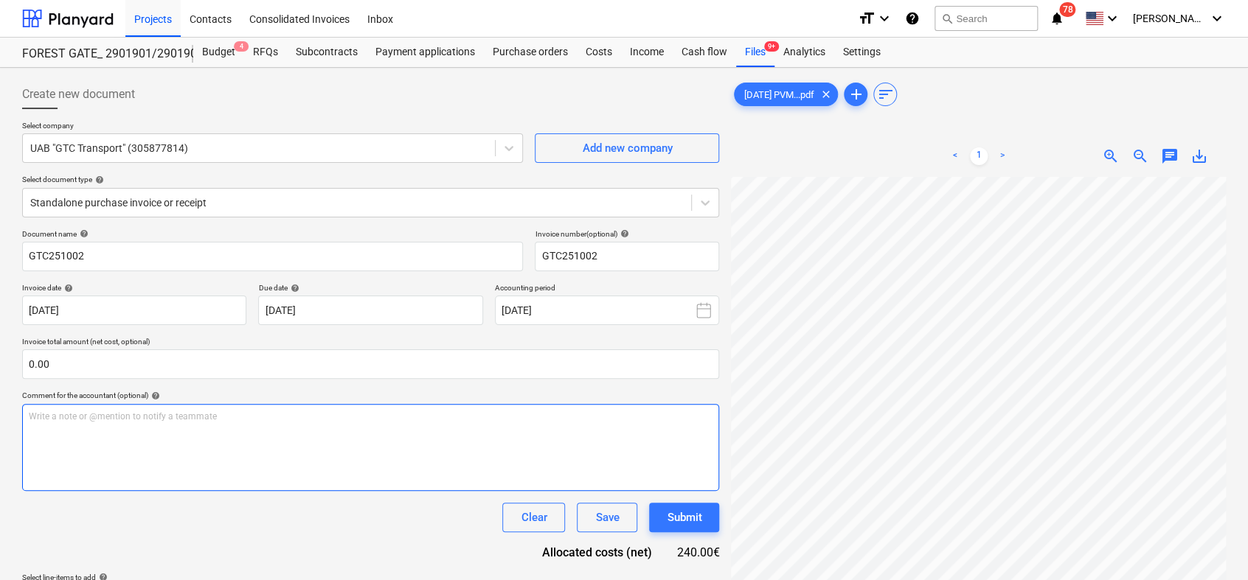
scroll to position [134, 23]
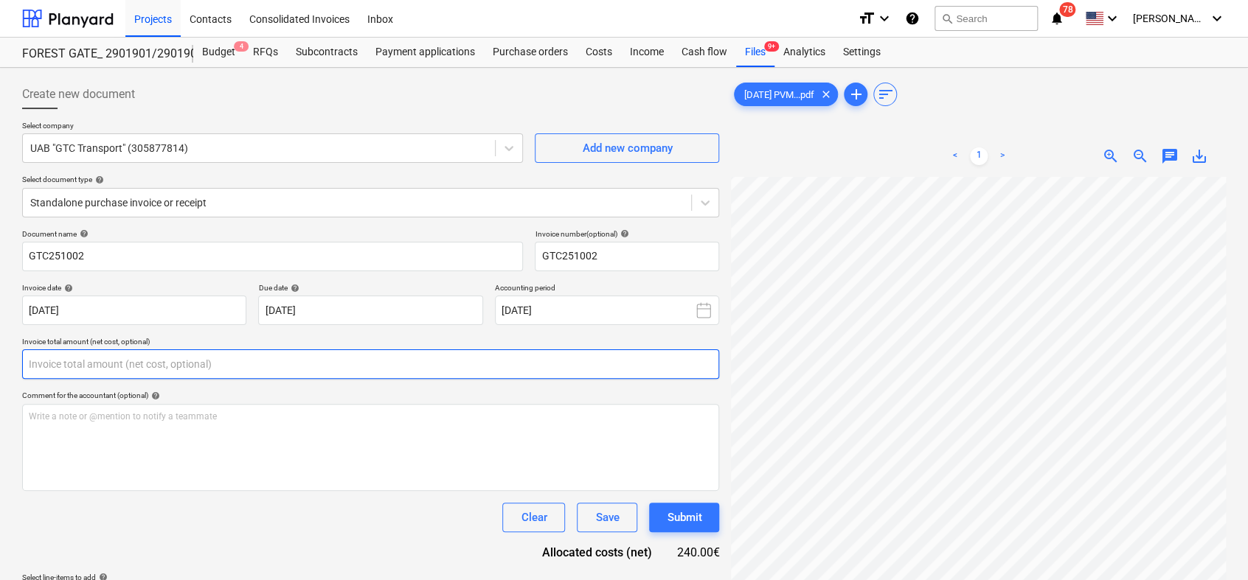
click at [177, 364] on input "text" at bounding box center [370, 364] width 697 height 29
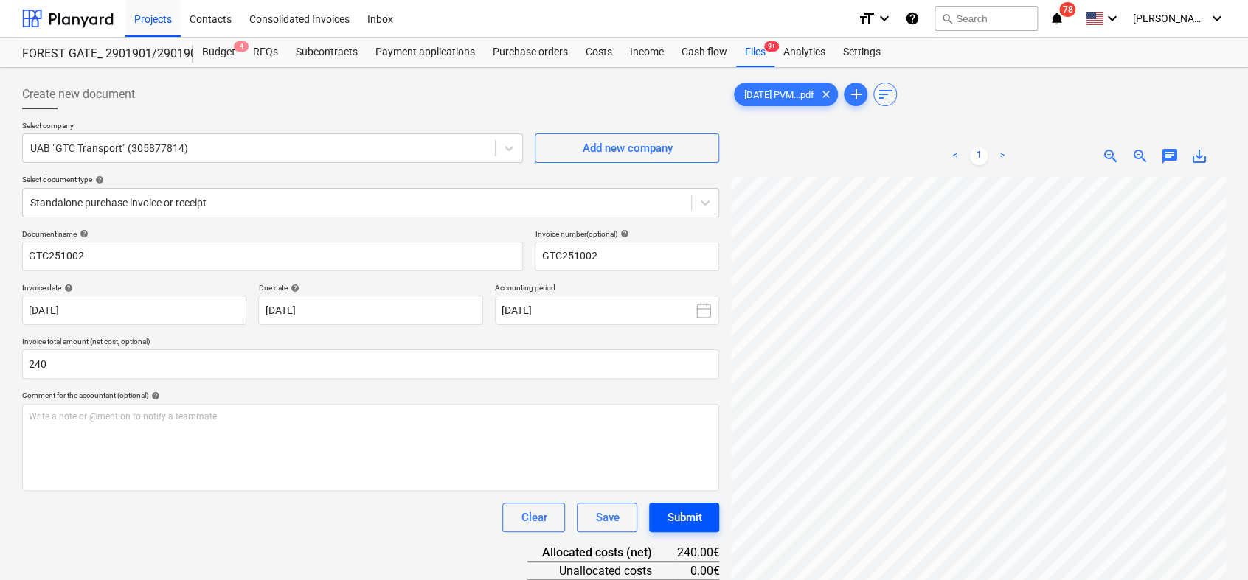
type input "240.00"
click at [703, 519] on button "Submit" at bounding box center [684, 517] width 70 height 29
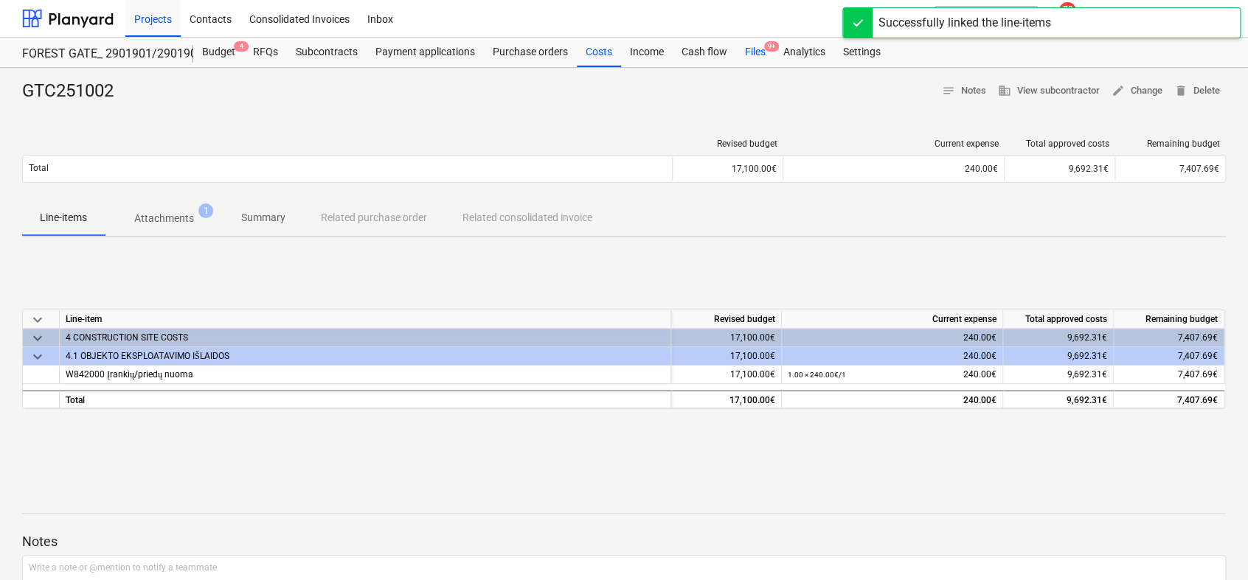
click at [755, 48] on div "Files 9+" at bounding box center [755, 52] width 38 height 29
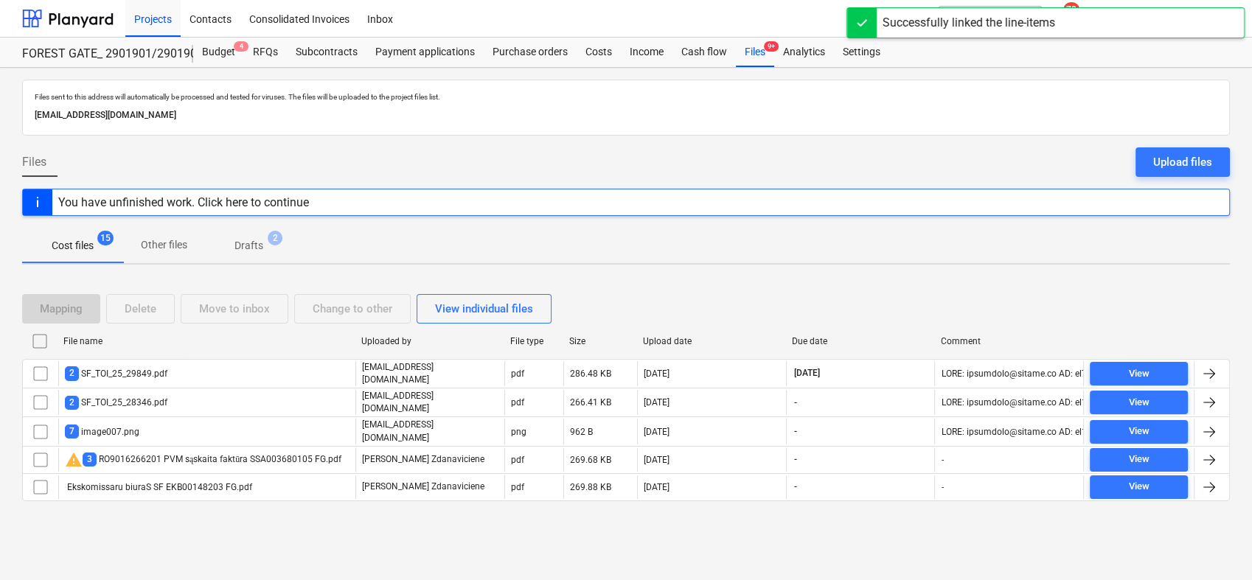
click at [244, 237] on span "Drafts 2" at bounding box center [249, 245] width 88 height 27
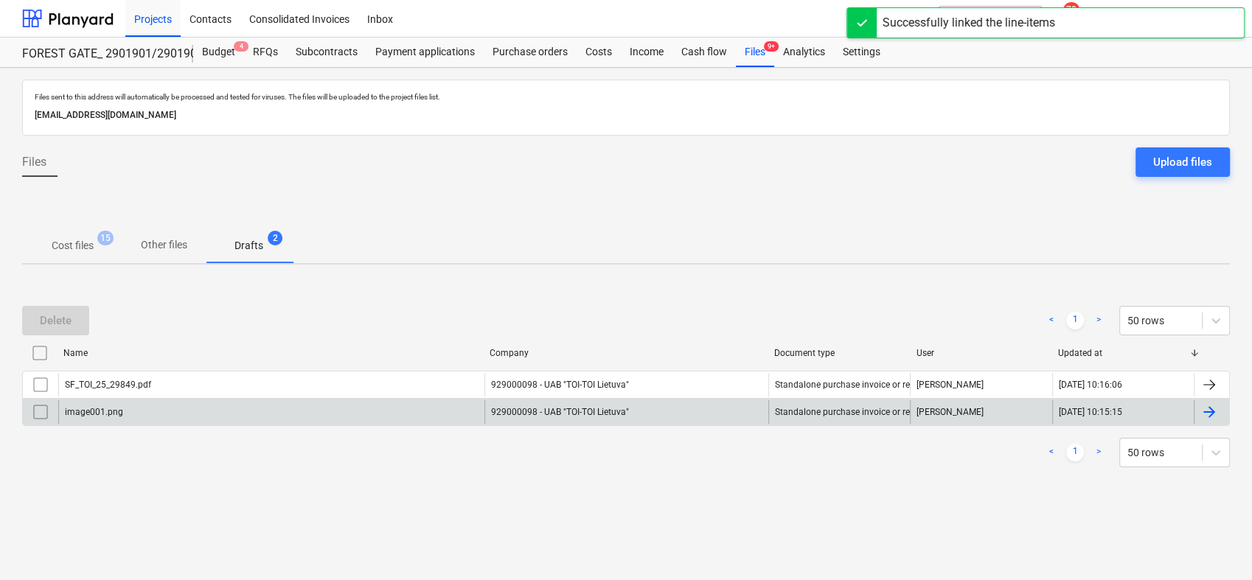
click at [591, 411] on div "929000098 - UAB "TOI-TOI Lietuva"" at bounding box center [627, 412] width 284 height 24
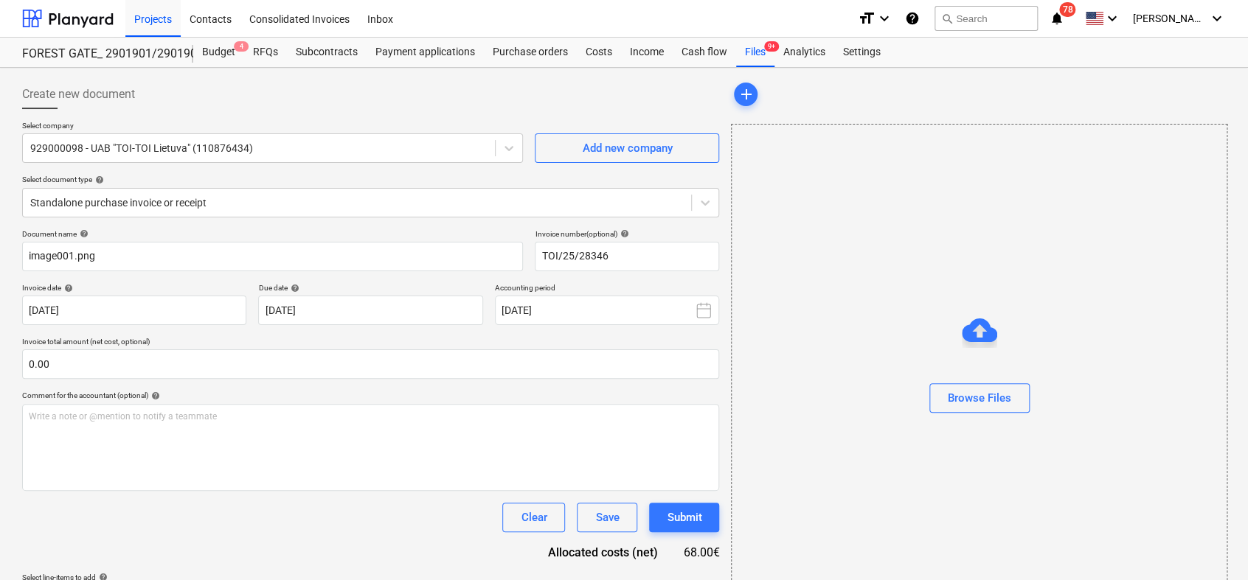
type input "TOI/25/28346"
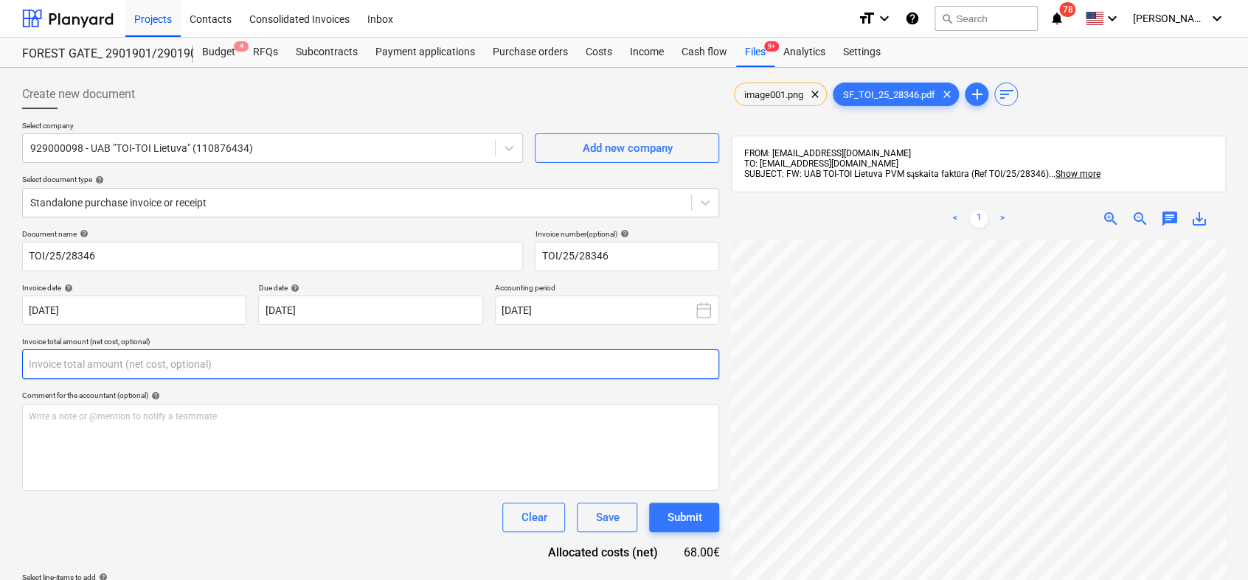
click at [206, 353] on input "text" at bounding box center [370, 364] width 697 height 29
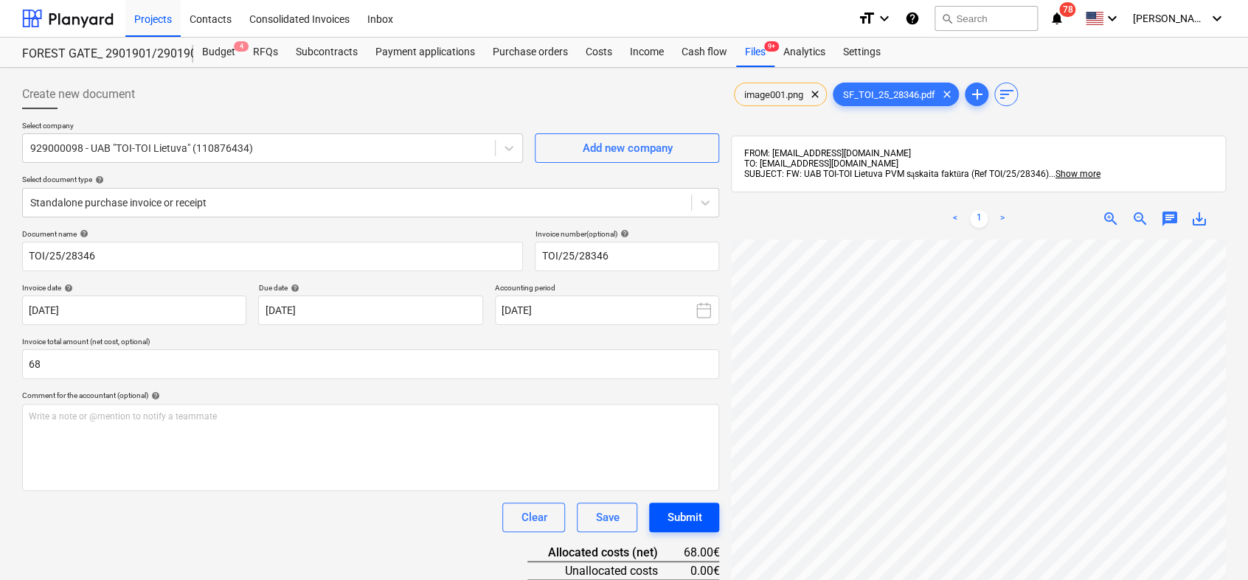
type input "68.00"
click at [682, 518] on div "Submit" at bounding box center [684, 517] width 35 height 19
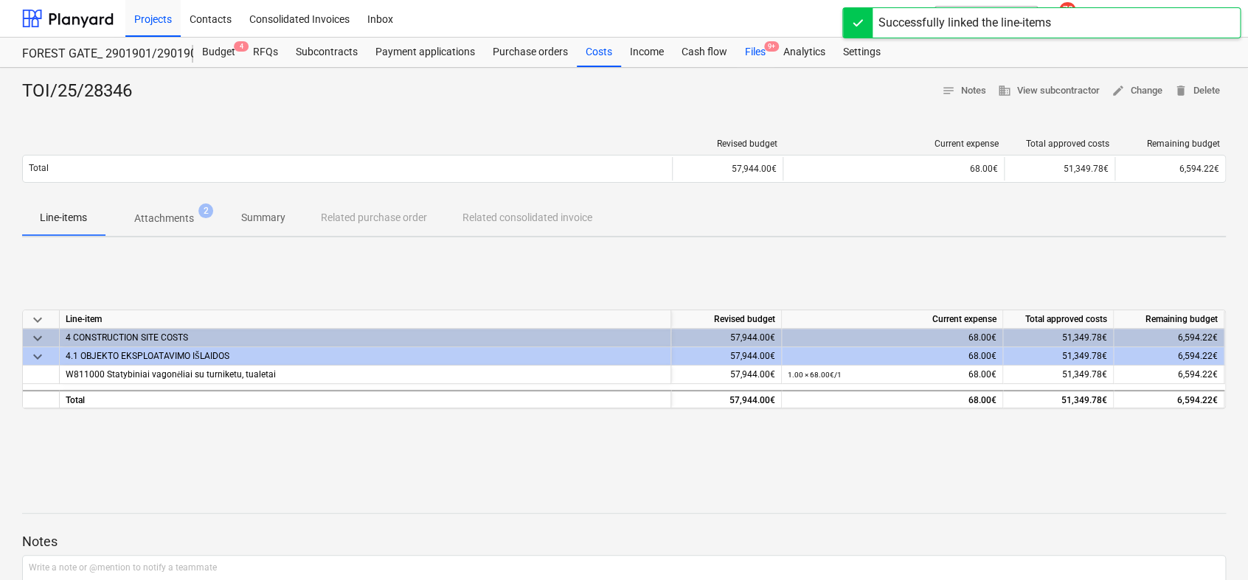
click at [763, 58] on div "Files 9+" at bounding box center [755, 52] width 38 height 29
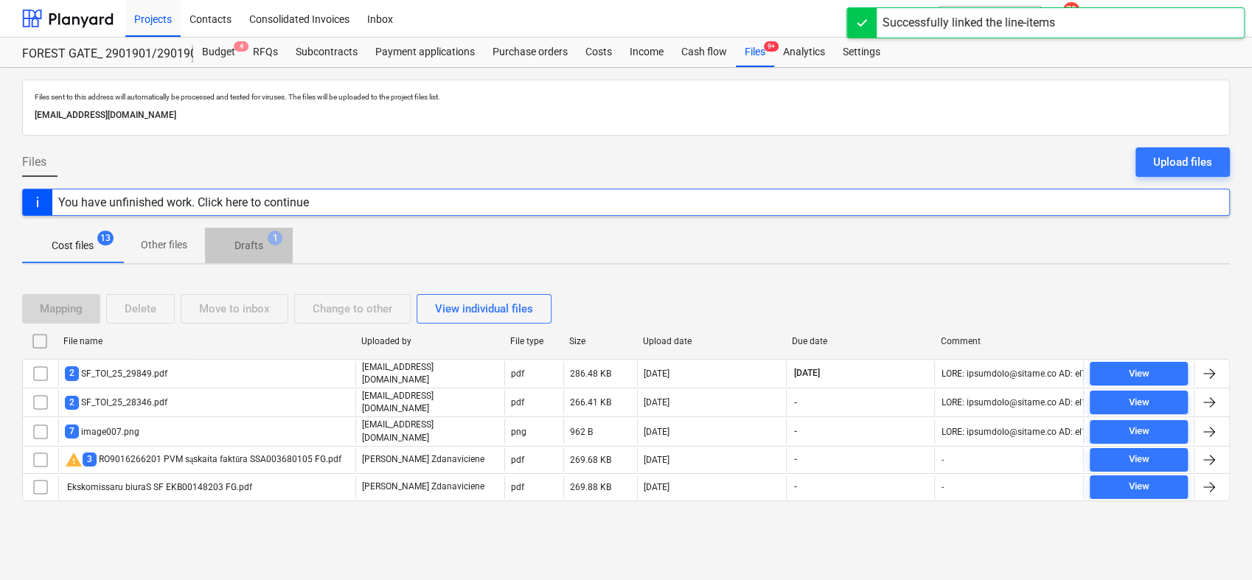
click at [254, 247] on p "Drafts" at bounding box center [249, 245] width 29 height 15
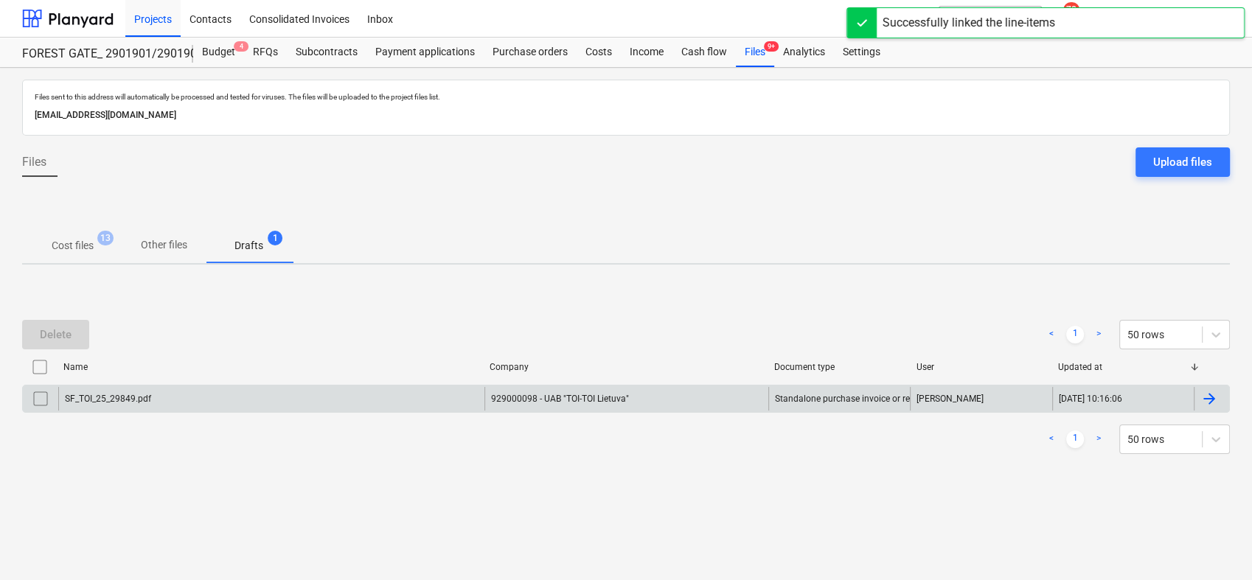
click at [360, 395] on div "SF_TOI_25_29849.pdf" at bounding box center [271, 399] width 426 height 24
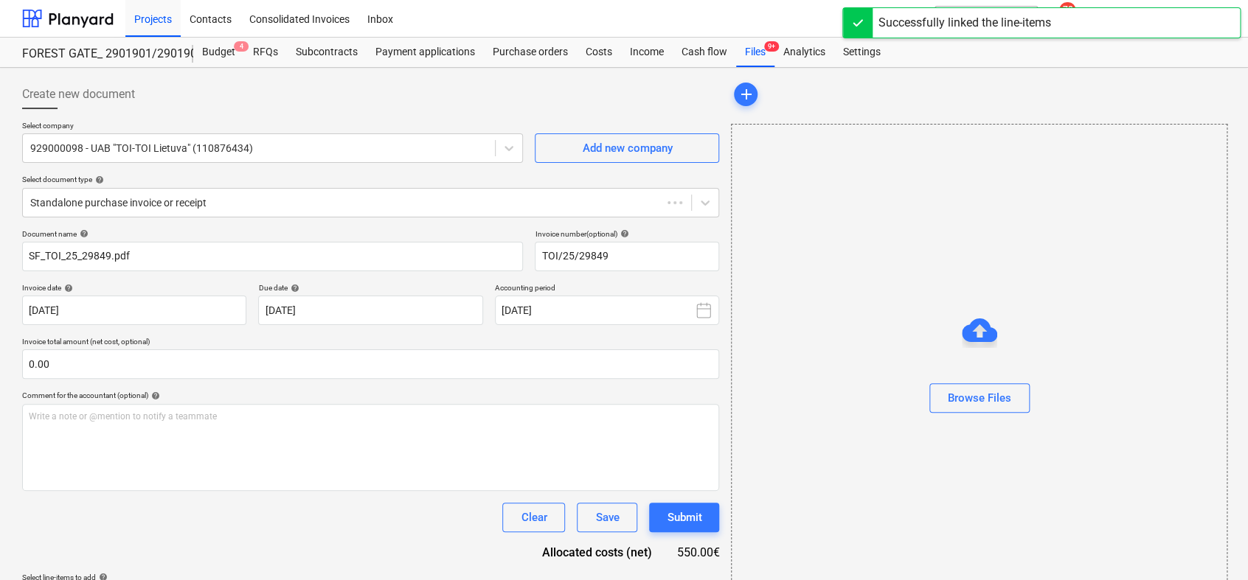
type input "TOI/25/29849"
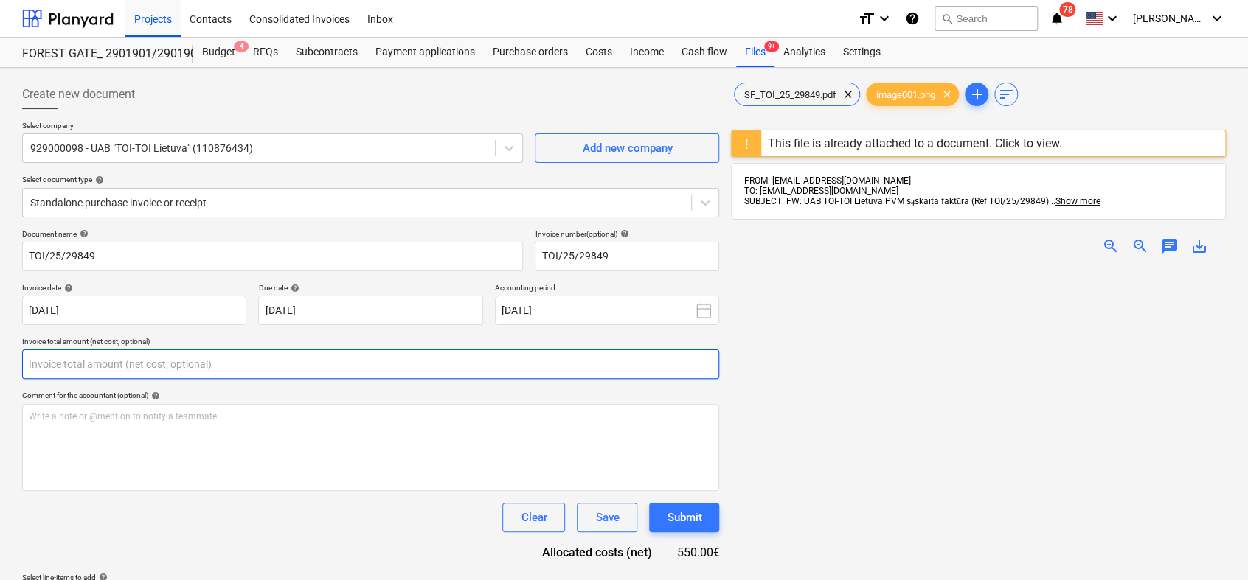
click at [272, 372] on input "text" at bounding box center [370, 364] width 697 height 29
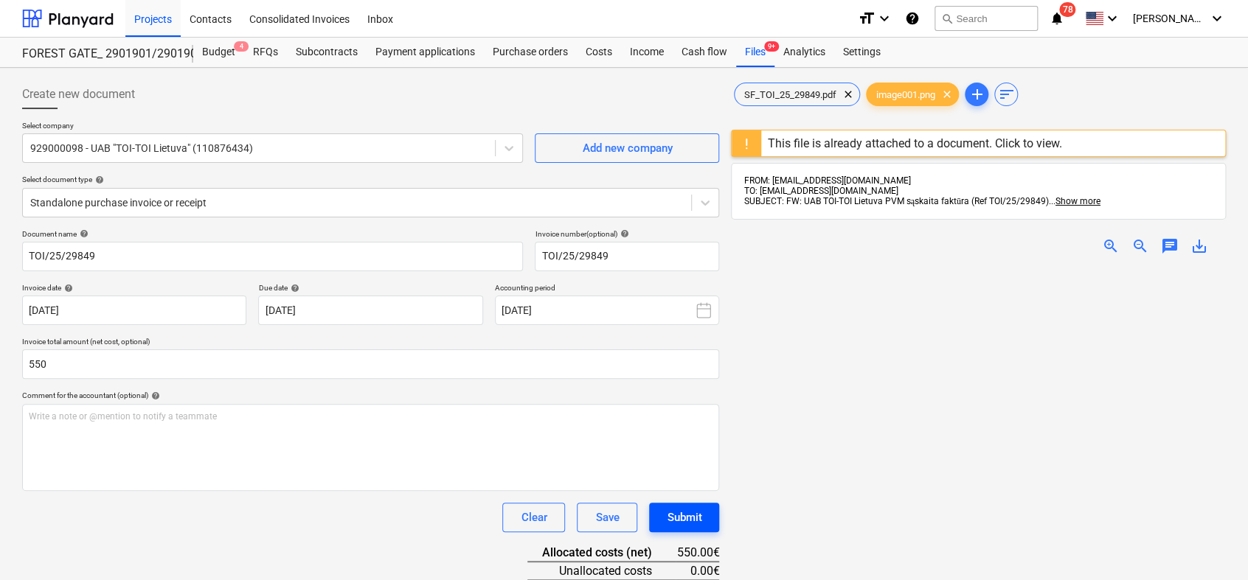
type input "550.00"
click at [661, 510] on button "Submit" at bounding box center [684, 517] width 70 height 29
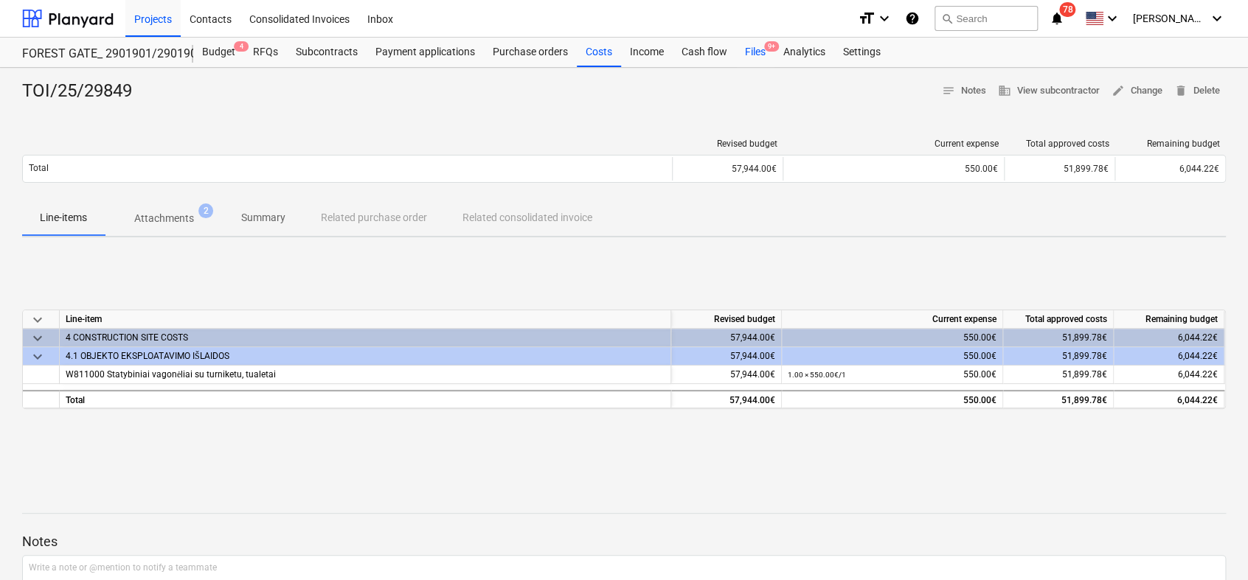
click at [749, 49] on div "Files 9+" at bounding box center [755, 52] width 38 height 29
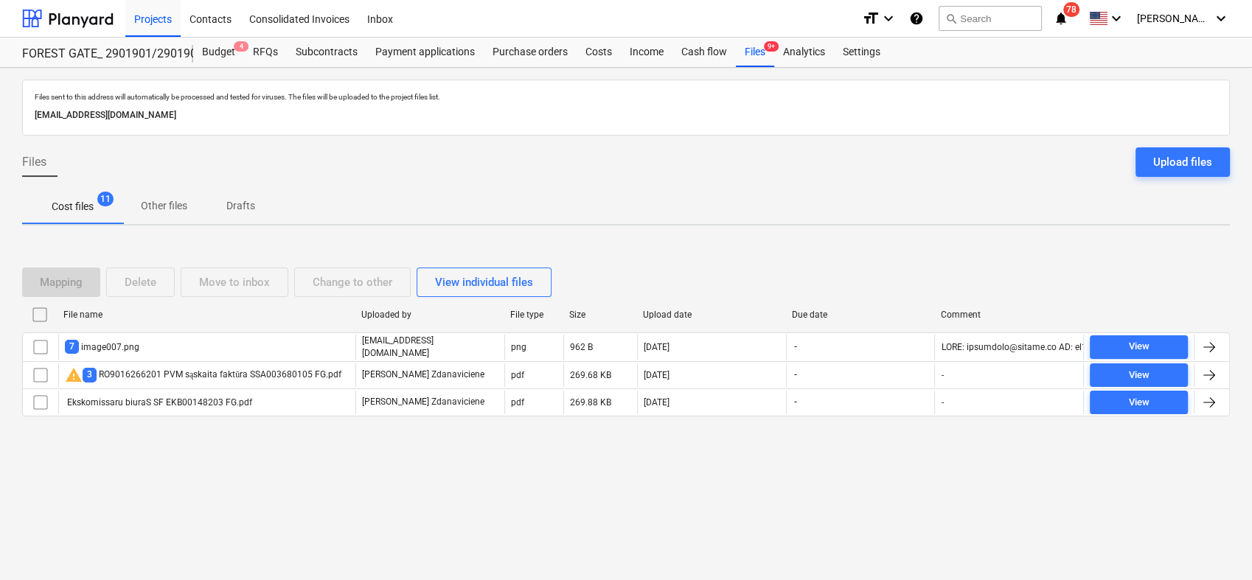
click at [71, 213] on span "Cost files 11" at bounding box center [72, 206] width 101 height 27
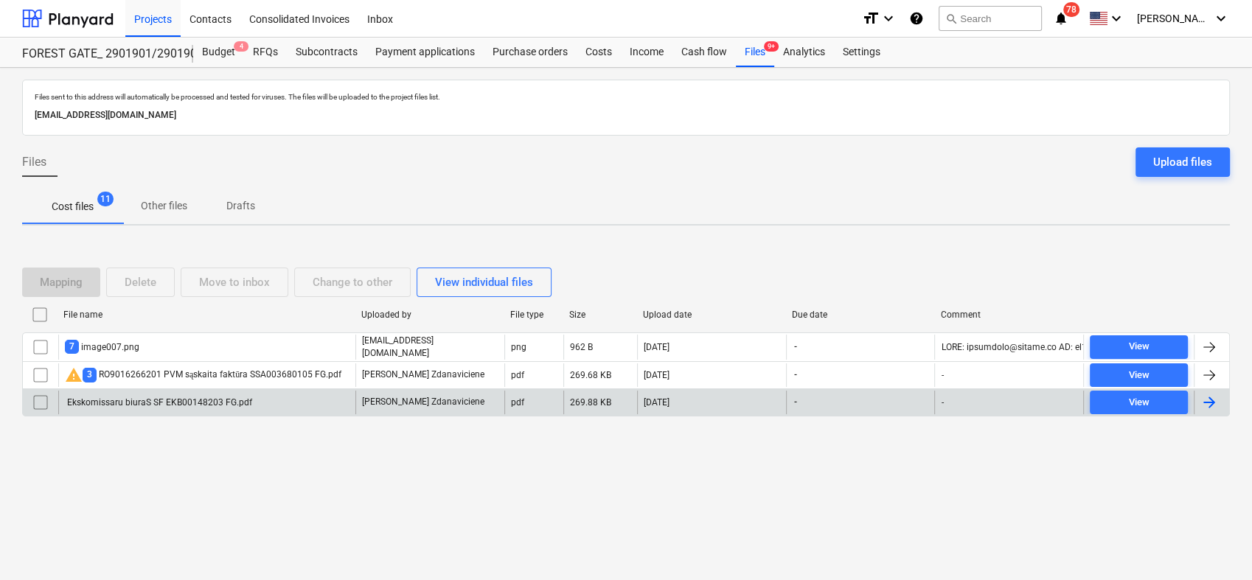
click at [1215, 399] on div at bounding box center [1210, 403] width 18 height 18
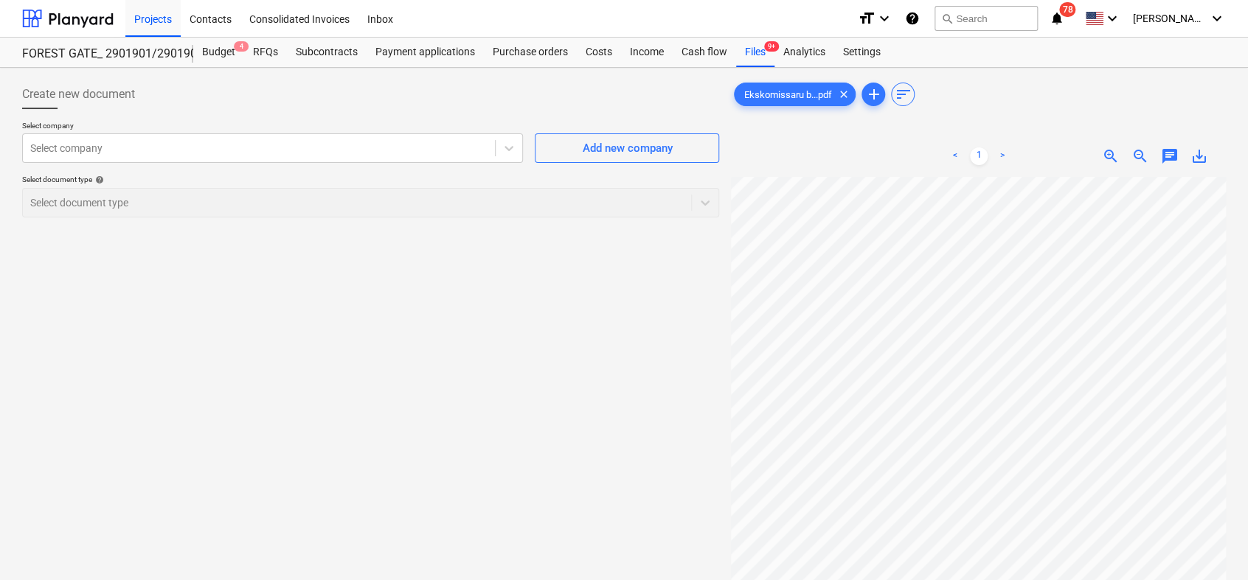
scroll to position [381, 59]
click at [1201, 159] on span "save_alt" at bounding box center [1199, 156] width 18 height 18
click at [743, 50] on div "Files 9+" at bounding box center [755, 52] width 38 height 29
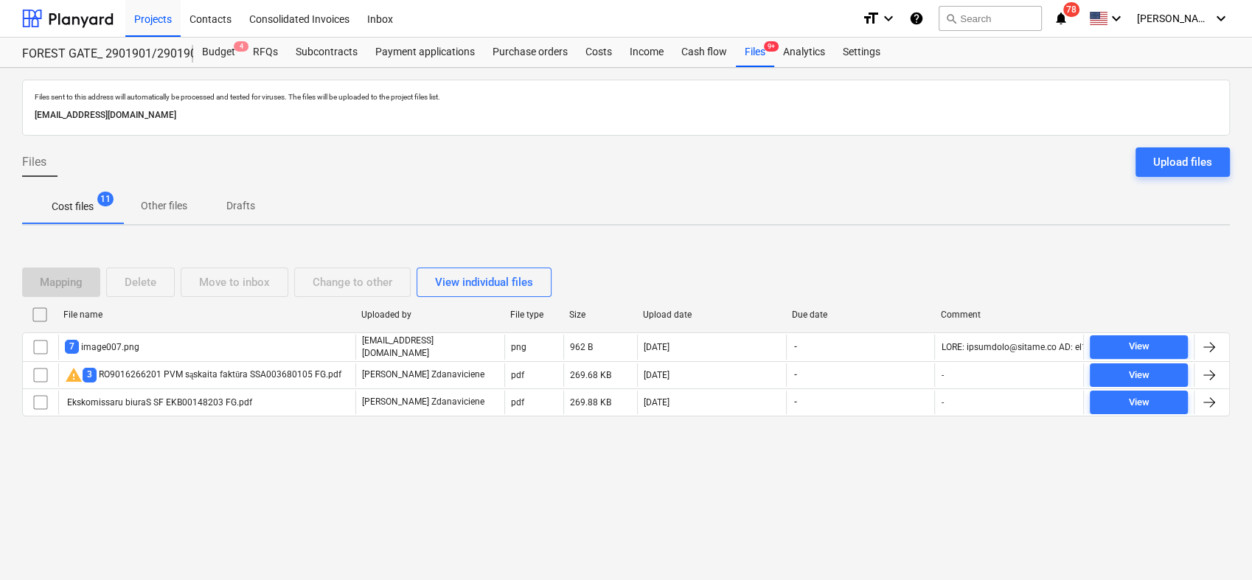
click at [47, 206] on span "Cost files 11" at bounding box center [73, 206] width 66 height 15
click at [242, 215] on span "Drafts" at bounding box center [240, 206] width 71 height 24
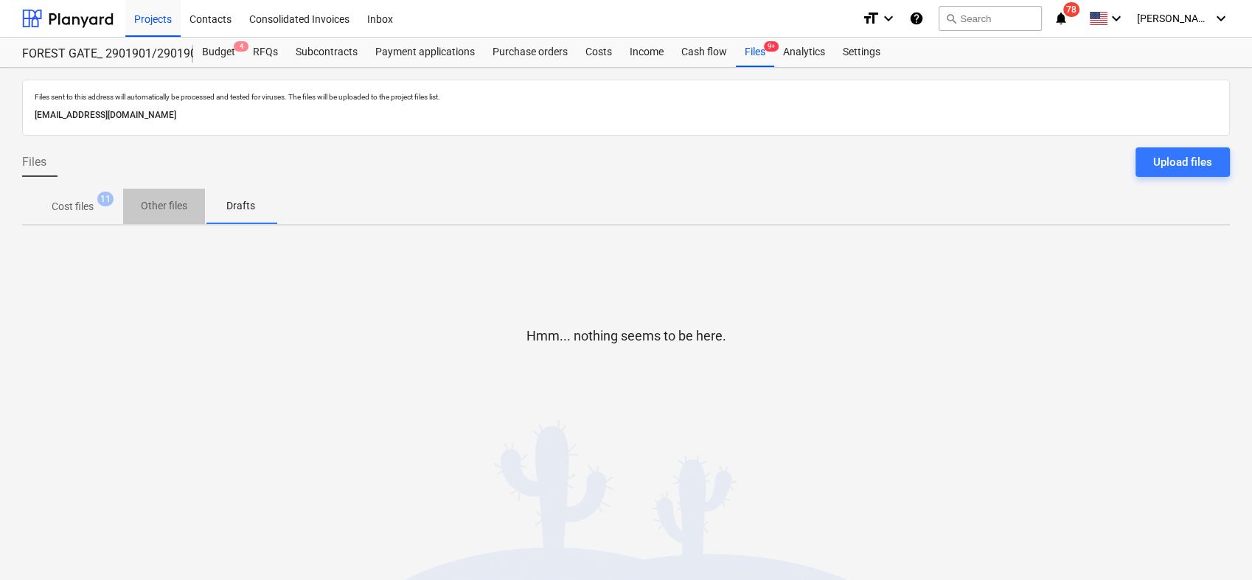
click at [163, 210] on p "Other files" at bounding box center [164, 205] width 46 height 15
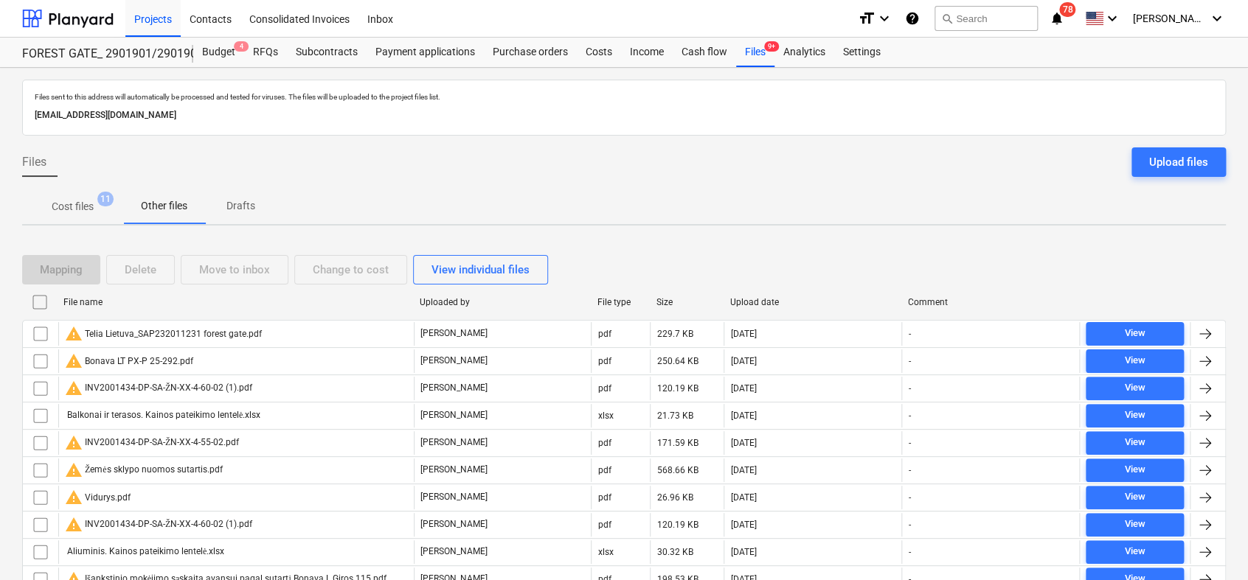
click at [89, 215] on span "Cost files 11" at bounding box center [72, 206] width 101 height 27
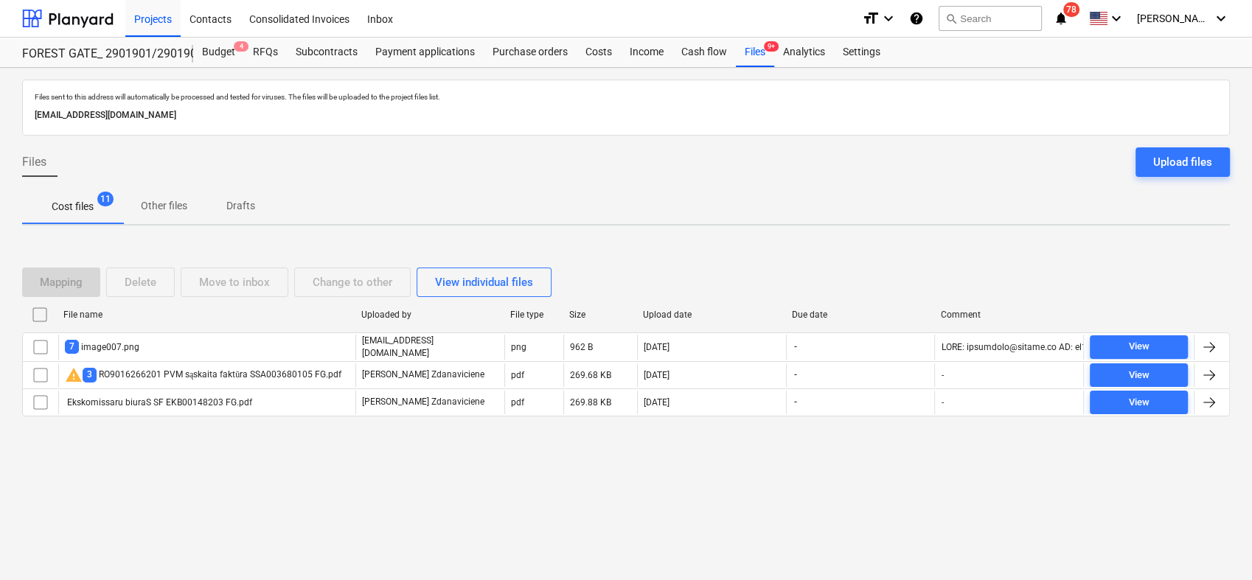
drag, startPoint x: 540, startPoint y: 194, endPoint x: 544, endPoint y: 212, distance: 18.2
click at [544, 212] on div "Cost files 11 Other files Drafts" at bounding box center [626, 206] width 1208 height 35
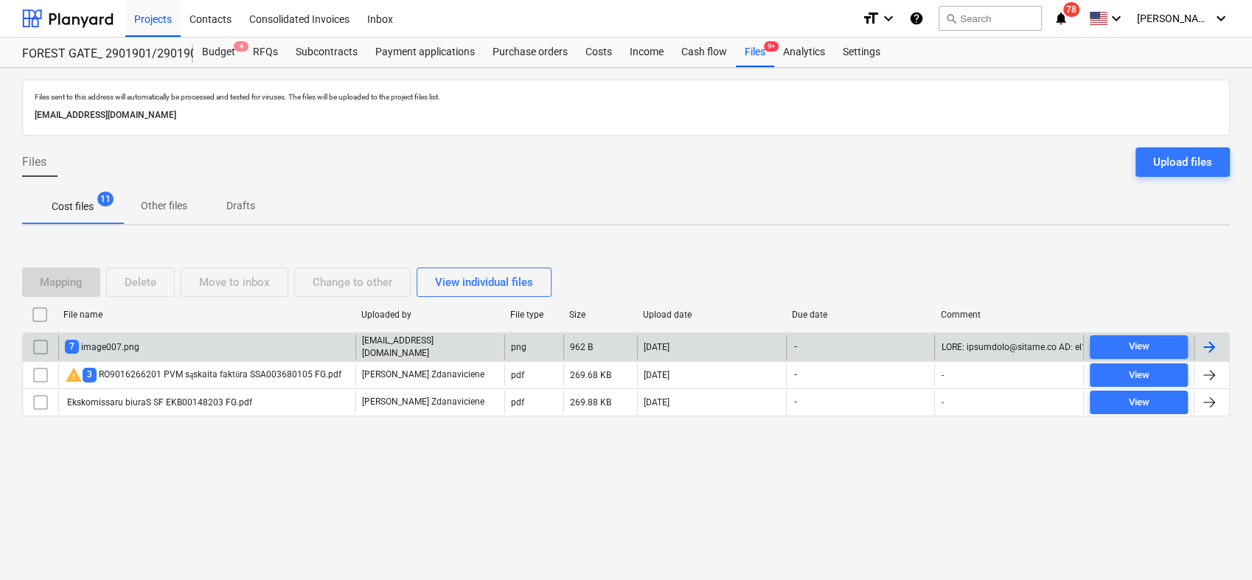
click at [111, 342] on div "7 image007.png" at bounding box center [102, 347] width 74 height 14
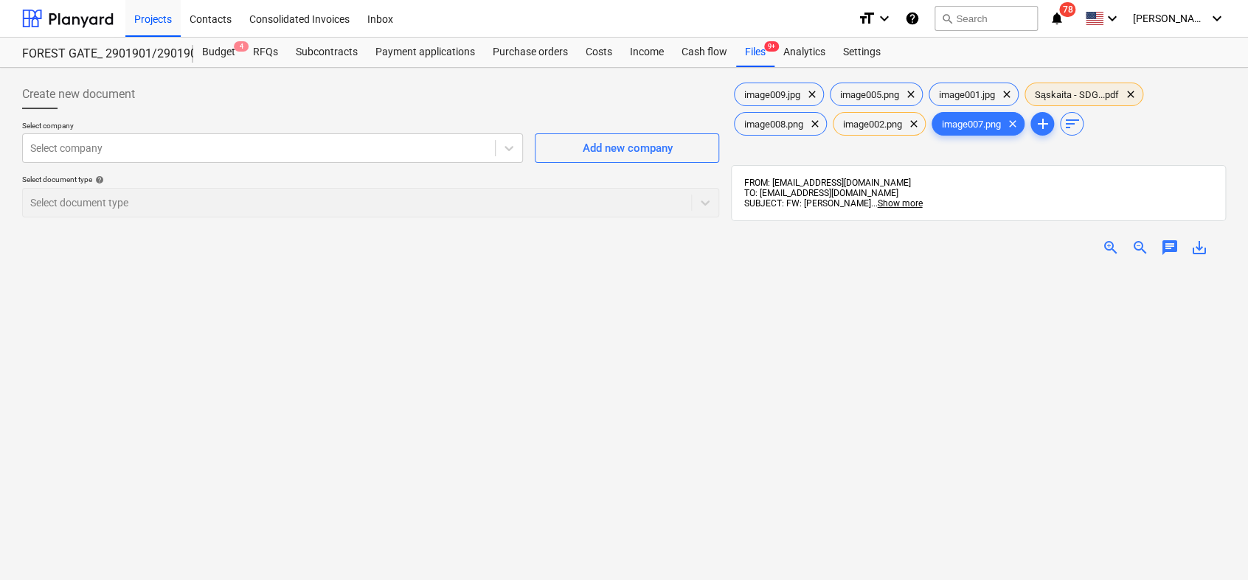
click at [1076, 91] on span "Sąskaita - SDG...pdf" at bounding box center [1076, 94] width 102 height 11
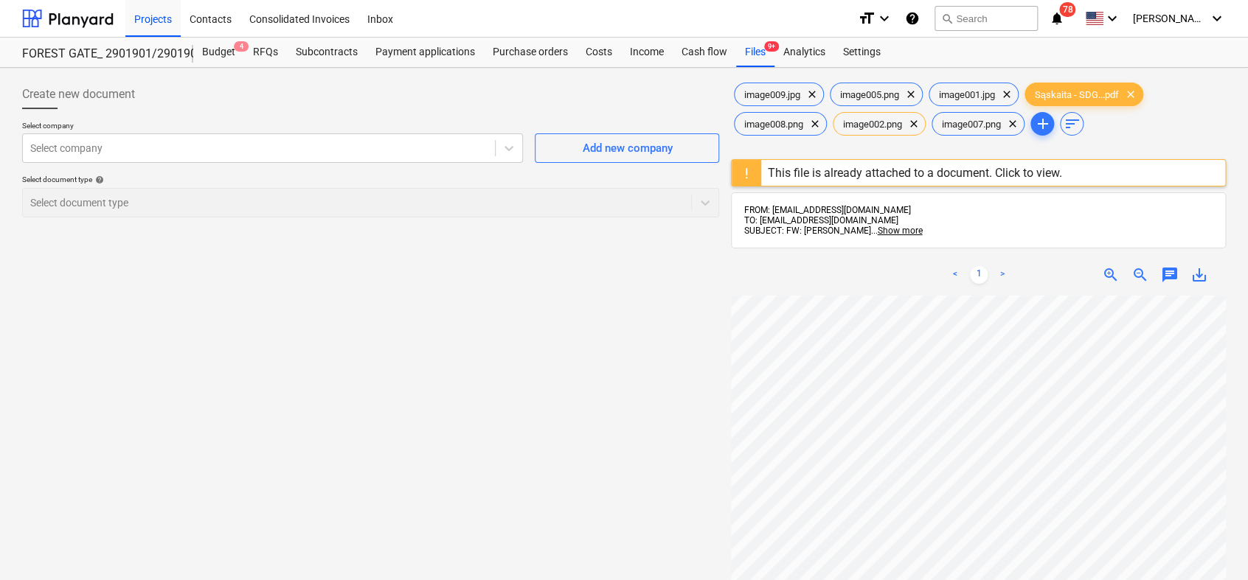
scroll to position [314, 122]
click at [748, 49] on div "Files 9+" at bounding box center [755, 52] width 38 height 29
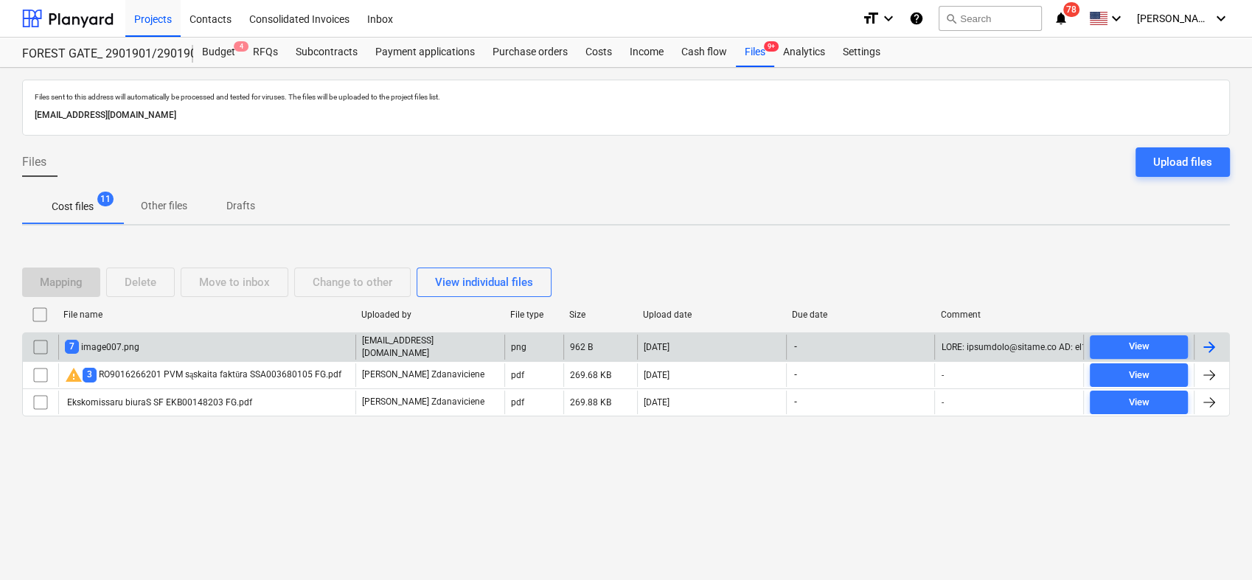
click at [35, 355] on input "checkbox" at bounding box center [41, 348] width 24 height 24
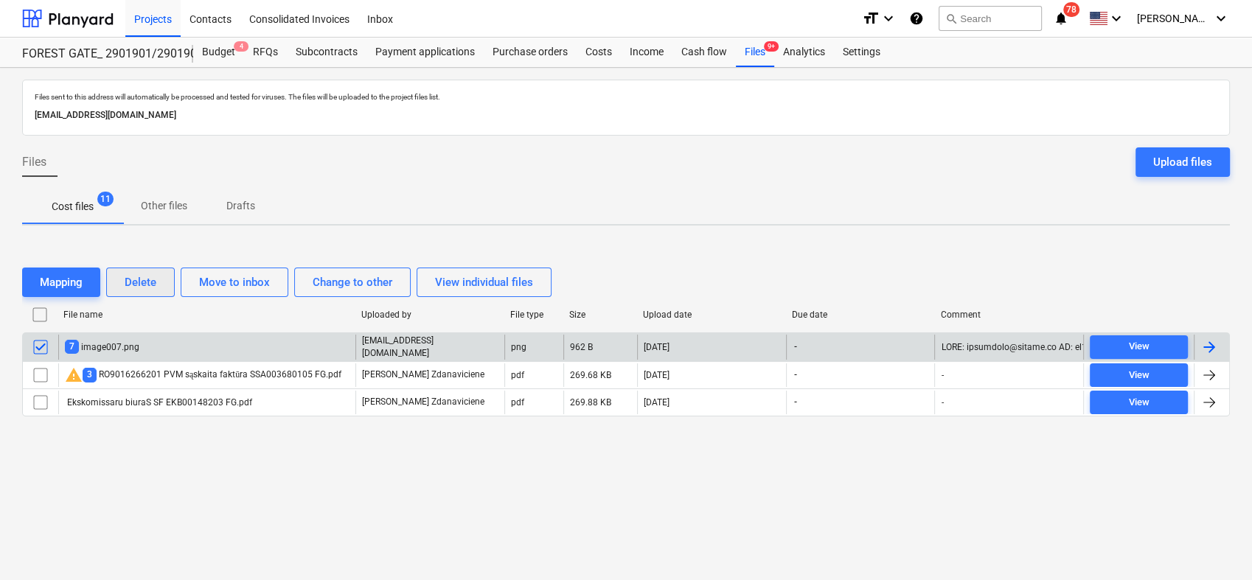
click at [140, 275] on div "Delete" at bounding box center [141, 282] width 32 height 19
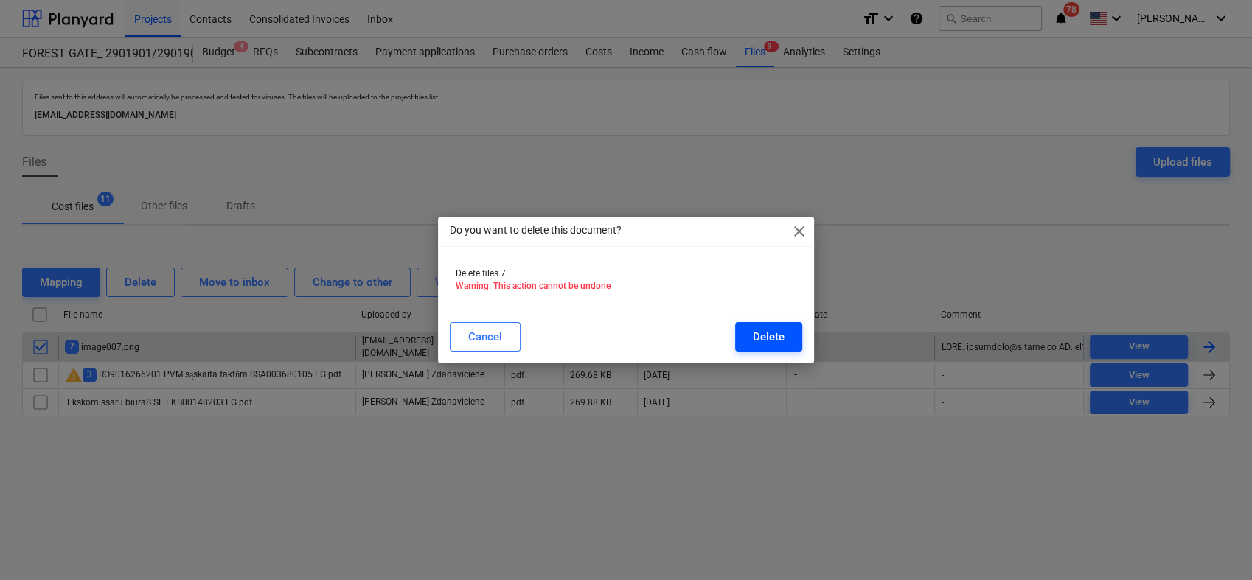
click at [758, 344] on div "Delete" at bounding box center [769, 336] width 32 height 19
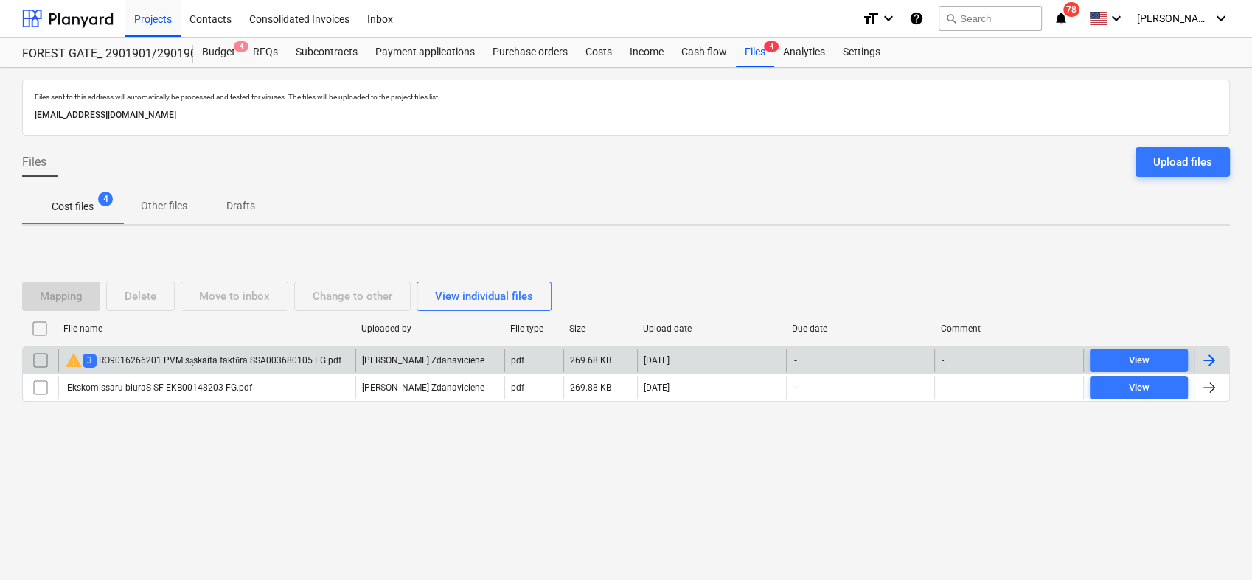
click at [1215, 360] on div at bounding box center [1210, 361] width 18 height 18
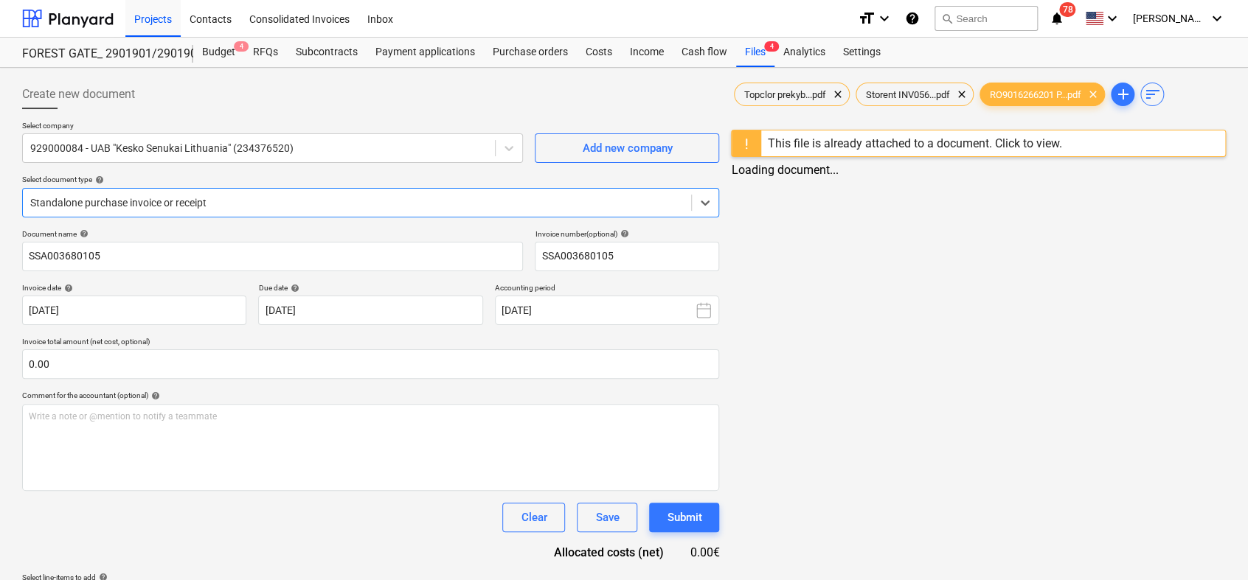
type input "SSA003680105"
type input "[DATE]"
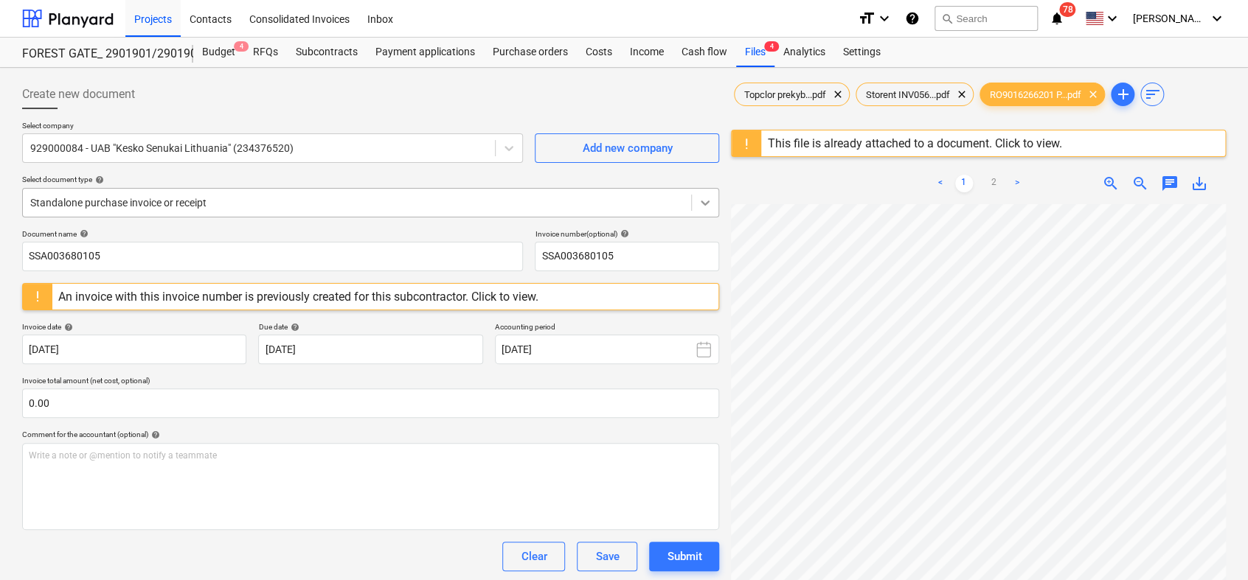
click at [697, 206] on div "Create new document Select company 929000084 - UAB "Kesko Senukai Lithuania" (2…" at bounding box center [623, 412] width 1215 height 676
click at [858, 198] on div "< 1 2 > zoom_in zoom_out chat 0 save_alt" at bounding box center [978, 453] width 495 height 580
click at [993, 176] on link "2" at bounding box center [994, 184] width 18 height 18
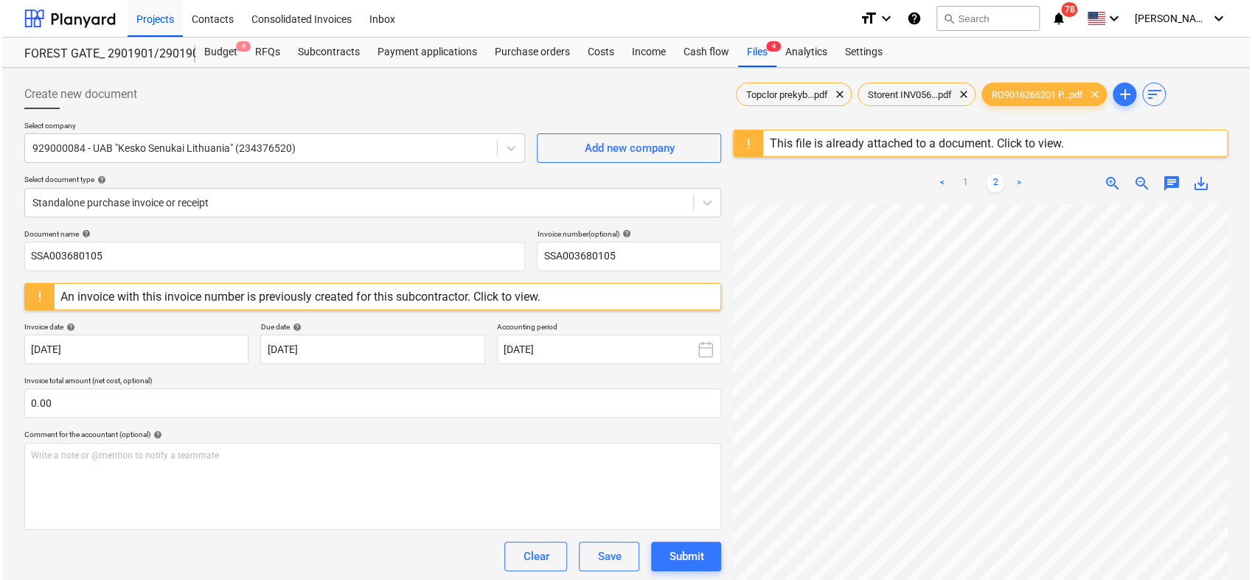
scroll to position [0, 0]
click at [293, 84] on div "Create new document" at bounding box center [370, 94] width 697 height 29
click at [205, 60] on div "Budget 4" at bounding box center [218, 52] width 51 height 29
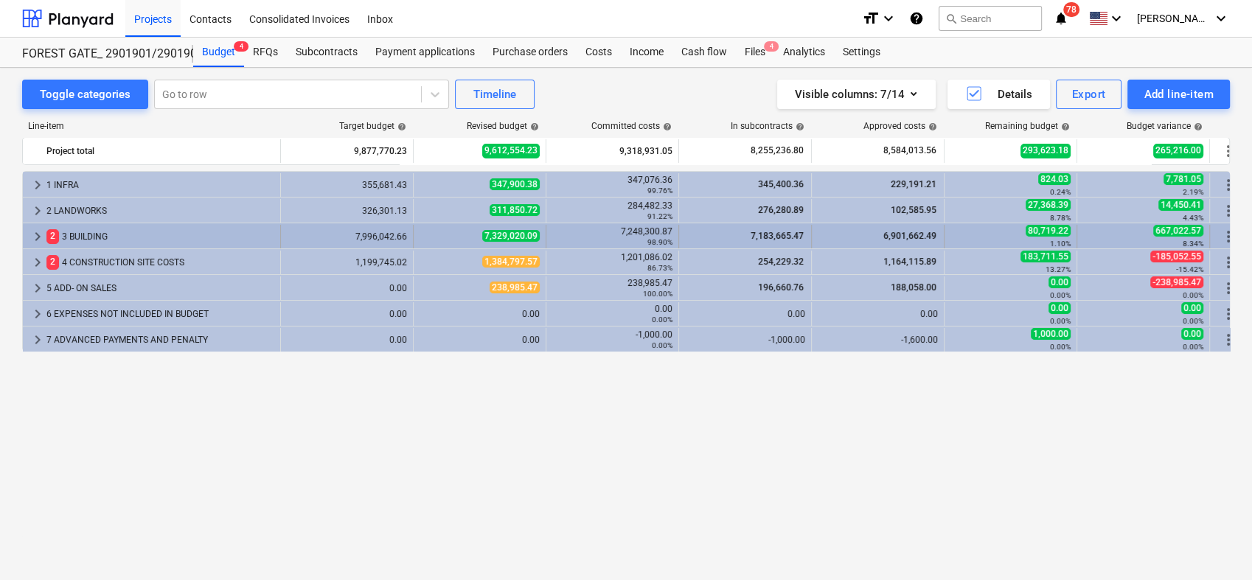
click at [41, 230] on span "keyboard_arrow_right" at bounding box center [38, 237] width 18 height 18
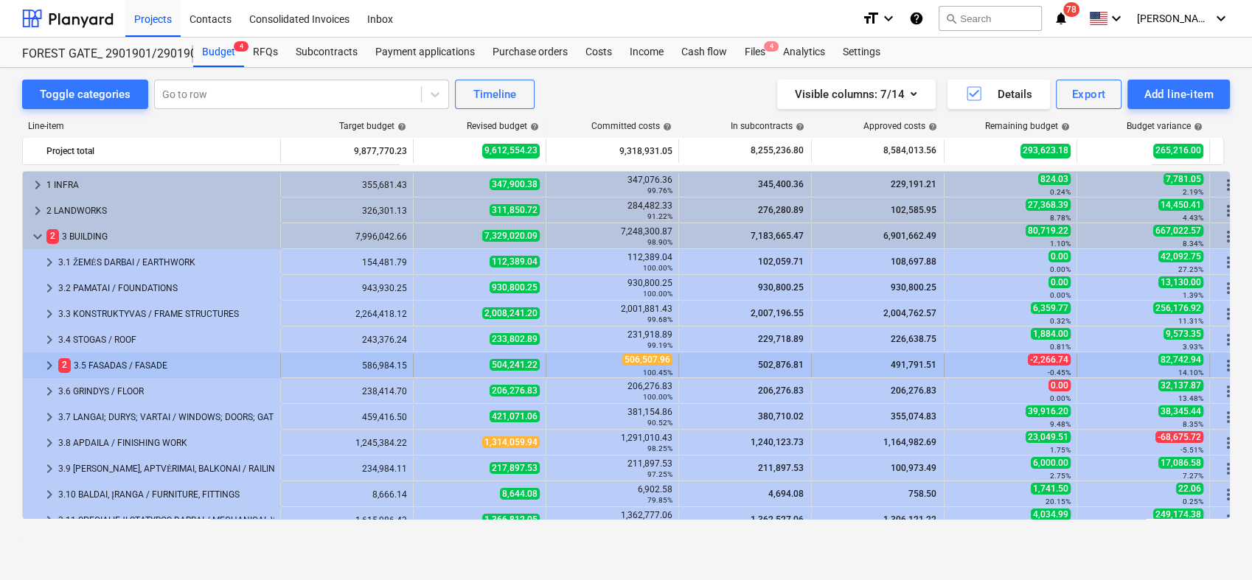
click at [46, 363] on span "keyboard_arrow_right" at bounding box center [50, 366] width 18 height 18
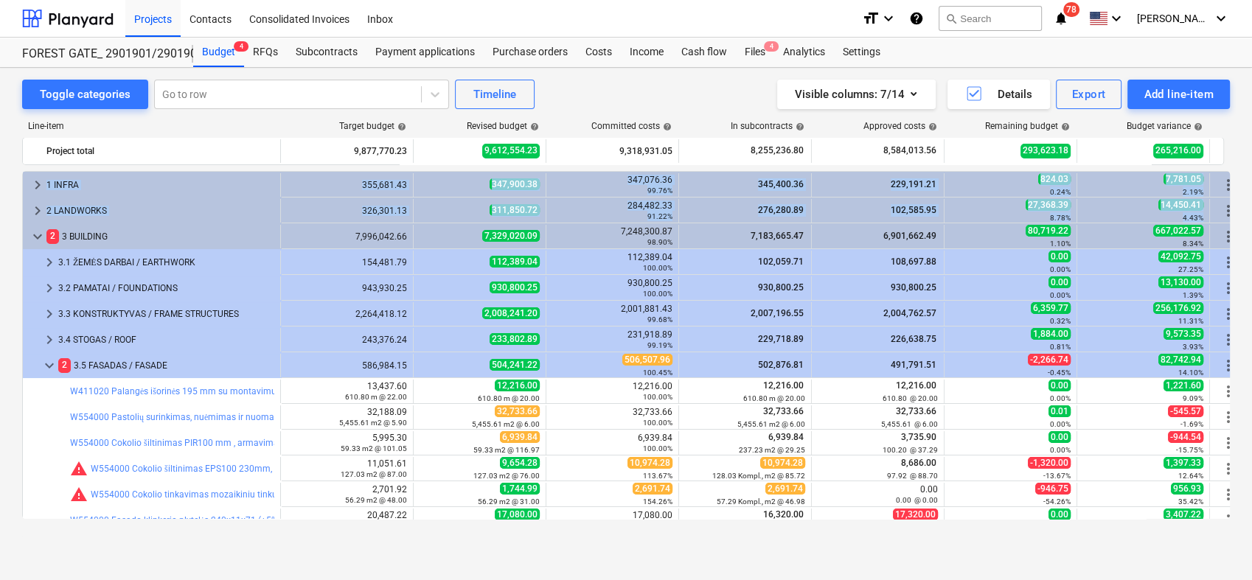
scroll to position [0, 22]
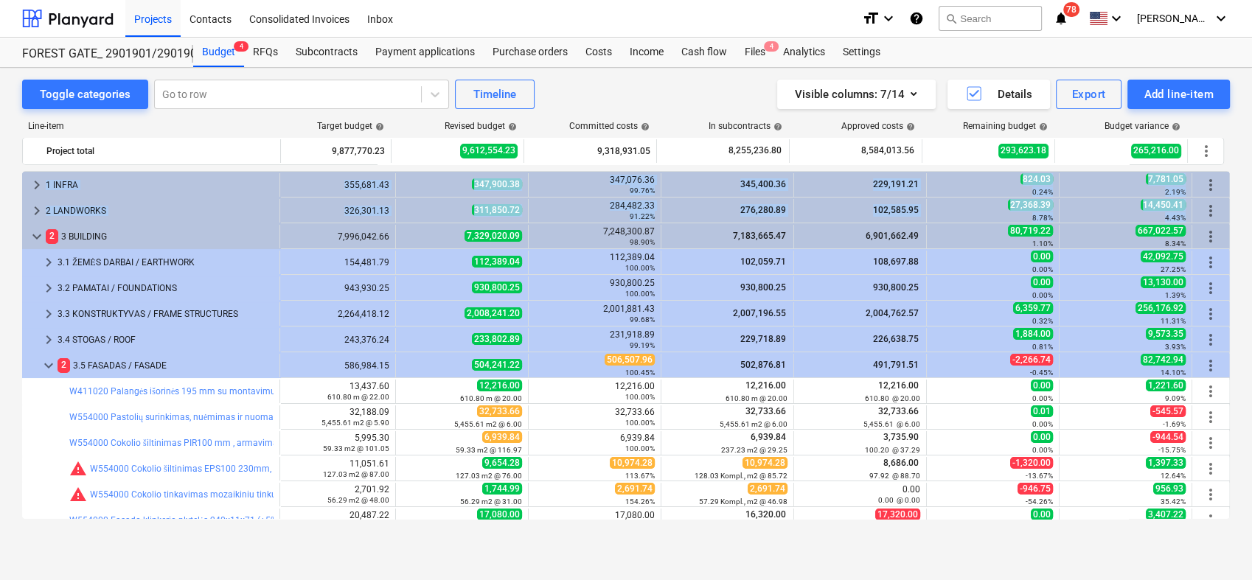
drag, startPoint x: 1225, startPoint y: 200, endPoint x: 1243, endPoint y: 271, distance: 73.9
click at [1243, 271] on div "Toggle categories Go to row Timeline Visible columns : 7/14 Details Export Add …" at bounding box center [626, 308] width 1252 height 481
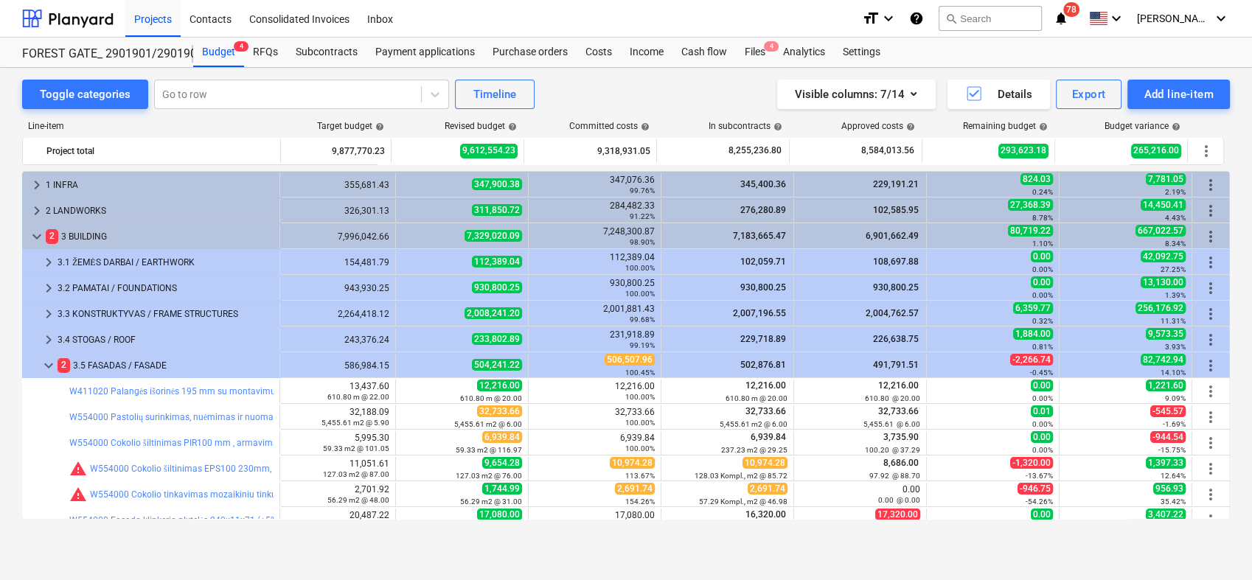
drag, startPoint x: 1243, startPoint y: 271, endPoint x: 1250, endPoint y: 308, distance: 37.5
click at [1251, 315] on html "Projects Contacts Consolidated Invoices Inbox format_size keyboard_arrow_down h…" at bounding box center [626, 290] width 1252 height 580
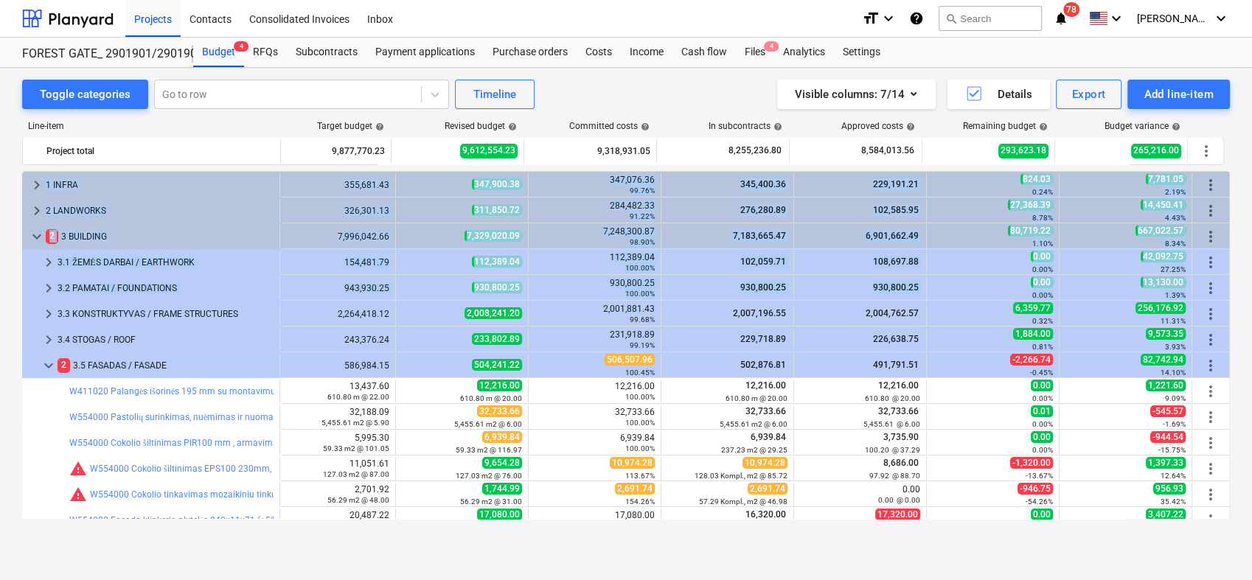
drag, startPoint x: 1225, startPoint y: 274, endPoint x: 1235, endPoint y: 308, distance: 35.3
click at [1235, 308] on div "Toggle categories Go to row Timeline Visible columns : 7/14 Details Export Add …" at bounding box center [626, 308] width 1252 height 481
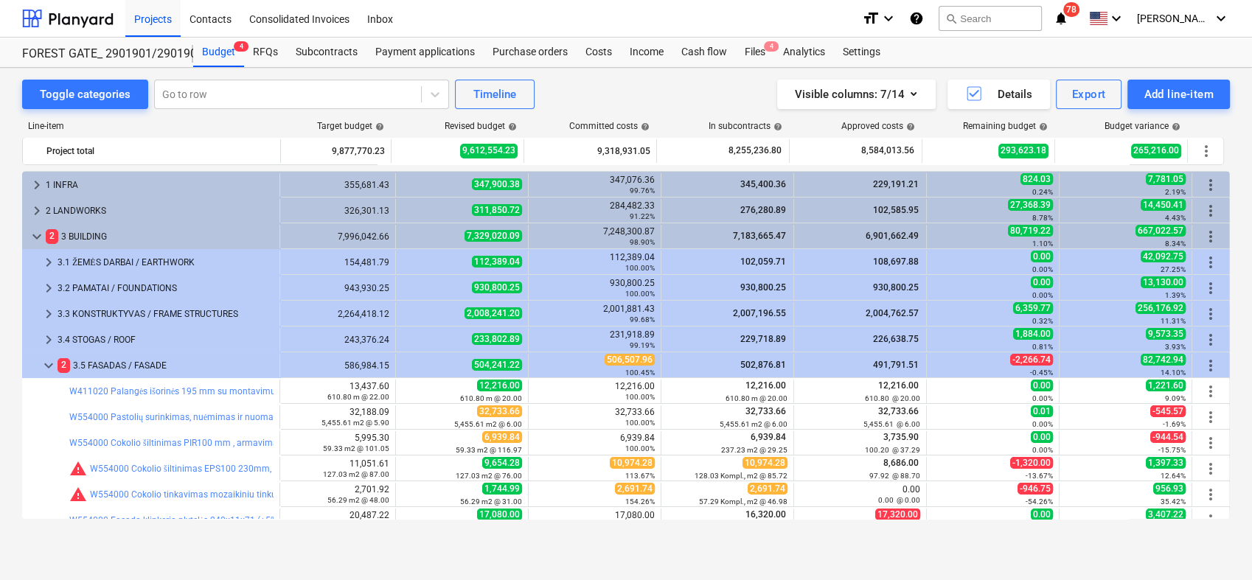
drag, startPoint x: 1235, startPoint y: 308, endPoint x: 1251, endPoint y: 333, distance: 29.2
click at [1251, 333] on html "Projects Contacts Consolidated Invoices Inbox format_size keyboard_arrow_down h…" at bounding box center [626, 290] width 1252 height 580
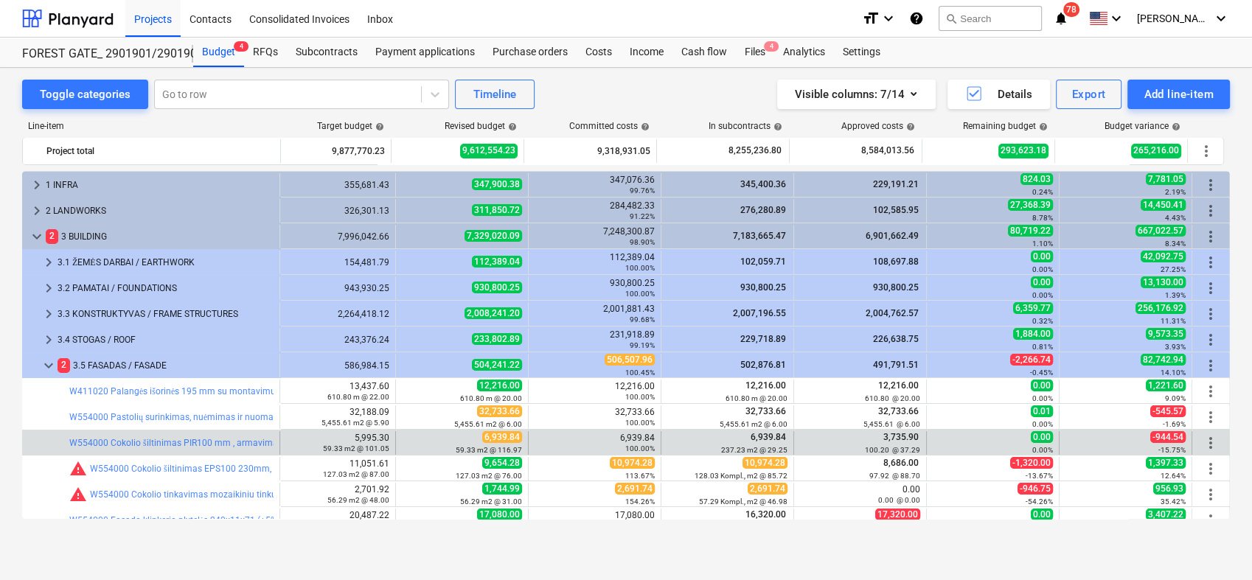
scroll to position [107, 22]
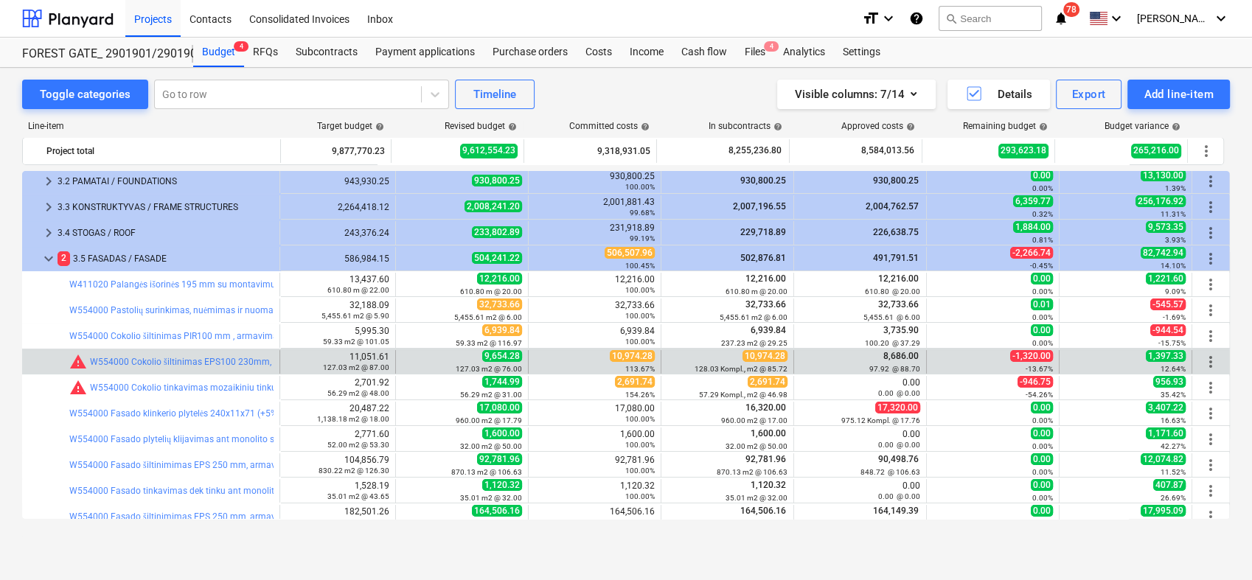
click at [611, 356] on span "10,974.28" at bounding box center [632, 356] width 45 height 12
copy span "10,974.28"
click at [402, 367] on div "127.03 m2 @ 76.00" at bounding box center [462, 369] width 120 height 10
click at [405, 358] on span "edit" at bounding box center [411, 362] width 12 height 12
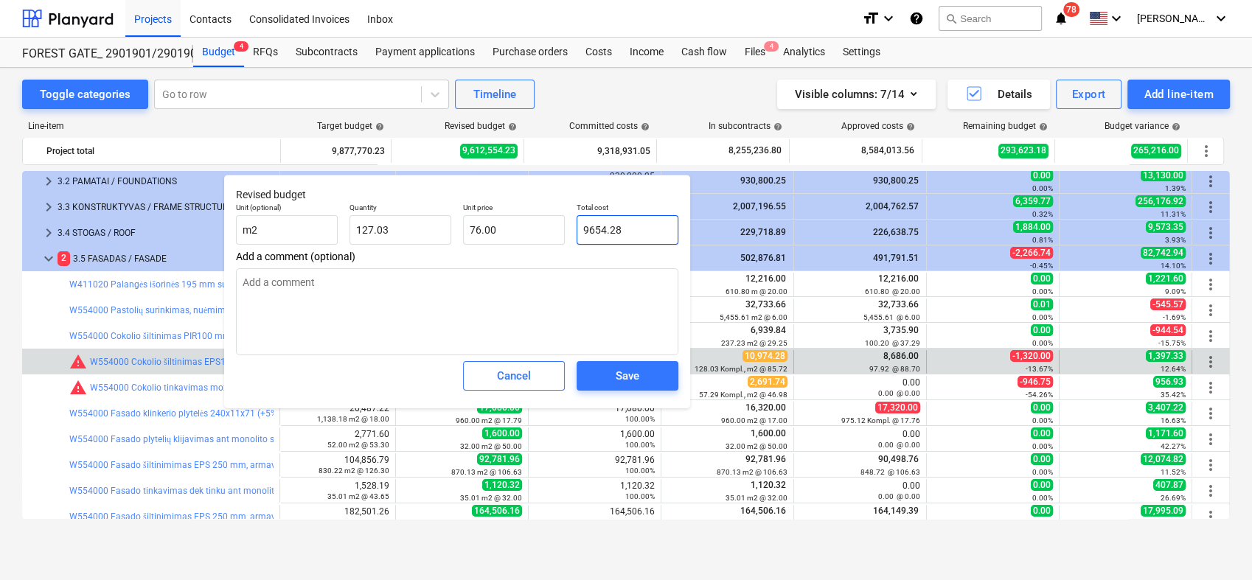
drag, startPoint x: 645, startPoint y: 235, endPoint x: 566, endPoint y: 242, distance: 79.3
click at [566, 242] on div "Unit (optional) m2 Quantity 127.03 Unit price 76.00 Total cost 9654.28" at bounding box center [457, 224] width 454 height 54
paste input "10,97"
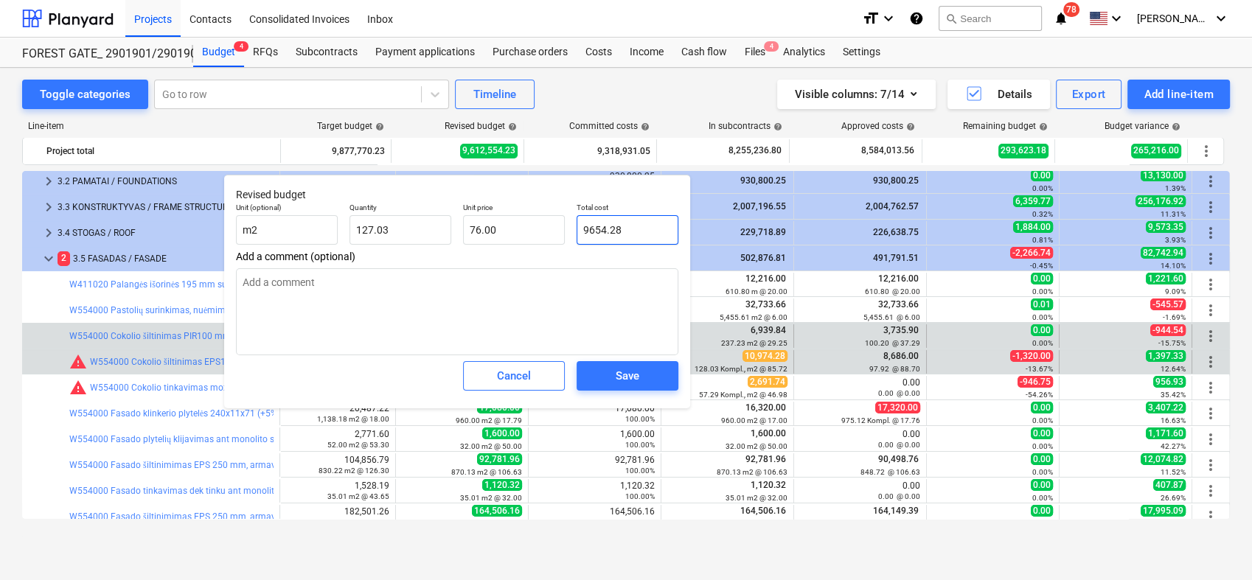
type input "10,974.28"
type textarea "x"
type input "86.39"
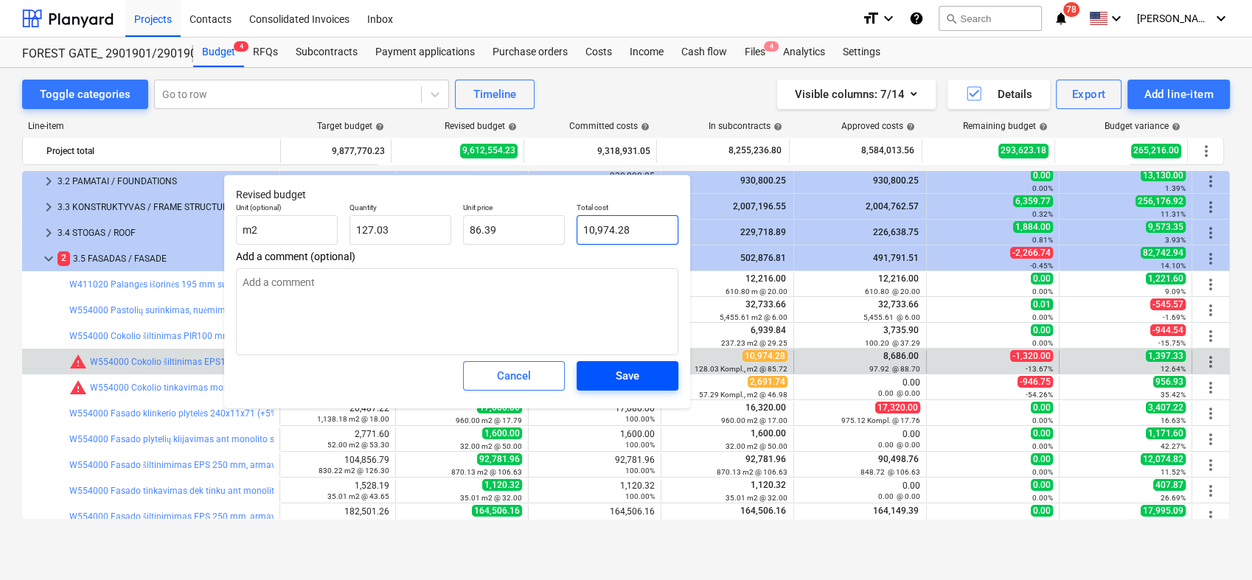
type input "10,974.28"
click at [617, 378] on div "Save" at bounding box center [628, 376] width 24 height 19
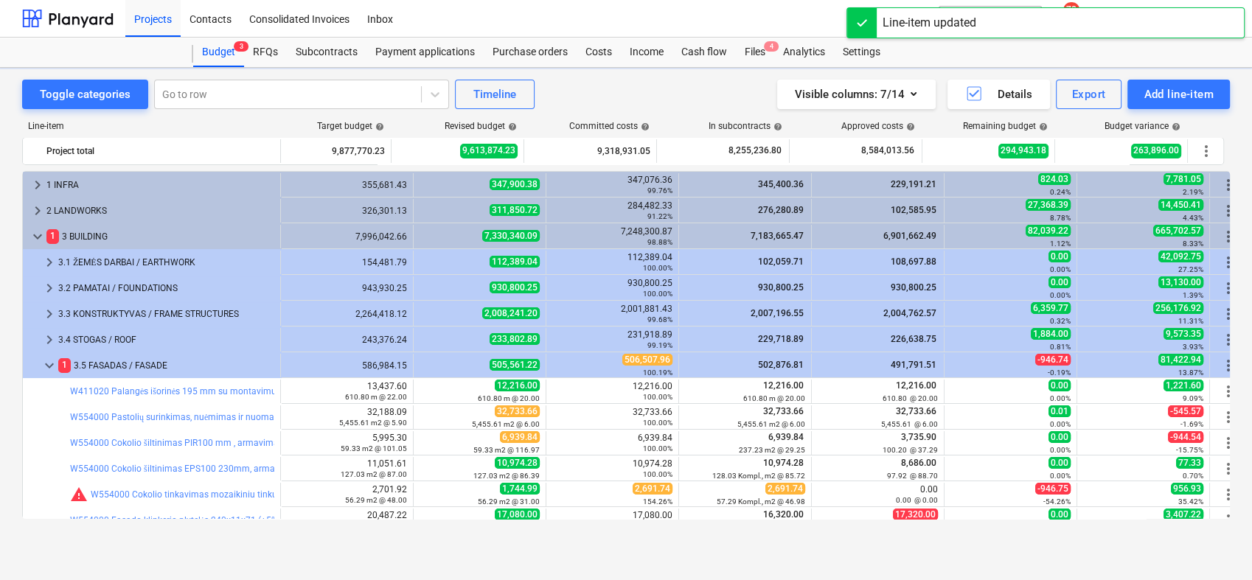
scroll to position [107, 0]
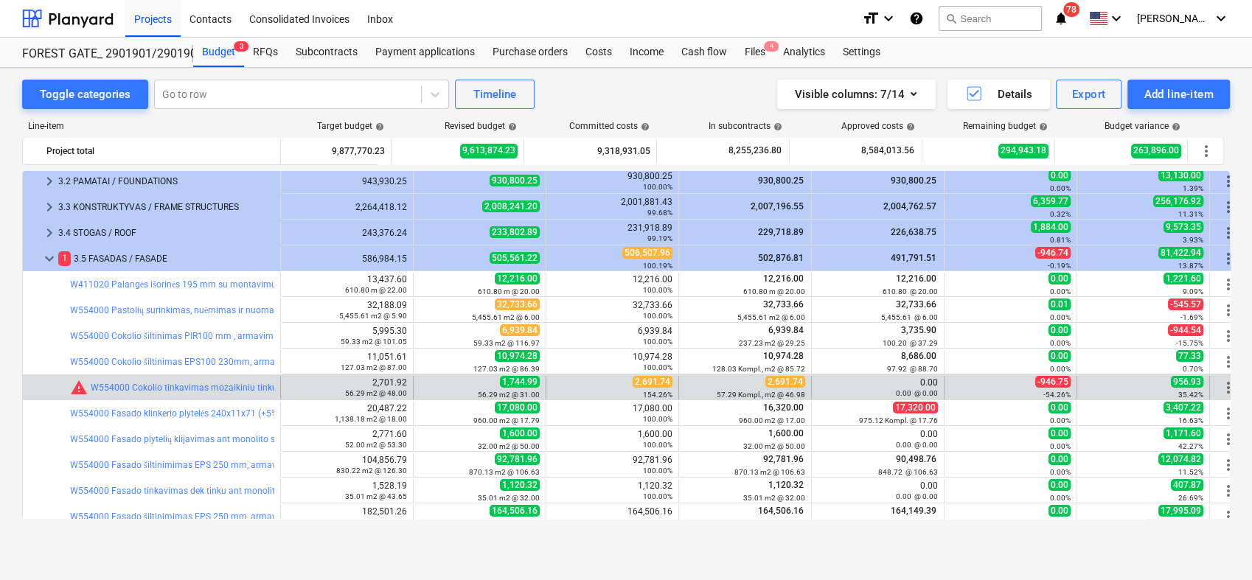
click at [640, 378] on span "2,691.74" at bounding box center [653, 382] width 40 height 12
copy span "2,691.74"
click at [425, 383] on span "edit" at bounding box center [429, 388] width 12 height 12
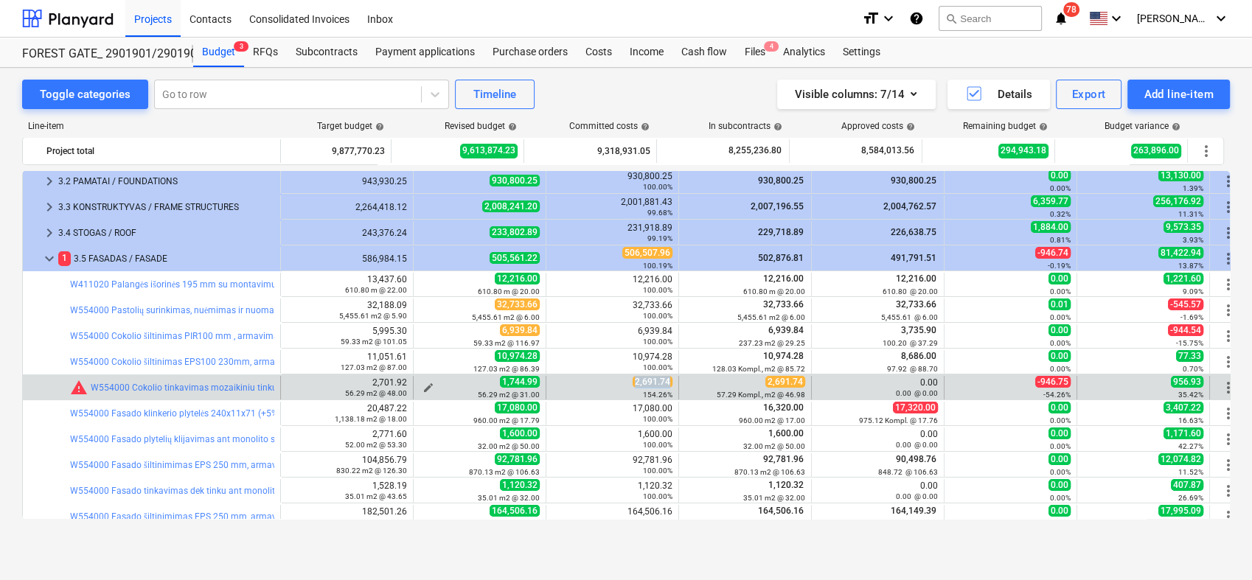
type textarea "x"
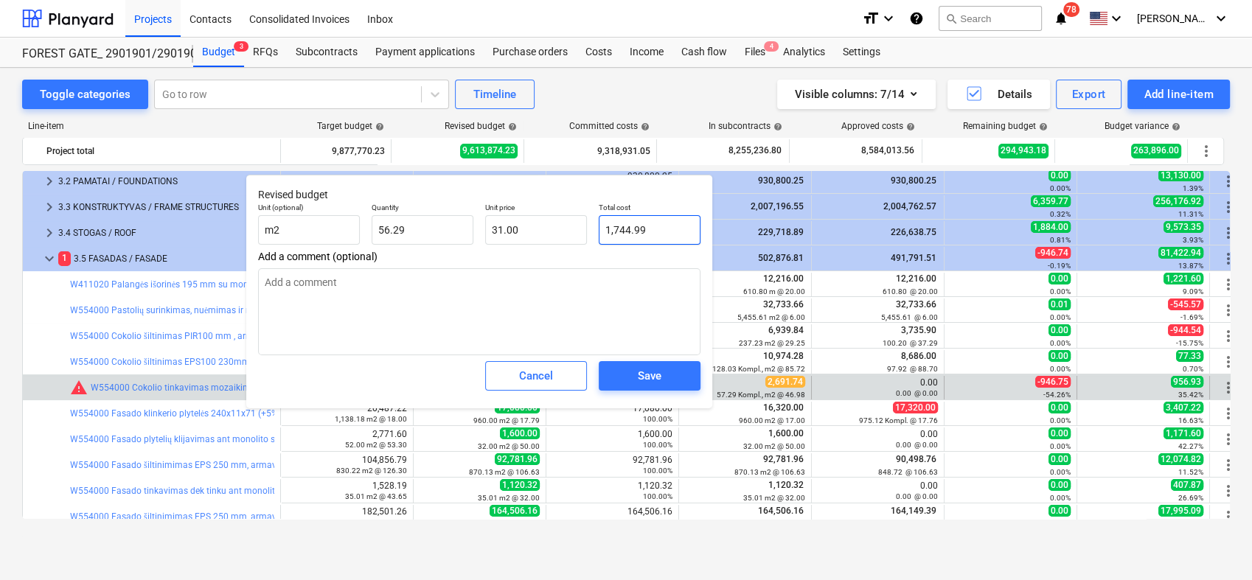
type input "1744.99"
drag, startPoint x: 679, startPoint y: 237, endPoint x: 592, endPoint y: 215, distance: 89.8
click at [560, 224] on div "Unit (optional) m2 Quantity 56.29 Unit price 31.00 Total cost 1744.99" at bounding box center [479, 224] width 454 height 54
paste input "2,691.74"
type textarea "x"
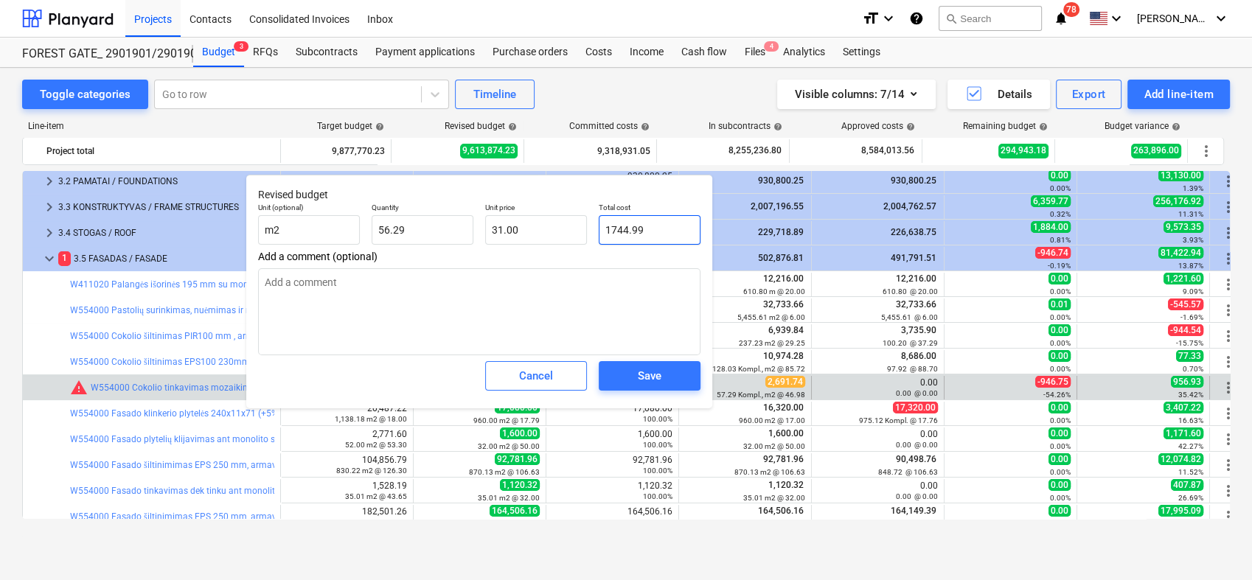
type input "2,691.74"
type input "47.82"
type input "2,691.74"
click at [659, 376] on div "Save" at bounding box center [650, 376] width 24 height 19
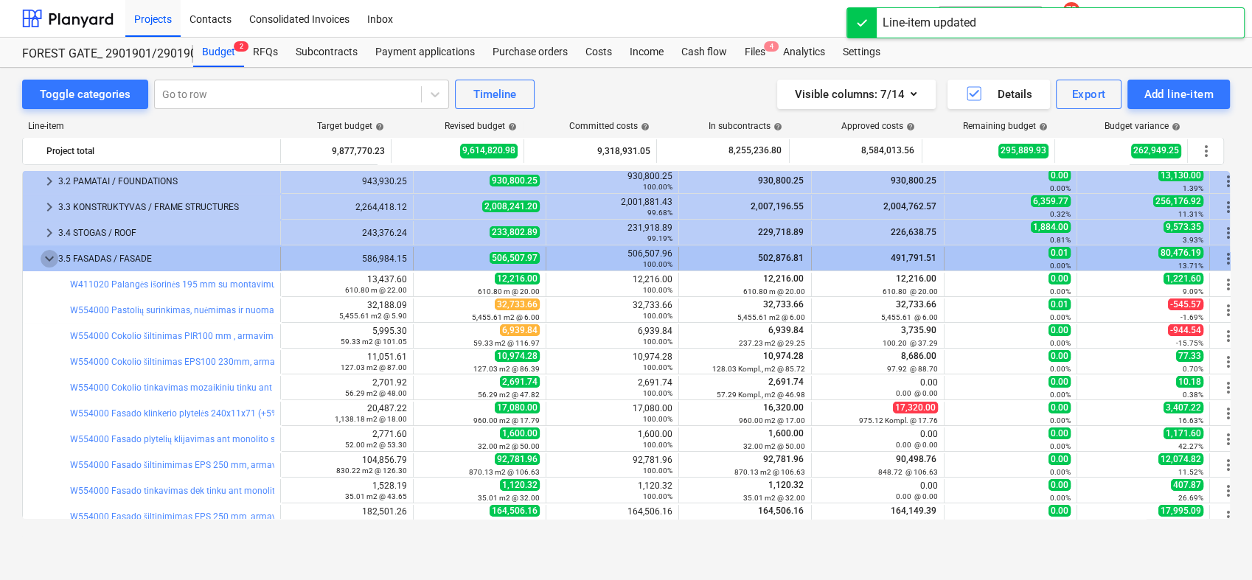
click at [43, 252] on span "keyboard_arrow_down" at bounding box center [50, 259] width 18 height 18
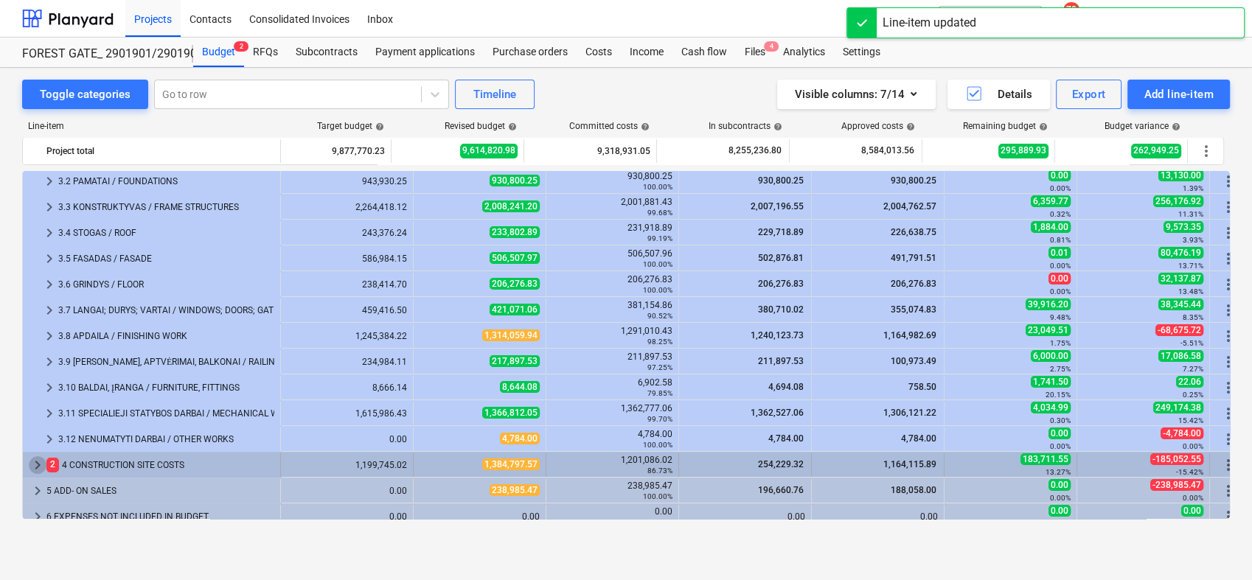
click at [35, 468] on span "keyboard_arrow_right" at bounding box center [38, 465] width 18 height 18
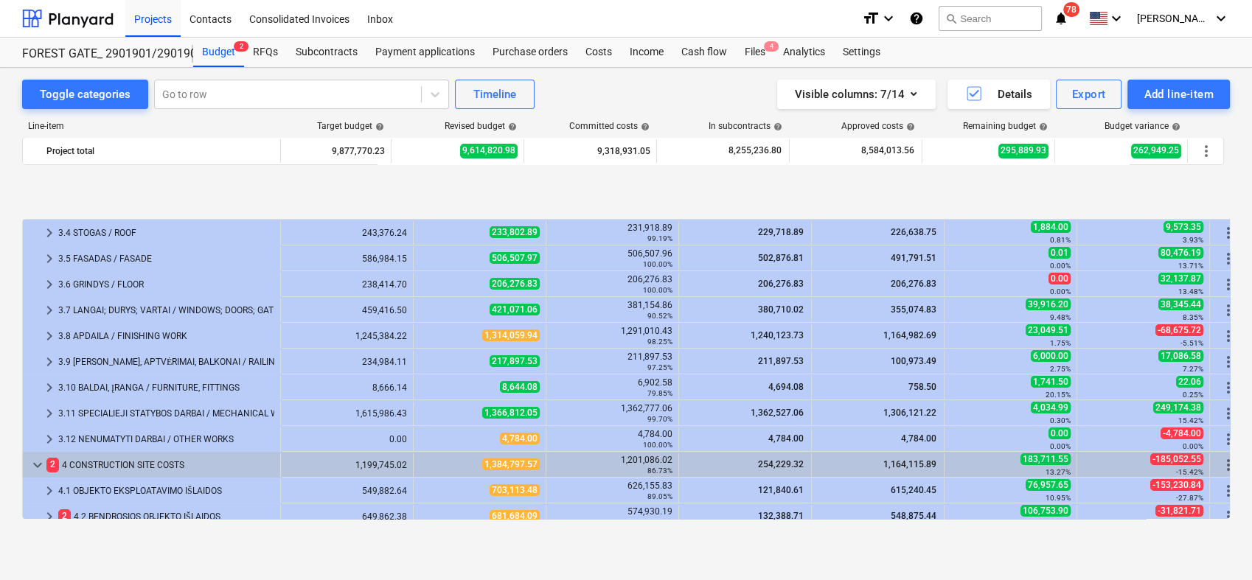
scroll to position [0, 0]
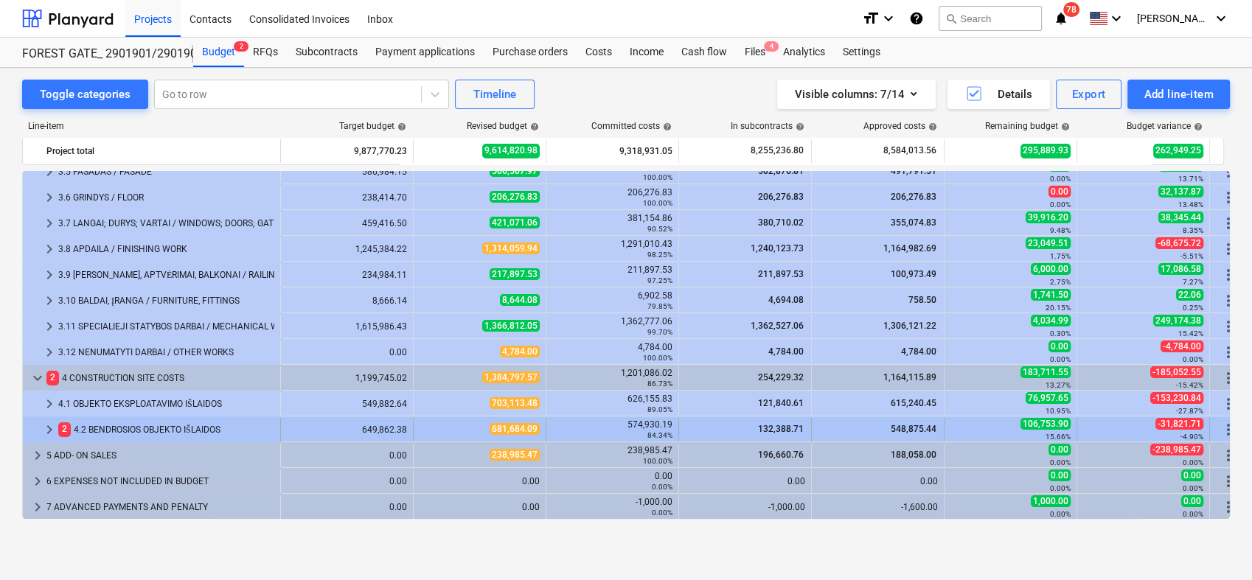
click at [50, 422] on div "keyboard_arrow_right" at bounding box center [50, 430] width 18 height 24
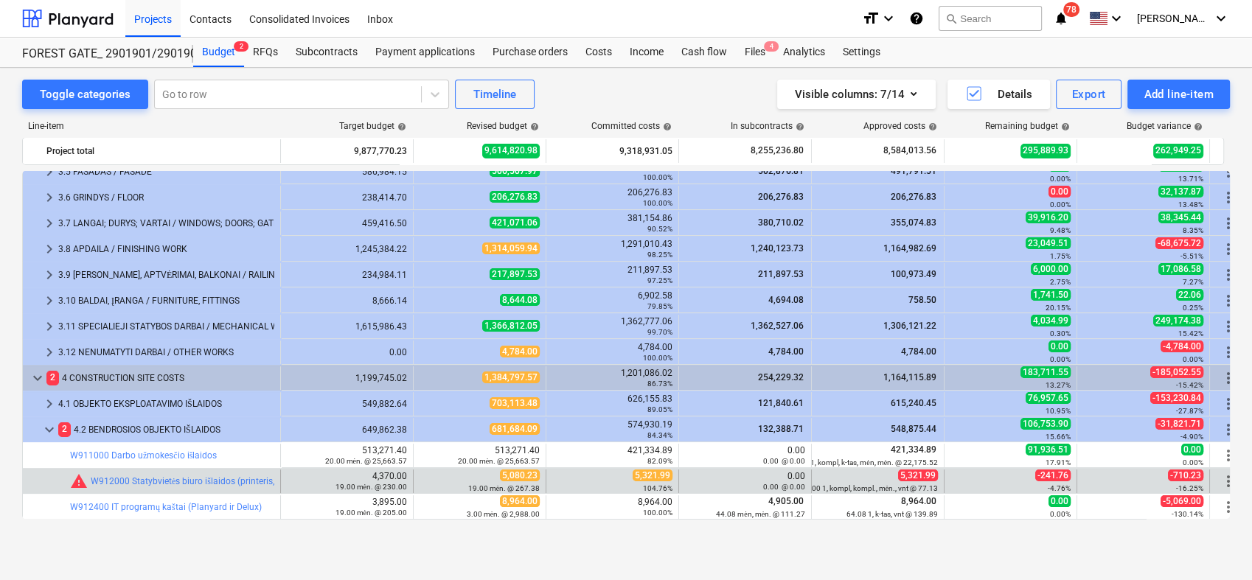
click at [653, 472] on span "5,321.99" at bounding box center [653, 476] width 40 height 12
click at [649, 476] on span "5,321.99" at bounding box center [653, 476] width 40 height 12
copy span "5,321.99"
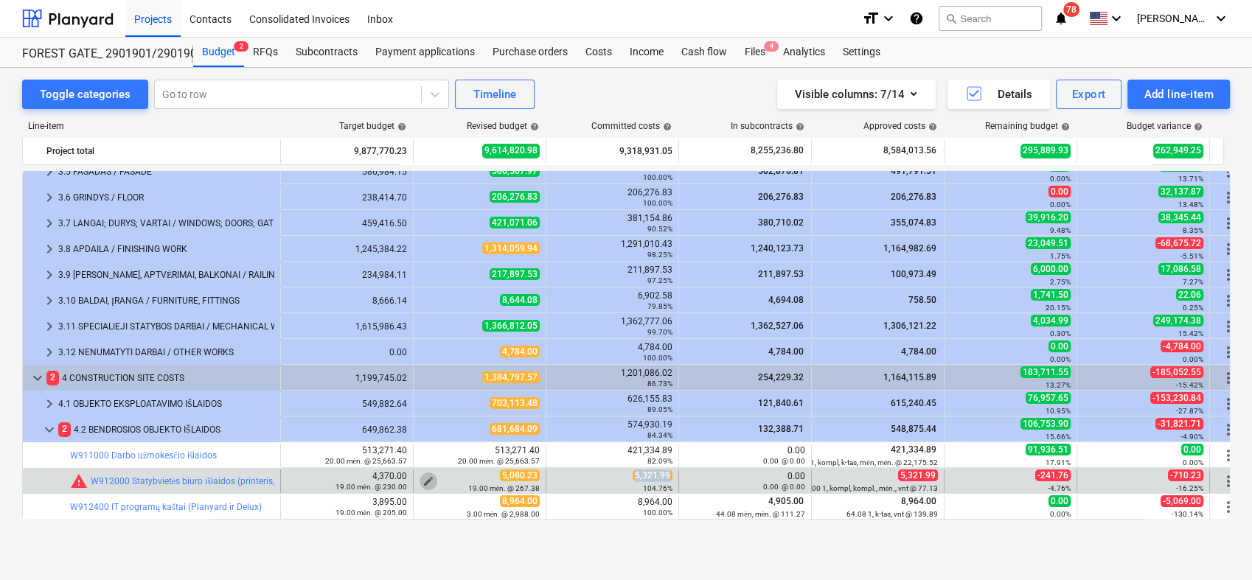
click at [428, 476] on span "edit" at bounding box center [429, 482] width 12 height 12
type textarea "x"
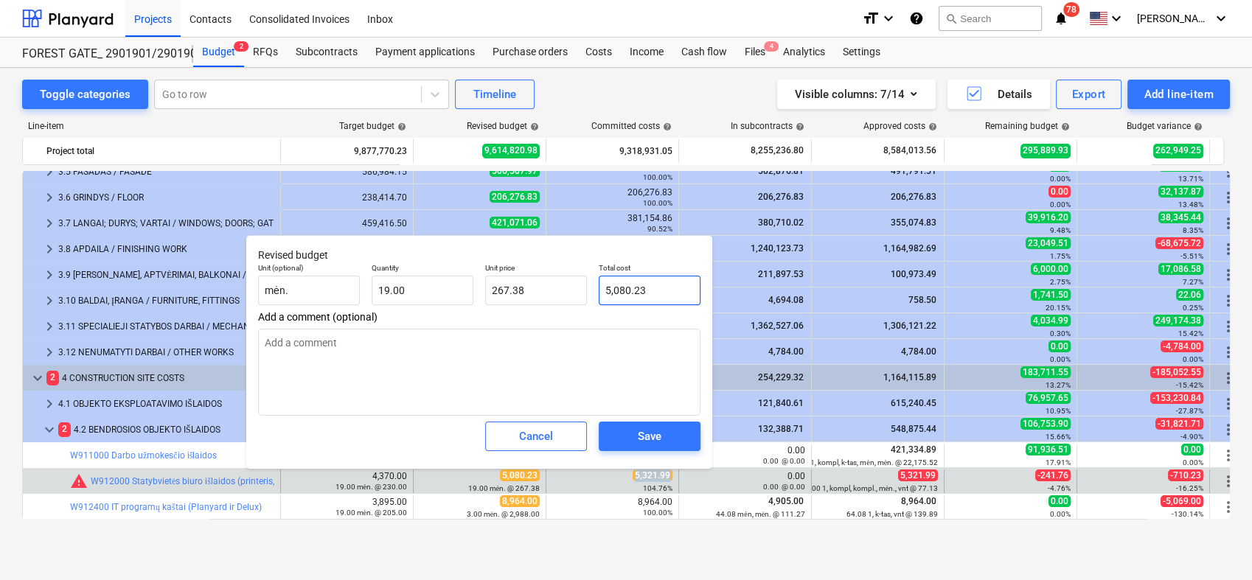
type input "5080.23"
drag, startPoint x: 661, startPoint y: 286, endPoint x: 599, endPoint y: 293, distance: 62.3
click at [599, 293] on input "5080.23" at bounding box center [650, 290] width 102 height 29
paste input ",321.99"
type textarea "x"
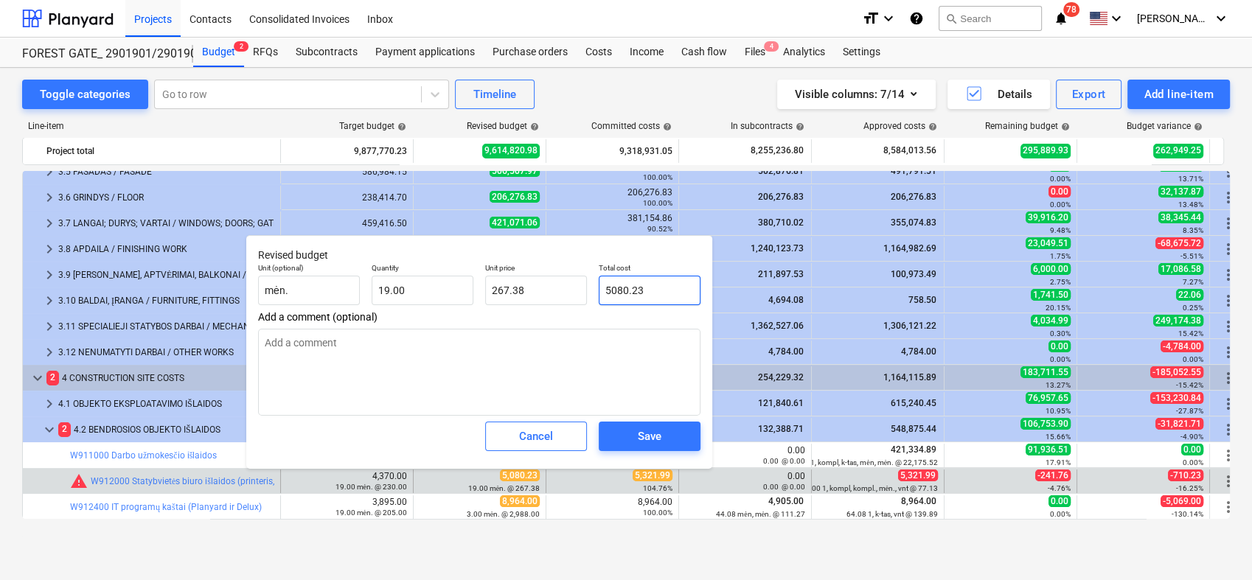
type input "5,321.99"
type input "280.10"
type input "5,321.99"
click at [657, 448] on button "Save" at bounding box center [650, 436] width 102 height 29
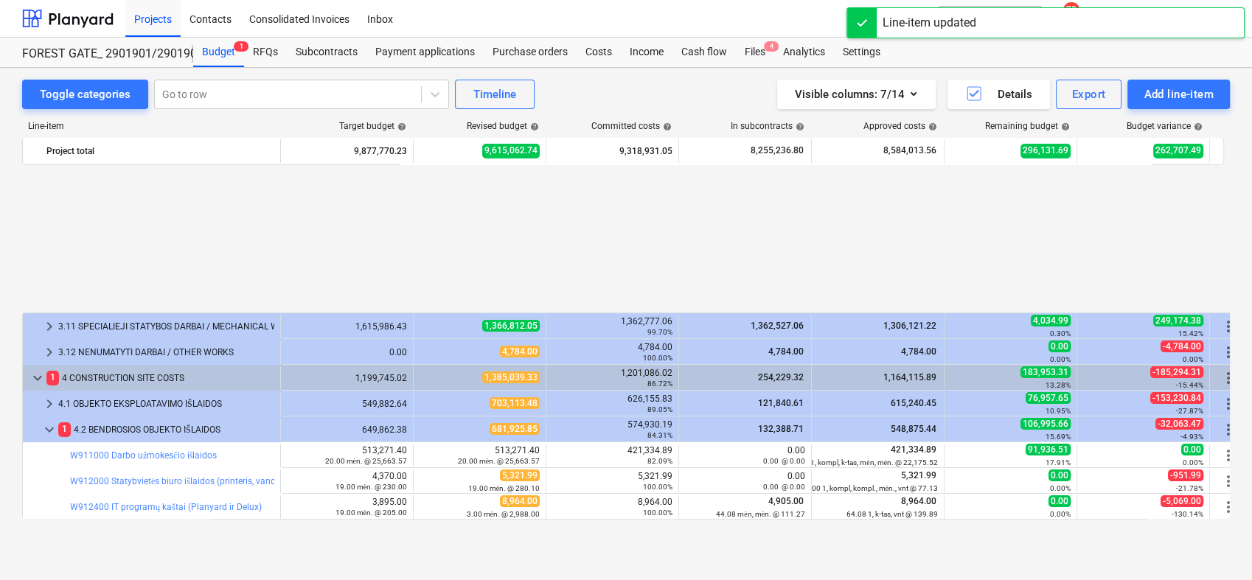
scroll to position [386, 0]
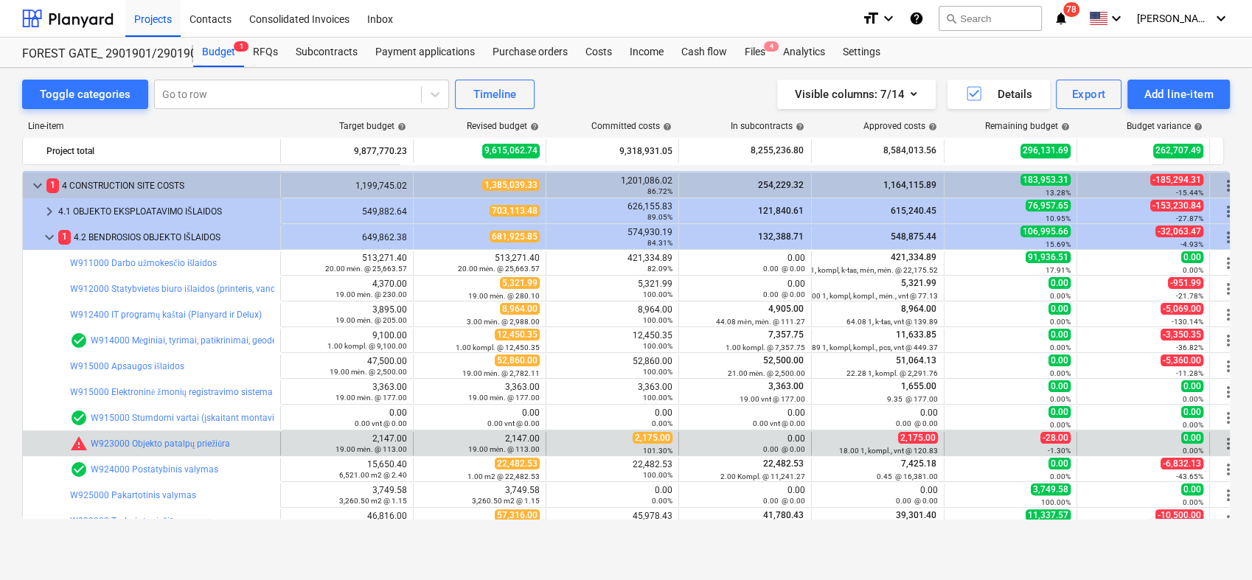
click at [644, 434] on span "2,175.00" at bounding box center [653, 438] width 40 height 12
copy span "2,175.00"
click at [427, 444] on div "19.00 mėn. @ 113.00" at bounding box center [480, 449] width 120 height 10
click at [426, 438] on span "edit" at bounding box center [429, 444] width 12 height 12
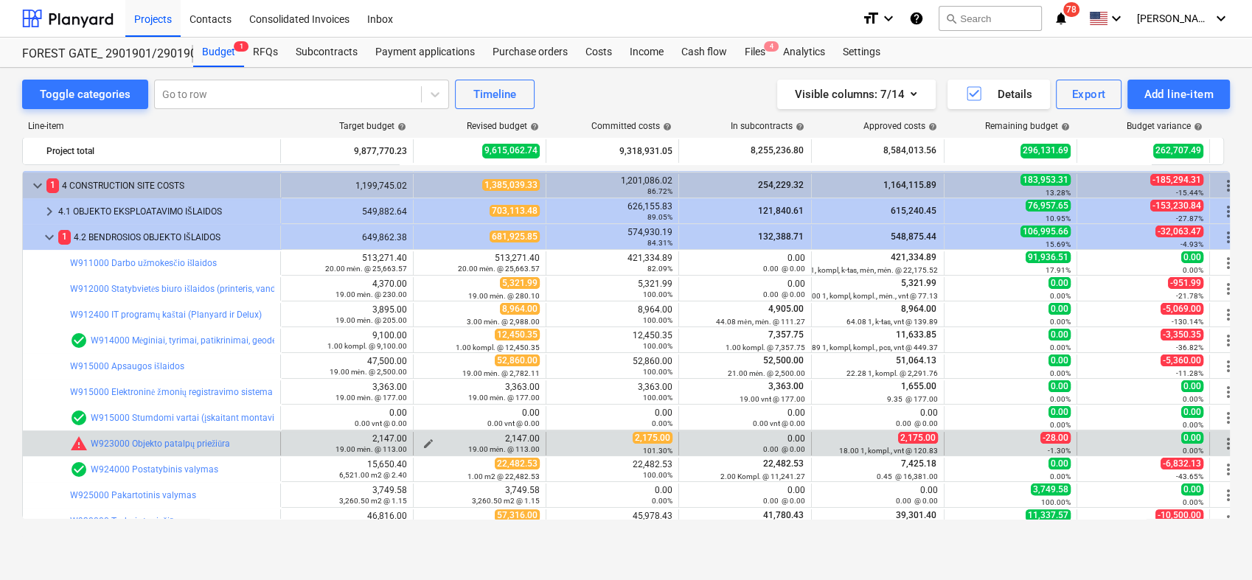
type textarea "x"
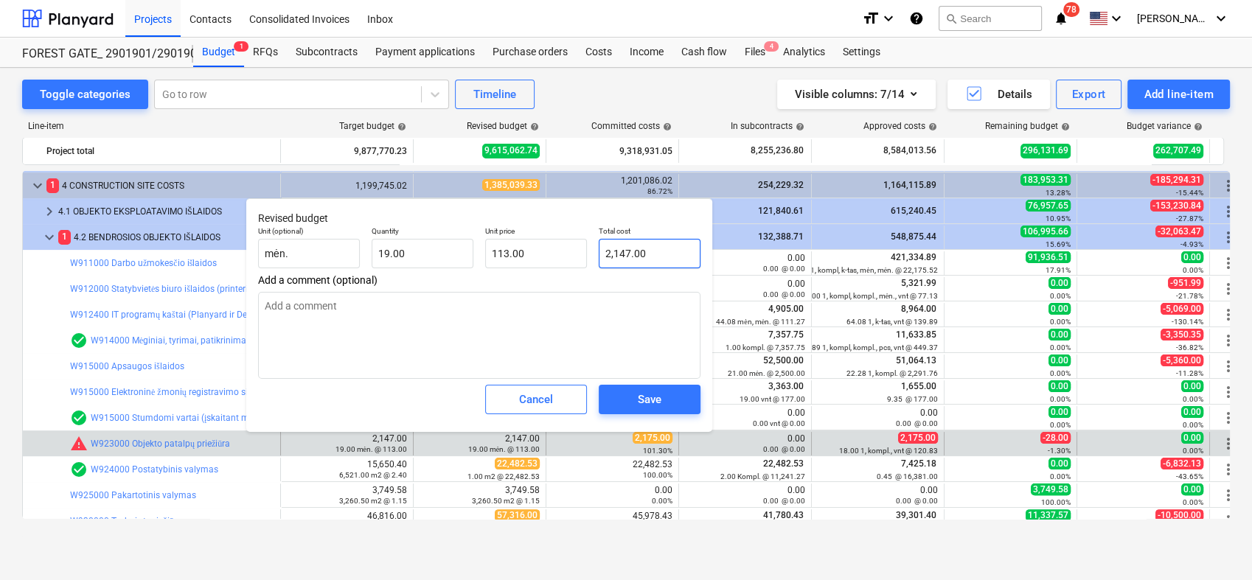
type input "2147"
drag, startPoint x: 605, startPoint y: 265, endPoint x: 578, endPoint y: 268, distance: 26.6
click at [578, 268] on div "Unit (optional) mėn. Quantity 19.00 Unit price 113.00 Total cost 2147" at bounding box center [479, 248] width 454 height 54
paste input ",175.00"
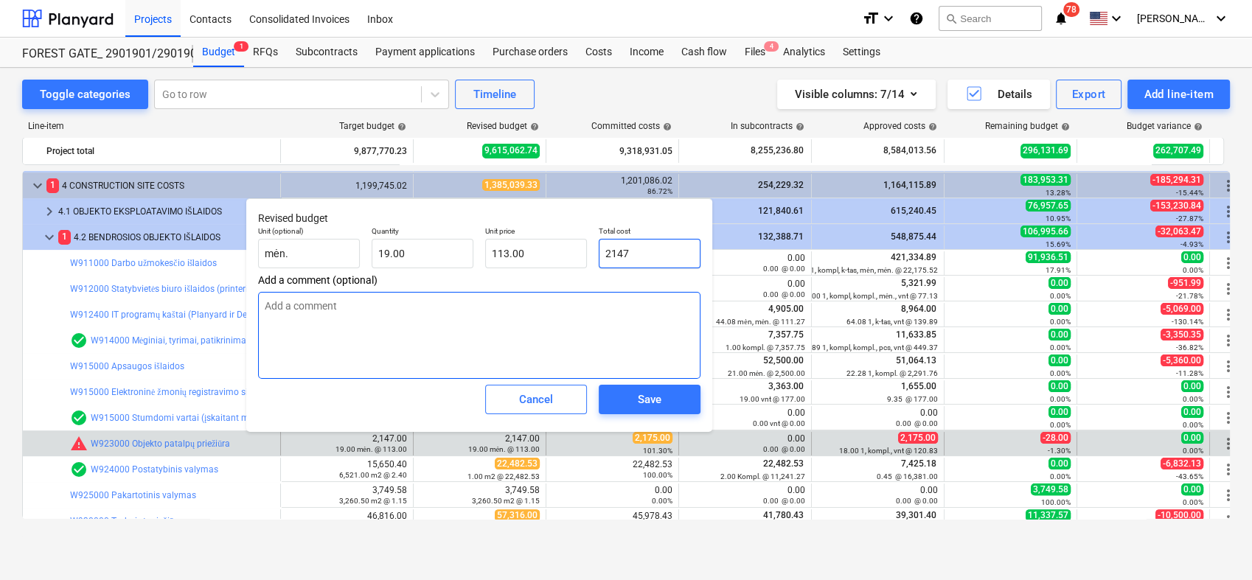
type textarea "x"
type input "2,175.00"
type input "114.47"
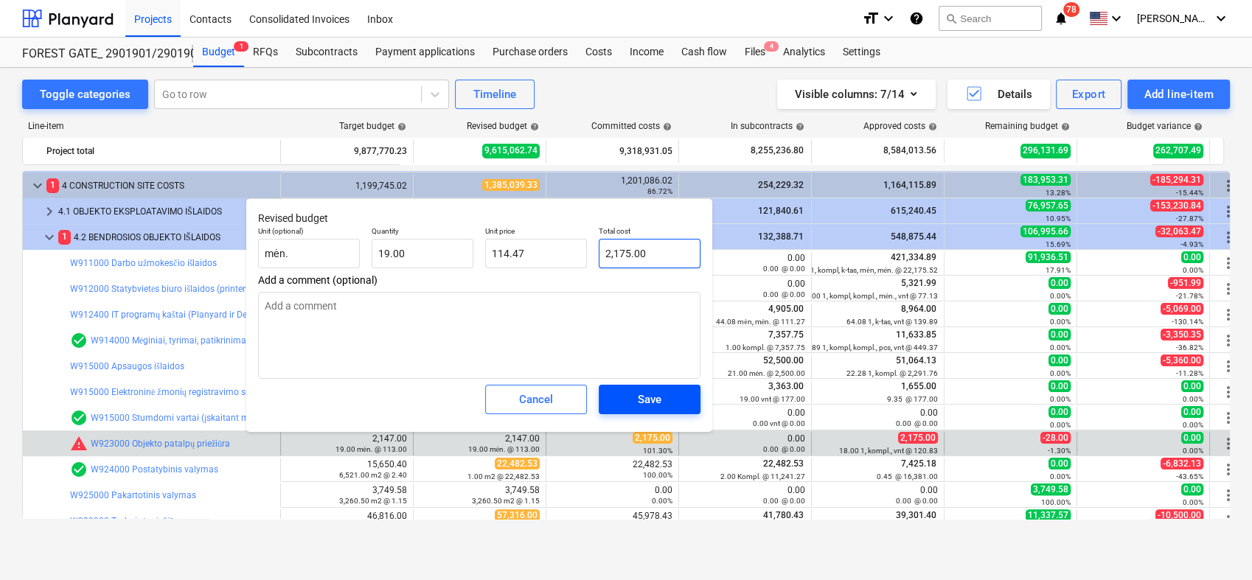
type input "2,175.00"
click at [659, 395] on div "Save" at bounding box center [650, 399] width 24 height 19
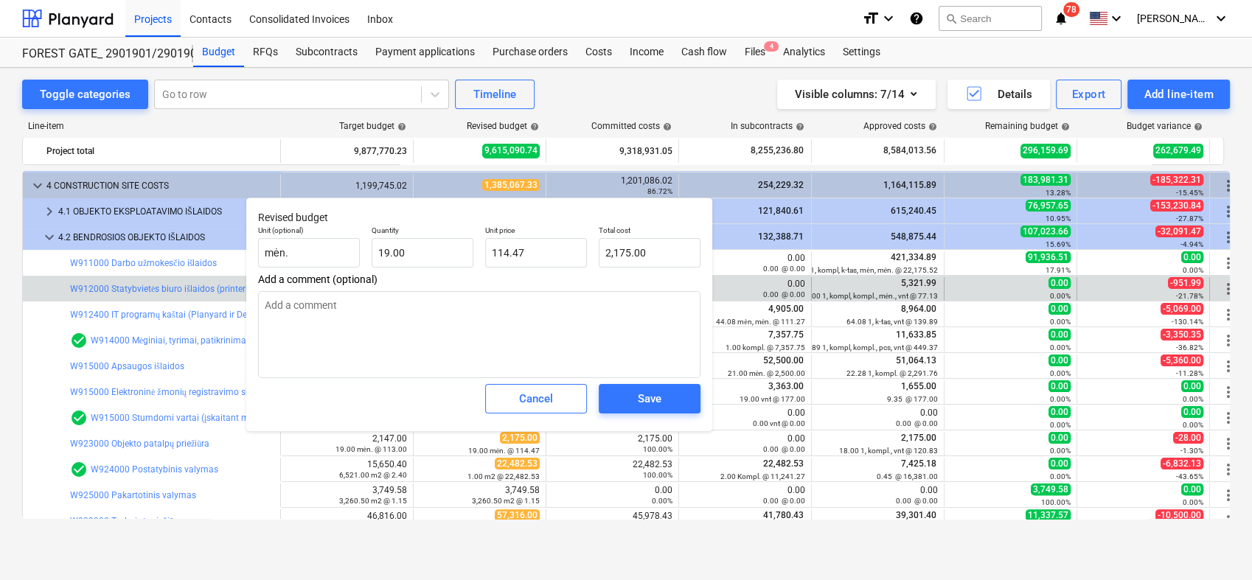
type textarea "x"
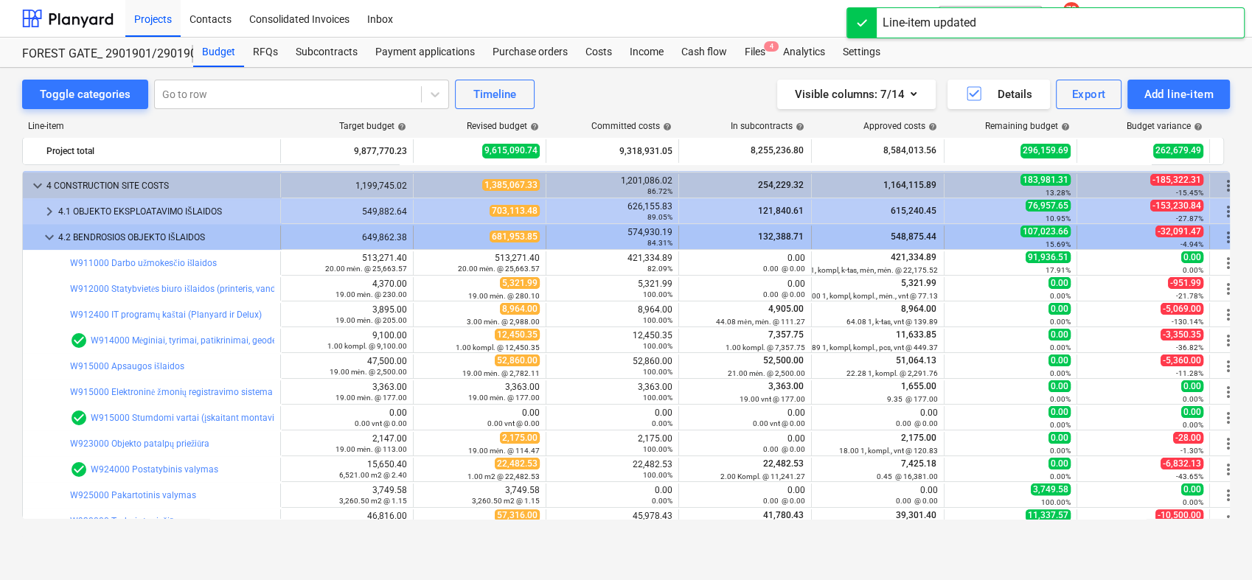
click at [48, 235] on span "keyboard_arrow_down" at bounding box center [50, 238] width 18 height 18
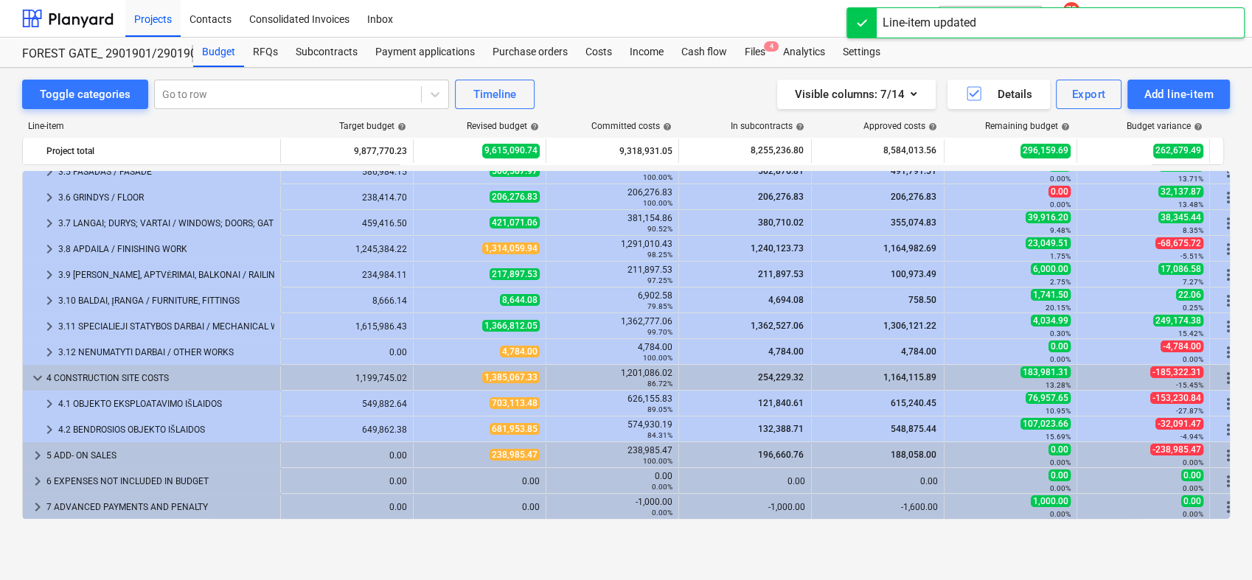
scroll to position [194, 0]
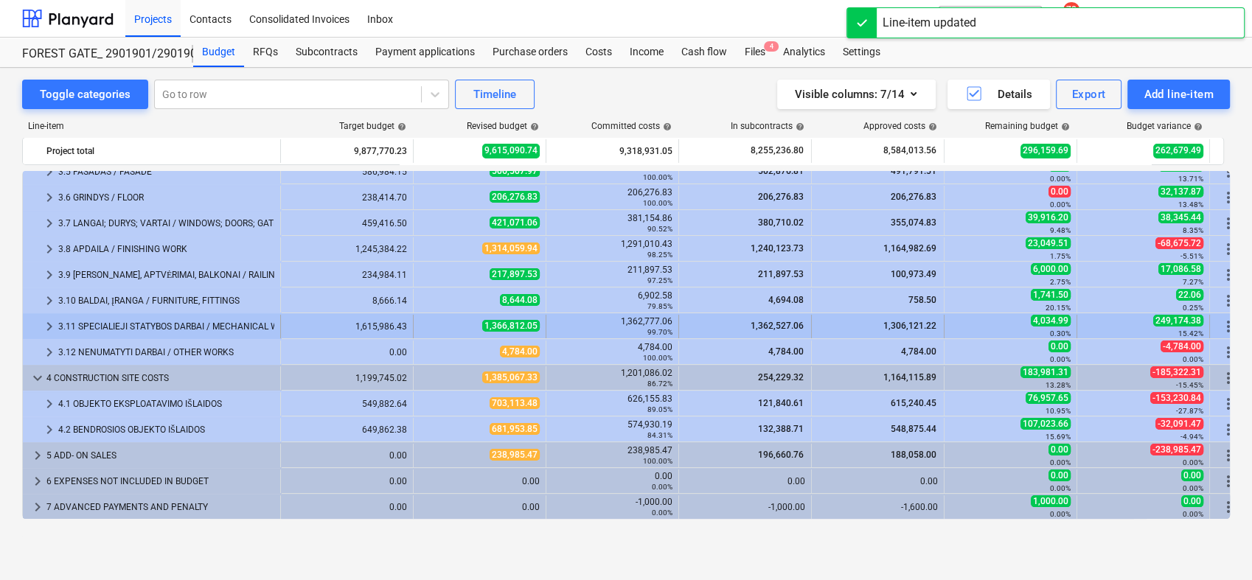
click at [1223, 313] on div "keyboard_arrow_right 3.11 SPECIALIEJI STATYBOS DARBAI / MECHANICAL WORK 1,615,9…" at bounding box center [635, 325] width 1224 height 25
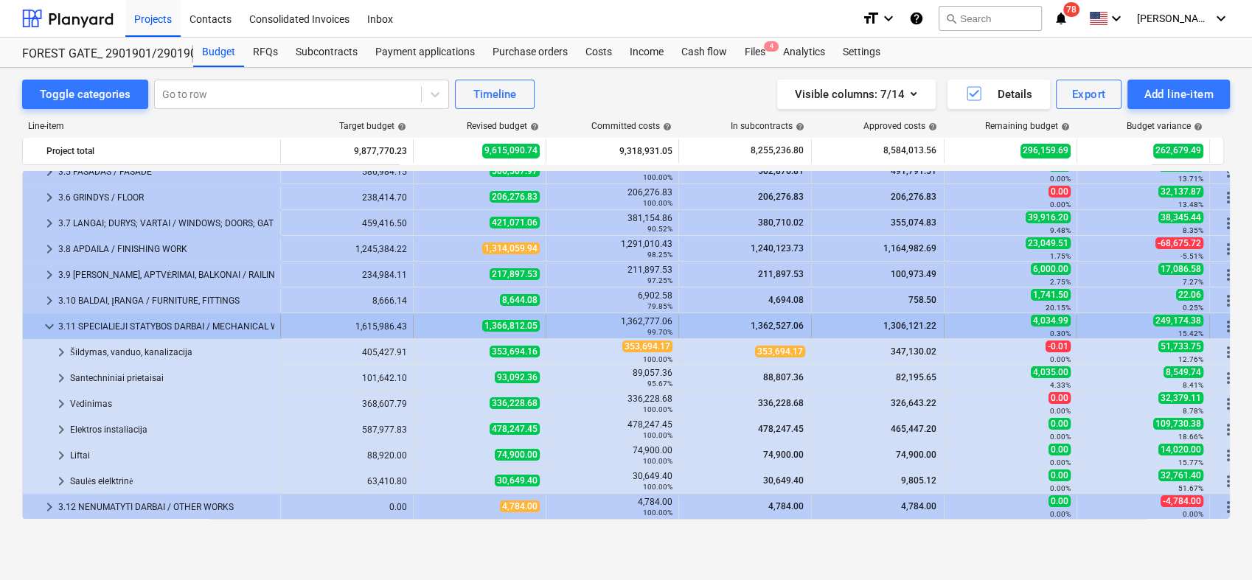
click at [38, 323] on div at bounding box center [35, 327] width 12 height 24
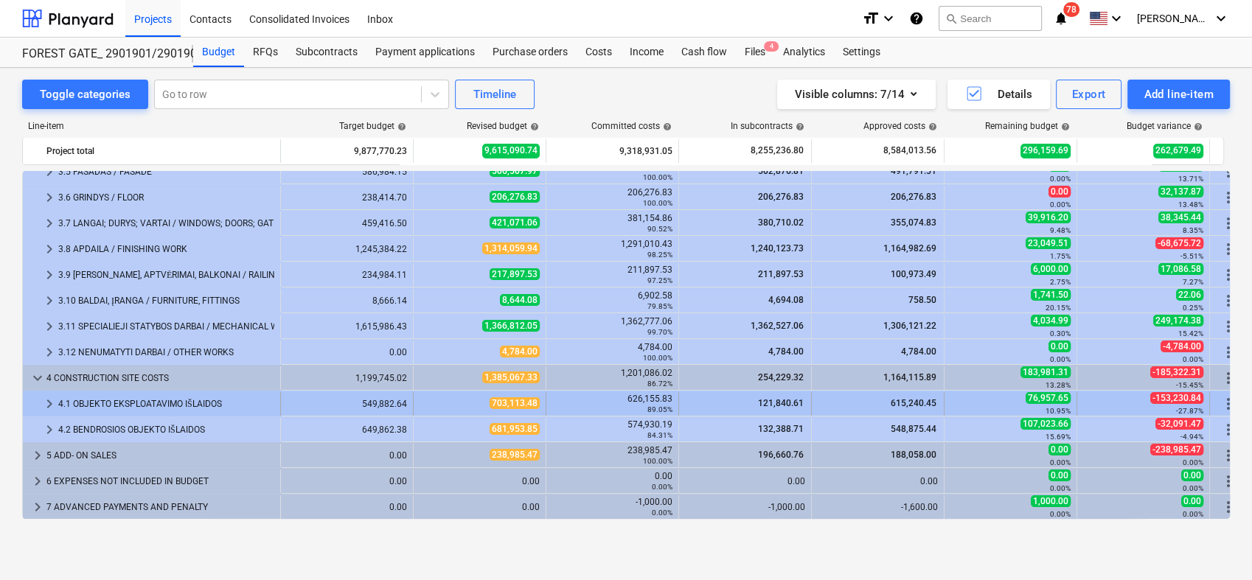
click at [631, 397] on div "626,155.83 89.05%" at bounding box center [612, 404] width 120 height 21
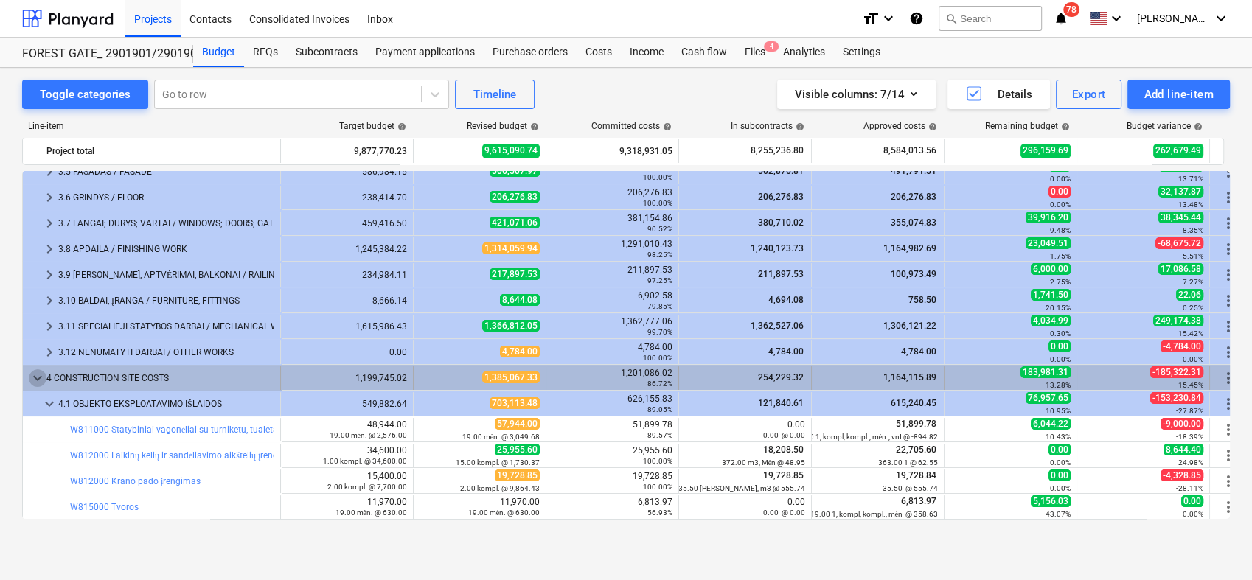
click at [36, 378] on span "keyboard_arrow_down" at bounding box center [38, 378] width 18 height 18
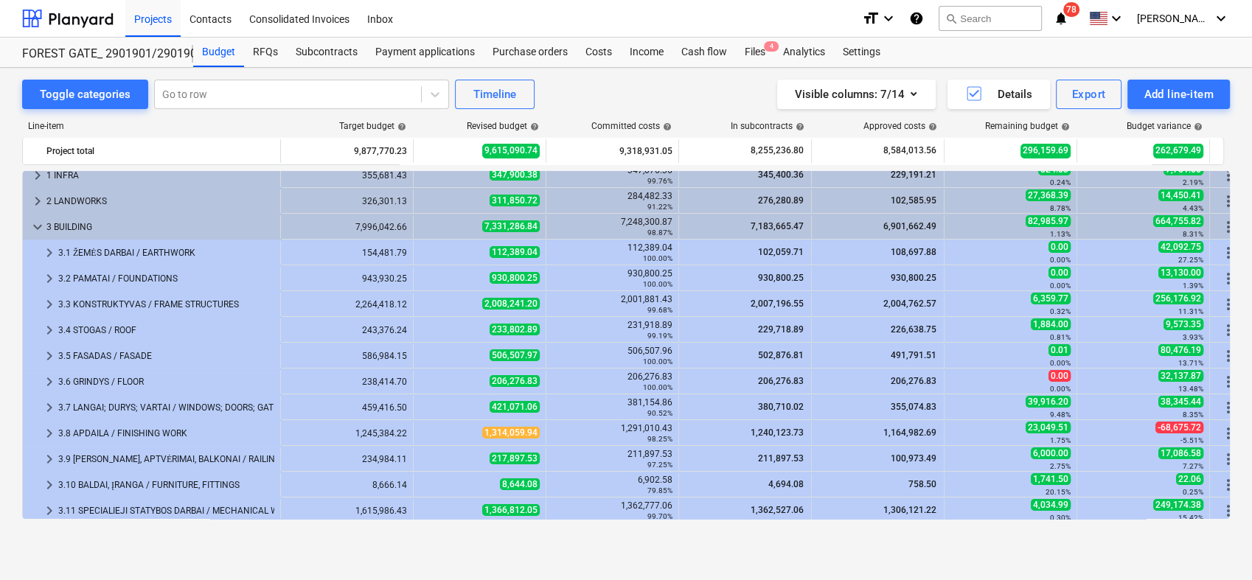
scroll to position [5, 0]
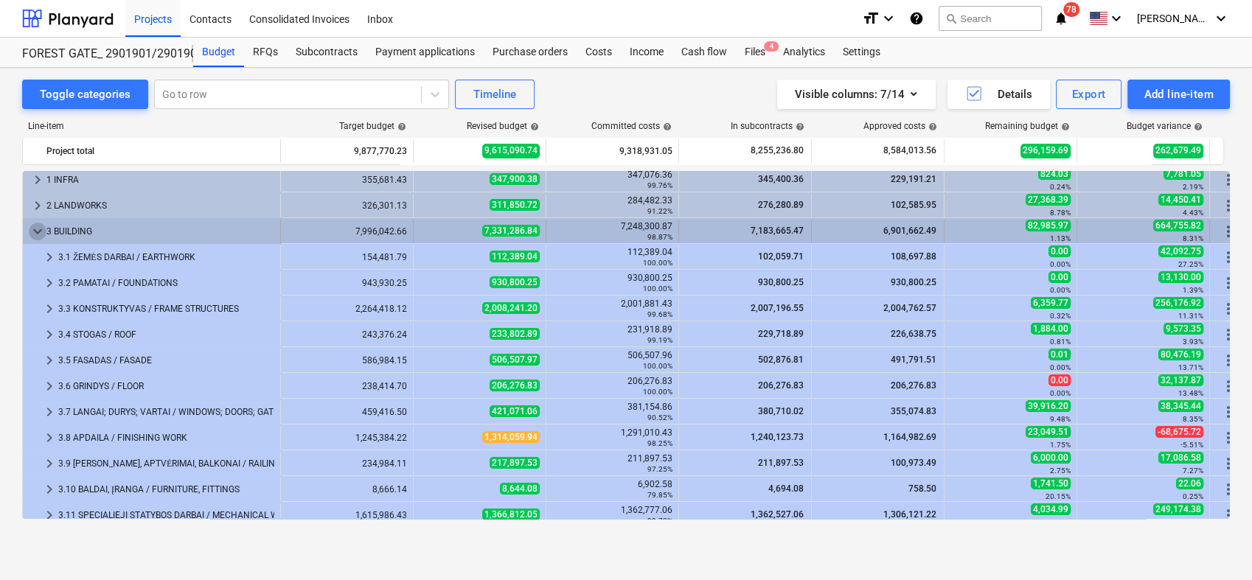
click at [35, 229] on span "keyboard_arrow_down" at bounding box center [38, 232] width 18 height 18
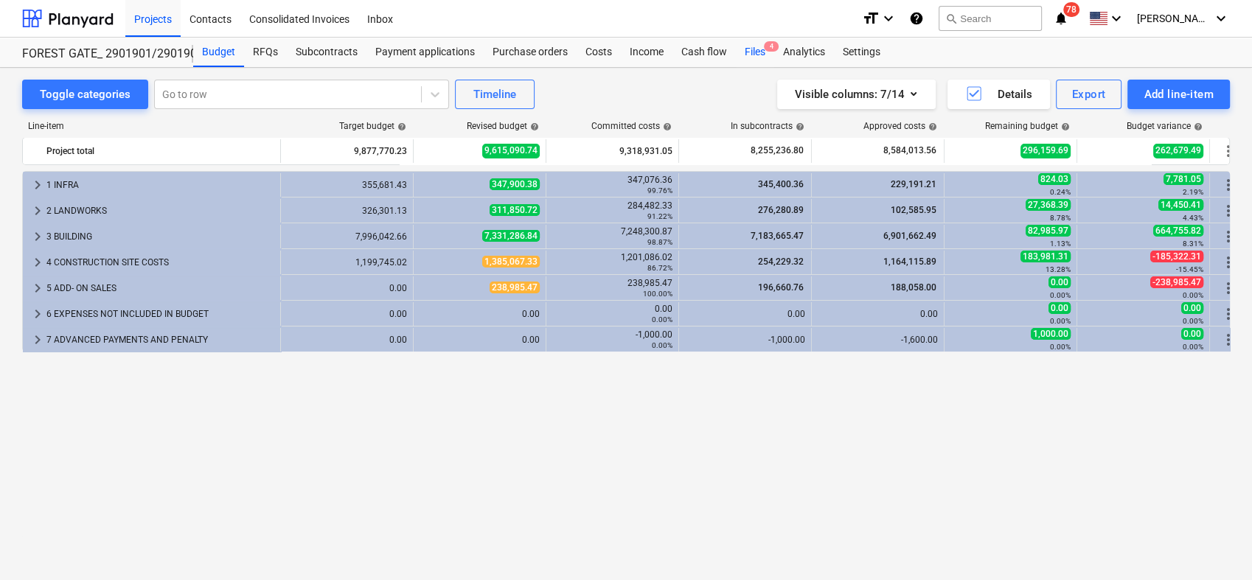
click at [760, 48] on div "Files 4" at bounding box center [755, 52] width 38 height 29
